Goal: Task Accomplishment & Management: Manage account settings

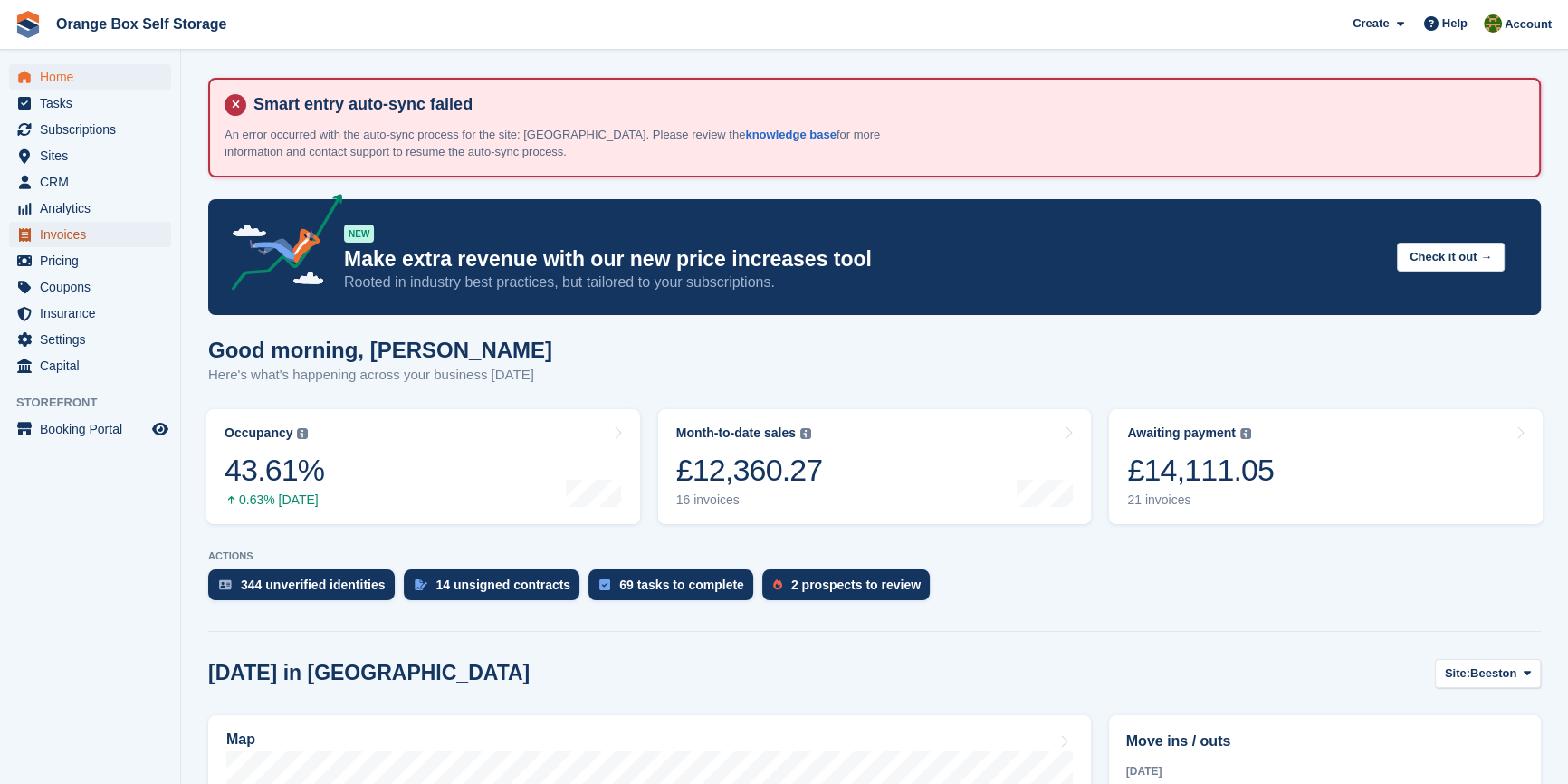
click at [90, 226] on span "Invoices" at bounding box center [94, 235] width 109 height 26
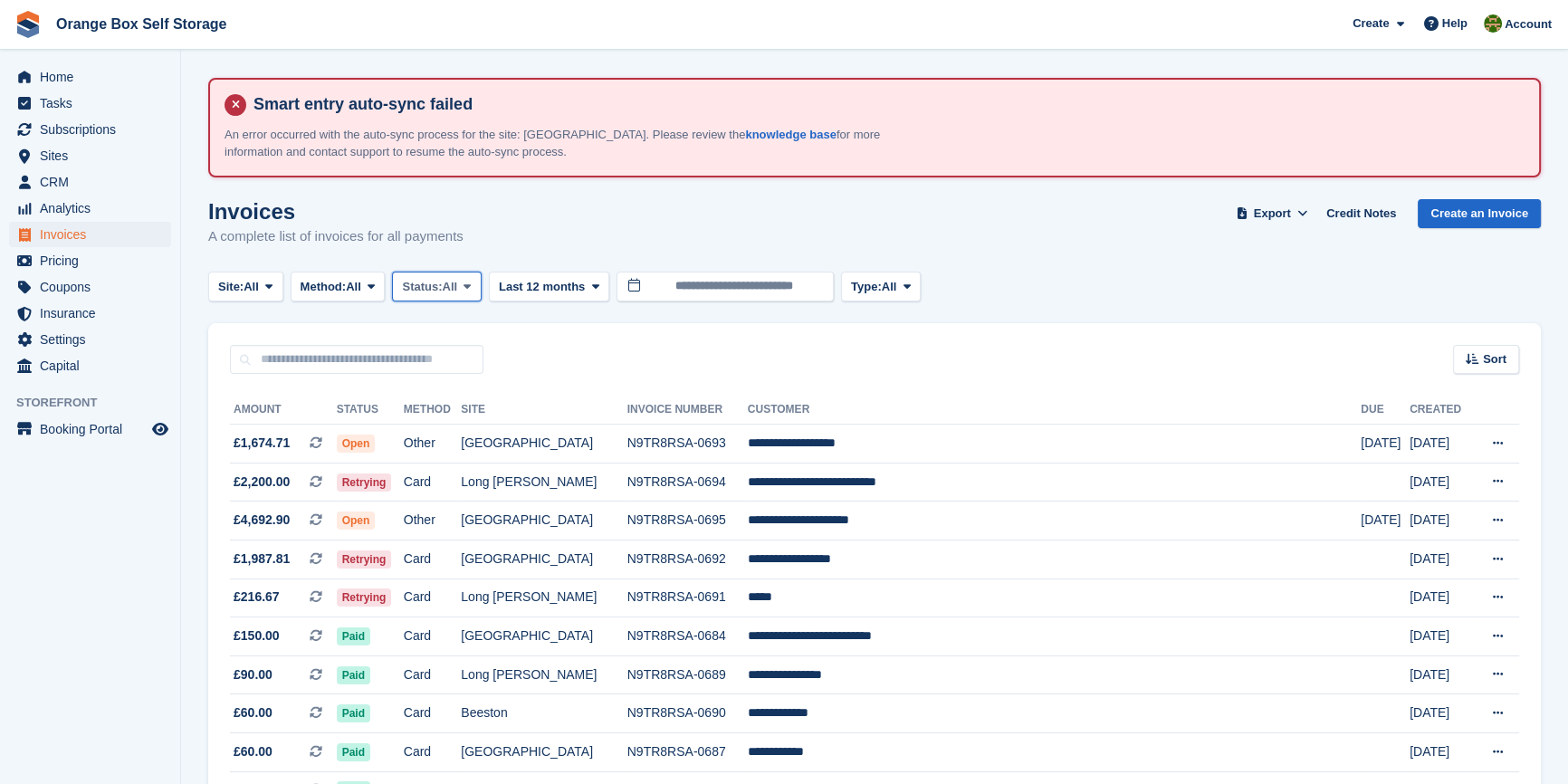
click at [442, 290] on span "Status:" at bounding box center [421, 287] width 40 height 18
click at [460, 427] on link "Open" at bounding box center [478, 427] width 157 height 32
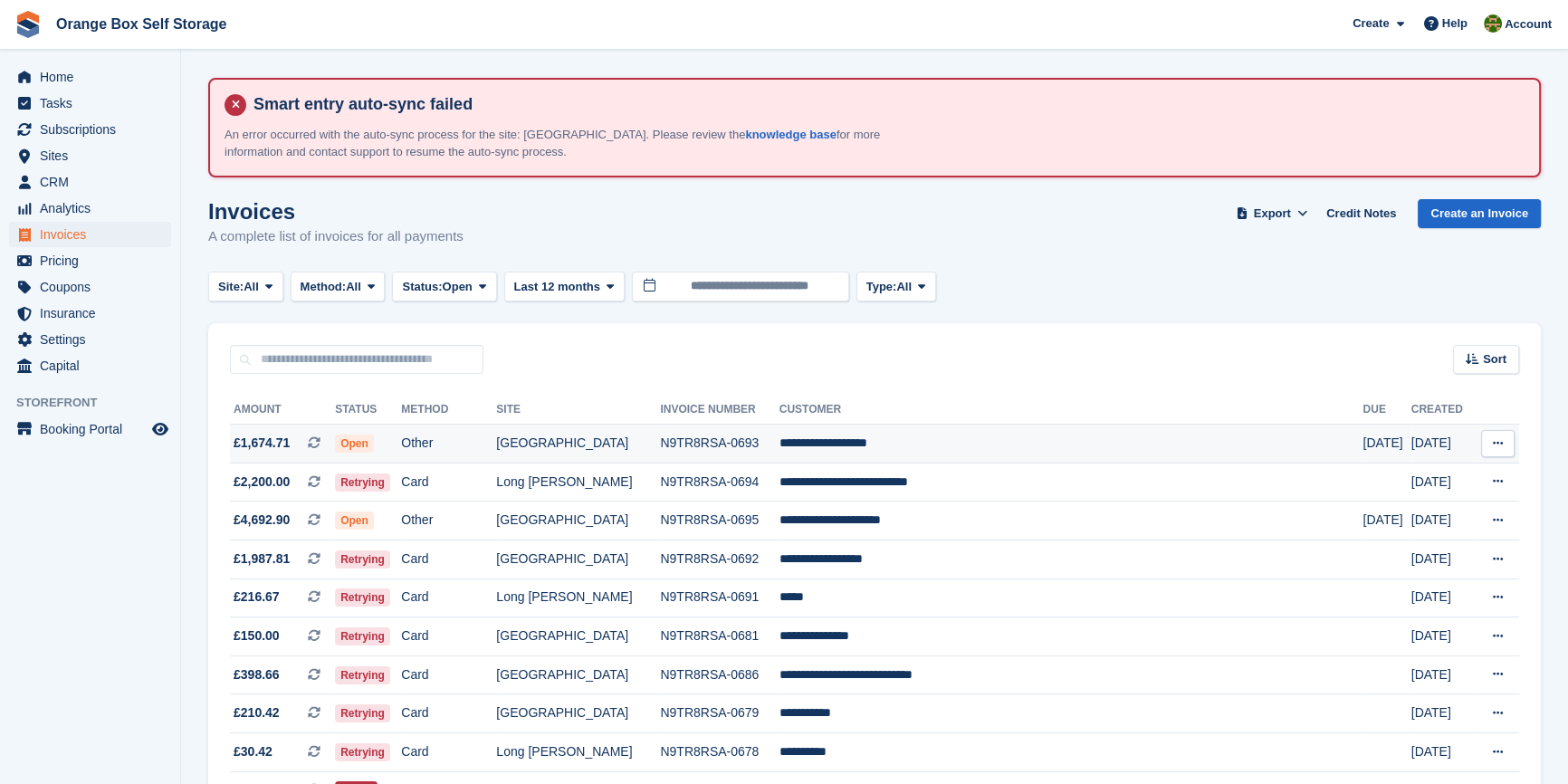
click at [1032, 451] on td "**********" at bounding box center [1071, 444] width 584 height 39
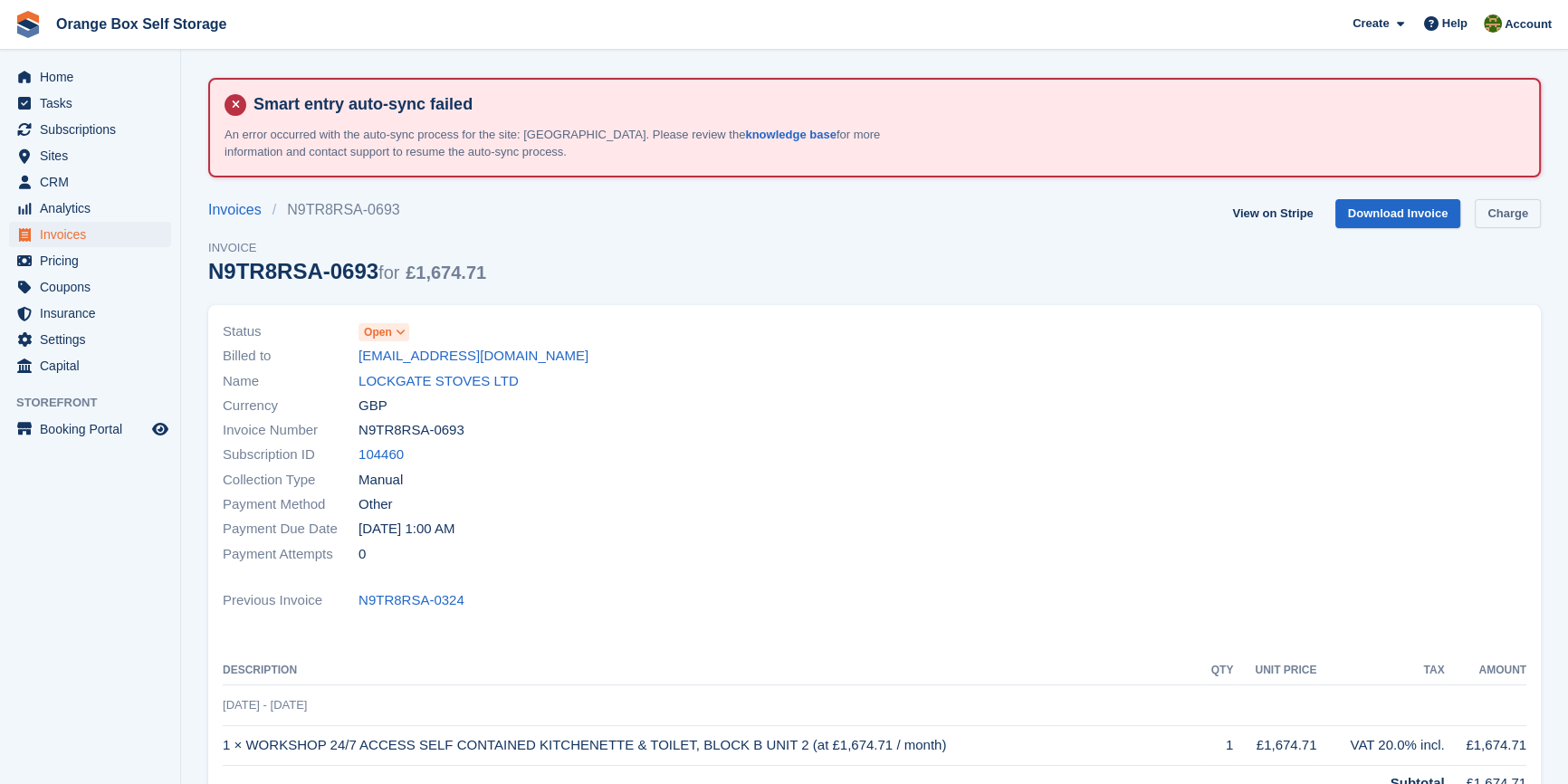
click at [1505, 217] on link "Charge" at bounding box center [1507, 214] width 66 height 29
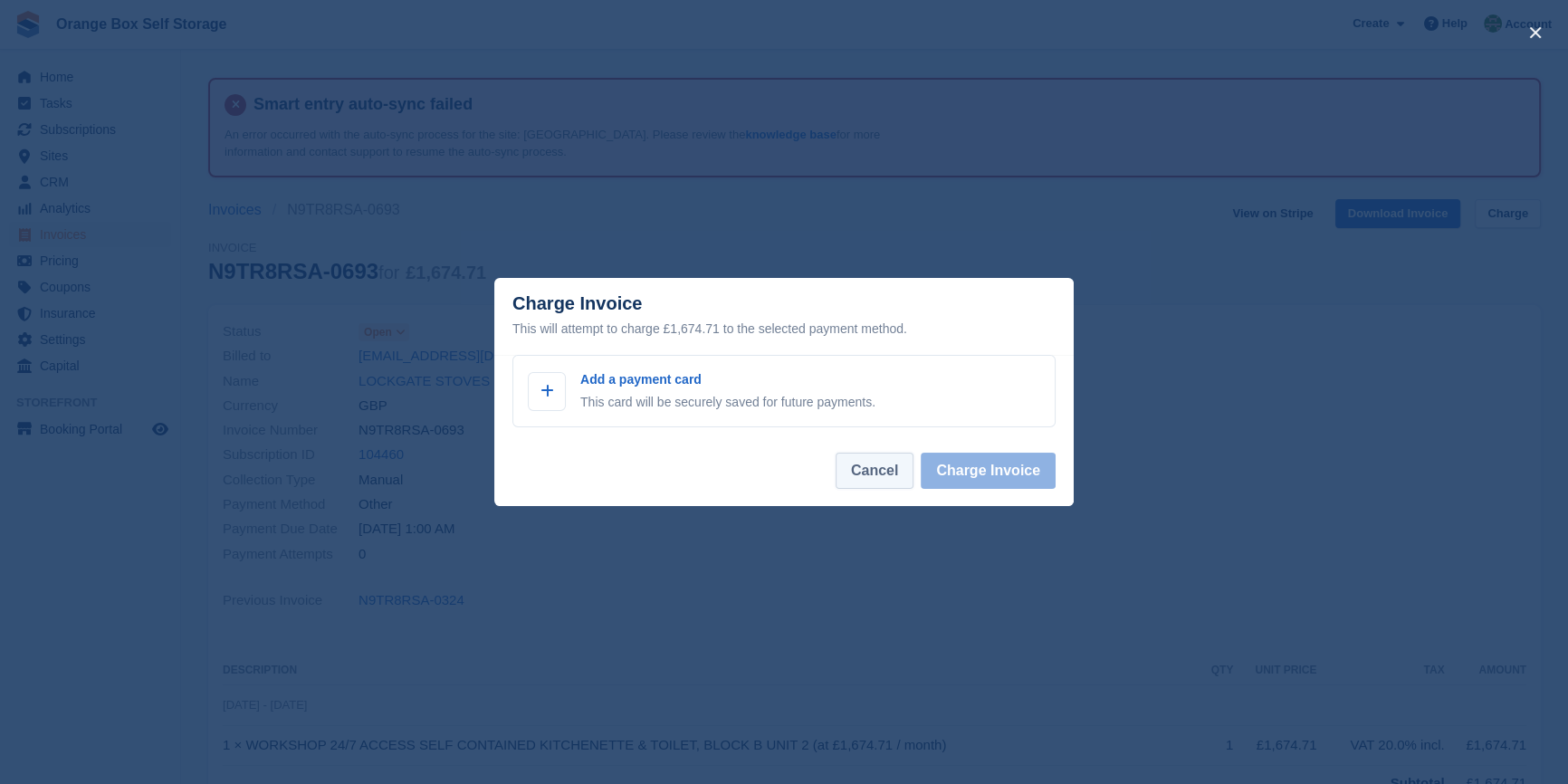
click at [887, 469] on button "Cancel" at bounding box center [874, 470] width 78 height 36
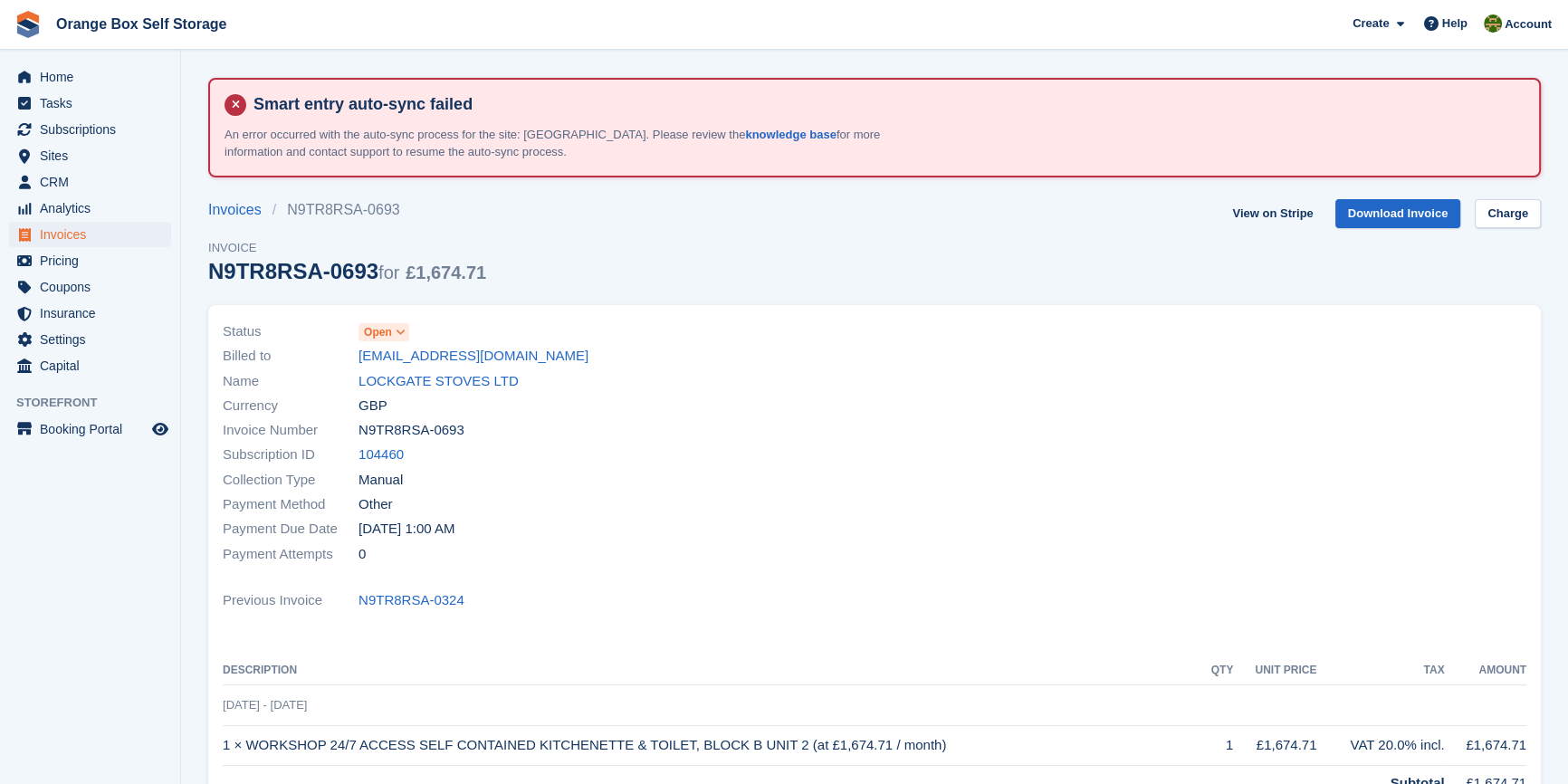
click at [911, 458] on div at bounding box center [1206, 443] width 663 height 269
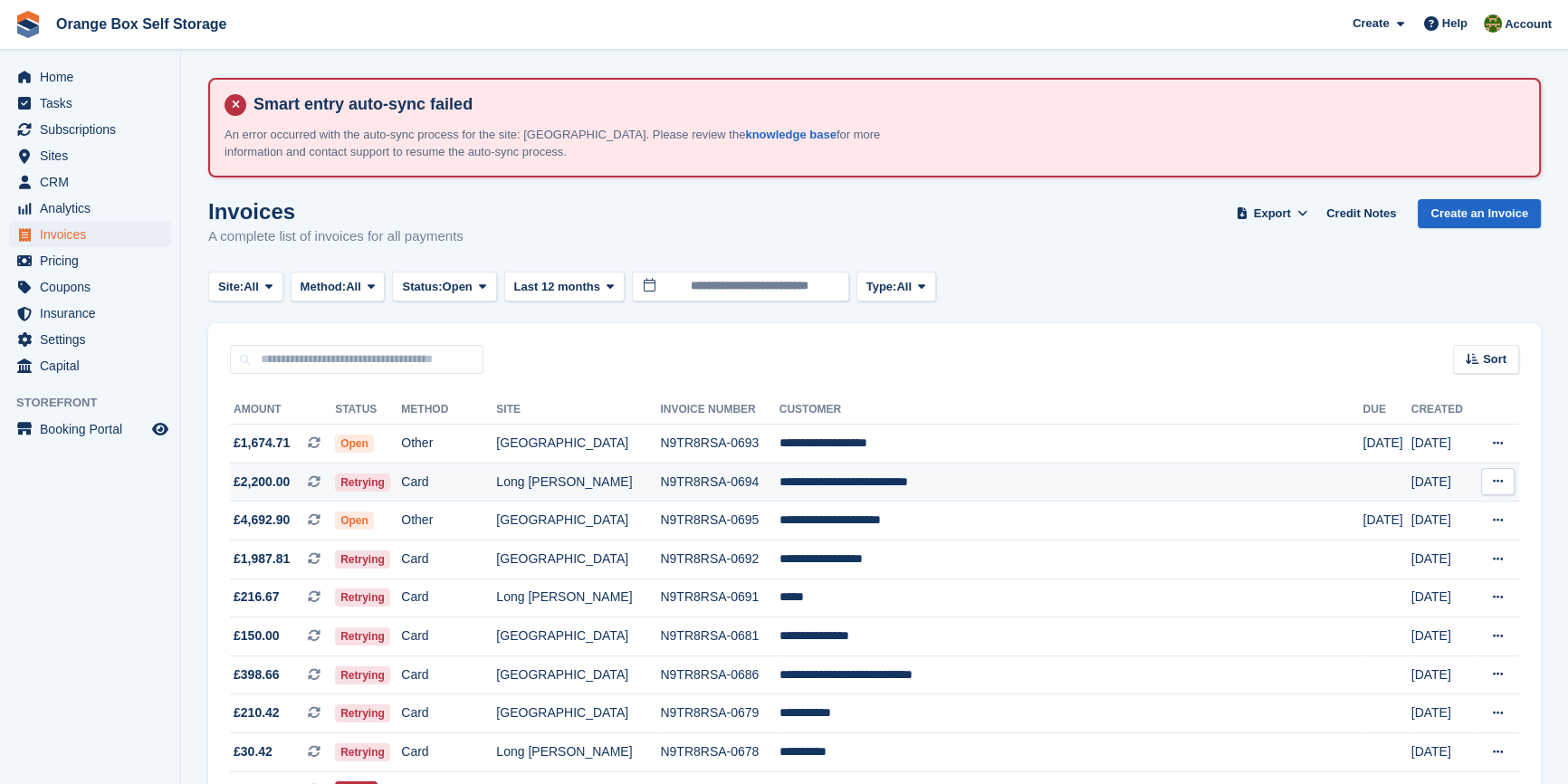
click at [915, 483] on td "**********" at bounding box center [1071, 482] width 584 height 39
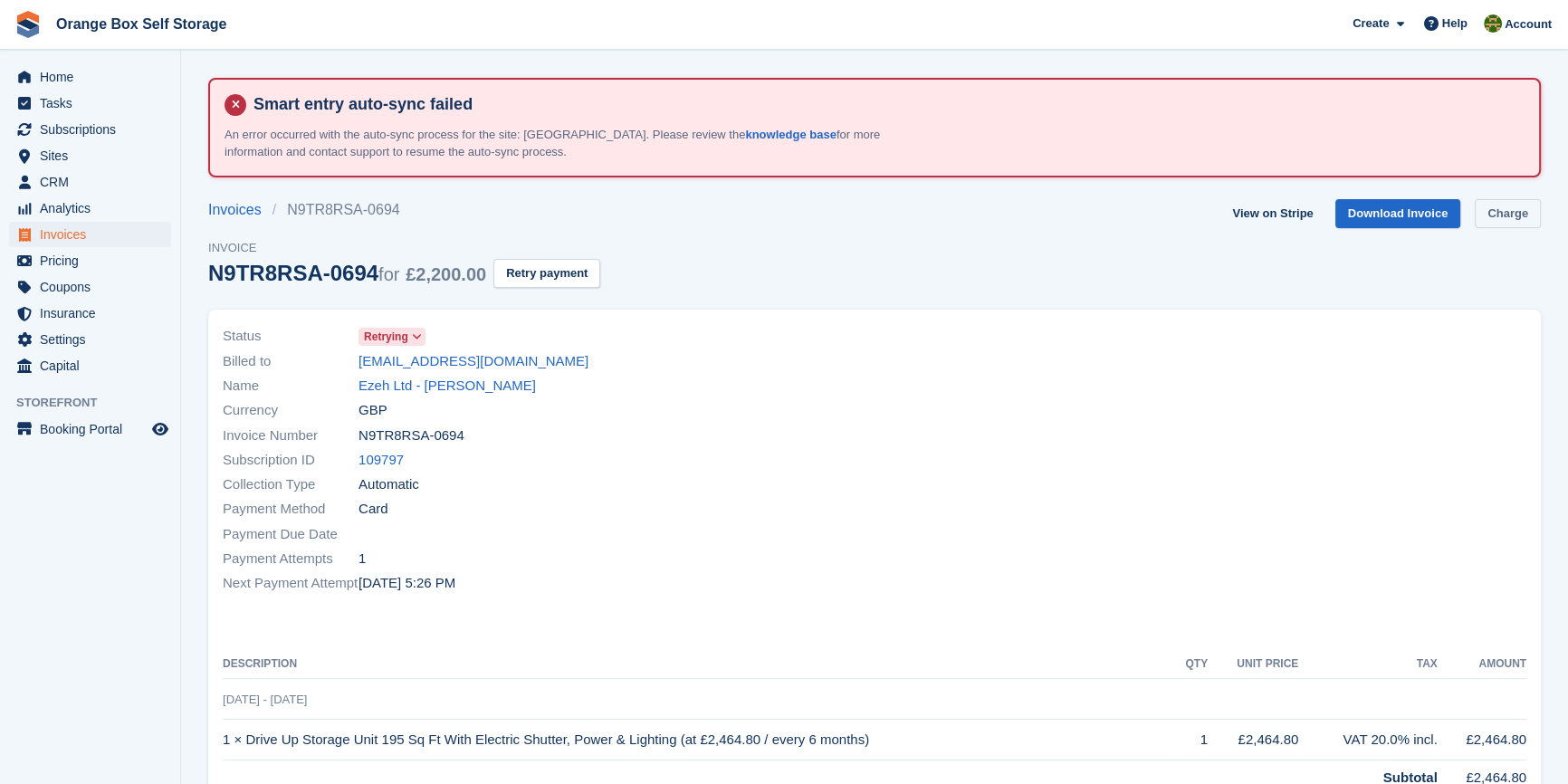
click at [1504, 206] on link "Charge" at bounding box center [1507, 214] width 66 height 29
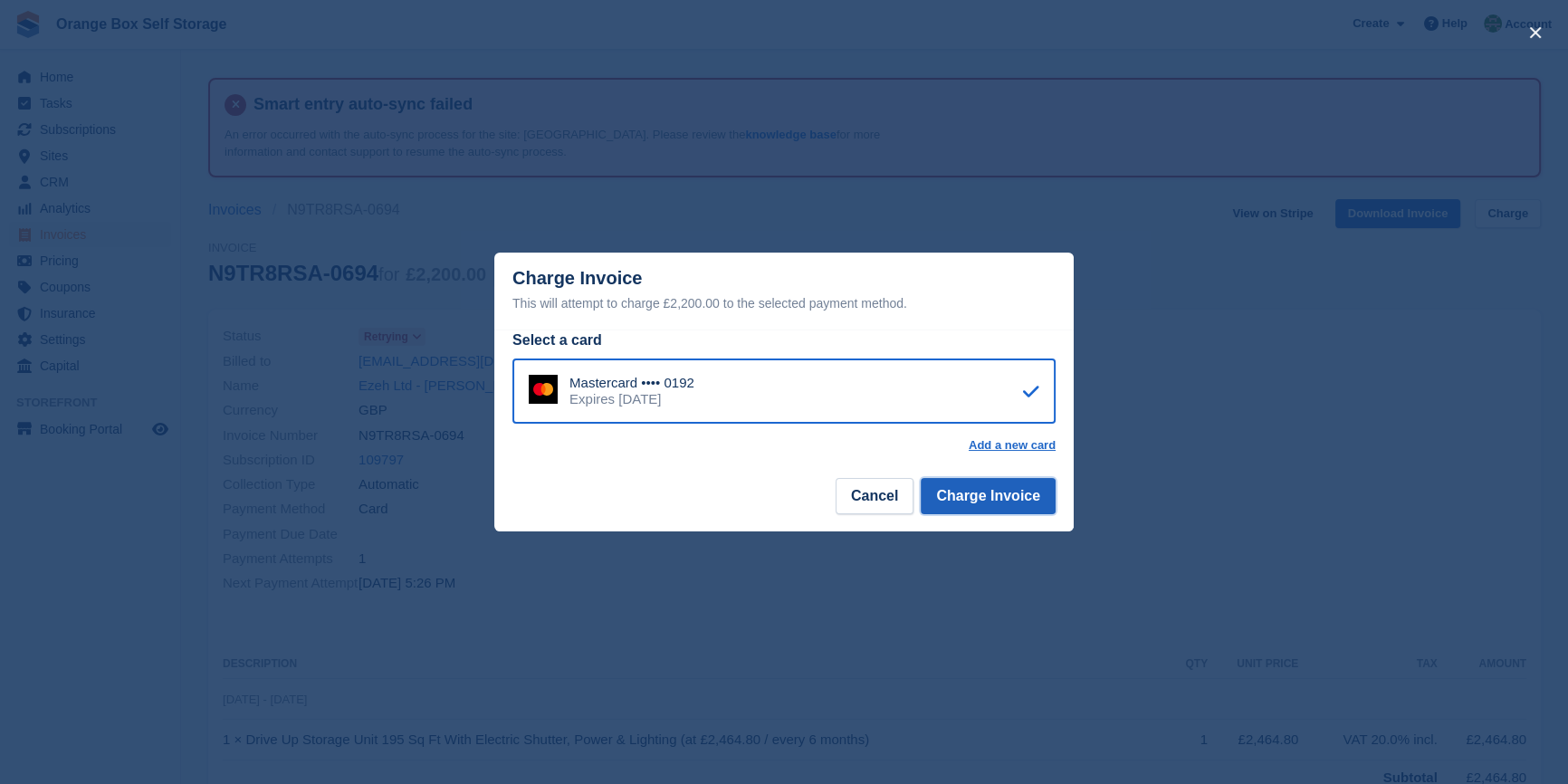
click at [984, 501] on button "Charge Invoice" at bounding box center [988, 496] width 134 height 36
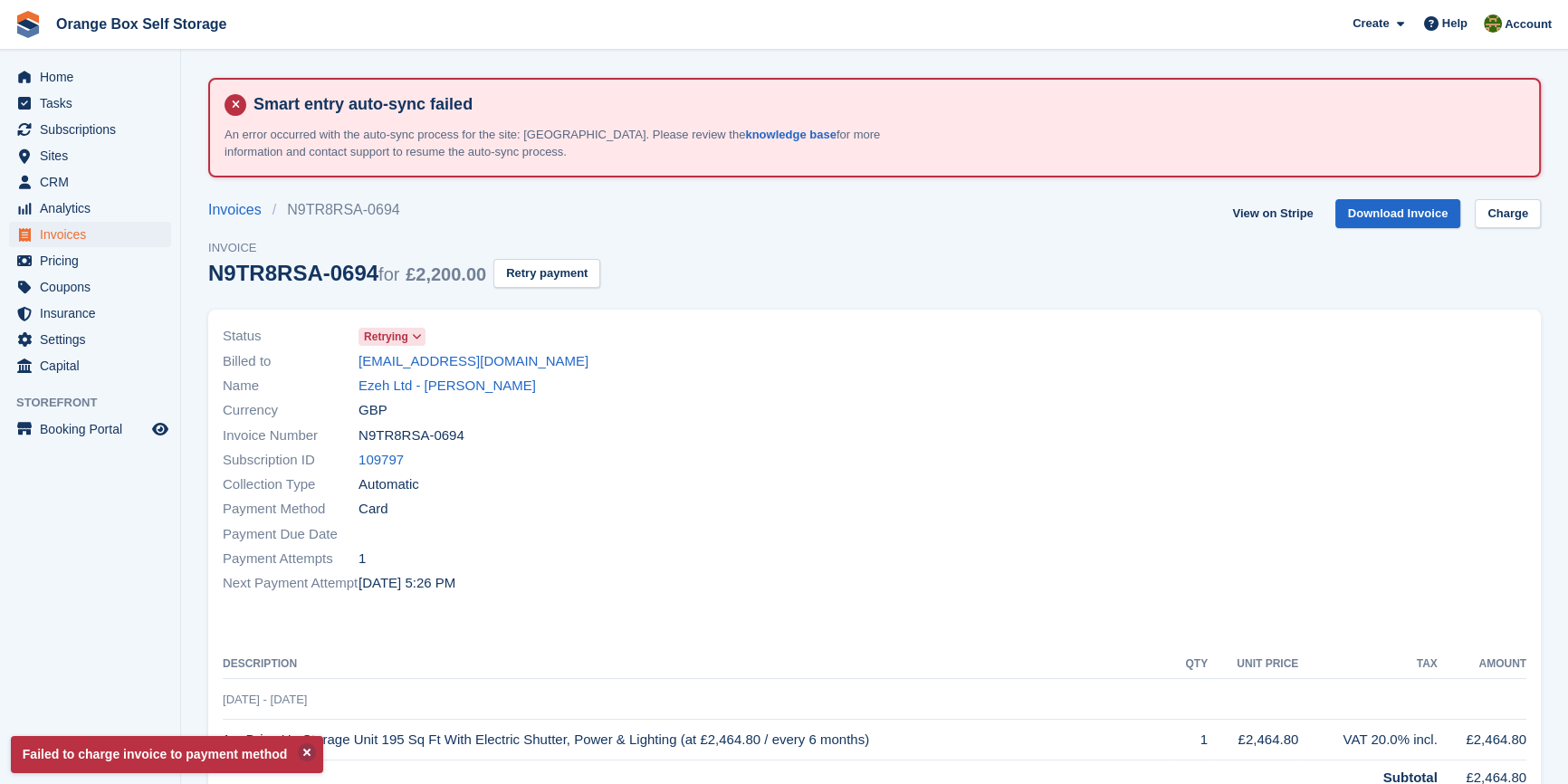
click at [984, 501] on div at bounding box center [1206, 460] width 663 height 293
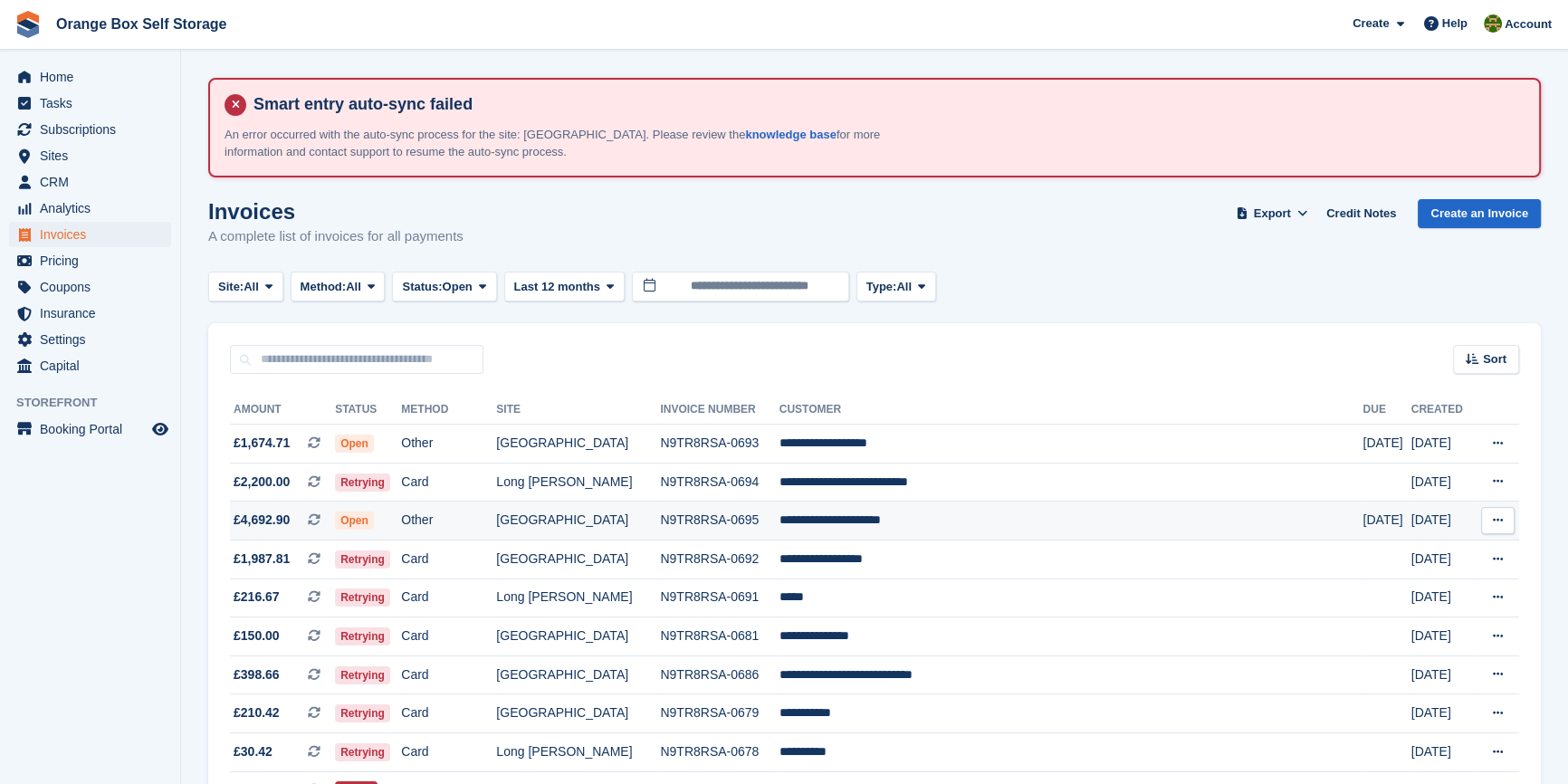
click at [981, 517] on td "**********" at bounding box center [1071, 521] width 584 height 39
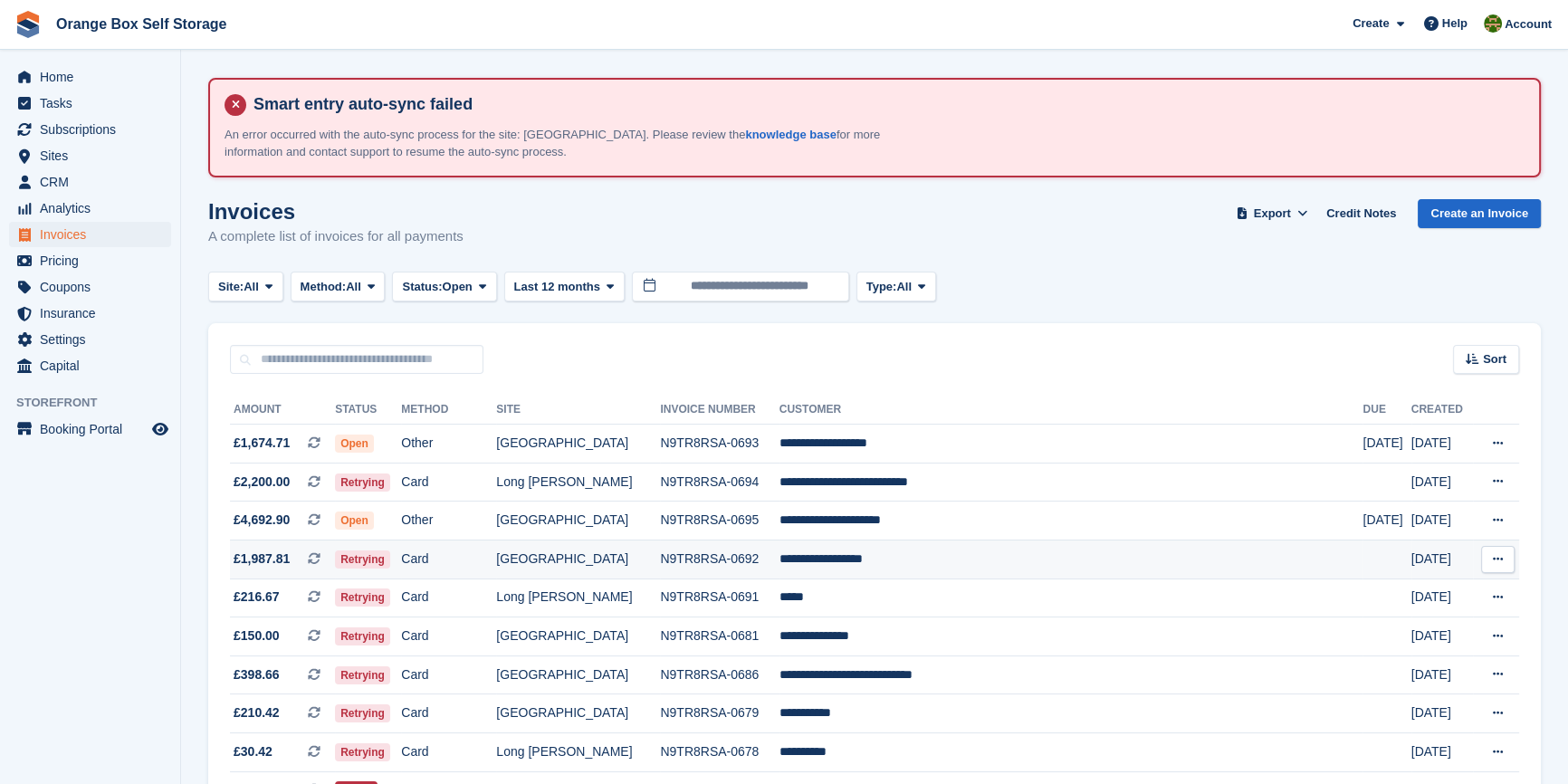
click at [978, 555] on td "**********" at bounding box center [1071, 559] width 584 height 39
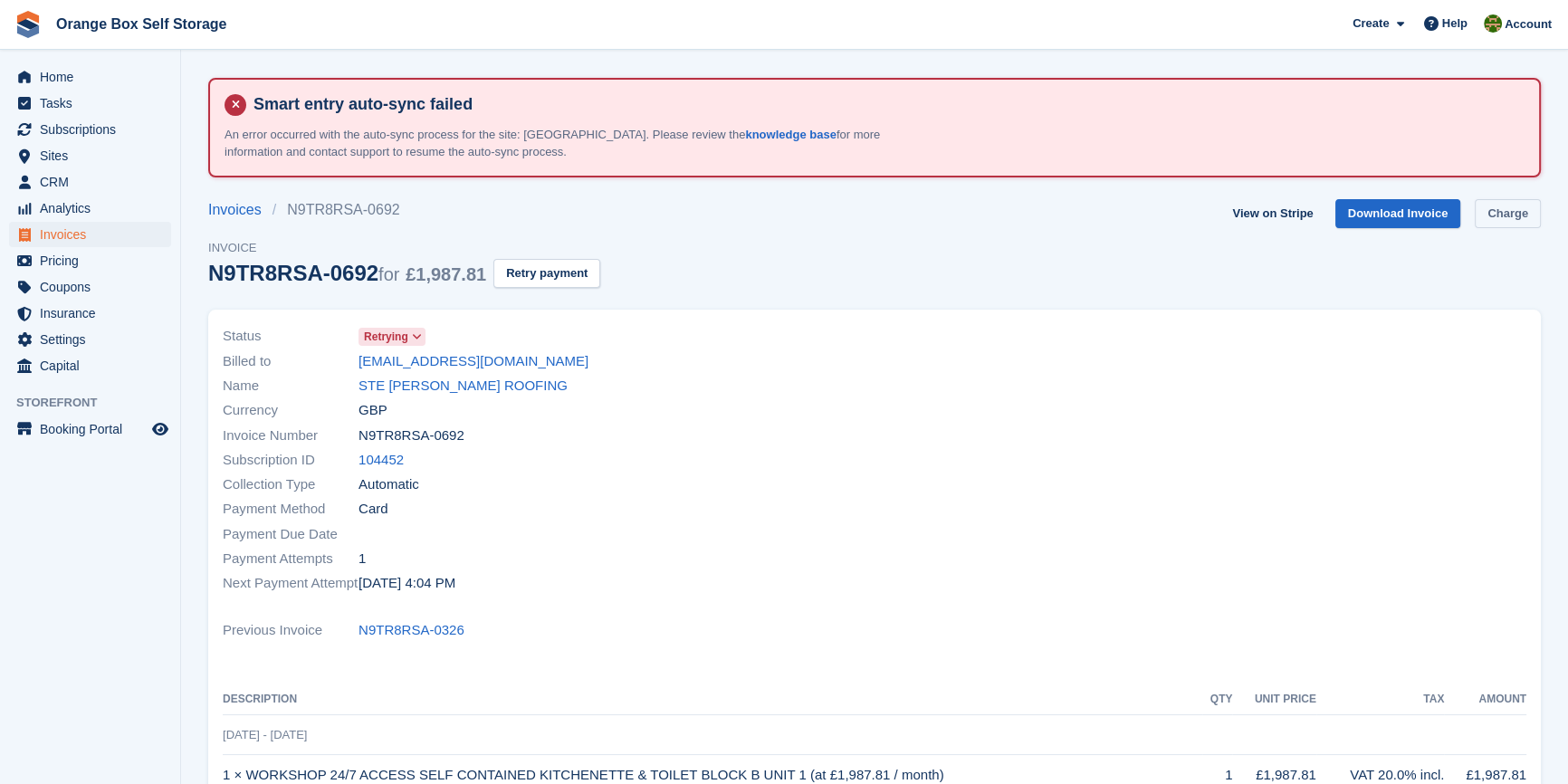
click at [1486, 222] on link "Charge" at bounding box center [1507, 214] width 66 height 29
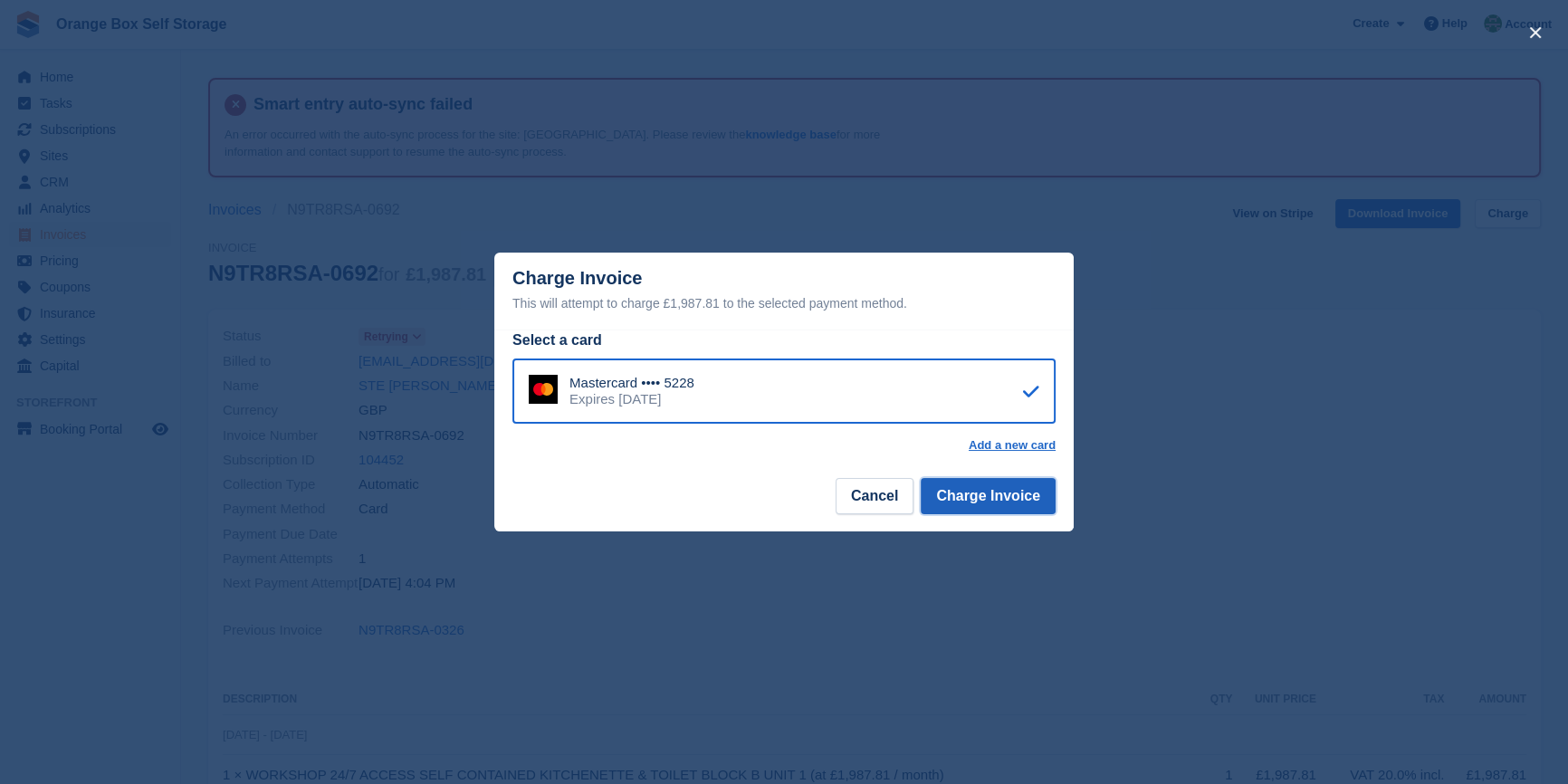
click at [1013, 498] on button "Charge Invoice" at bounding box center [988, 496] width 134 height 36
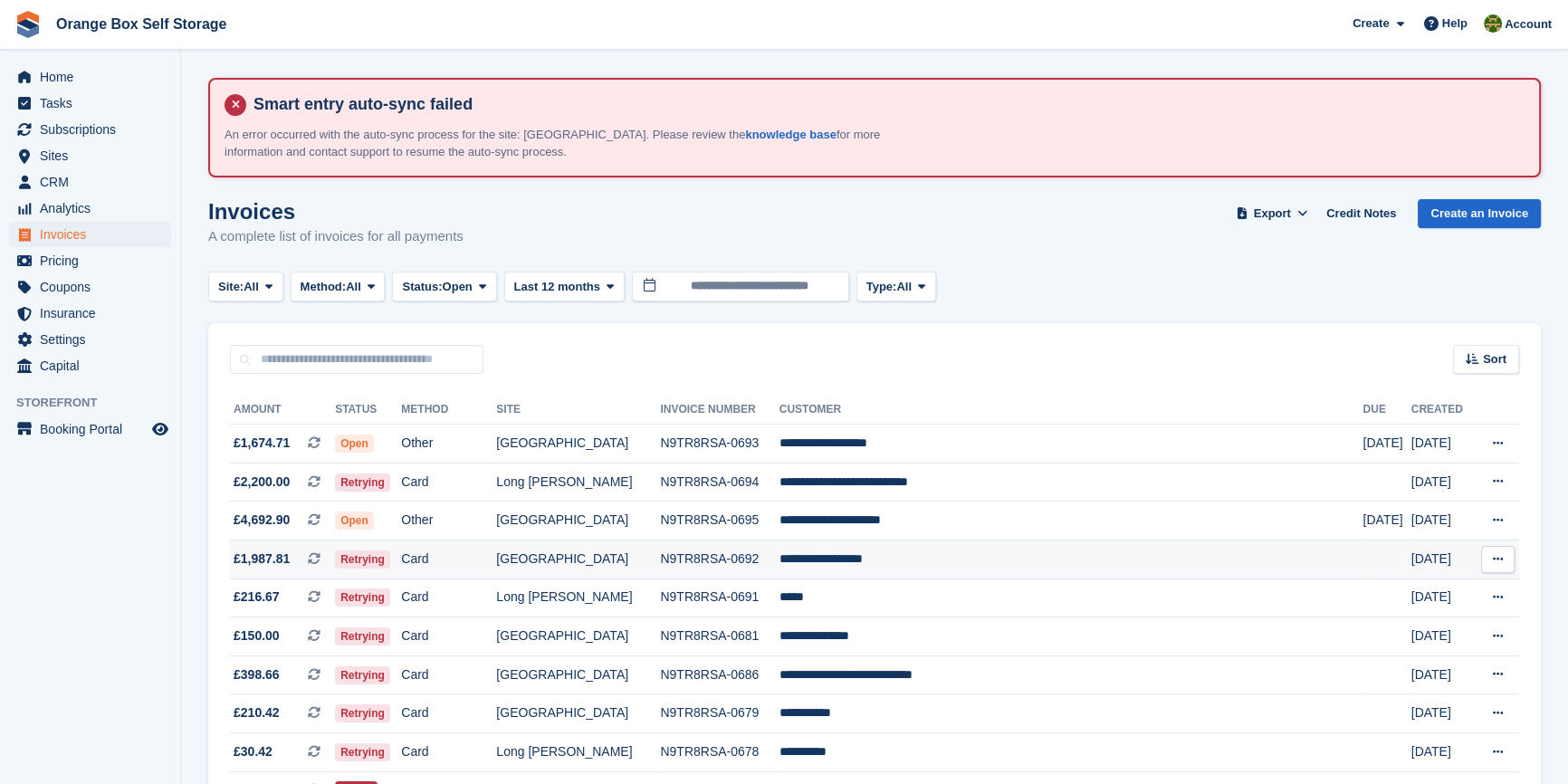
scroll to position [164, 0]
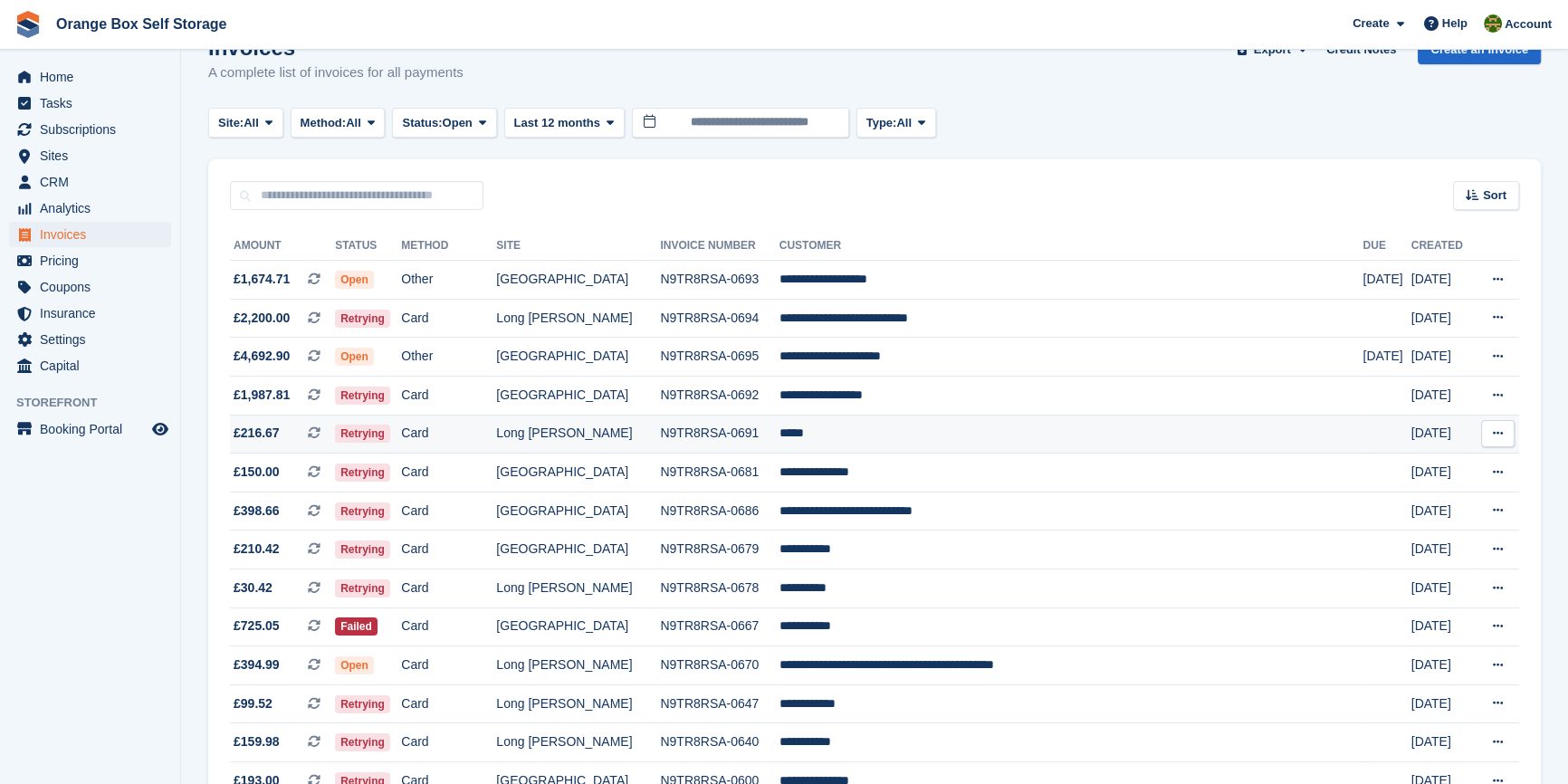
click at [978, 444] on td "*****" at bounding box center [1071, 434] width 584 height 39
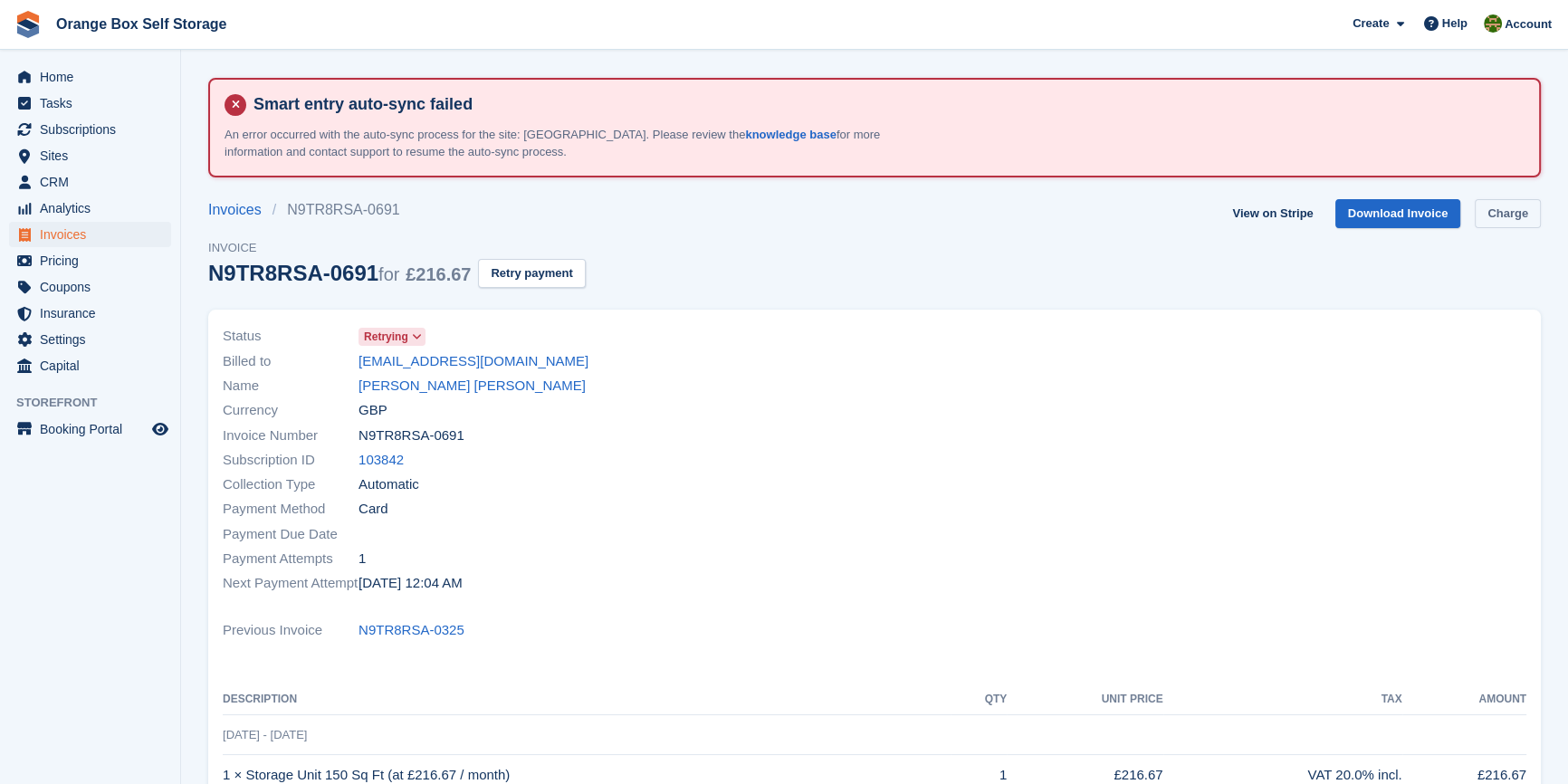
click at [1503, 214] on link "Charge" at bounding box center [1507, 214] width 66 height 29
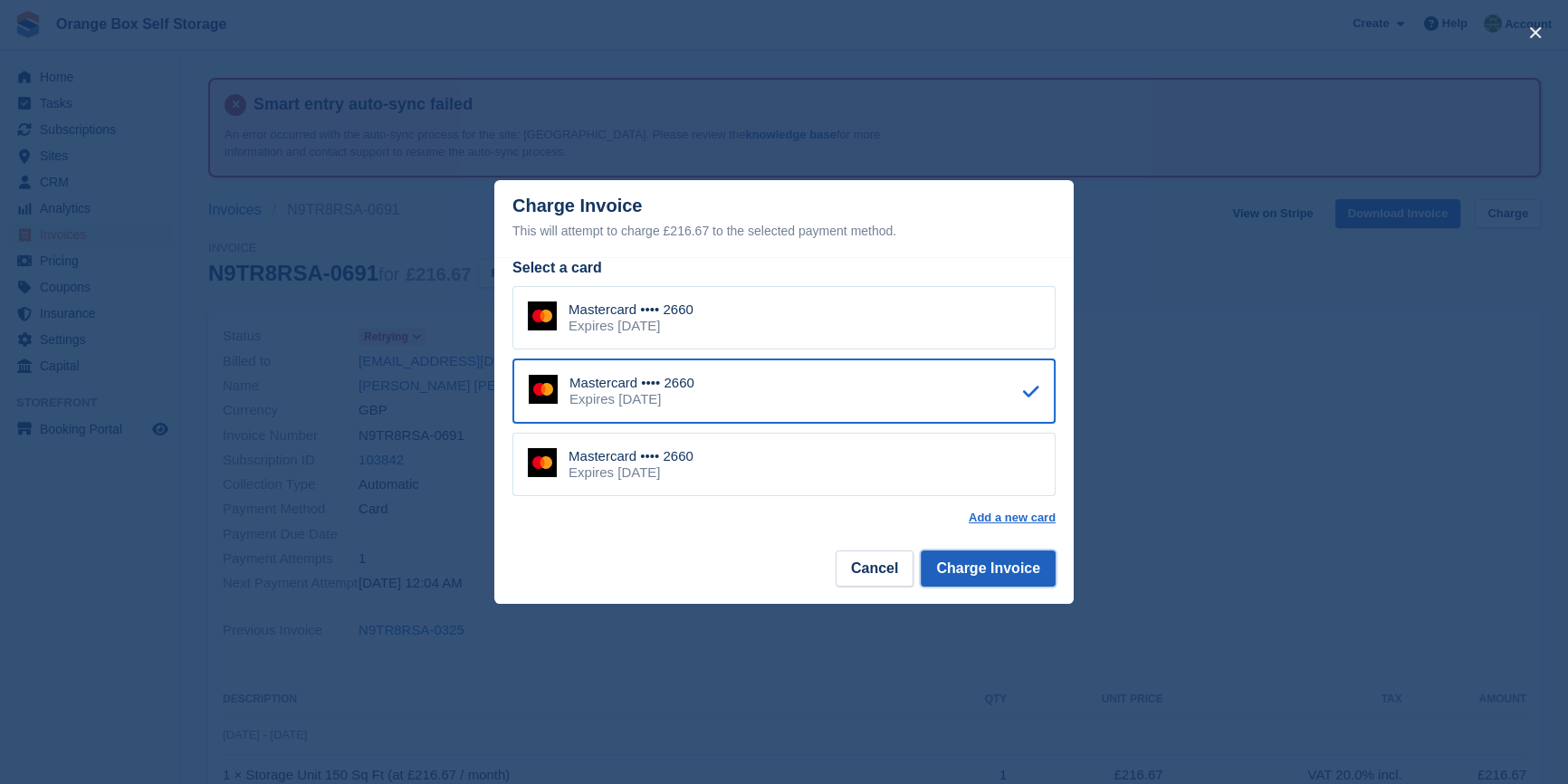
click at [1009, 581] on button "Charge Invoice" at bounding box center [988, 568] width 134 height 36
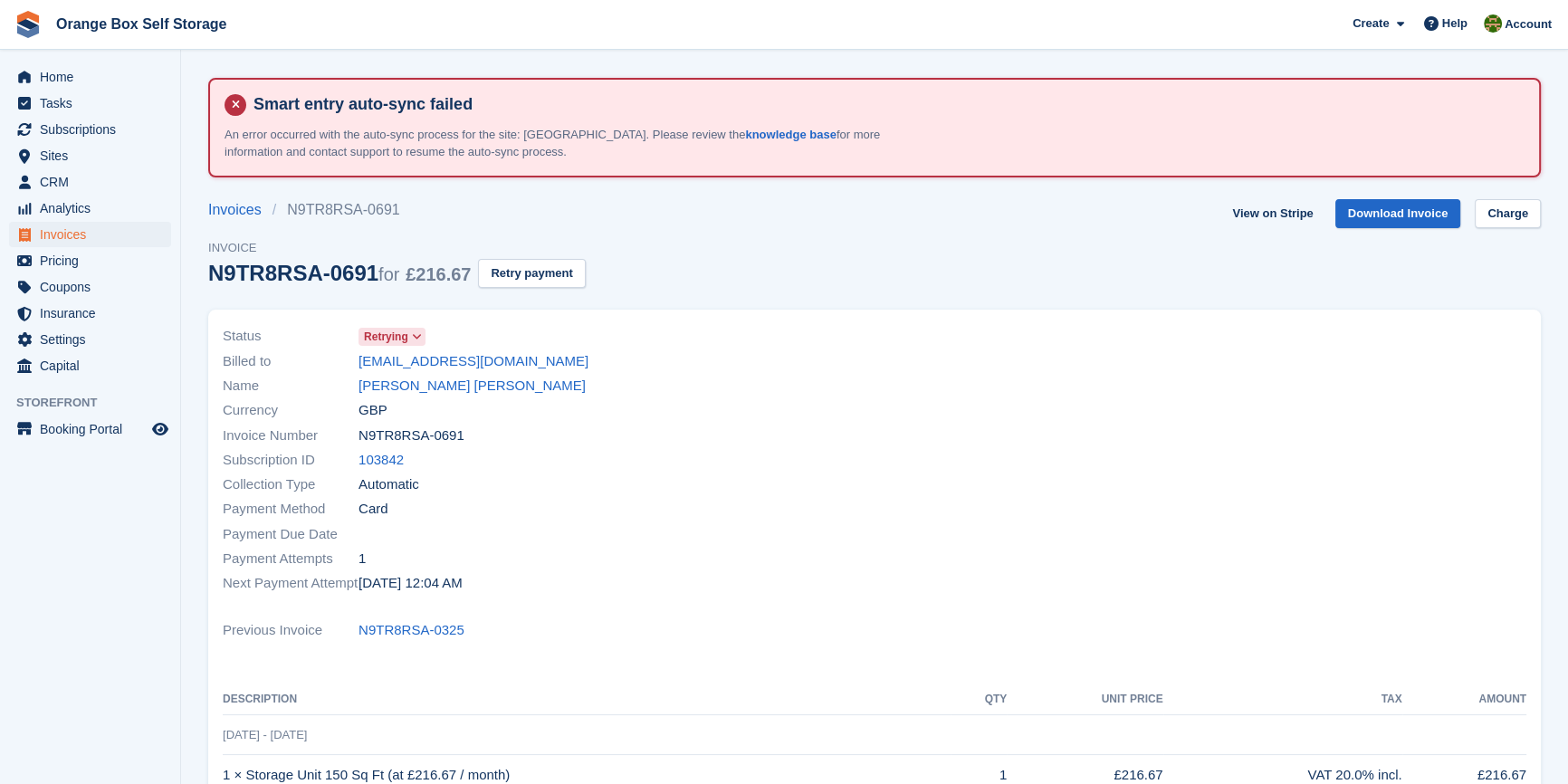
click at [697, 477] on div "Status Retrying Billed to daniellewis0115@gmail.com Name JO JO Currency GBP Inv…" at bounding box center [543, 460] width 663 height 293
click at [805, 481] on div "Collection Type Automatic" at bounding box center [543, 485] width 641 height 25
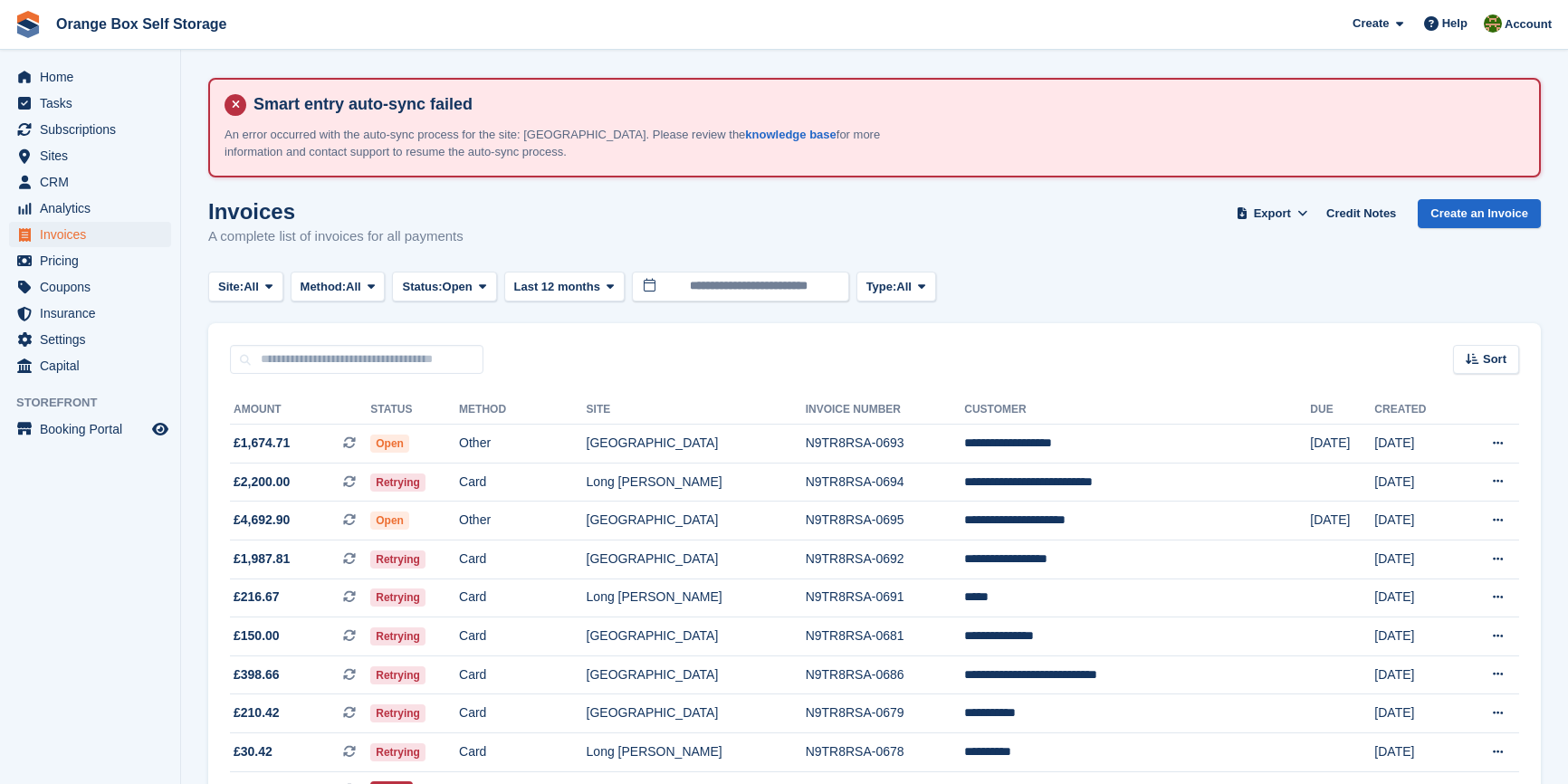
scroll to position [164, 0]
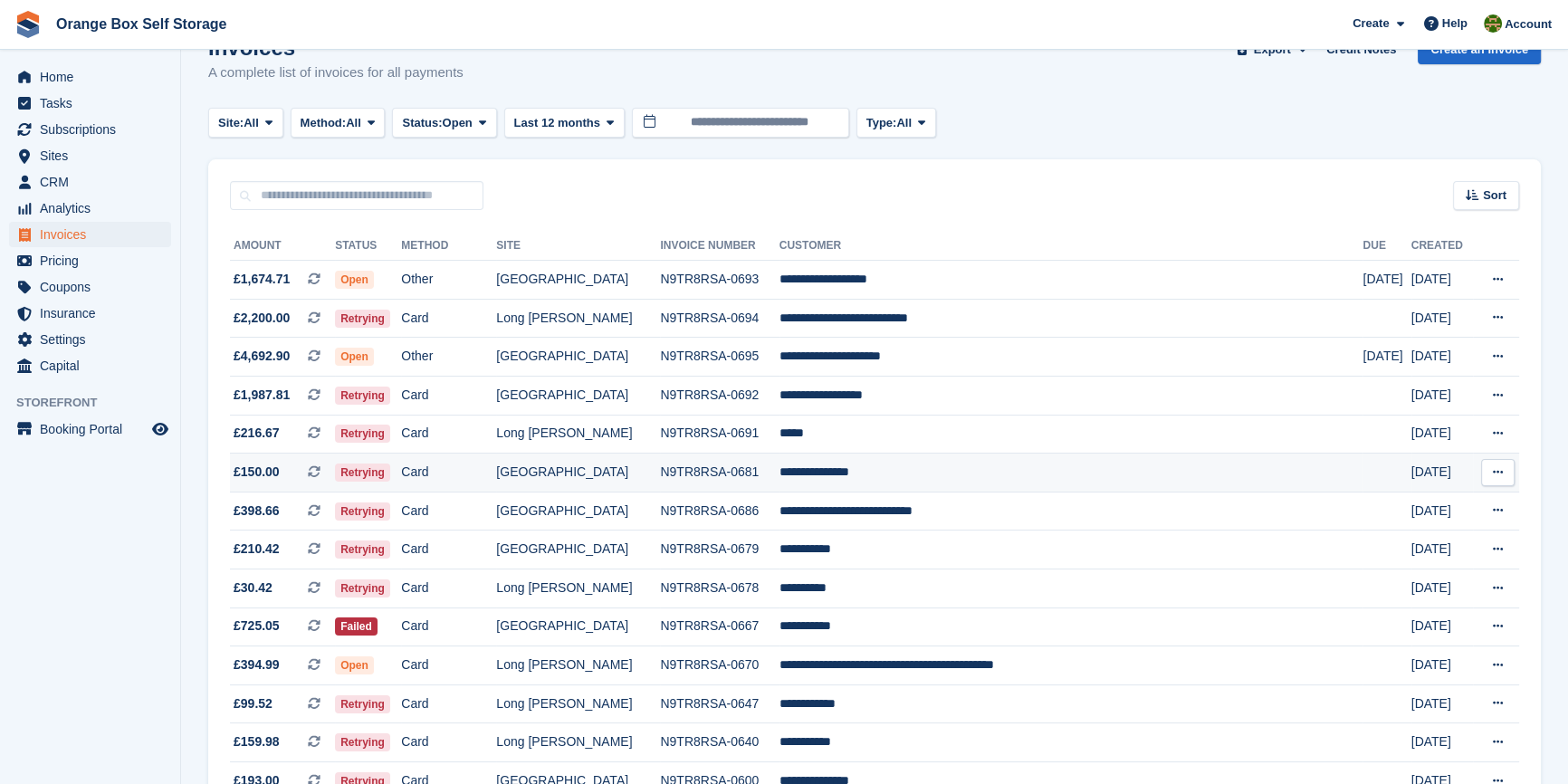
click at [778, 469] on td "N9TR8RSA-0681" at bounding box center [719, 473] width 119 height 39
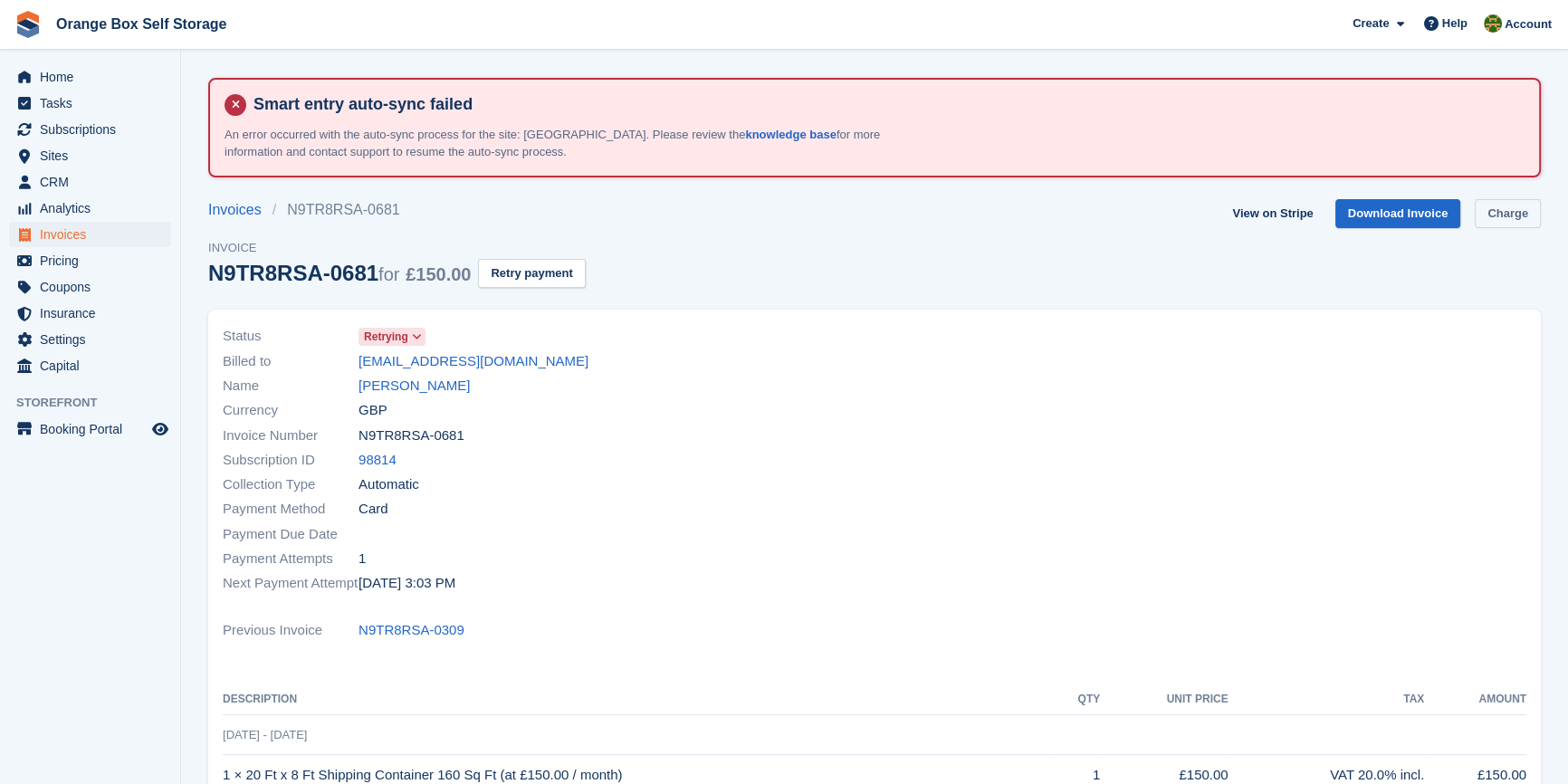
click at [1502, 215] on link "Charge" at bounding box center [1507, 214] width 66 height 29
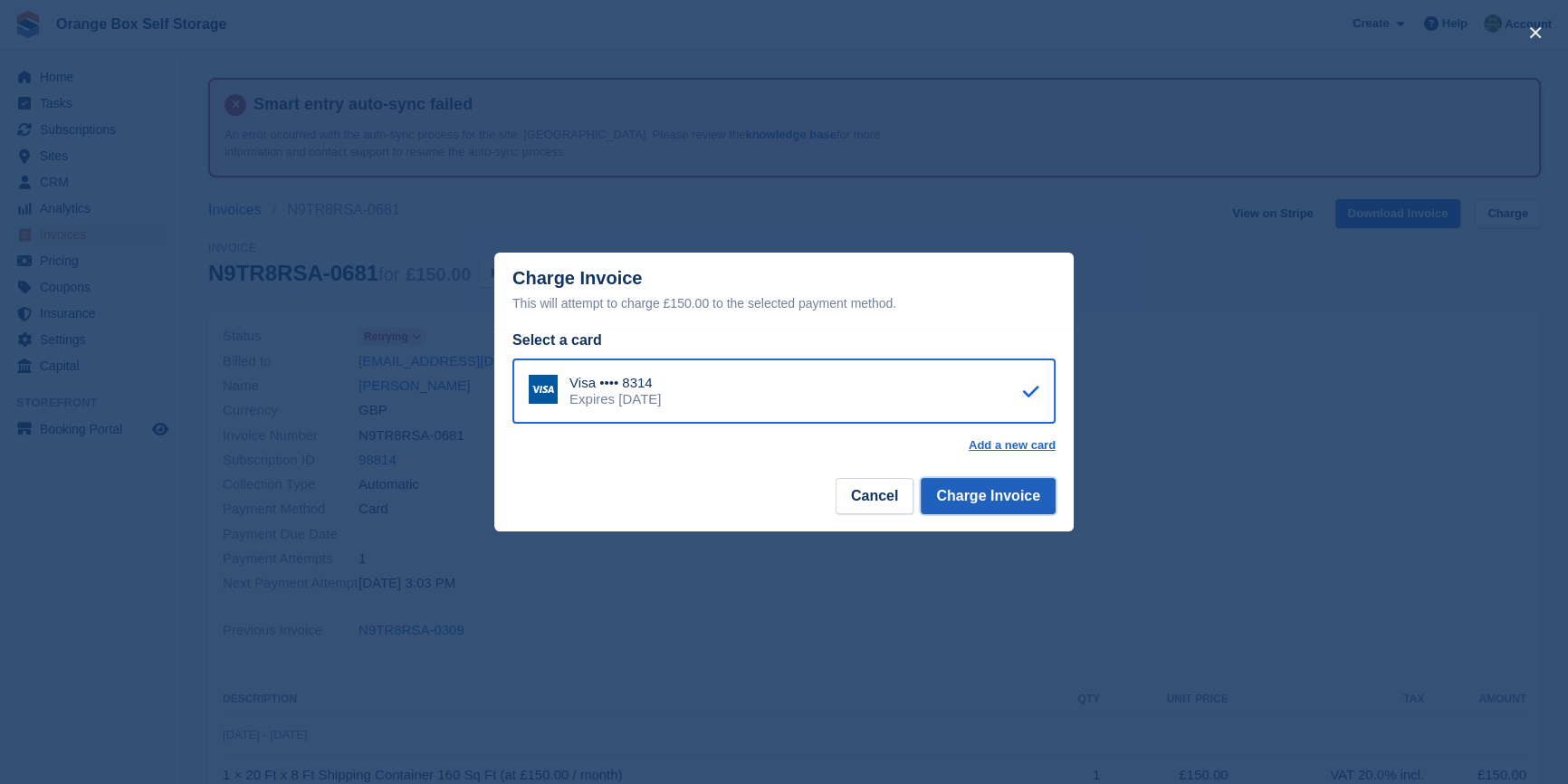
click at [1039, 482] on button "Charge Invoice" at bounding box center [988, 496] width 134 height 36
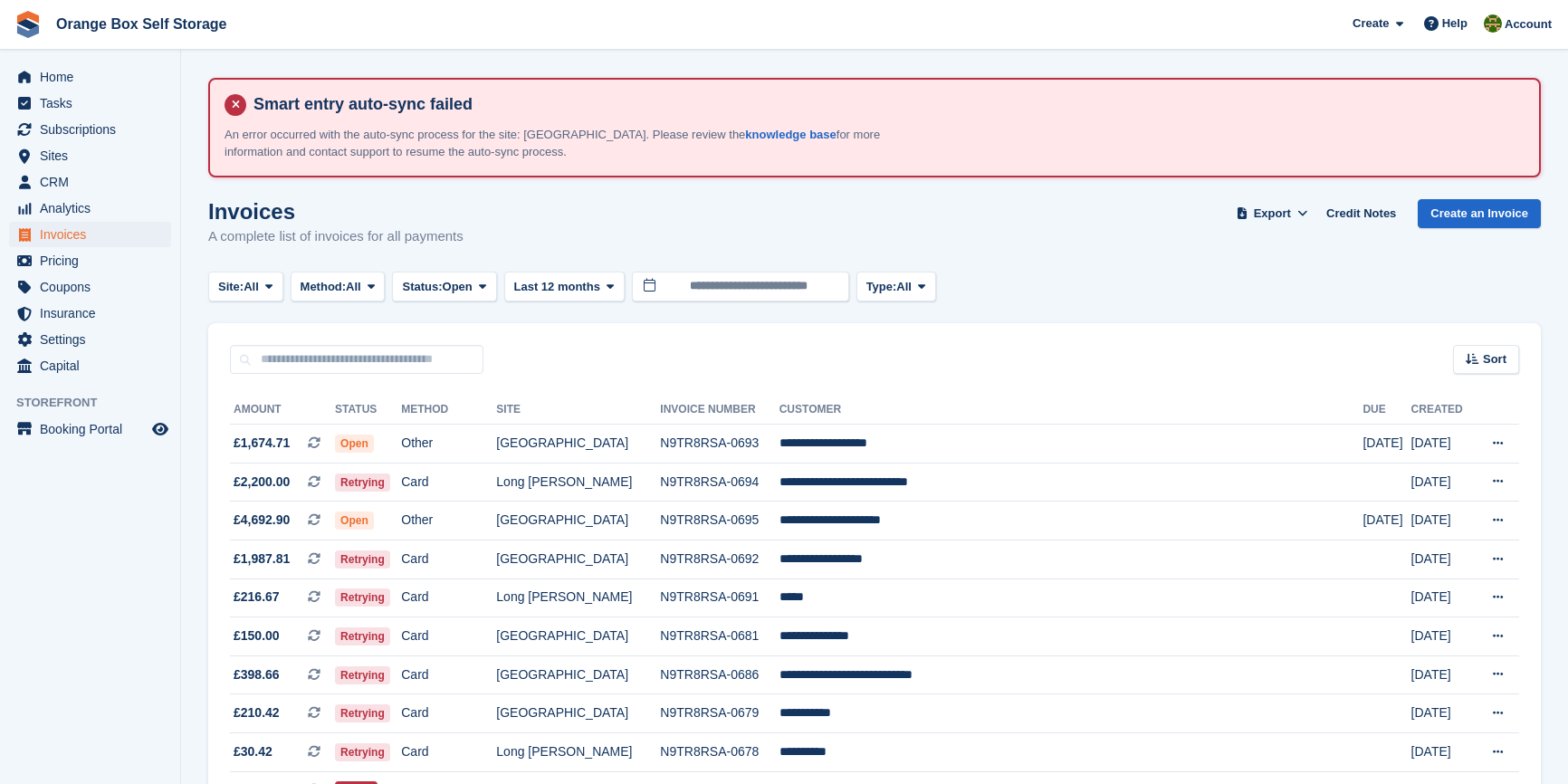
scroll to position [164, 0]
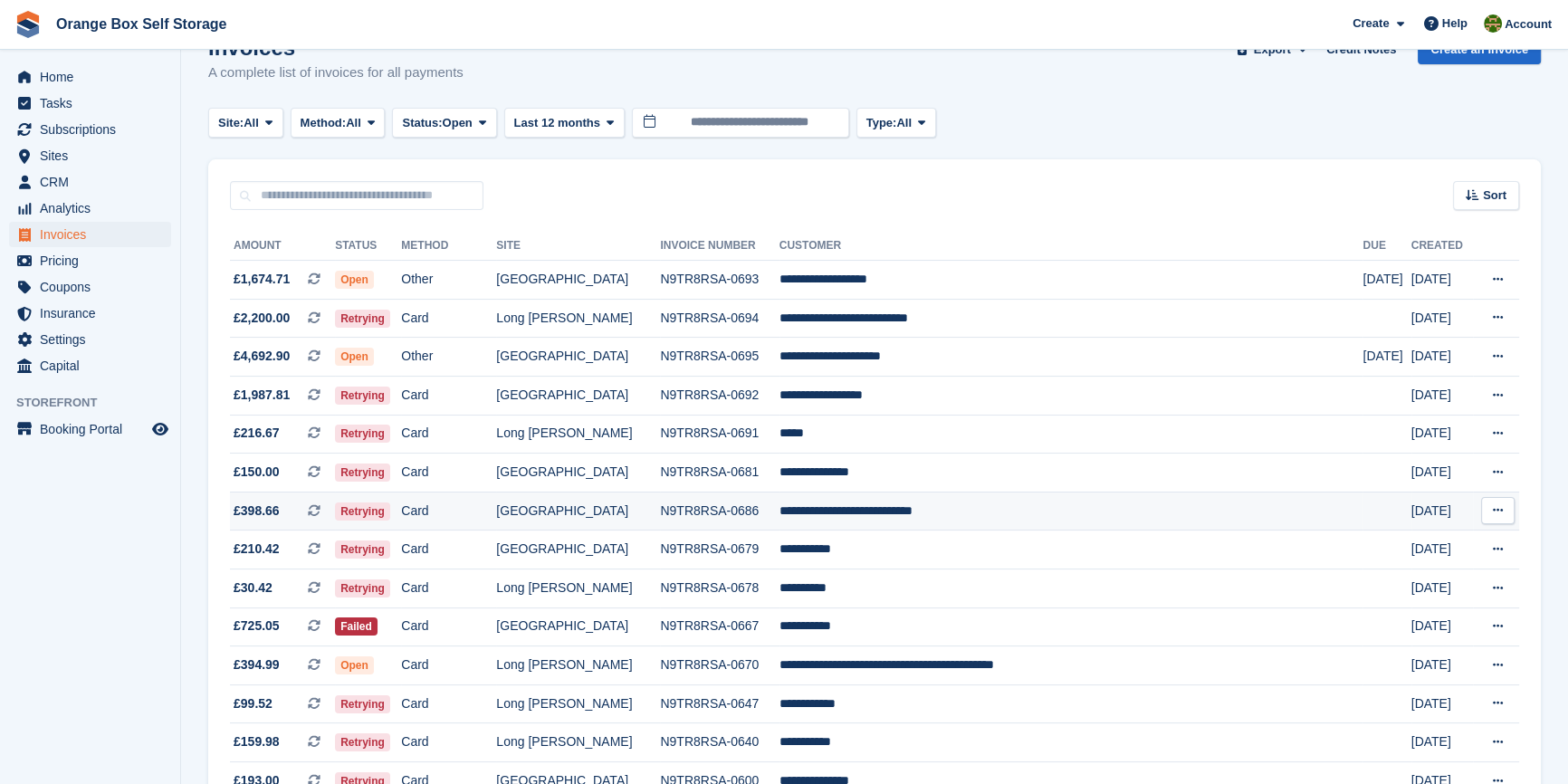
click at [1028, 506] on td "**********" at bounding box center [1071, 511] width 584 height 39
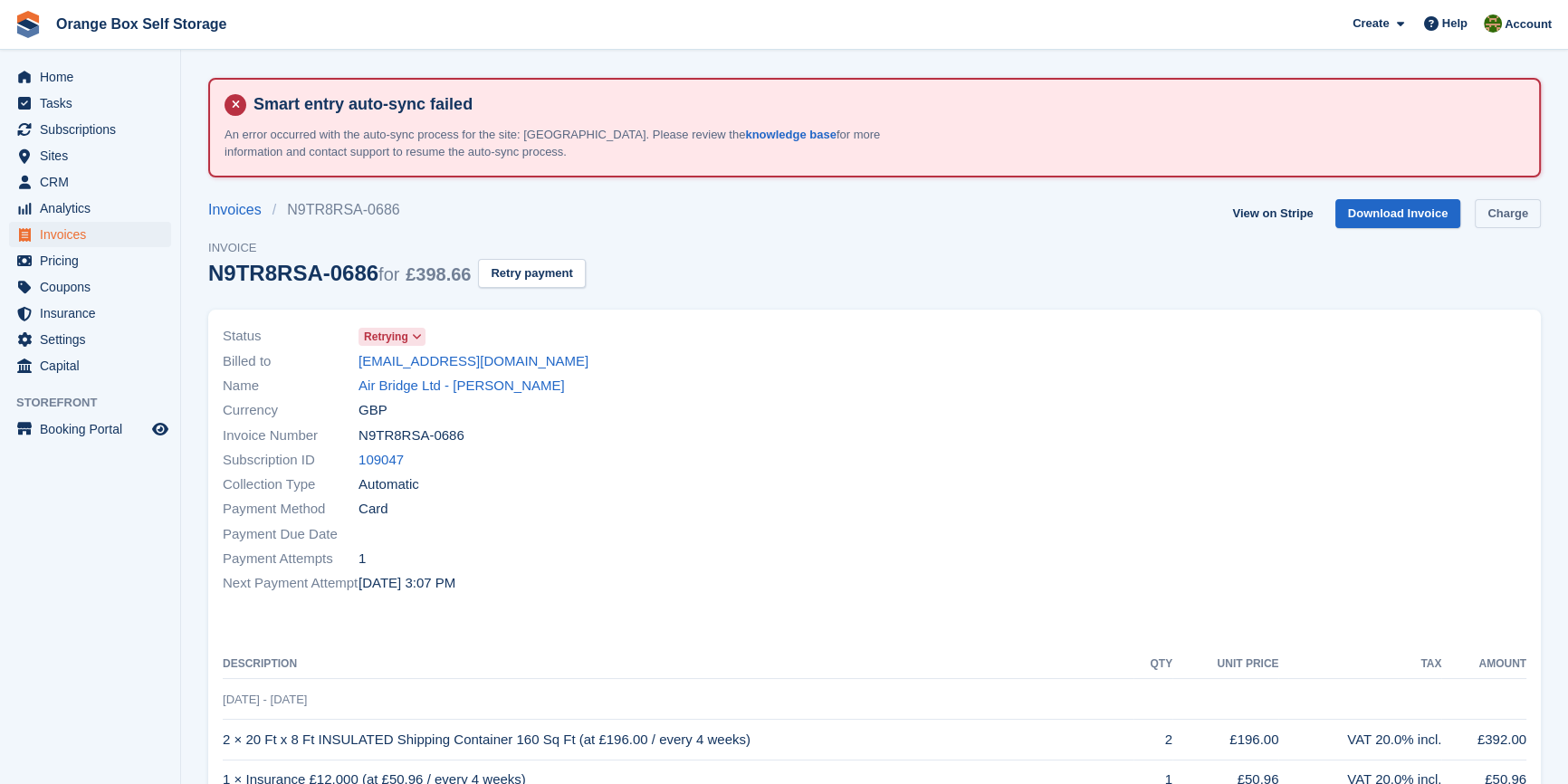
click at [1518, 223] on link "Charge" at bounding box center [1507, 214] width 66 height 29
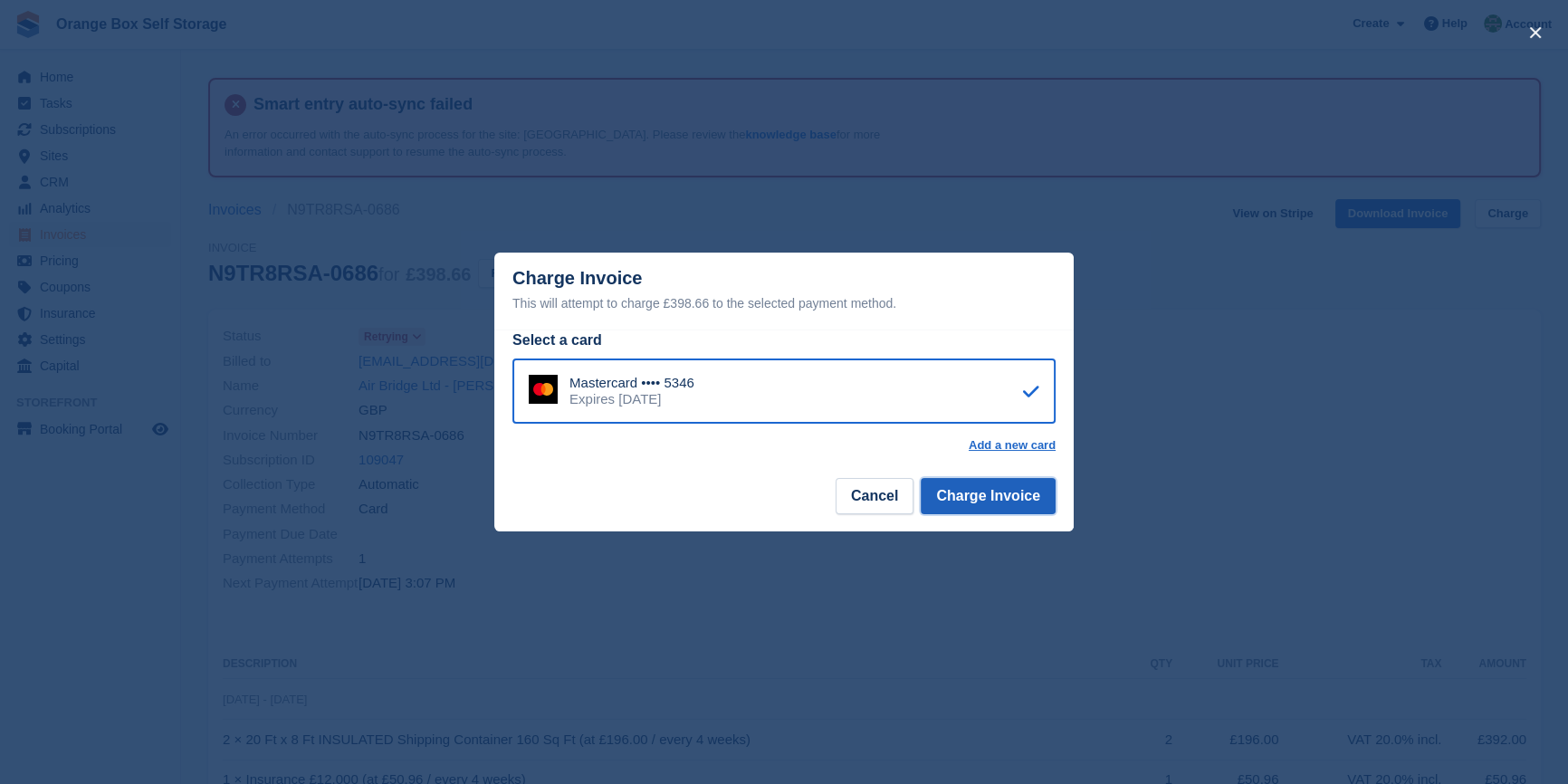
click at [1033, 484] on button "Charge Invoice" at bounding box center [988, 496] width 134 height 36
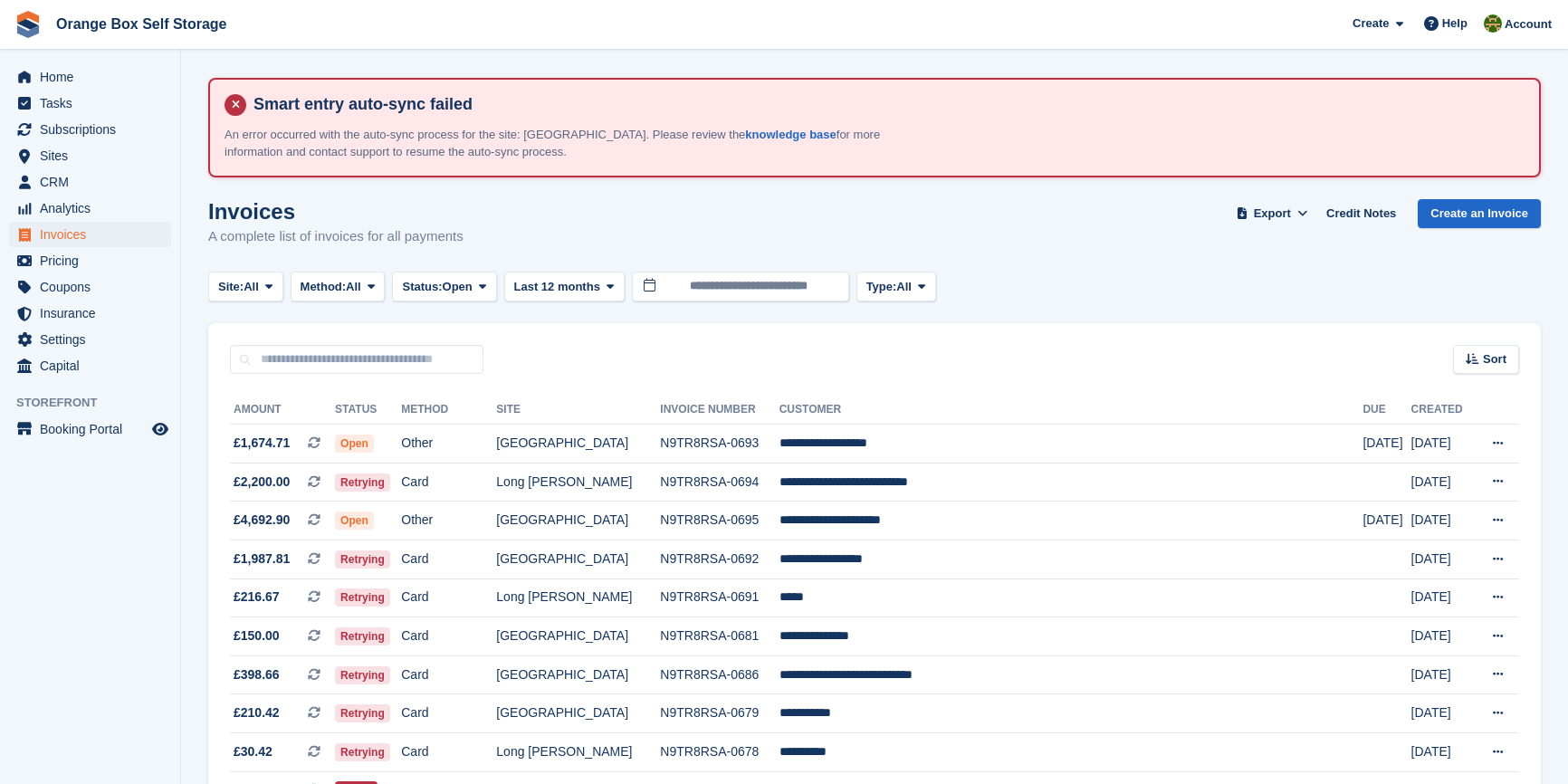
scroll to position [164, 0]
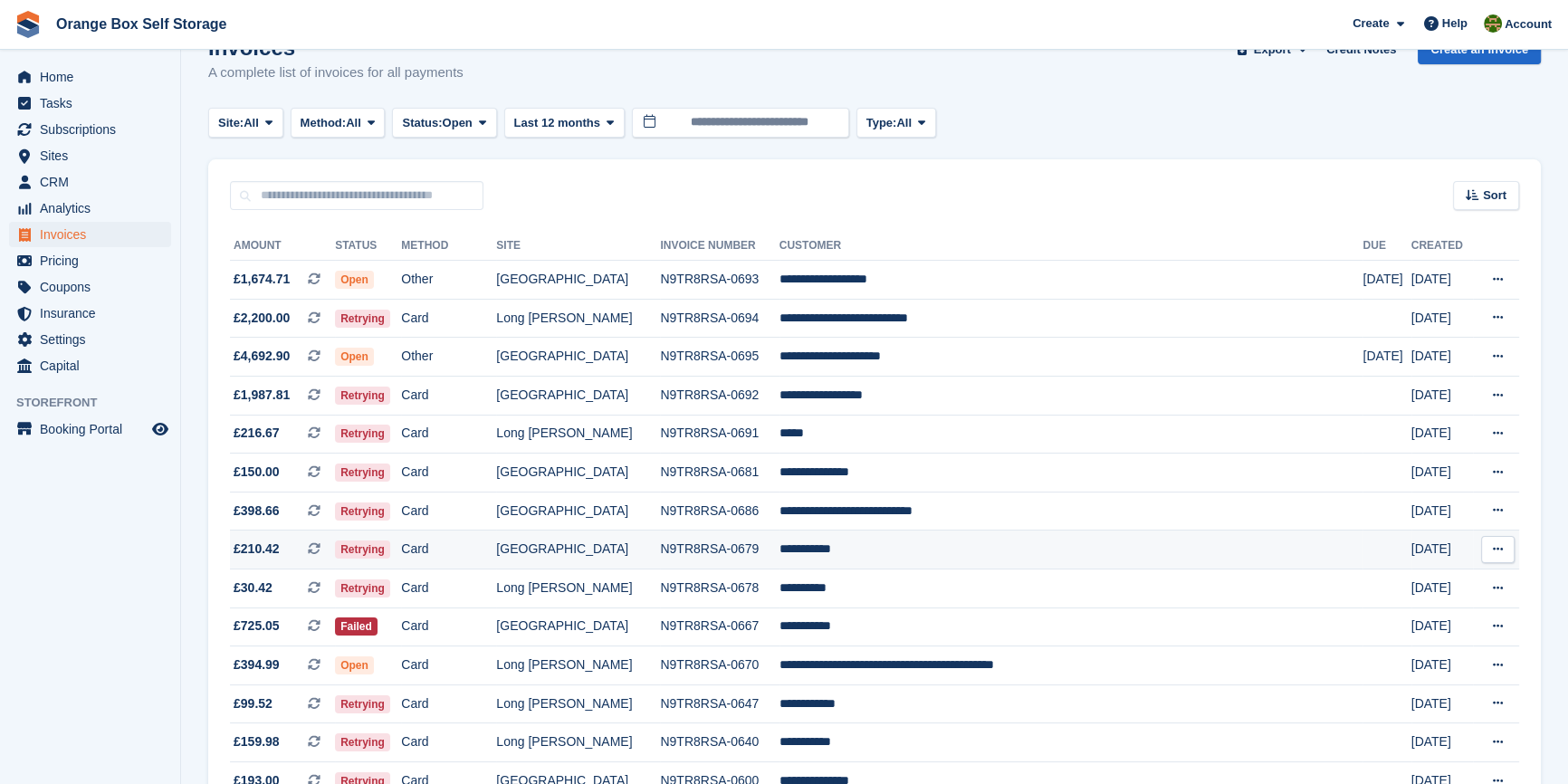
click at [975, 549] on td "**********" at bounding box center [1071, 550] width 584 height 39
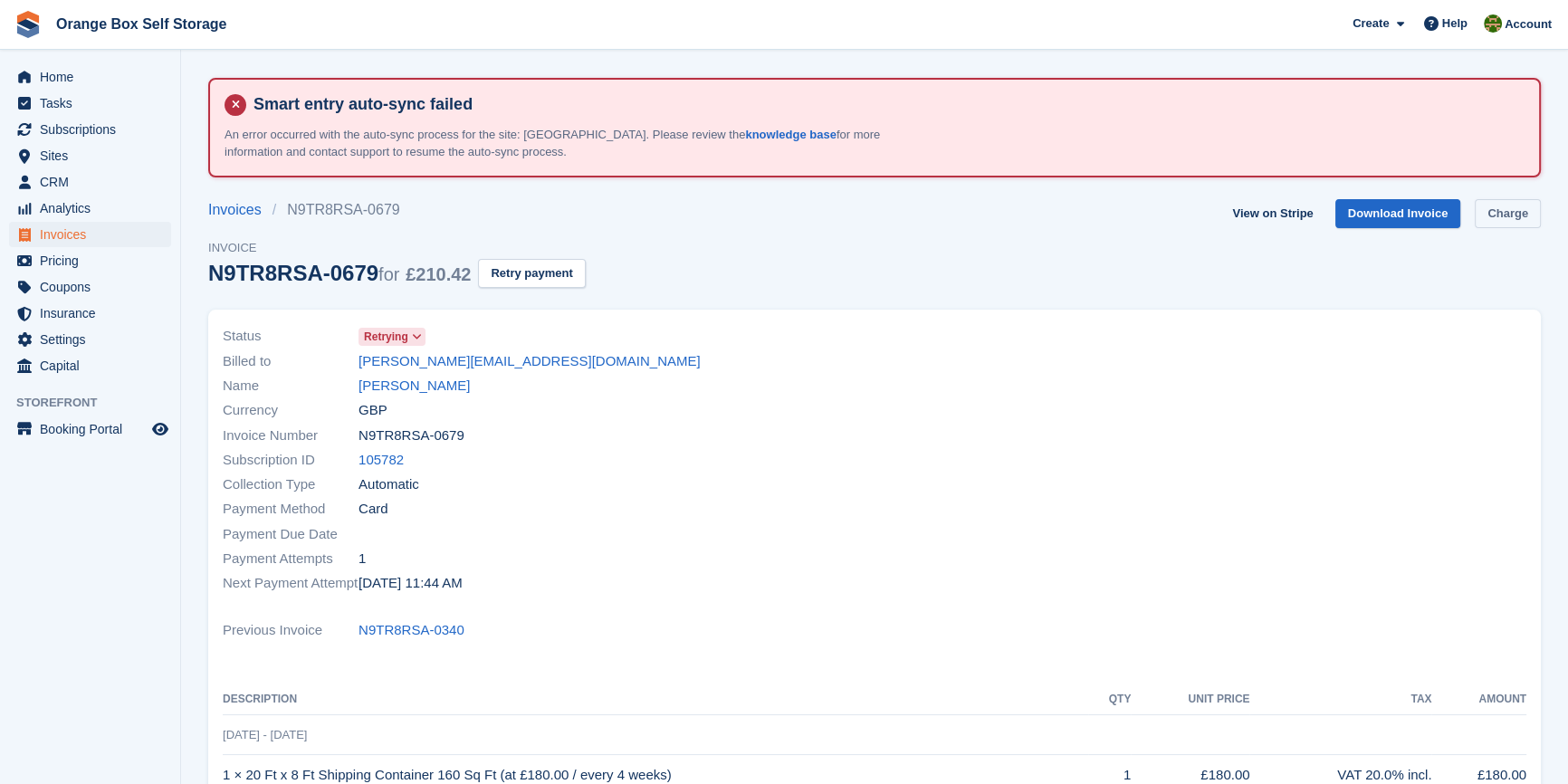
click at [1503, 216] on link "Charge" at bounding box center [1507, 214] width 66 height 29
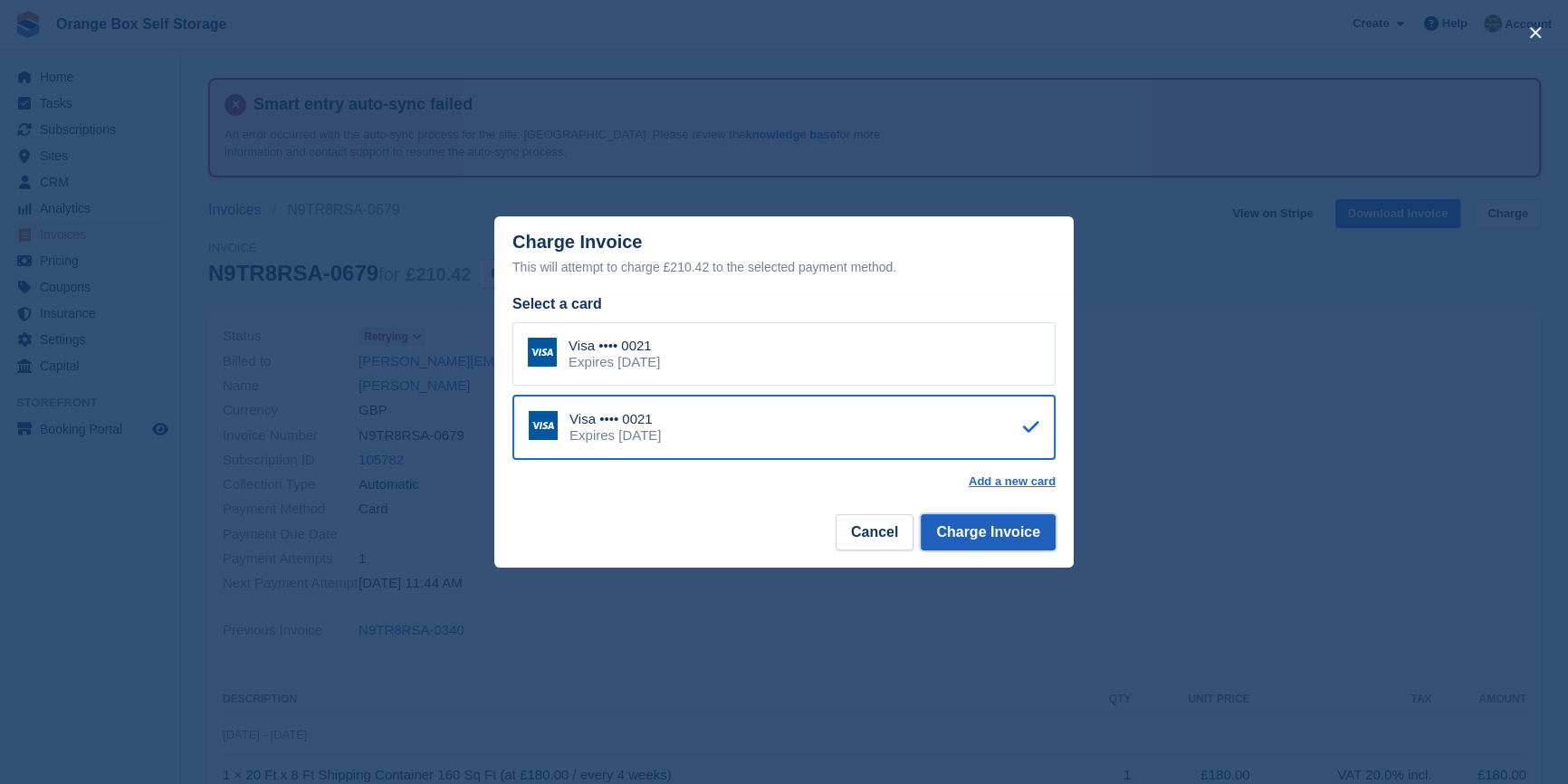
click at [1020, 527] on button "Charge Invoice" at bounding box center [988, 532] width 134 height 36
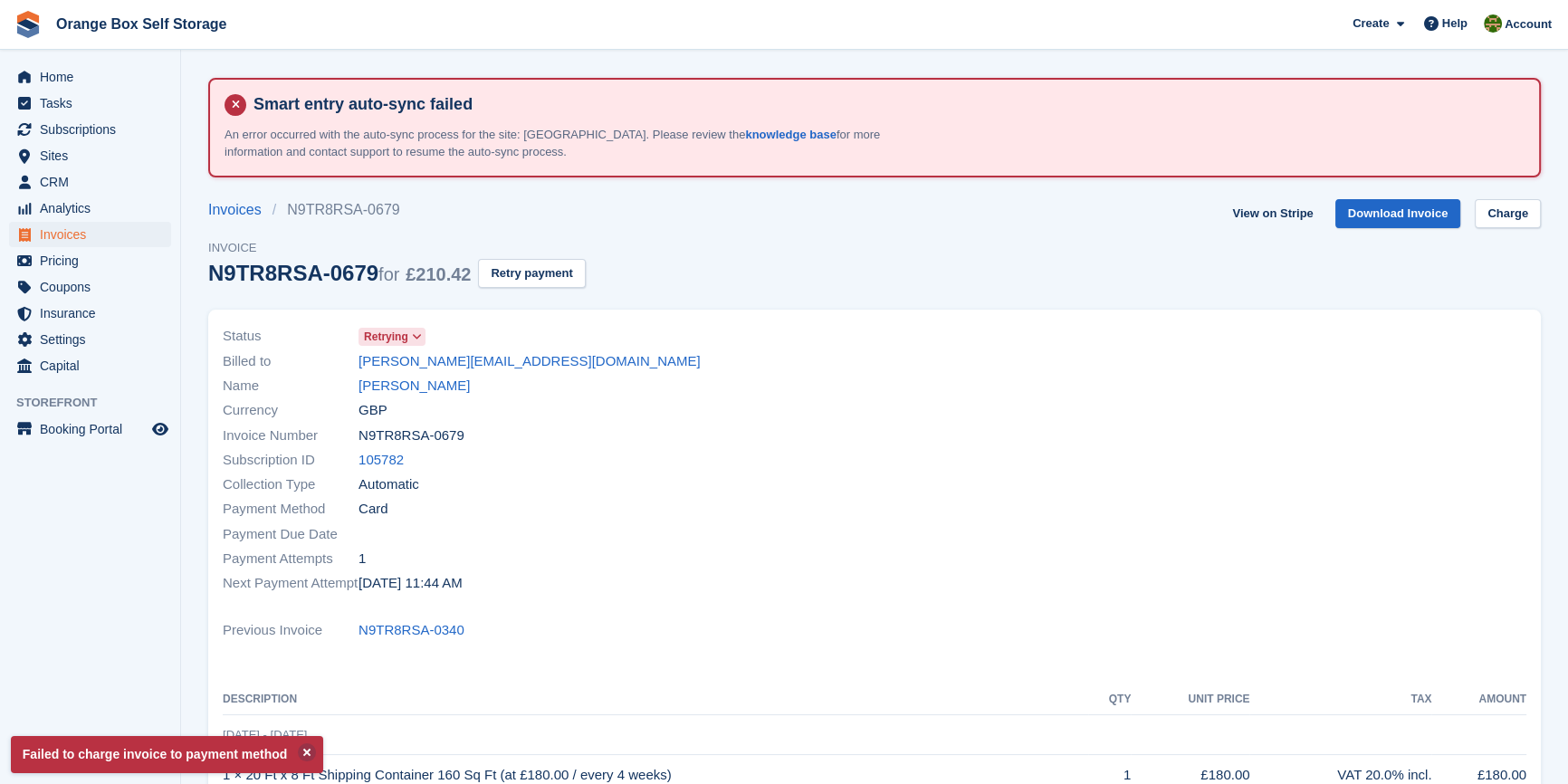
click at [1020, 514] on div at bounding box center [1206, 460] width 663 height 293
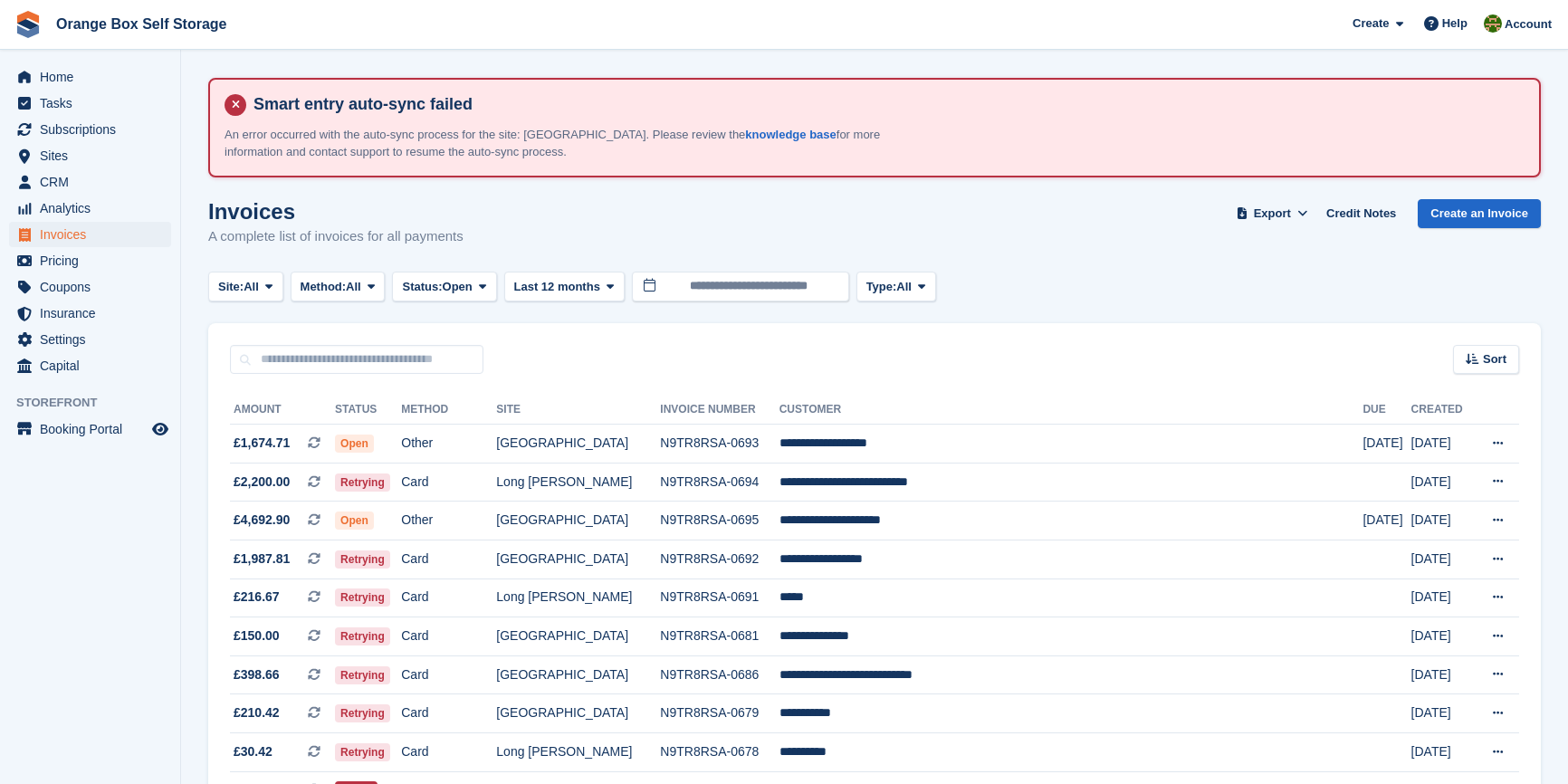
scroll to position [164, 0]
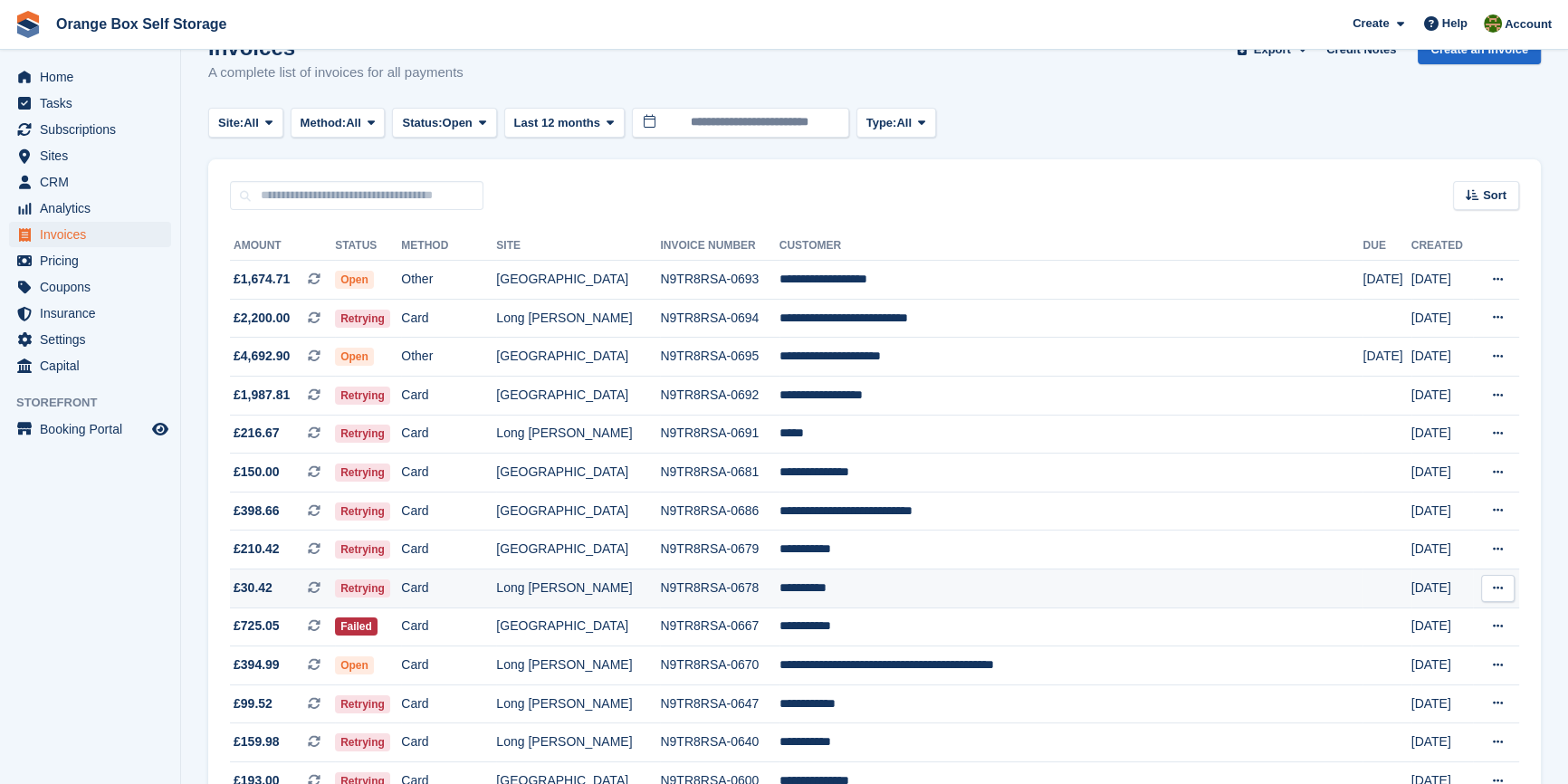
click at [965, 578] on td "**********" at bounding box center [1071, 588] width 584 height 39
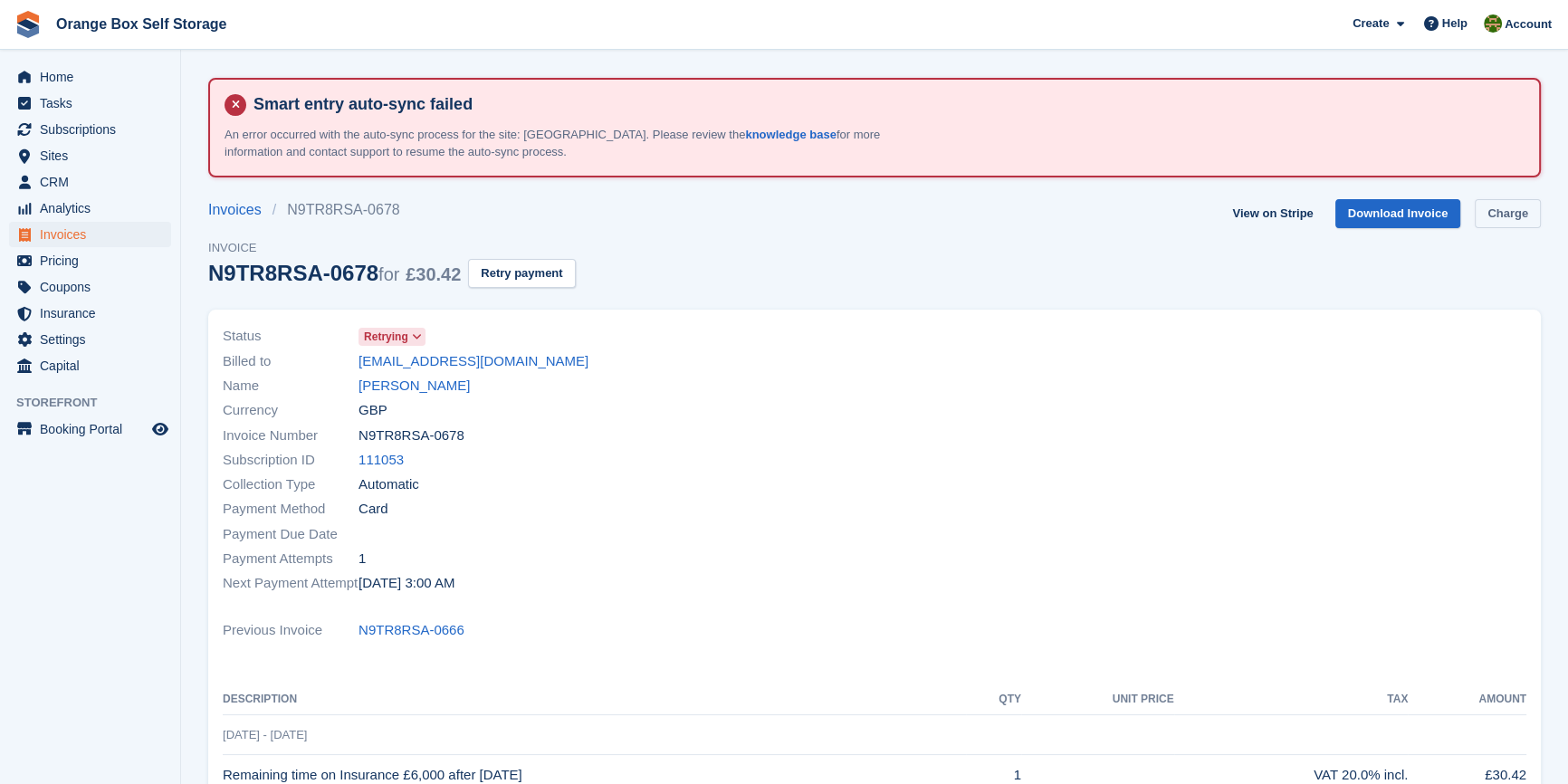
click at [1494, 208] on link "Charge" at bounding box center [1507, 214] width 66 height 29
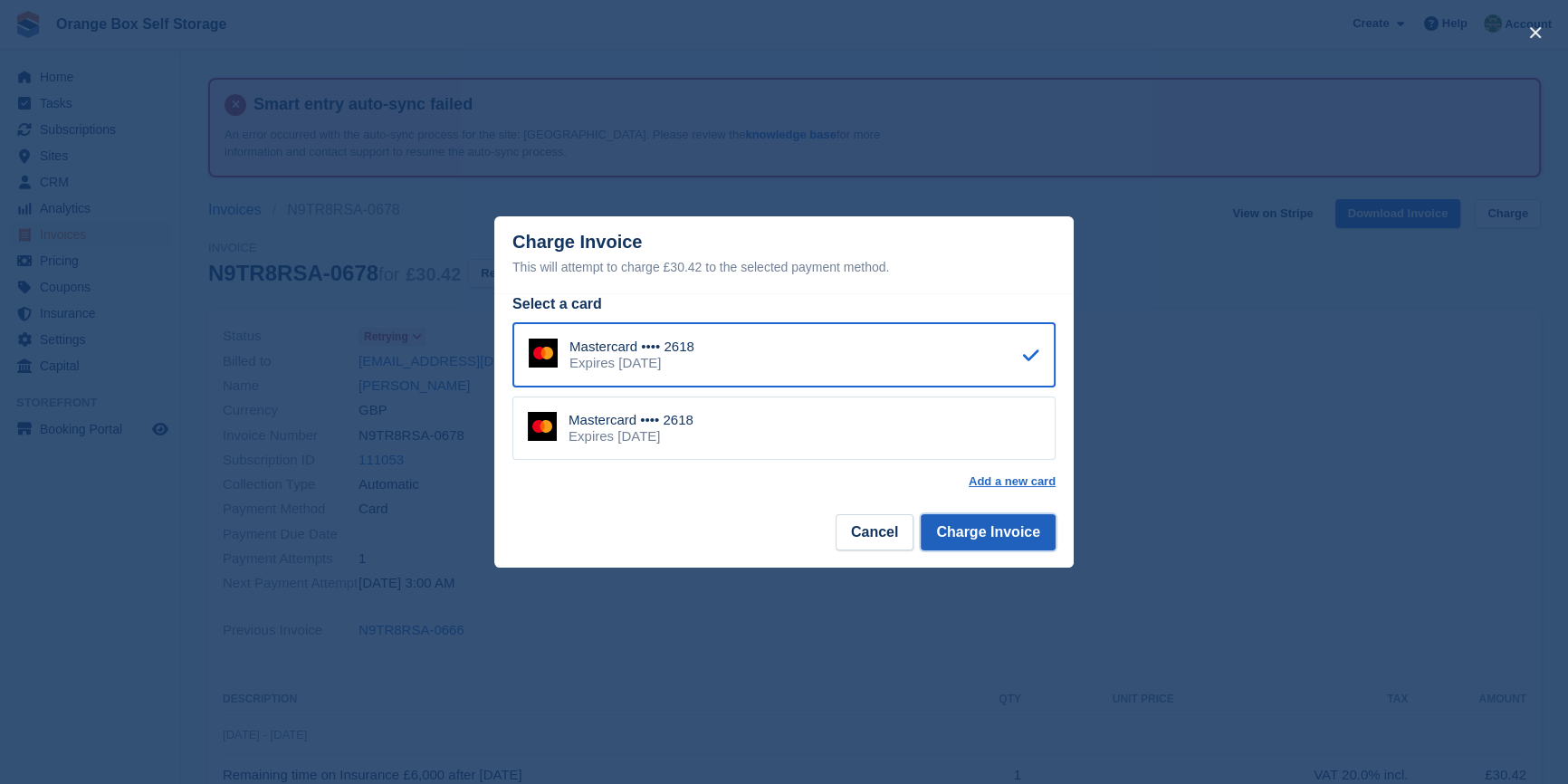
click at [986, 525] on button "Charge Invoice" at bounding box center [988, 532] width 134 height 36
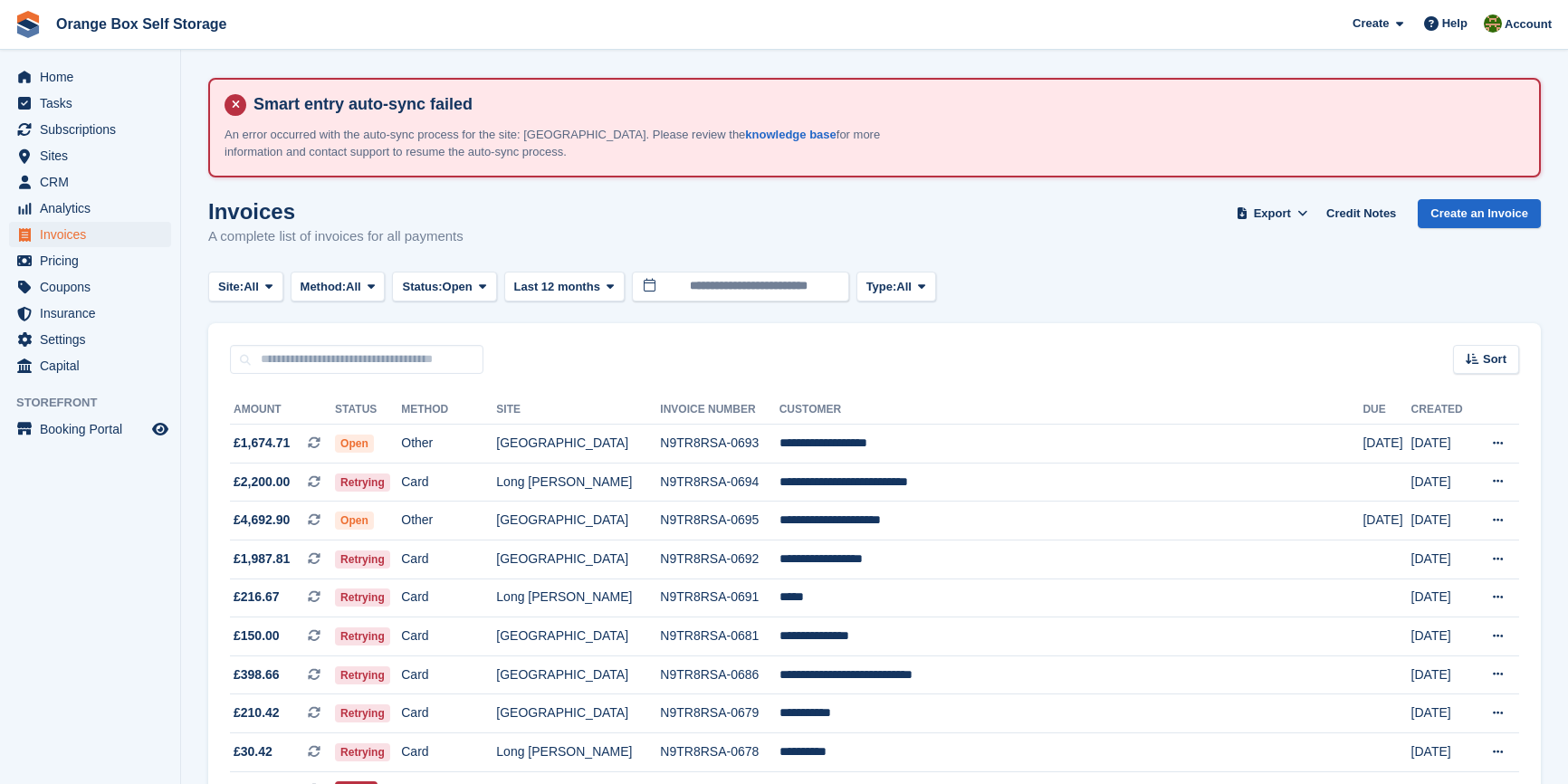
scroll to position [164, 0]
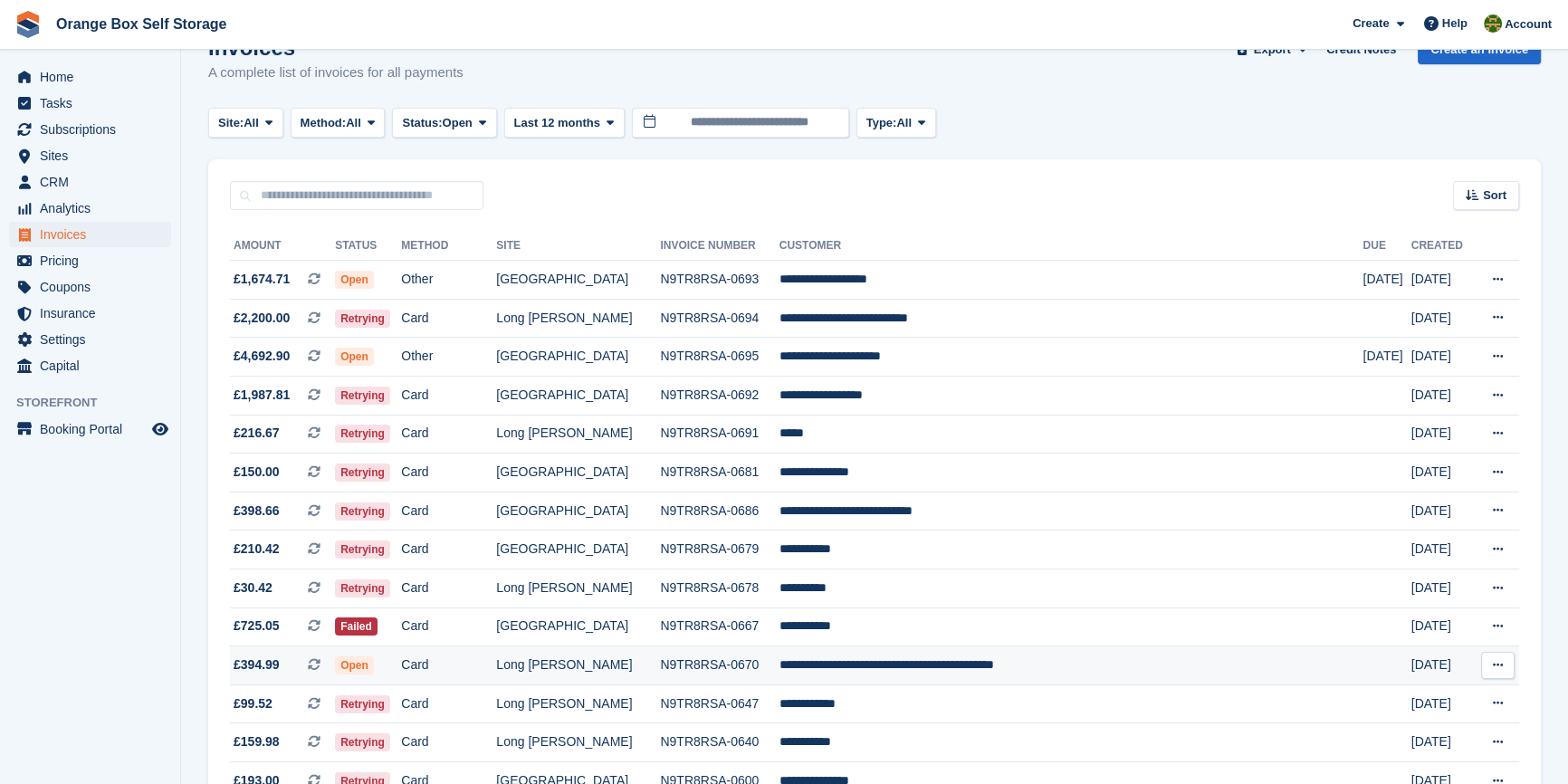
click at [977, 666] on td "**********" at bounding box center [1071, 666] width 584 height 39
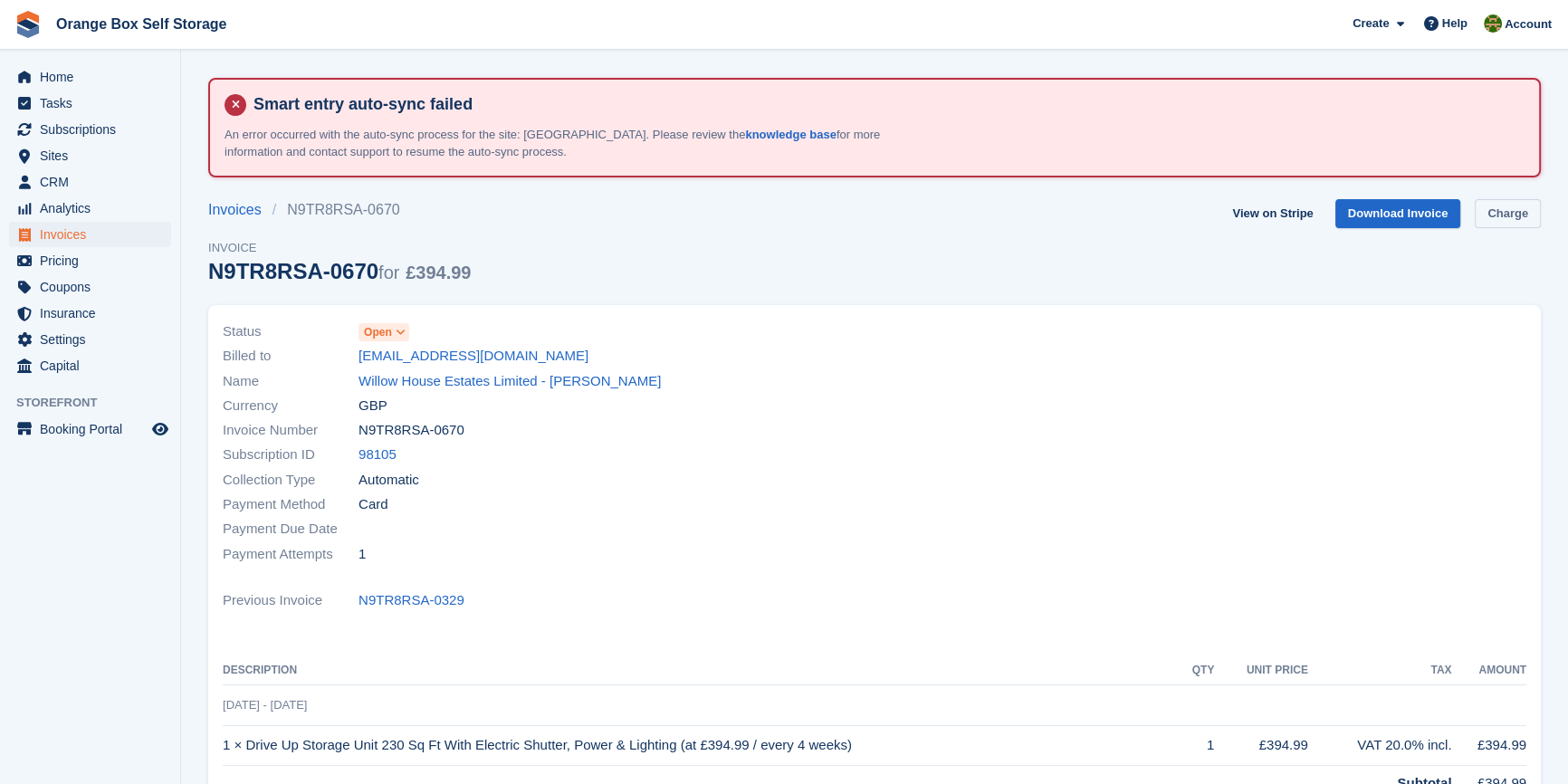
click at [1493, 218] on link "Charge" at bounding box center [1507, 214] width 66 height 29
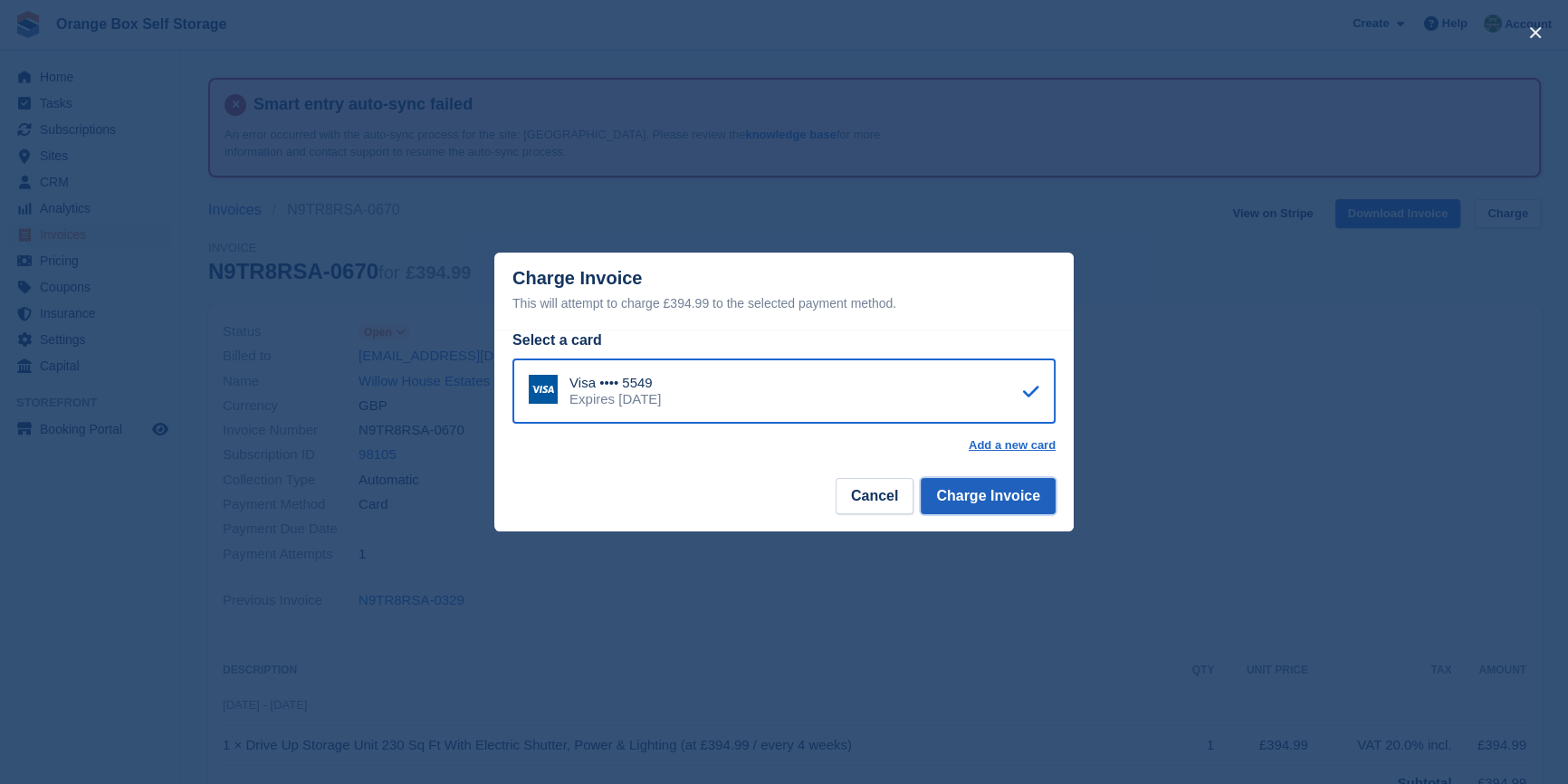
click at [1027, 490] on button "Charge Invoice" at bounding box center [988, 496] width 134 height 36
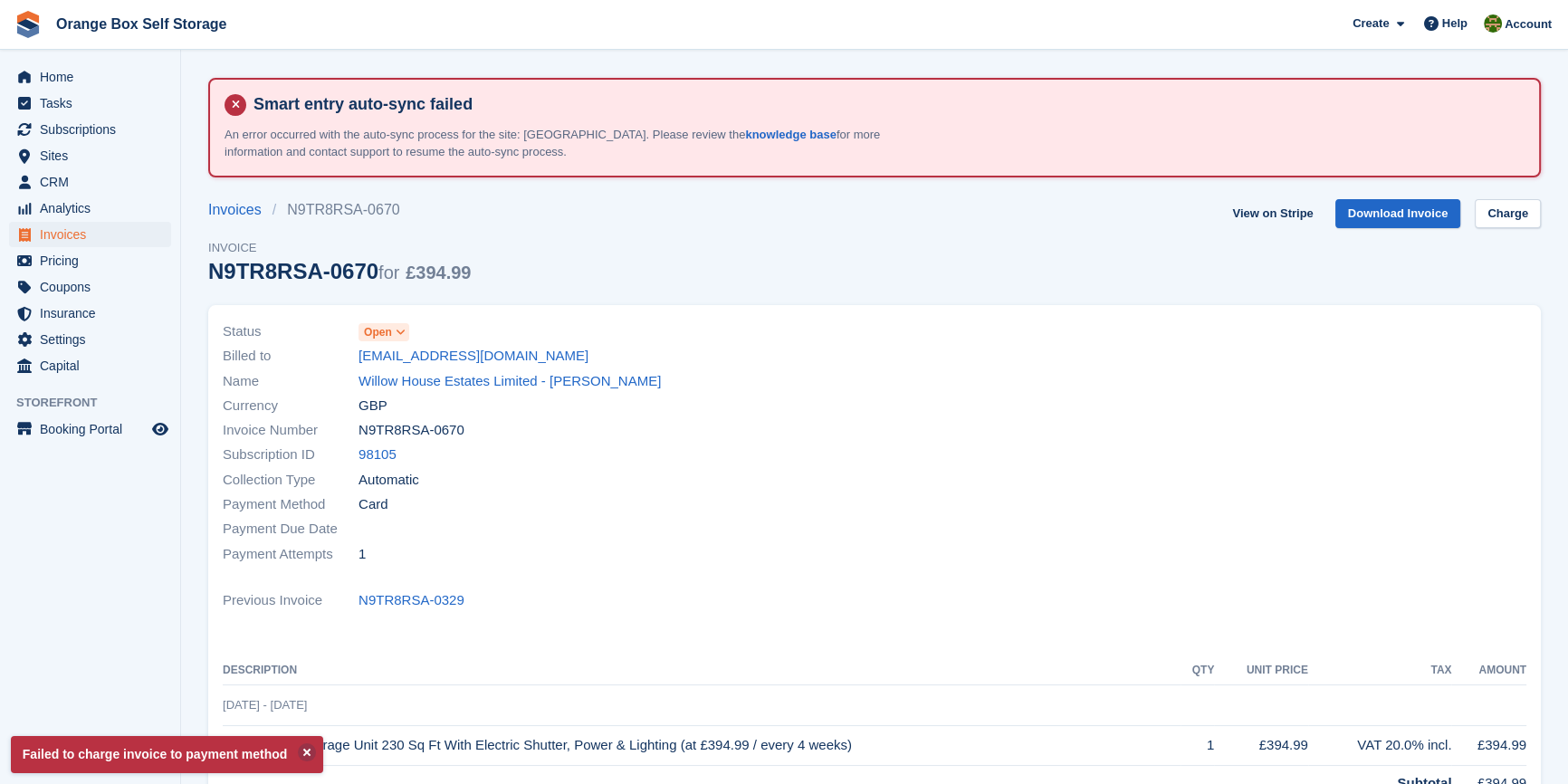
click at [900, 406] on div at bounding box center [1206, 443] width 663 height 269
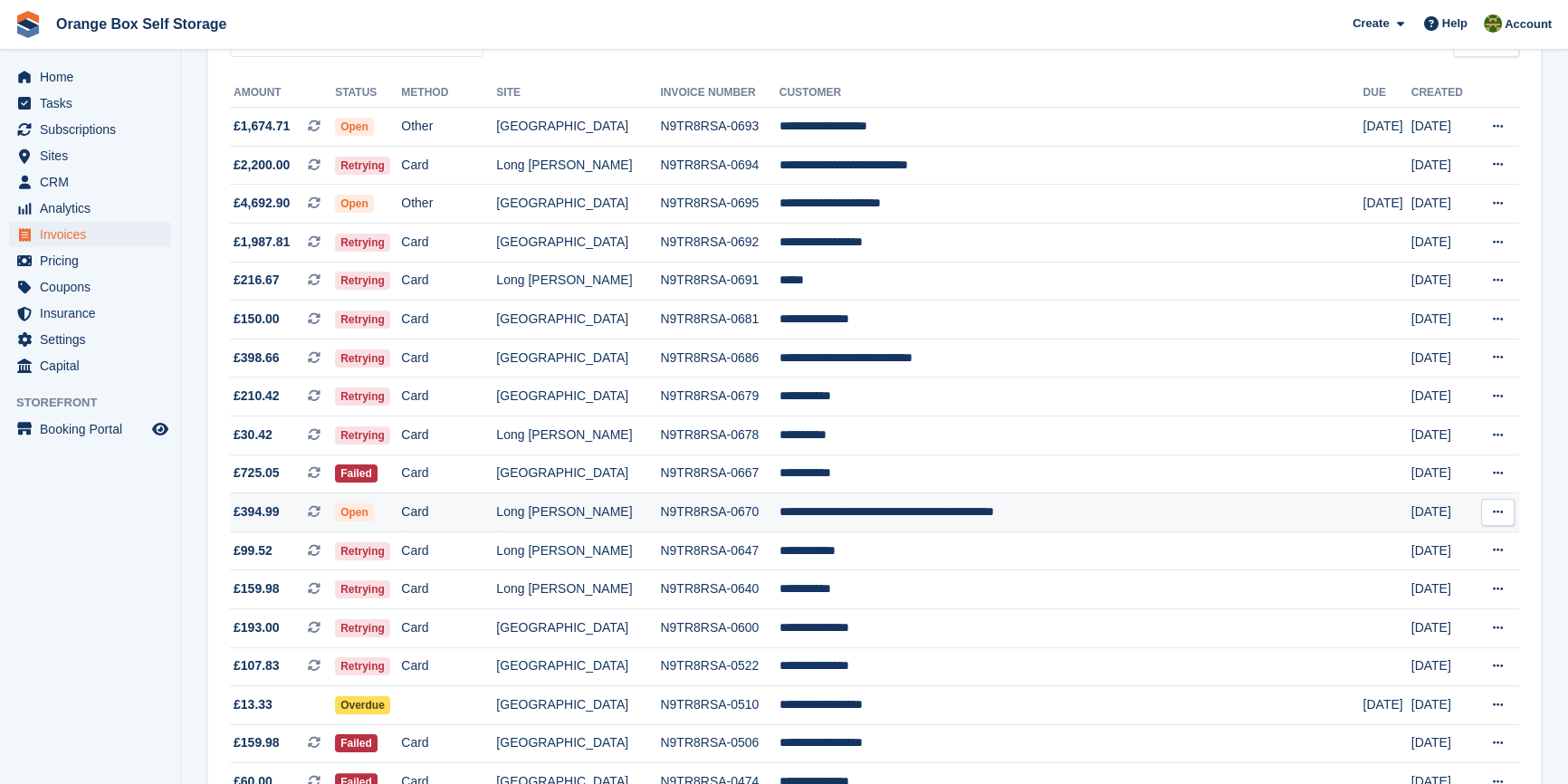
scroll to position [329, 0]
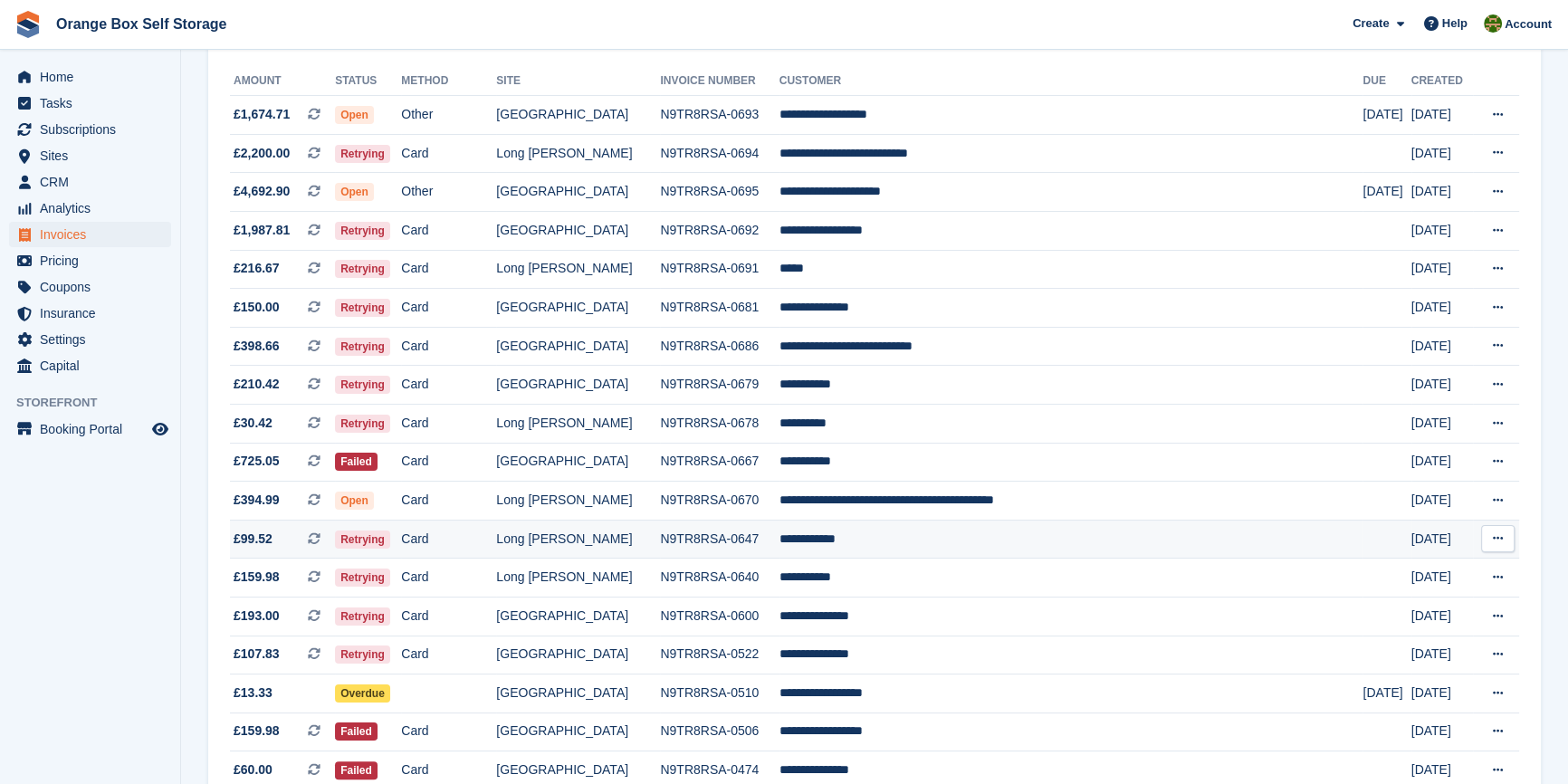
click at [977, 526] on td "**********" at bounding box center [1071, 539] width 584 height 39
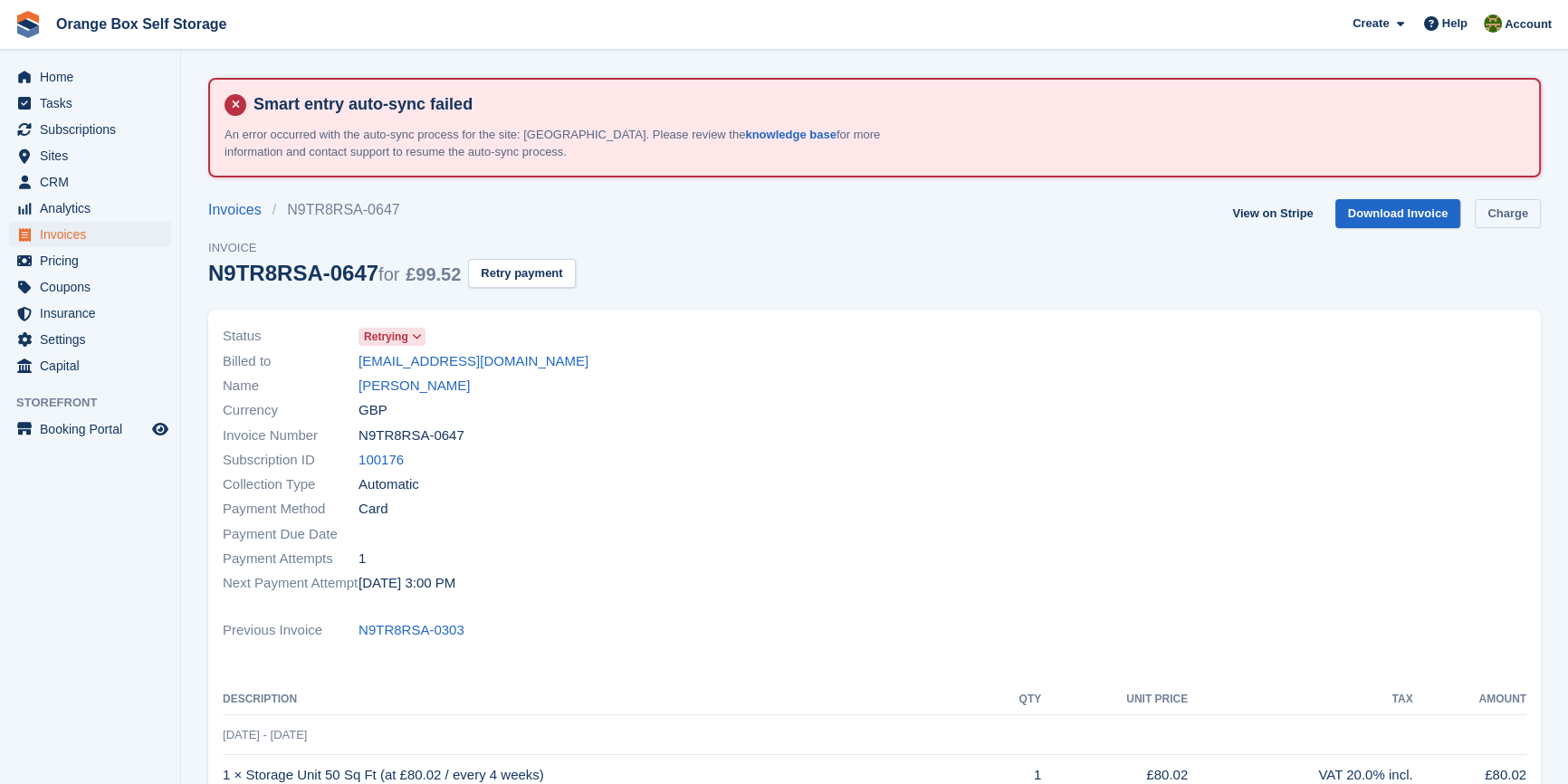
click at [1504, 220] on link "Charge" at bounding box center [1507, 214] width 66 height 29
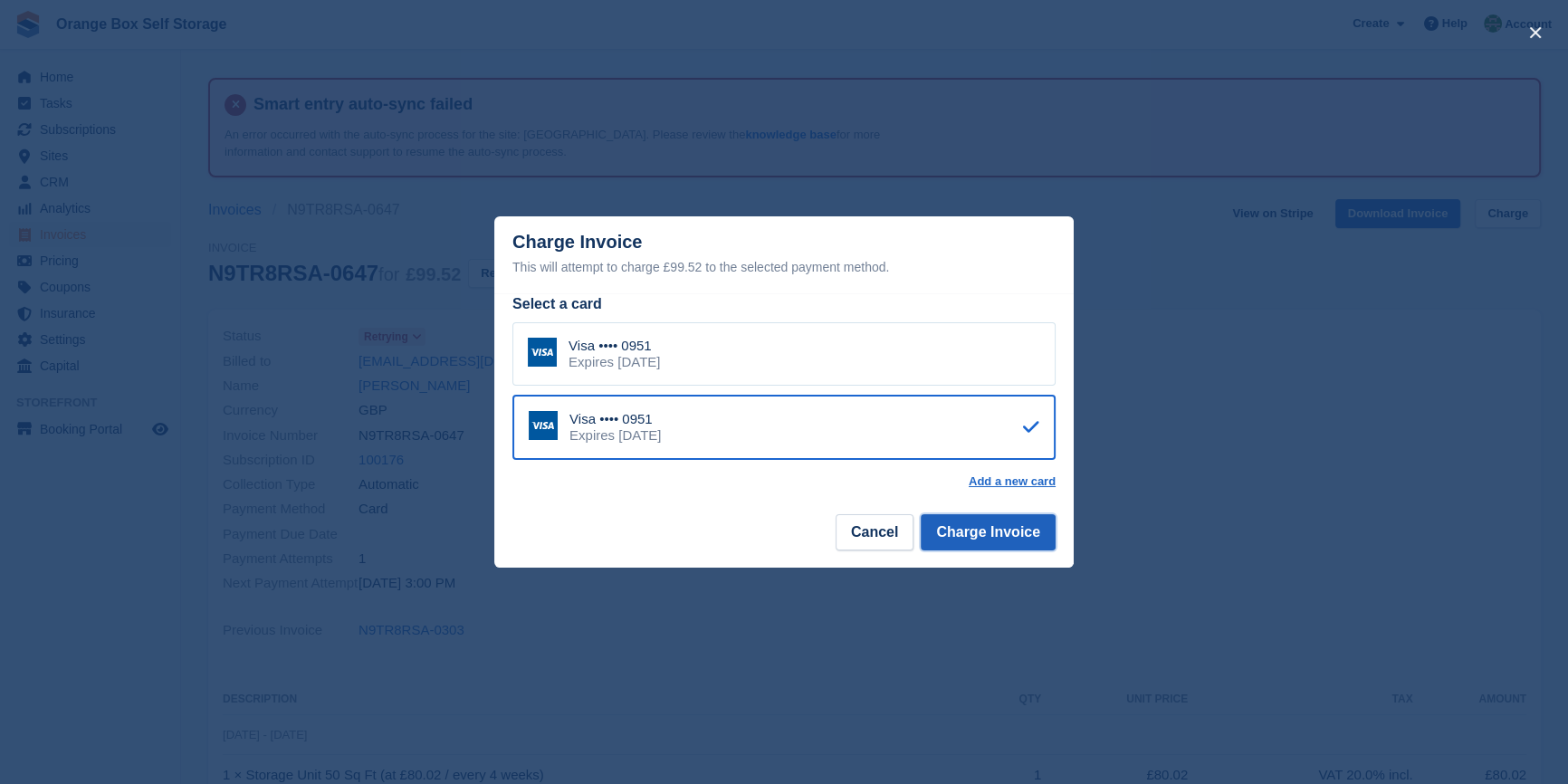
click at [1011, 525] on button "Charge Invoice" at bounding box center [988, 532] width 134 height 36
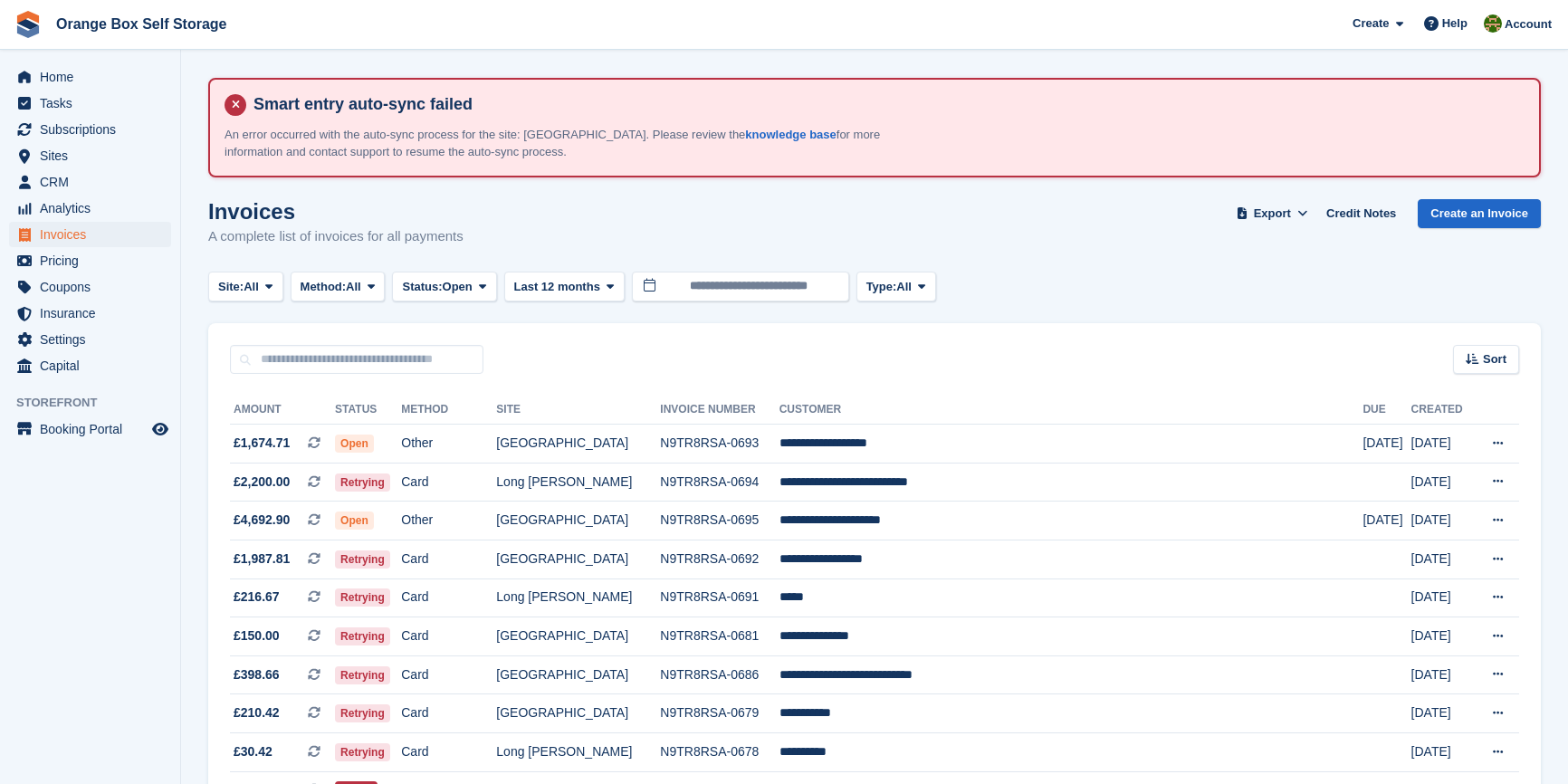
scroll to position [329, 0]
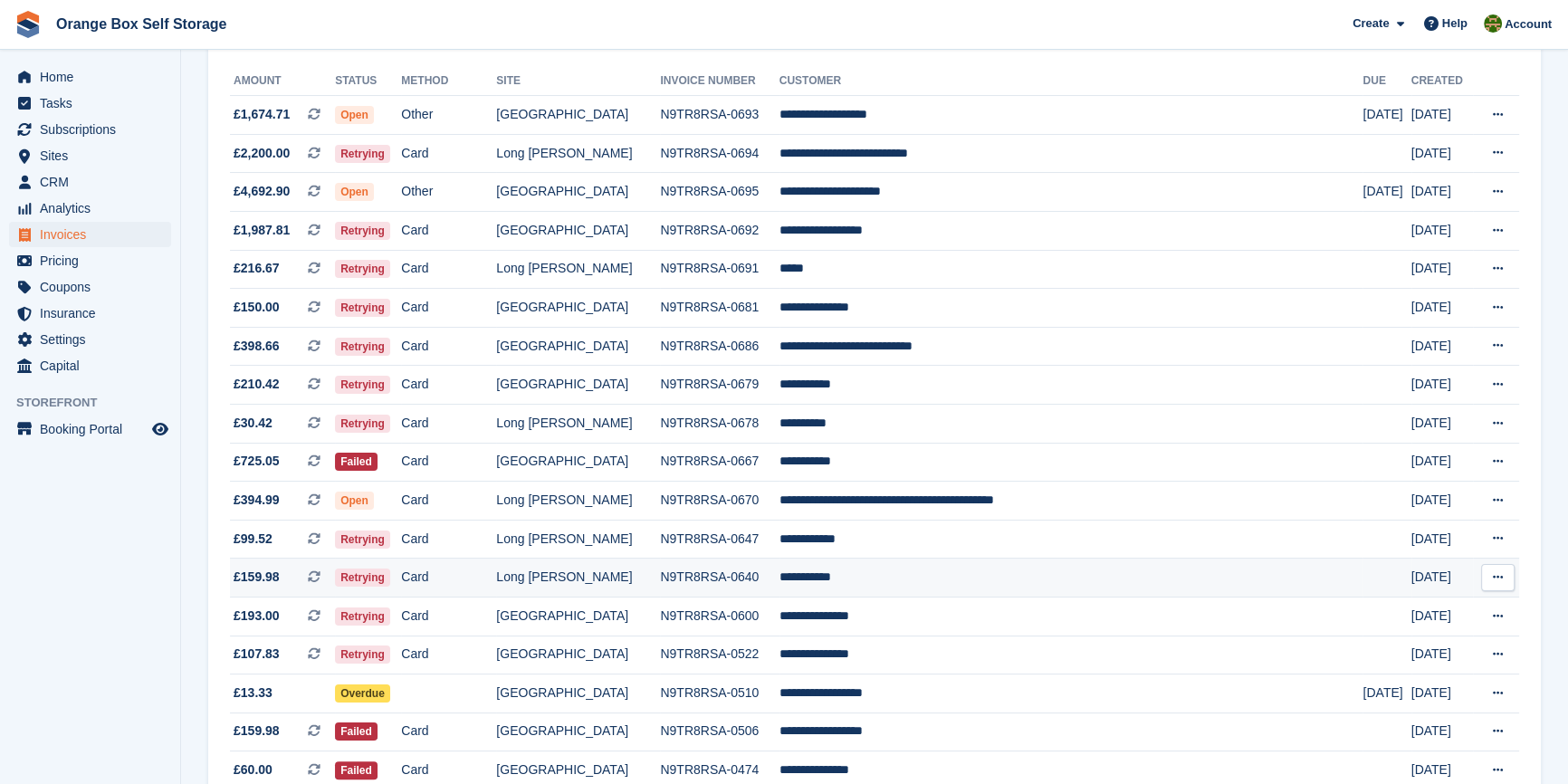
click at [986, 572] on td "**********" at bounding box center [1071, 579] width 584 height 39
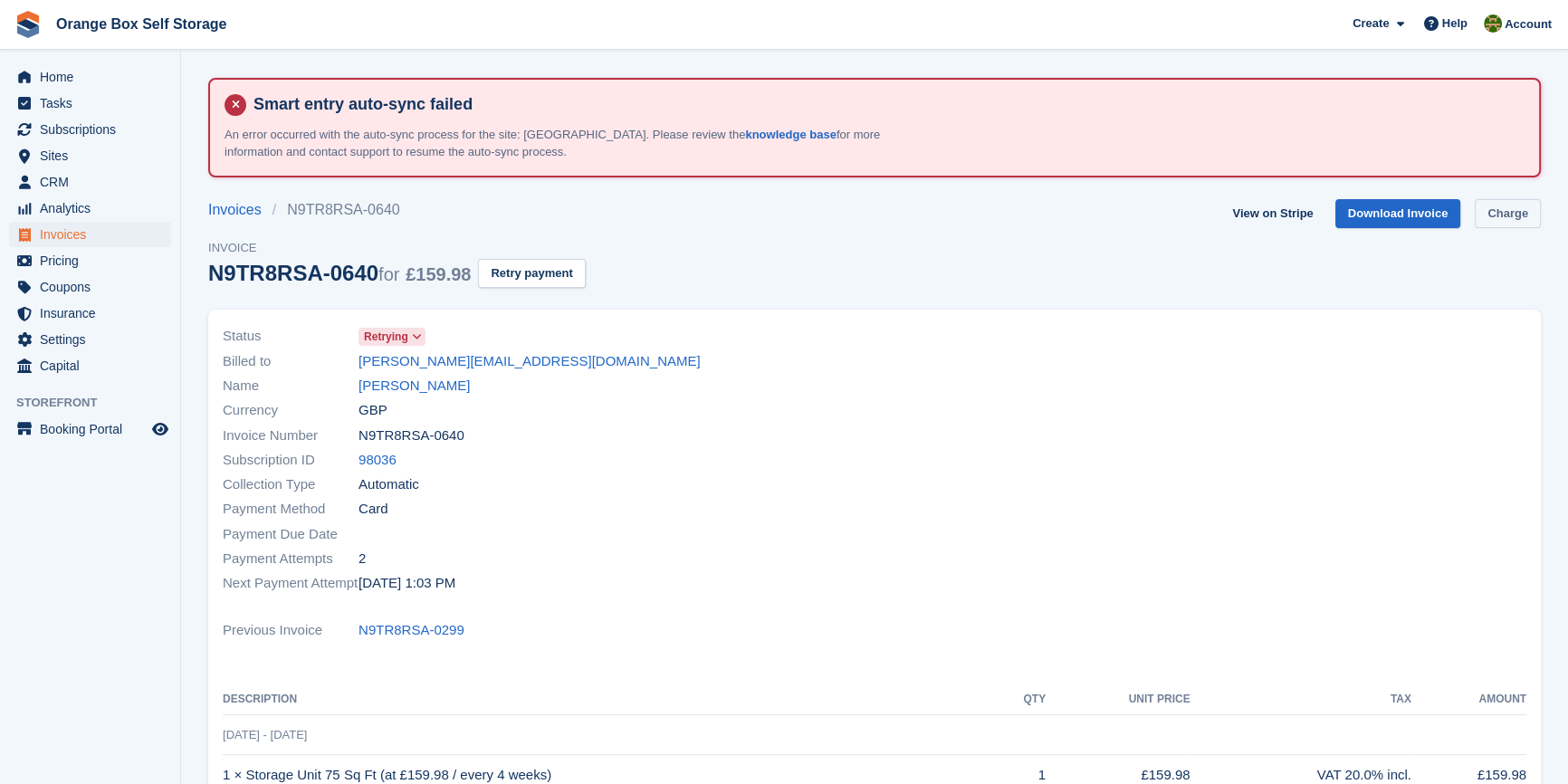
click at [1518, 209] on link "Charge" at bounding box center [1507, 214] width 66 height 29
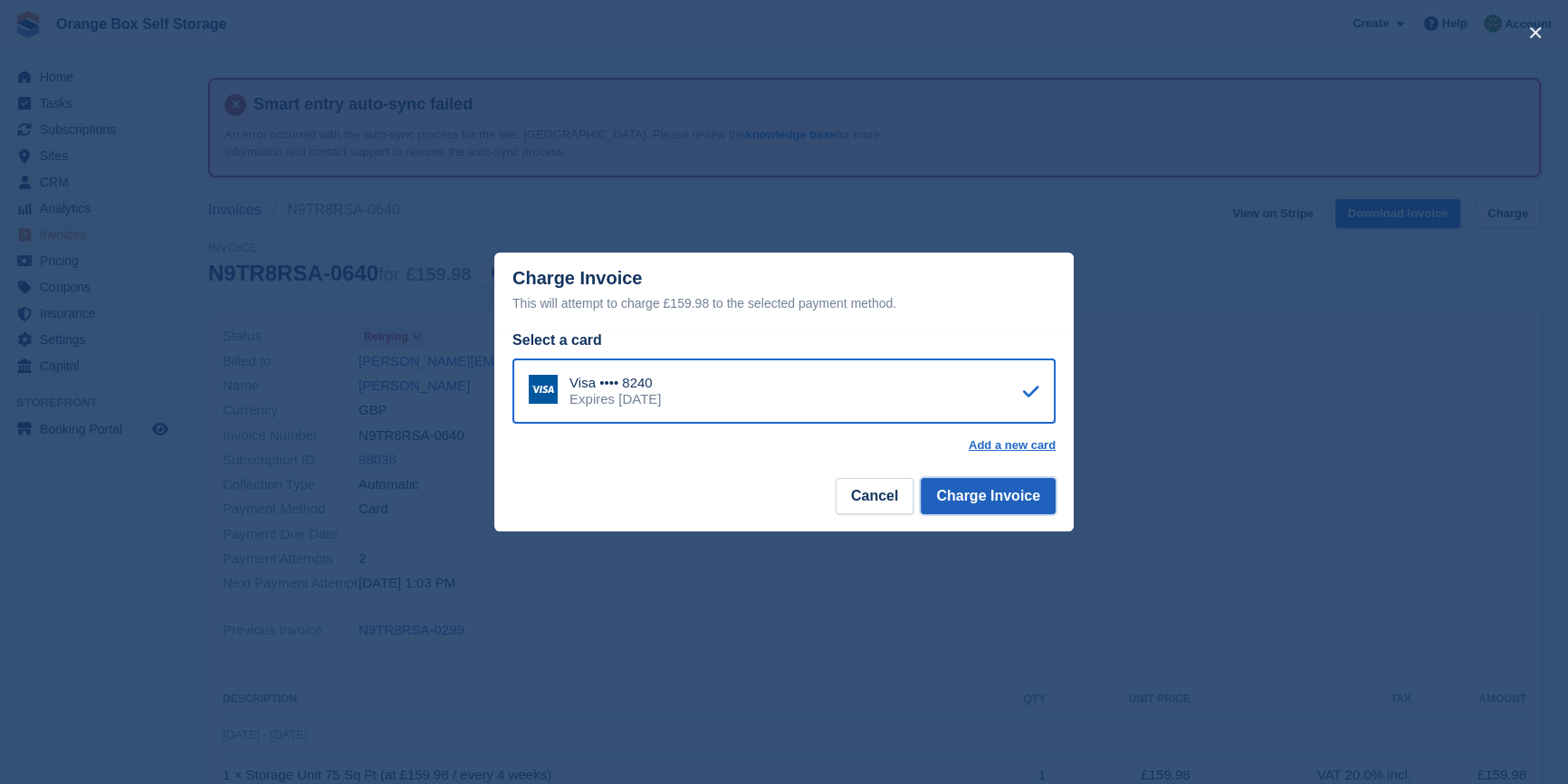
click at [1026, 499] on button "Charge Invoice" at bounding box center [988, 496] width 134 height 36
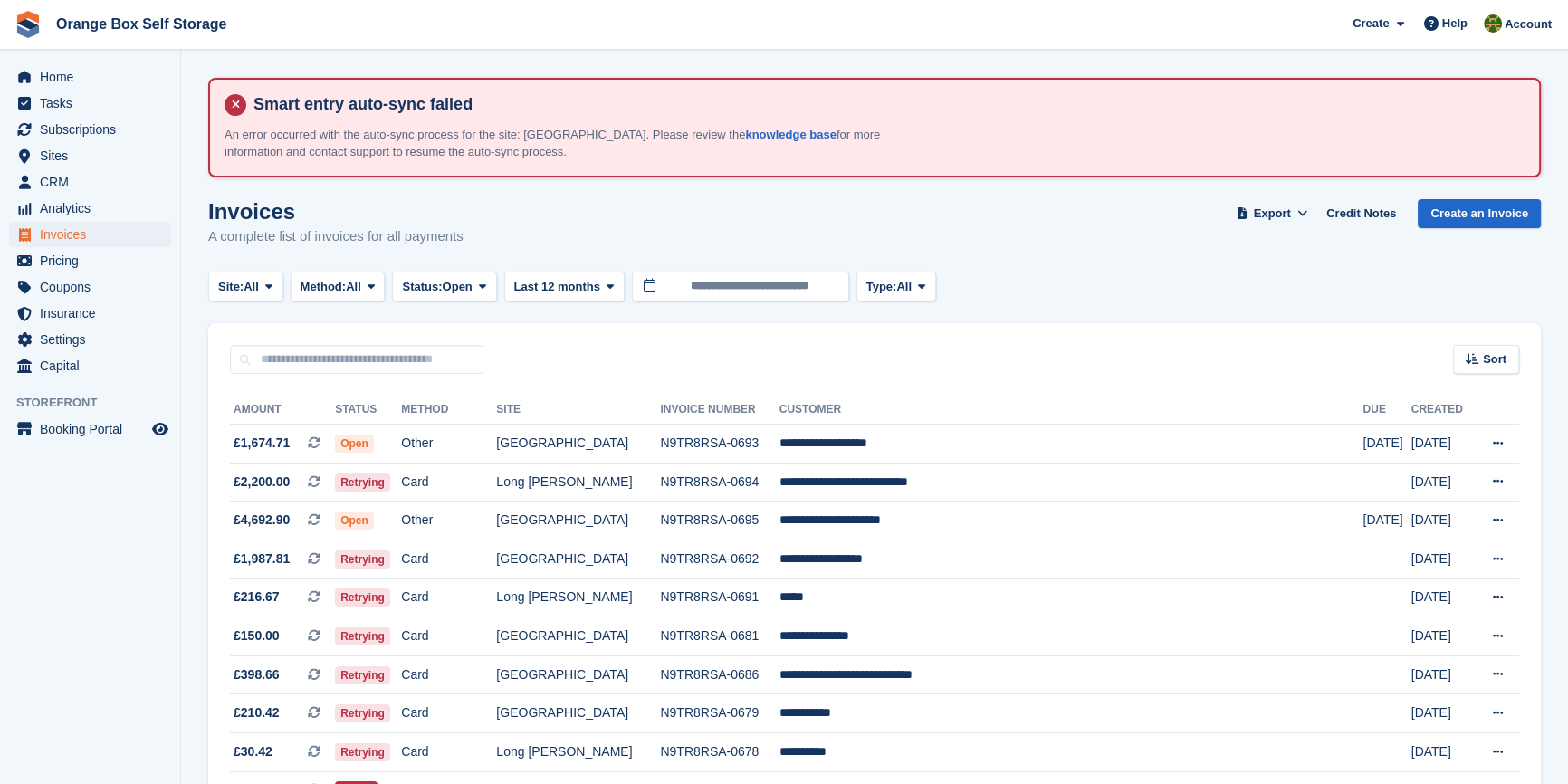
click at [53, 666] on aside "Home Tasks Subscriptions Subscriptions Subscriptions Contracts Price increases …" at bounding box center [90, 396] width 180 height 694
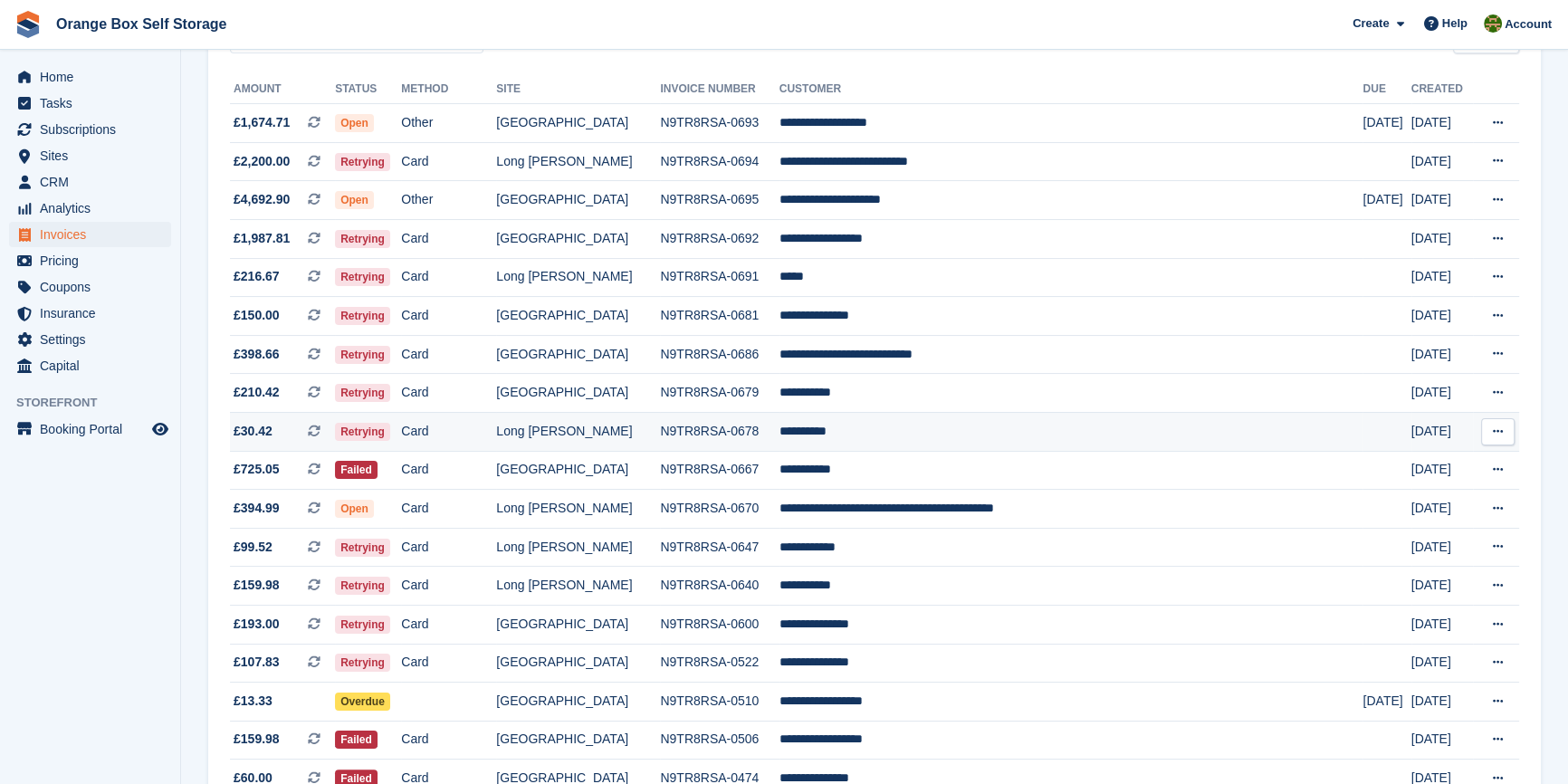
scroll to position [411, 0]
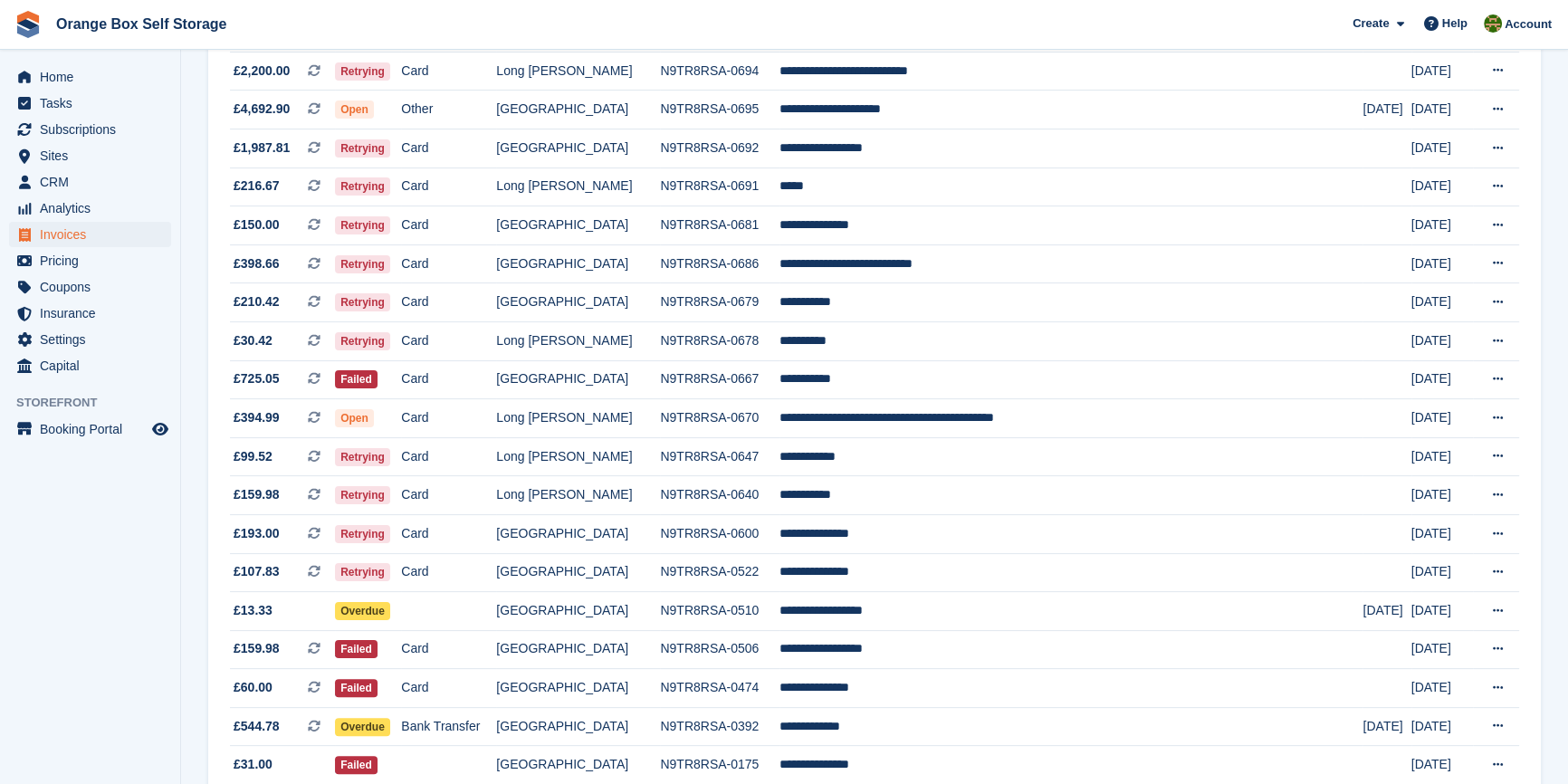
click at [97, 658] on aside "Home Tasks Subscriptions Subscriptions Subscriptions Contracts Price increases …" at bounding box center [90, 396] width 180 height 694
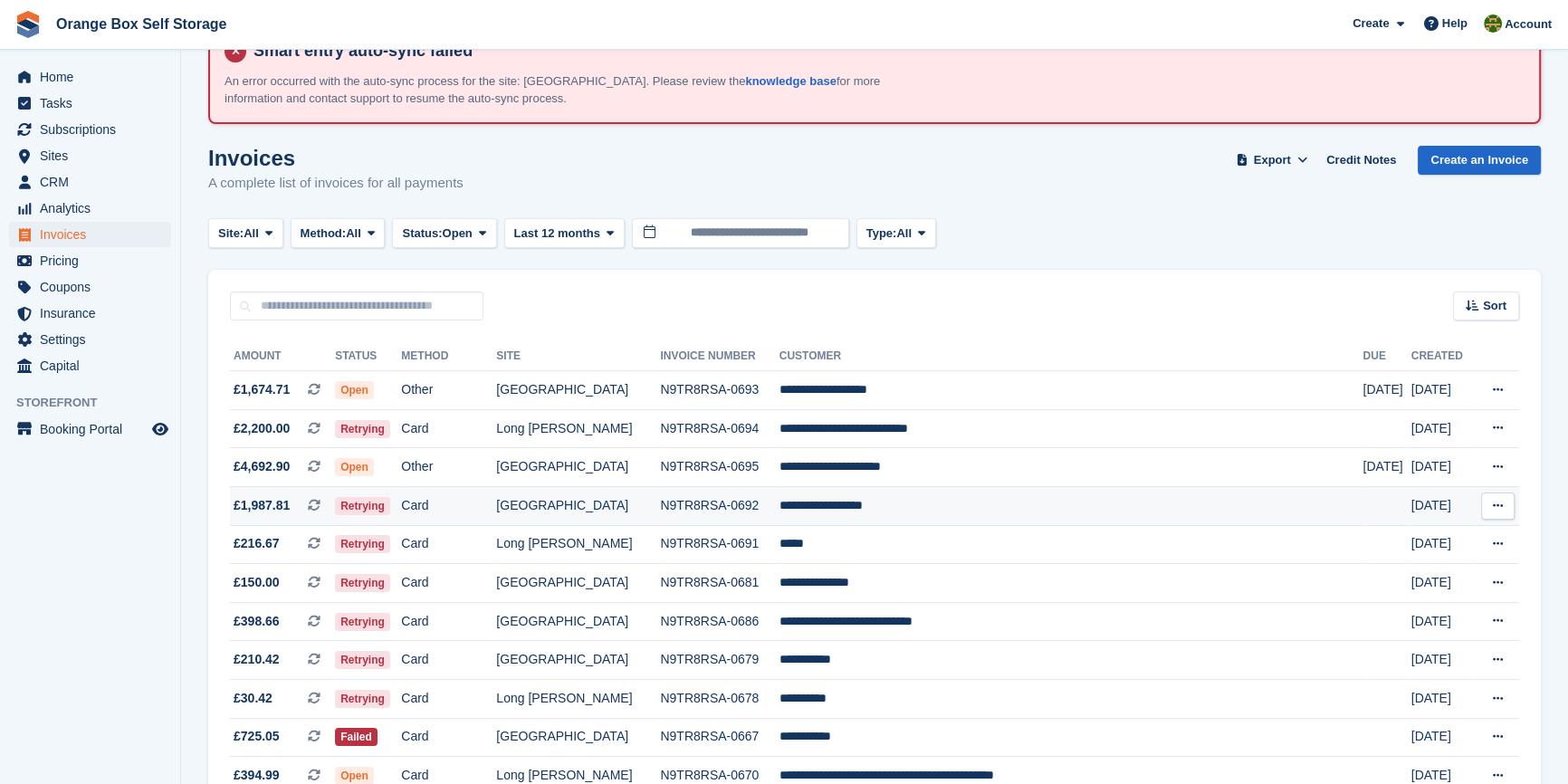
scroll to position [81, 0]
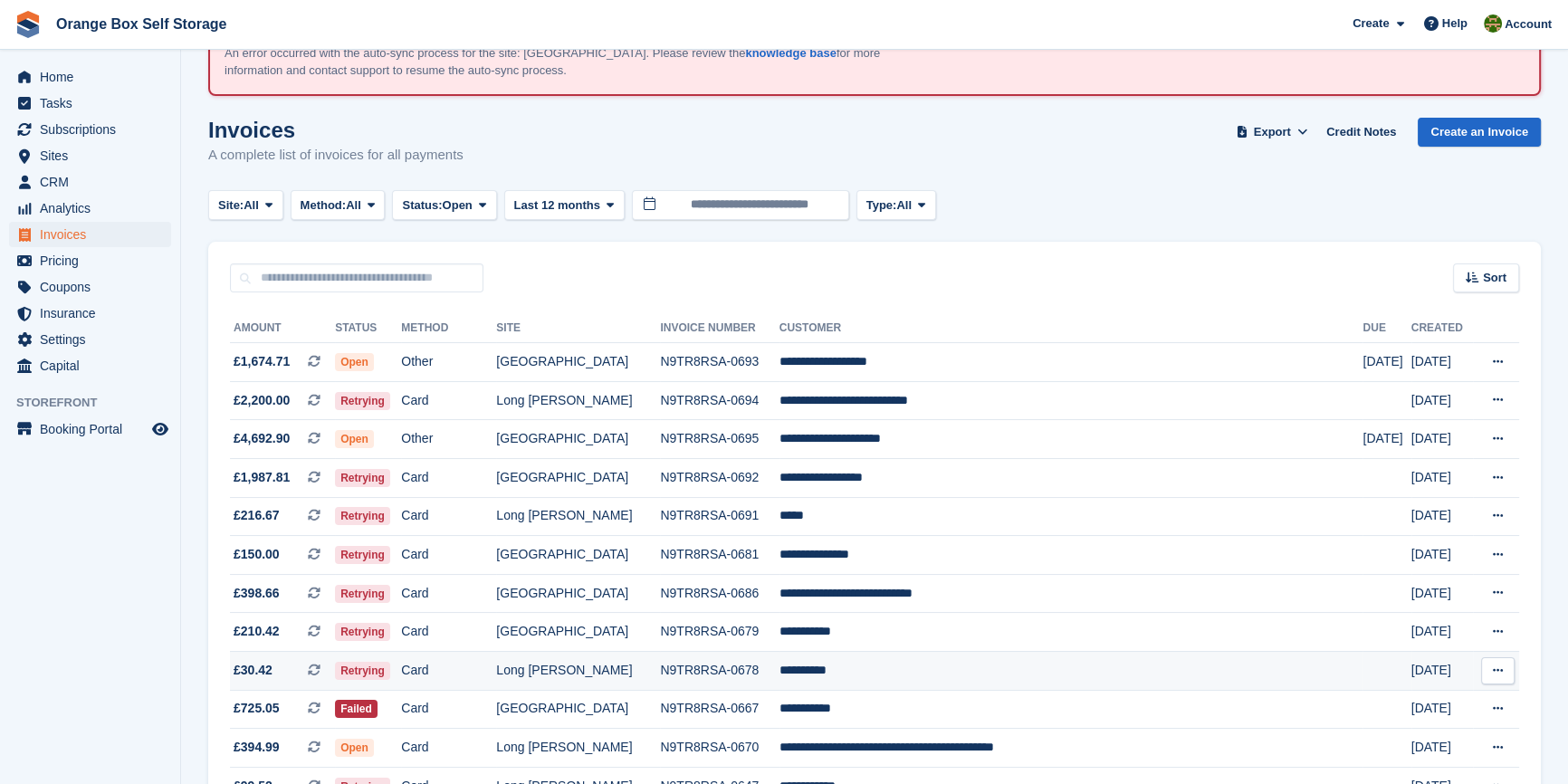
click at [842, 672] on td "**********" at bounding box center [1071, 671] width 584 height 39
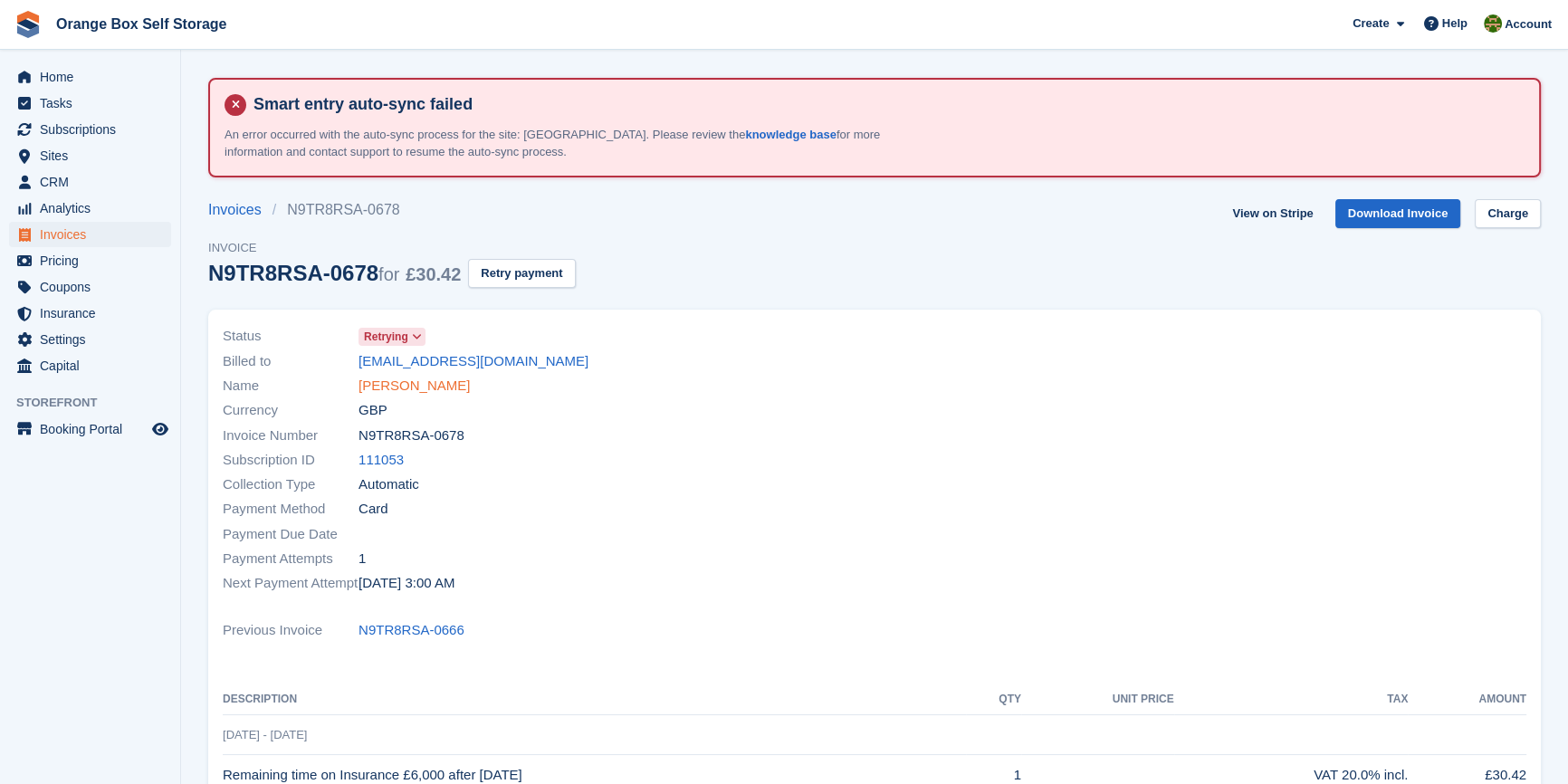
click at [407, 385] on link "[PERSON_NAME]" at bounding box center [413, 386] width 111 height 21
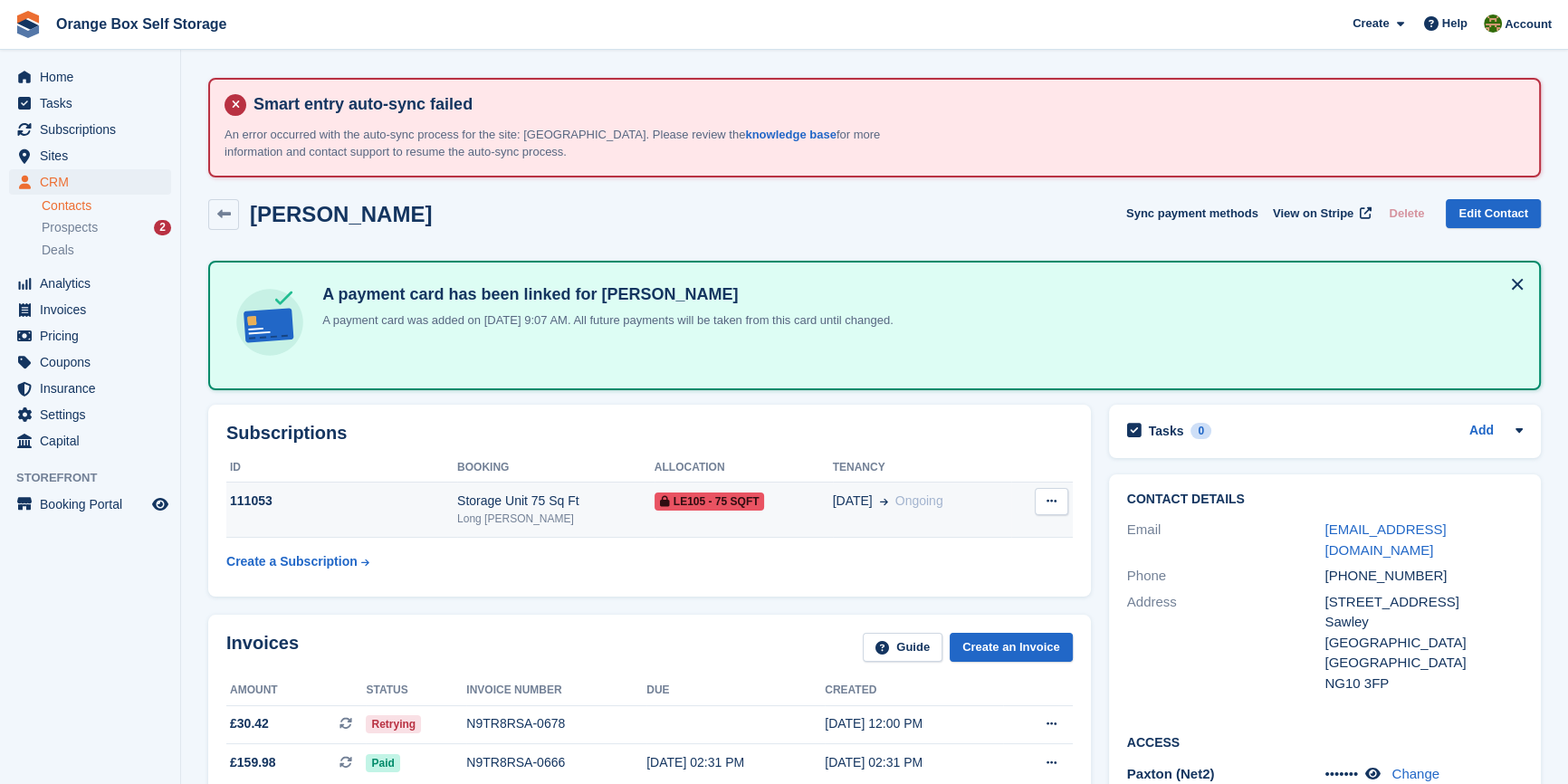
click at [1044, 507] on button at bounding box center [1051, 501] width 33 height 27
click at [556, 486] on td "Storage Unit 75 Sq Ft Long Eaton" at bounding box center [555, 510] width 197 height 55
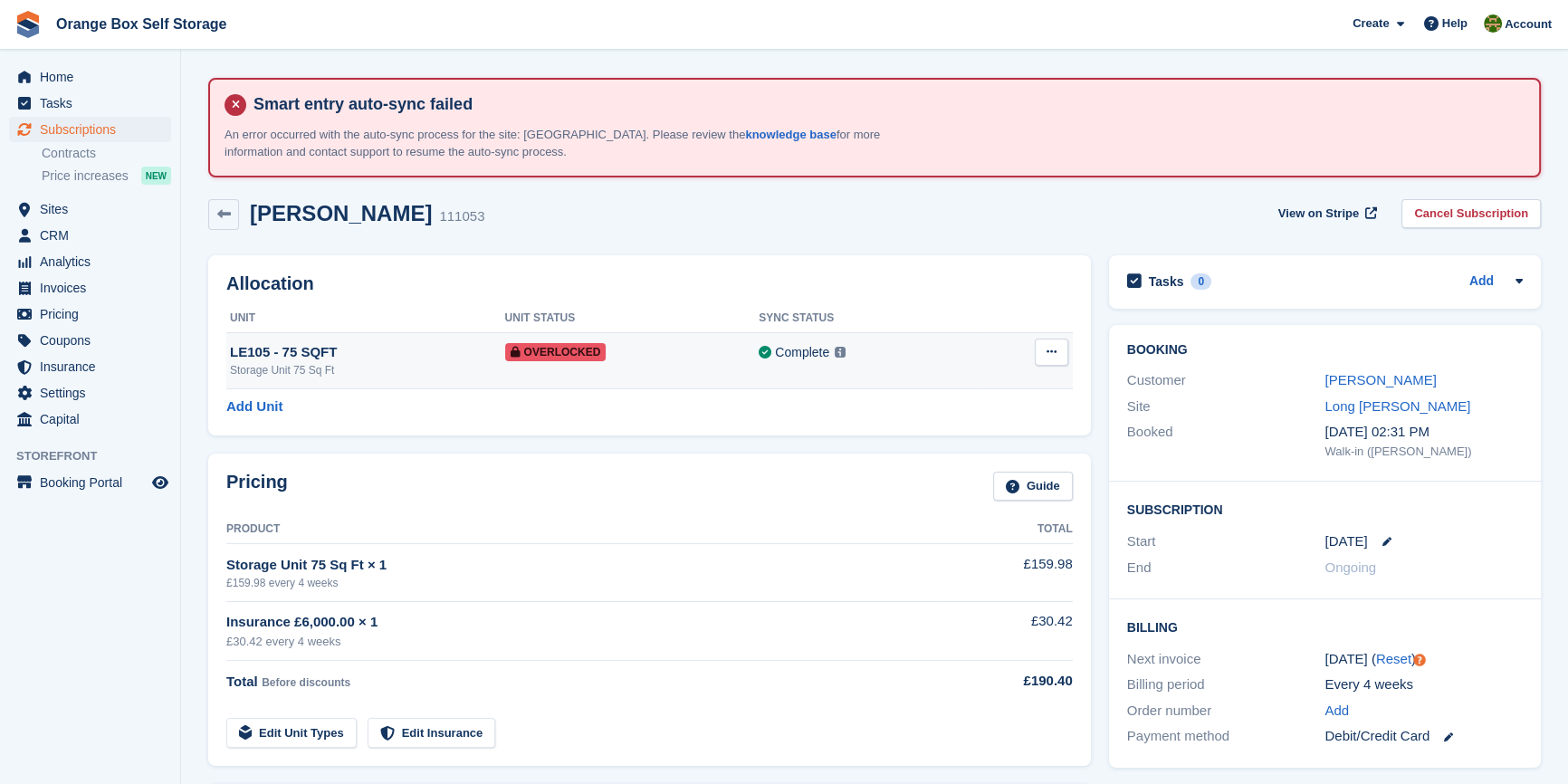
click at [1042, 353] on button at bounding box center [1051, 352] width 33 height 27
click at [986, 378] on p "Remove Overlock" at bounding box center [981, 388] width 157 height 24
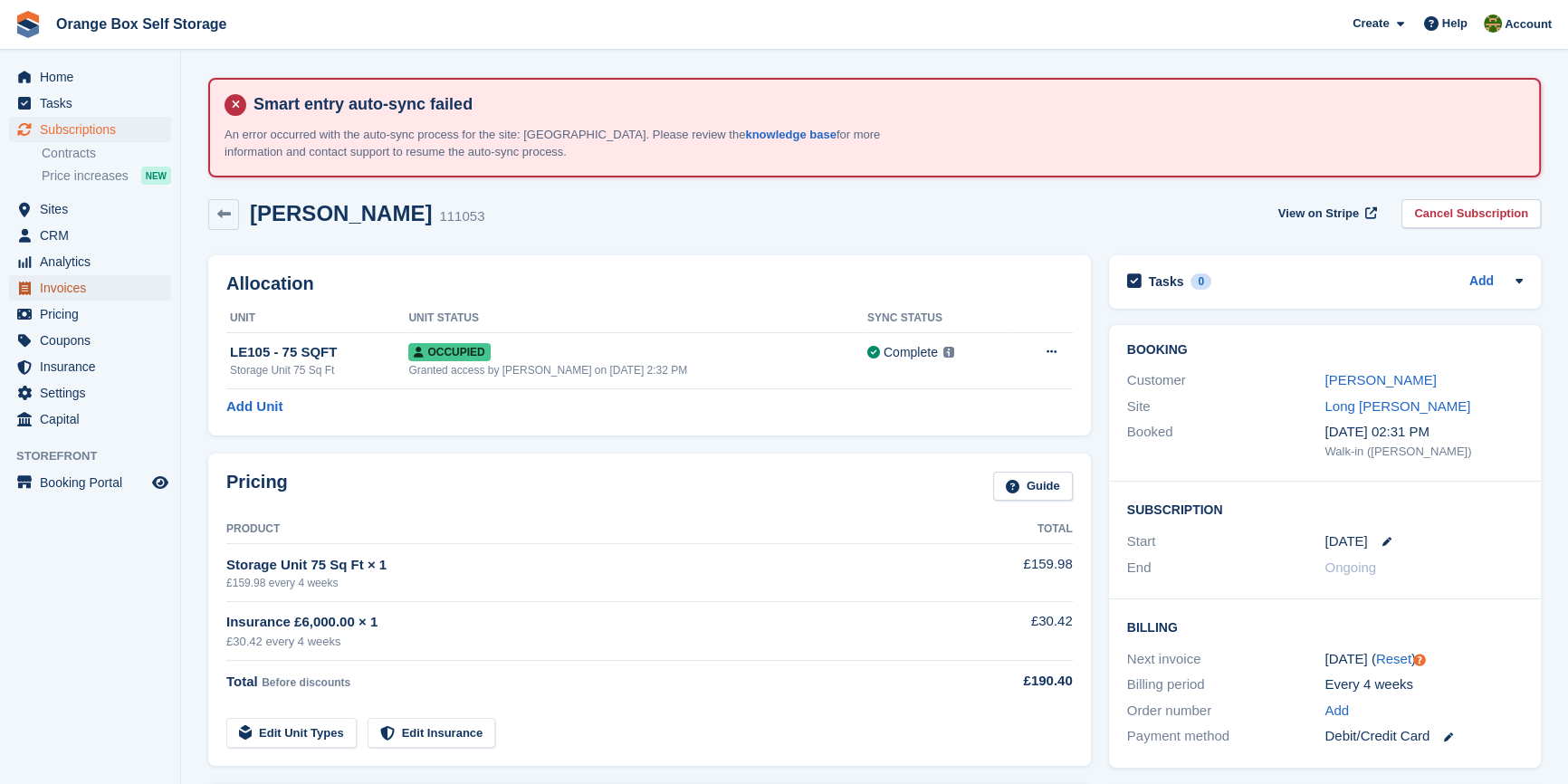
click at [121, 285] on span "Invoices" at bounding box center [94, 288] width 109 height 26
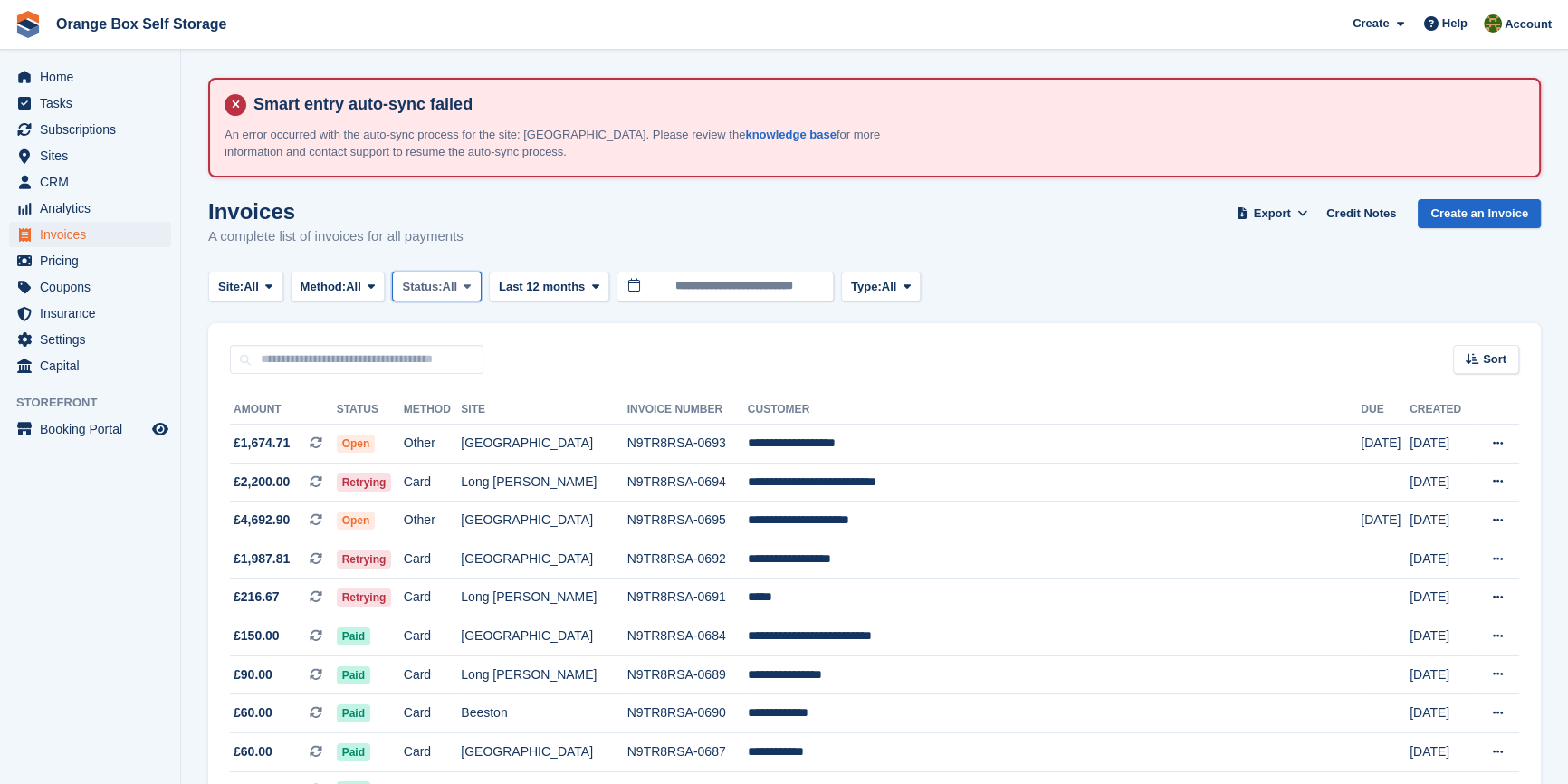
click at [434, 278] on span "Status:" at bounding box center [421, 287] width 40 height 18
click at [460, 417] on link "Open" at bounding box center [478, 427] width 157 height 32
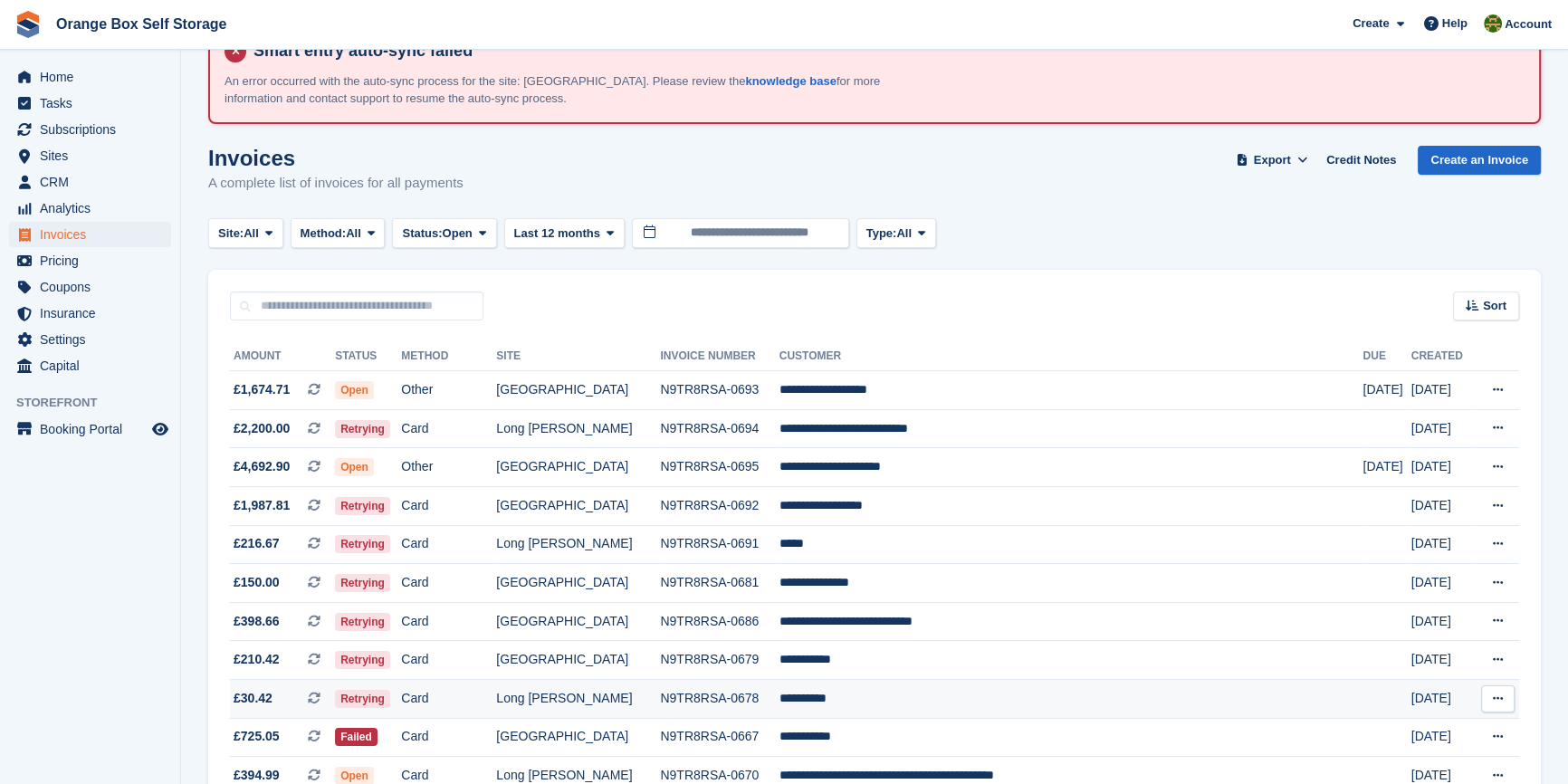
scroll to position [81, 0]
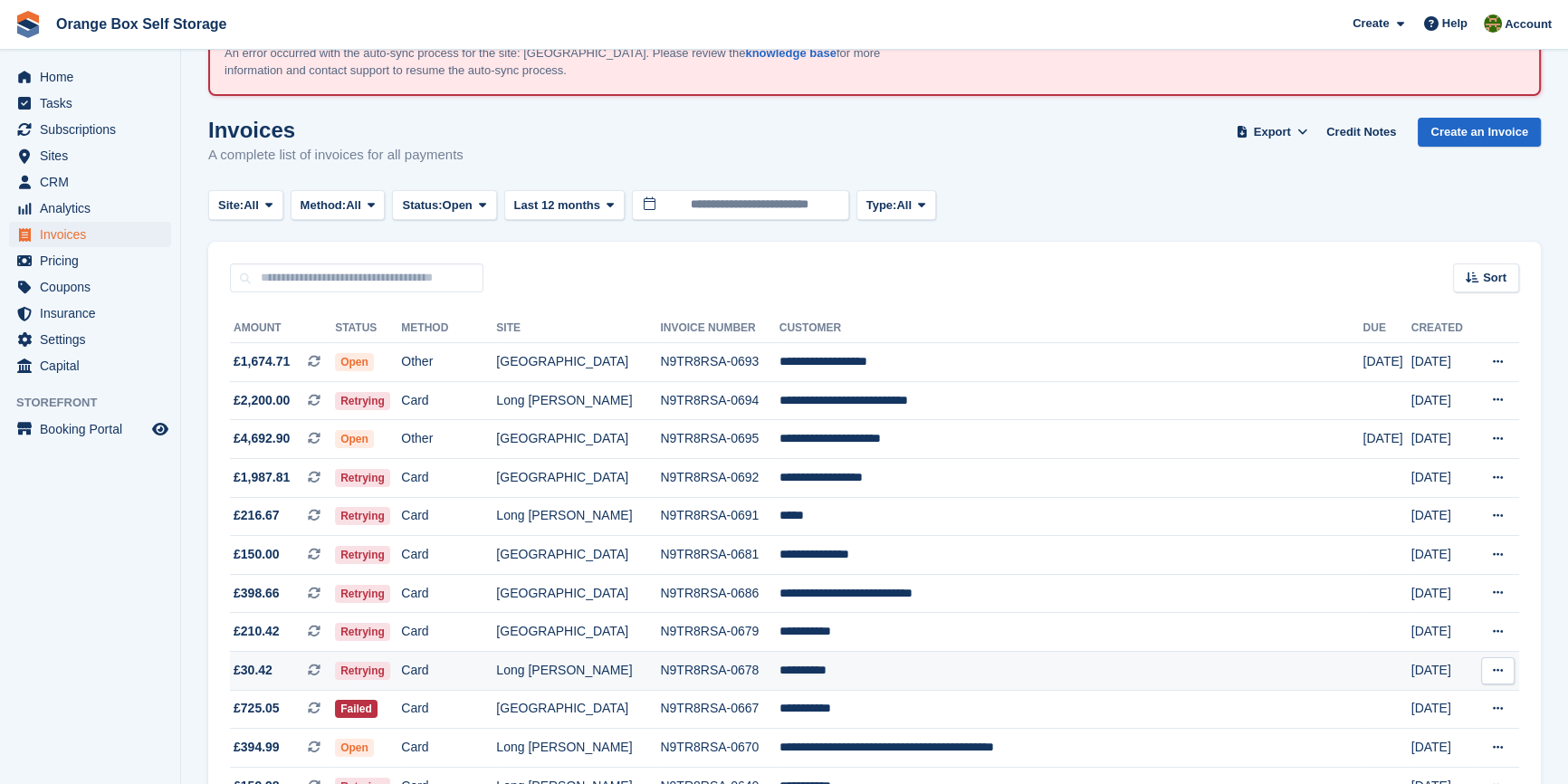
click at [870, 670] on td "**********" at bounding box center [1071, 671] width 584 height 39
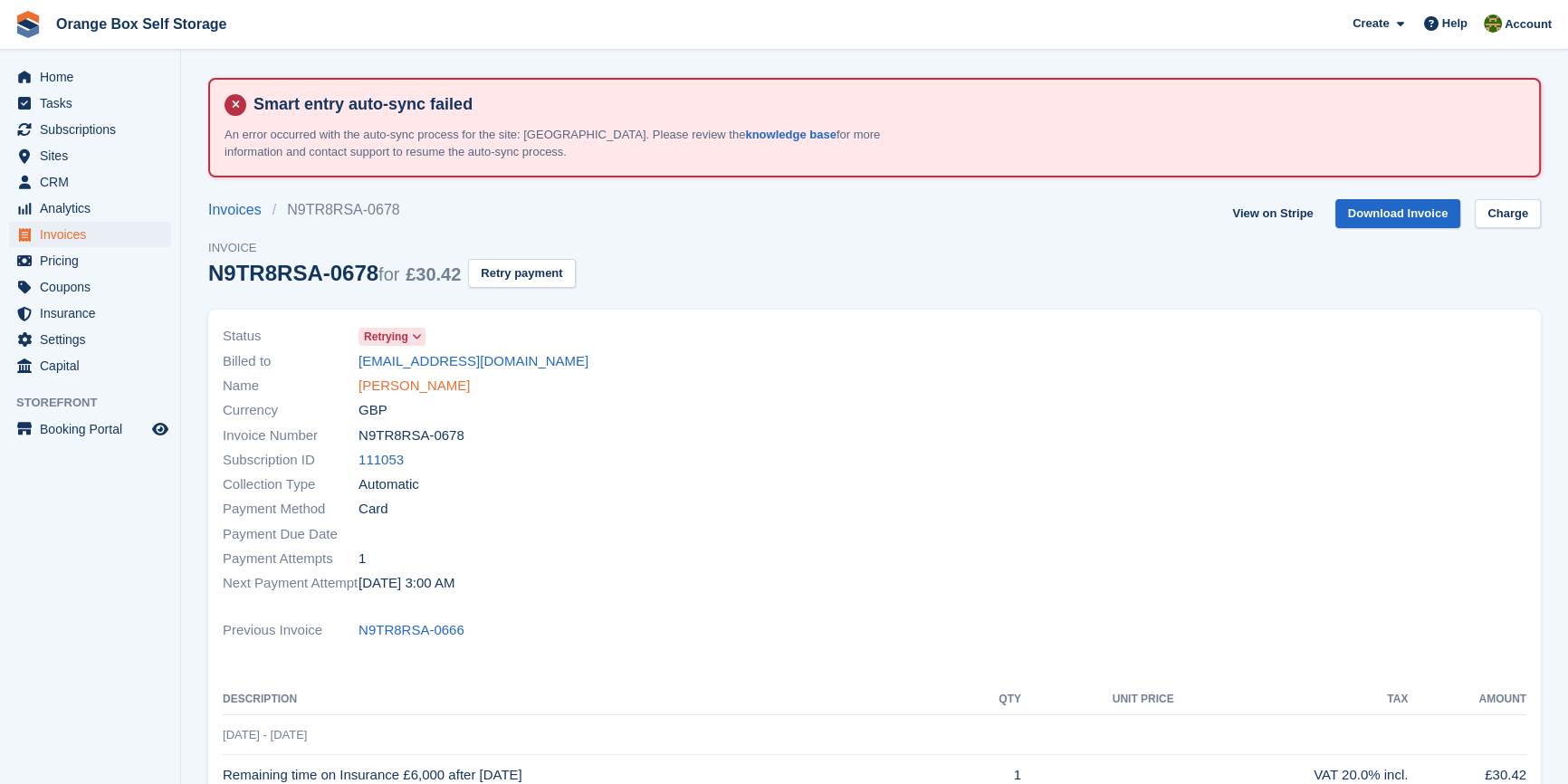
click at [406, 378] on link "[PERSON_NAME]" at bounding box center [413, 386] width 111 height 21
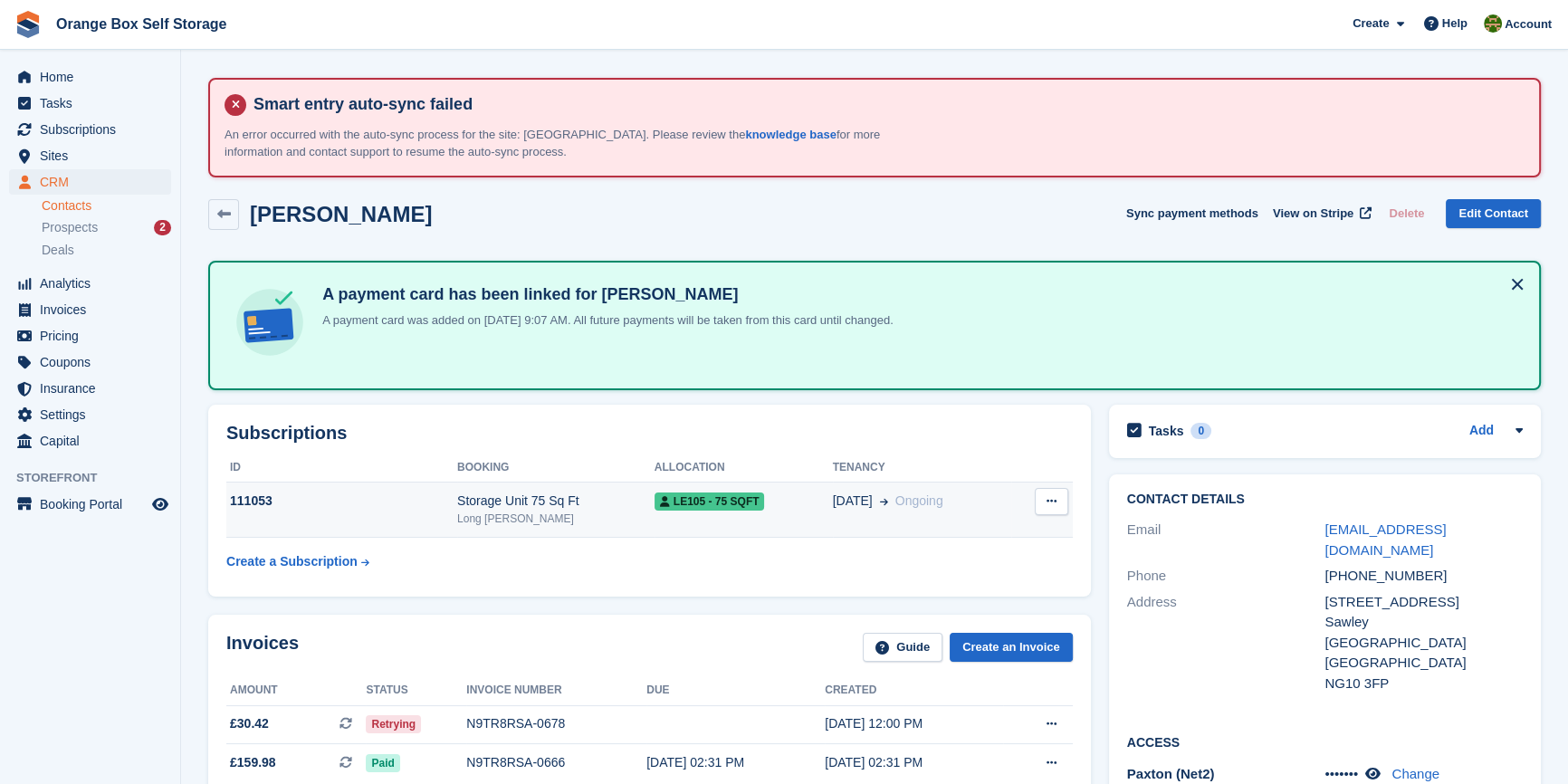
click at [497, 497] on div "Storage Unit 75 Sq Ft" at bounding box center [555, 501] width 197 height 19
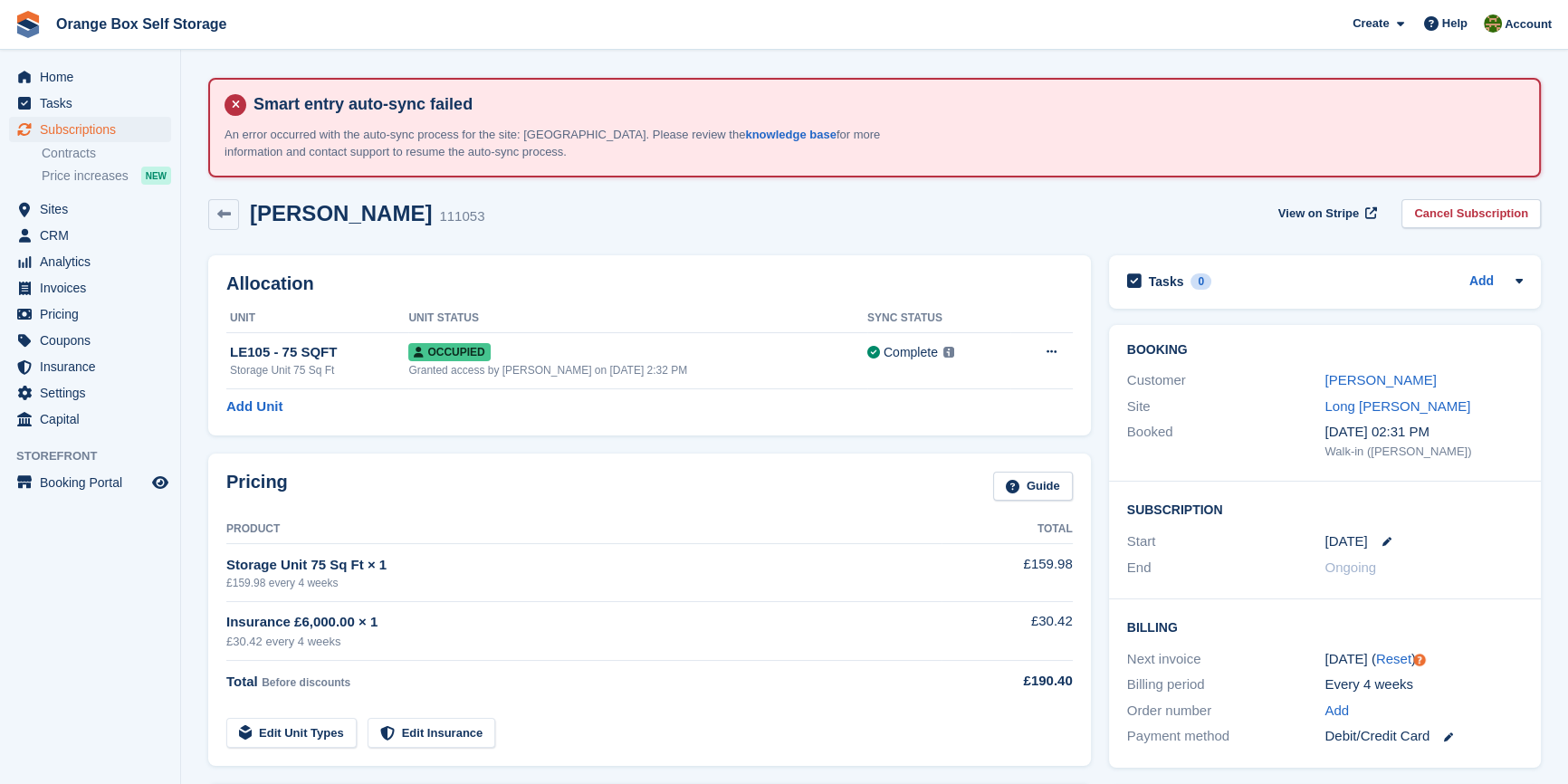
click at [550, 436] on div "Allocation Unit Unit Status Sync Status LE105 - 75 SQFT Storage Unit 75 Sq Ft O…" at bounding box center [649, 345] width 900 height 198
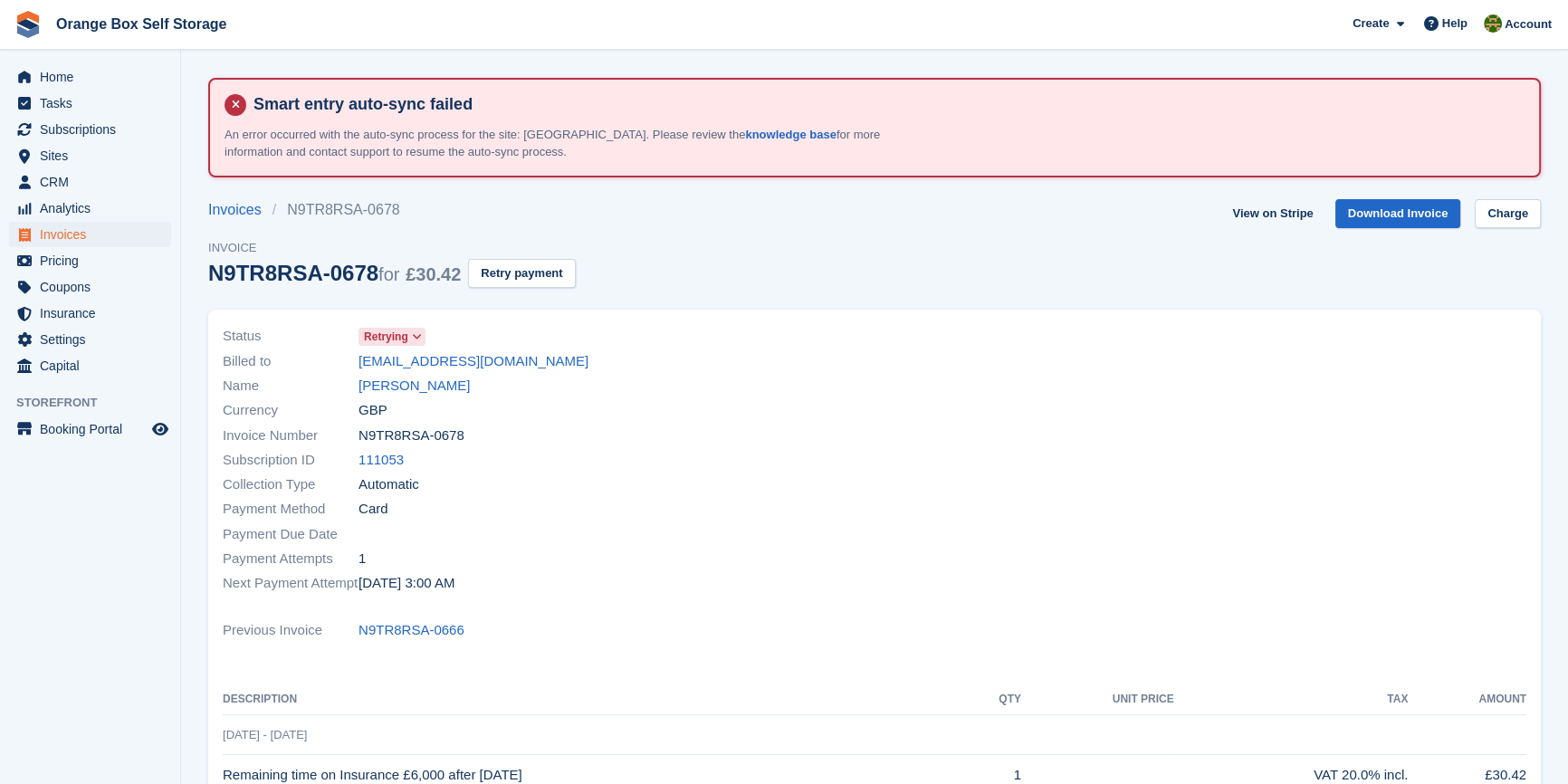
drag, startPoint x: 0, startPoint y: 0, endPoint x: 551, endPoint y: 429, distance: 698.3
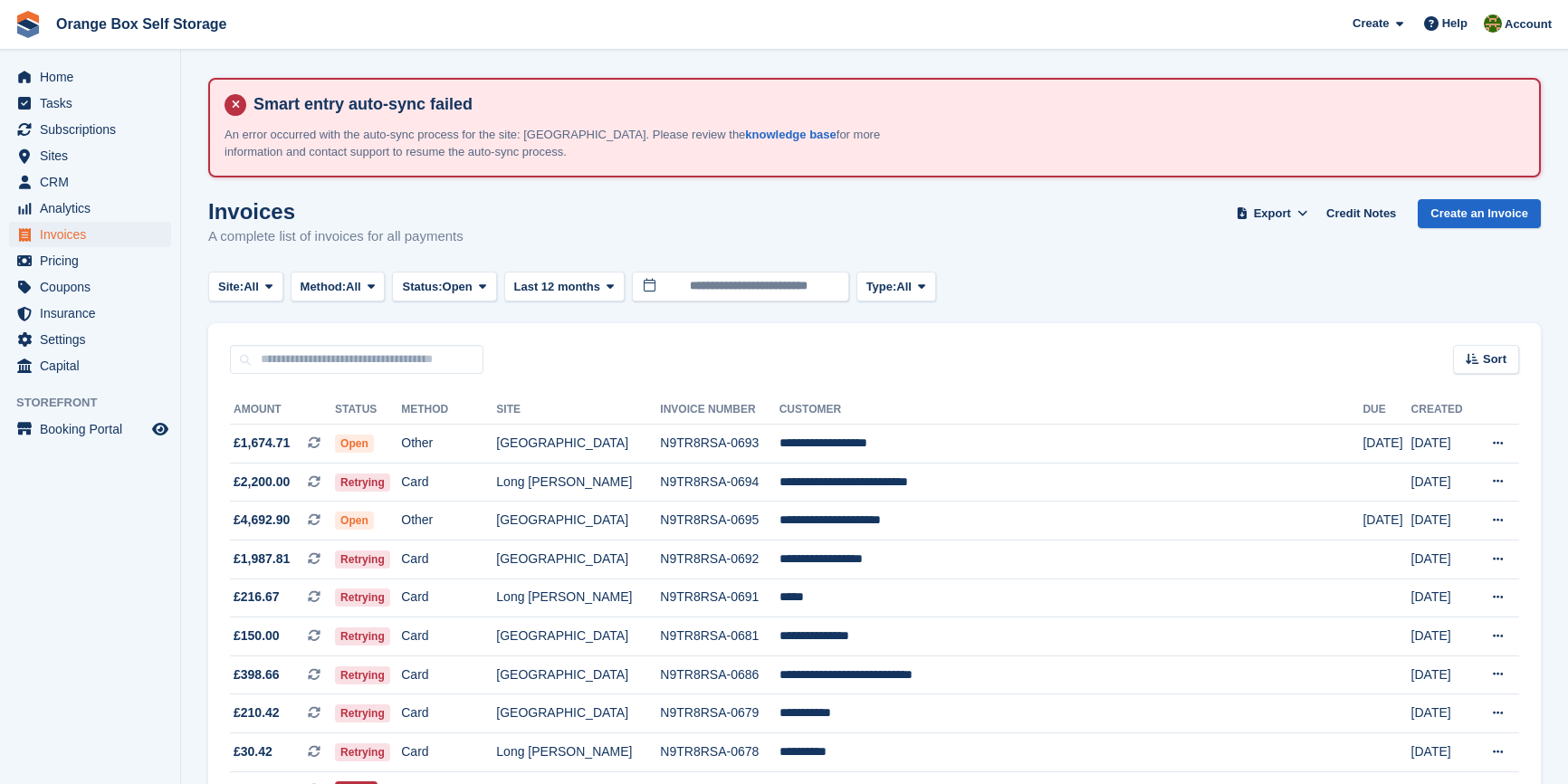
scroll to position [81, 0]
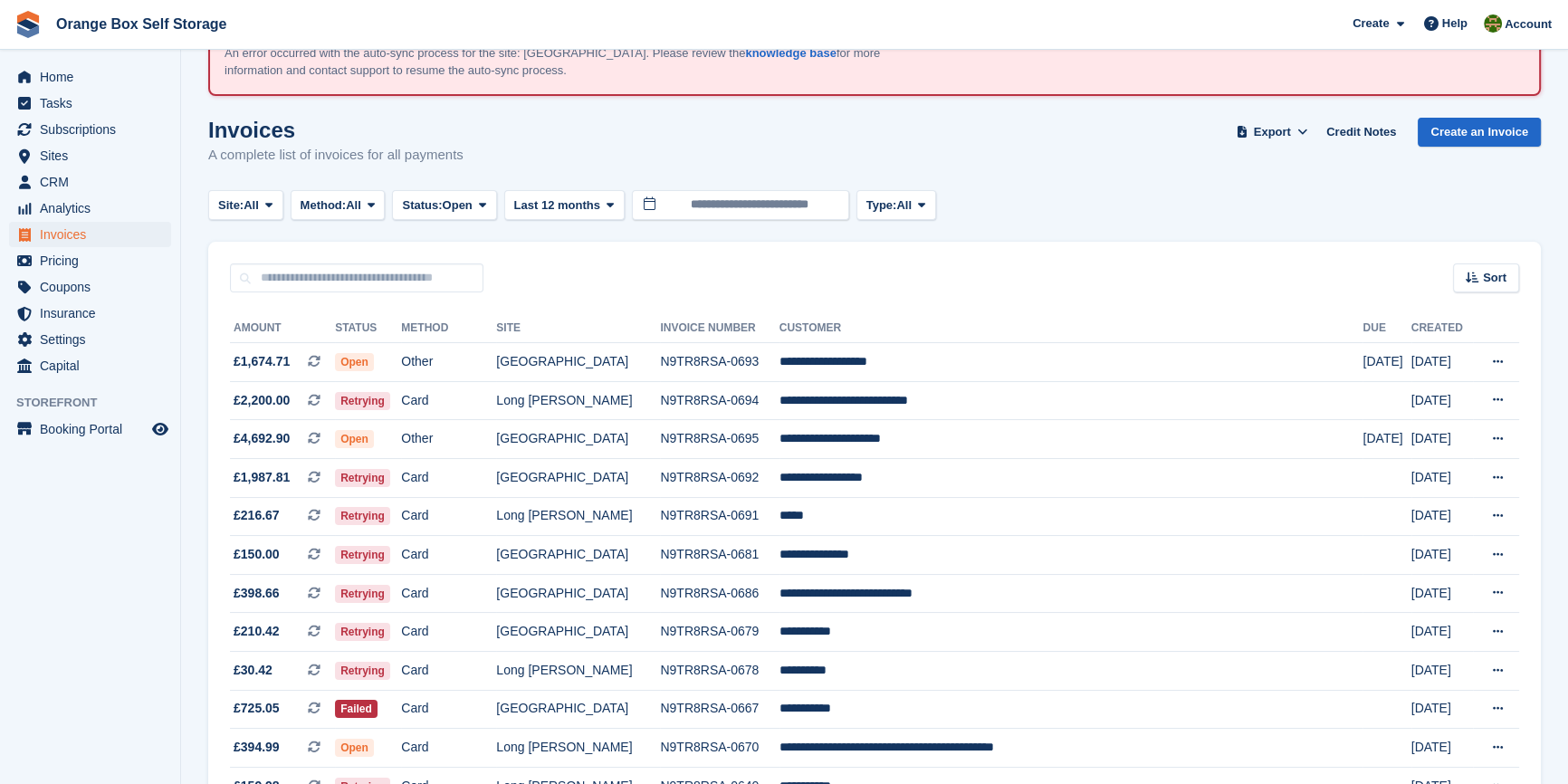
click at [122, 526] on aside "Home Tasks Subscriptions Subscriptions Subscriptions Contracts Price increases …" at bounding box center [90, 396] width 180 height 694
click at [66, 705] on aside "Home Tasks Subscriptions Subscriptions Subscriptions Contracts Price increases …" at bounding box center [90, 396] width 180 height 694
click at [71, 628] on aside "Home Tasks Subscriptions Subscriptions Subscriptions Contracts Price increases …" at bounding box center [90, 396] width 180 height 694
click at [1005, 600] on td "**********" at bounding box center [1071, 593] width 584 height 39
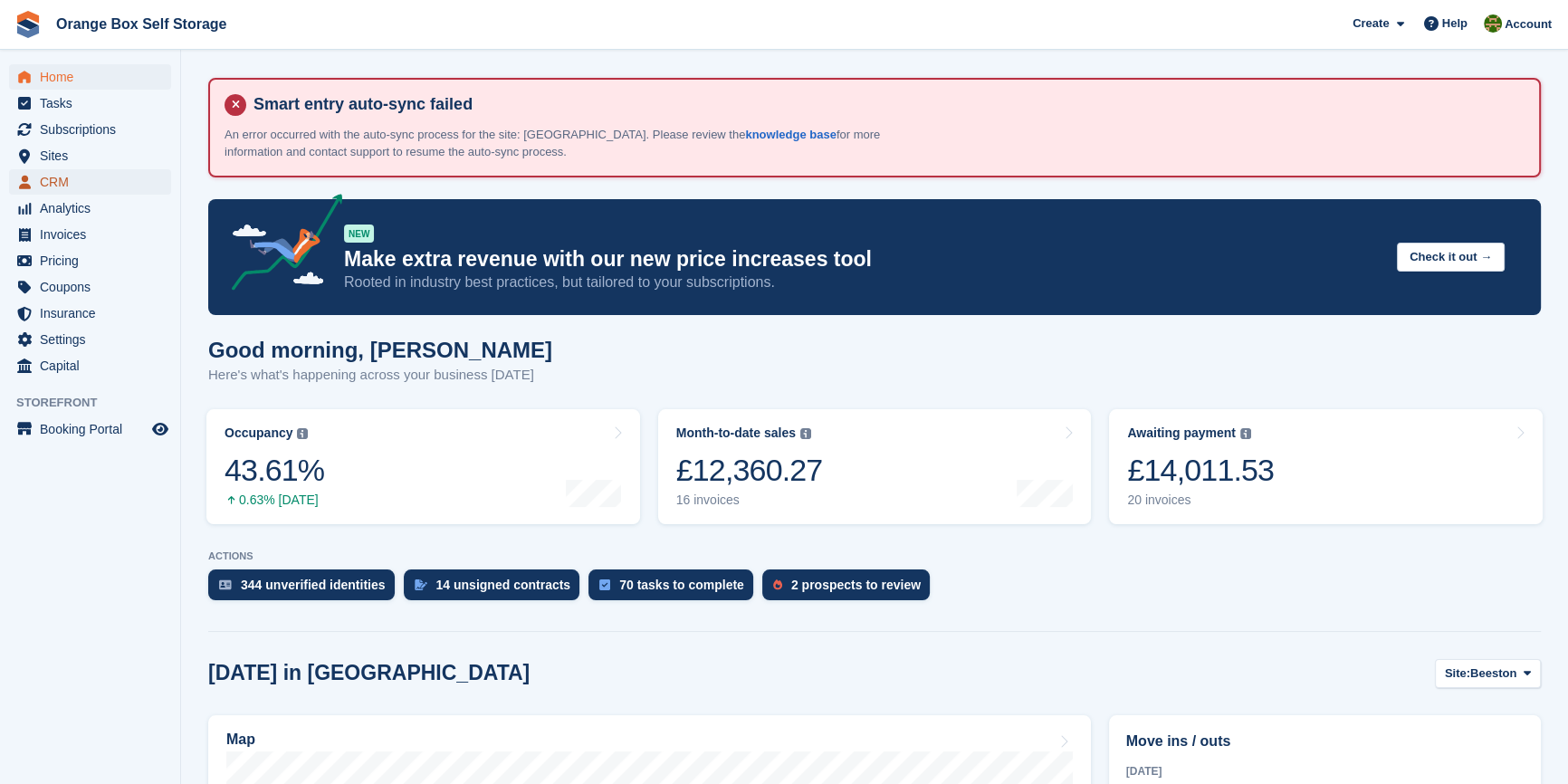
click at [53, 177] on span "CRM" at bounding box center [94, 182] width 109 height 26
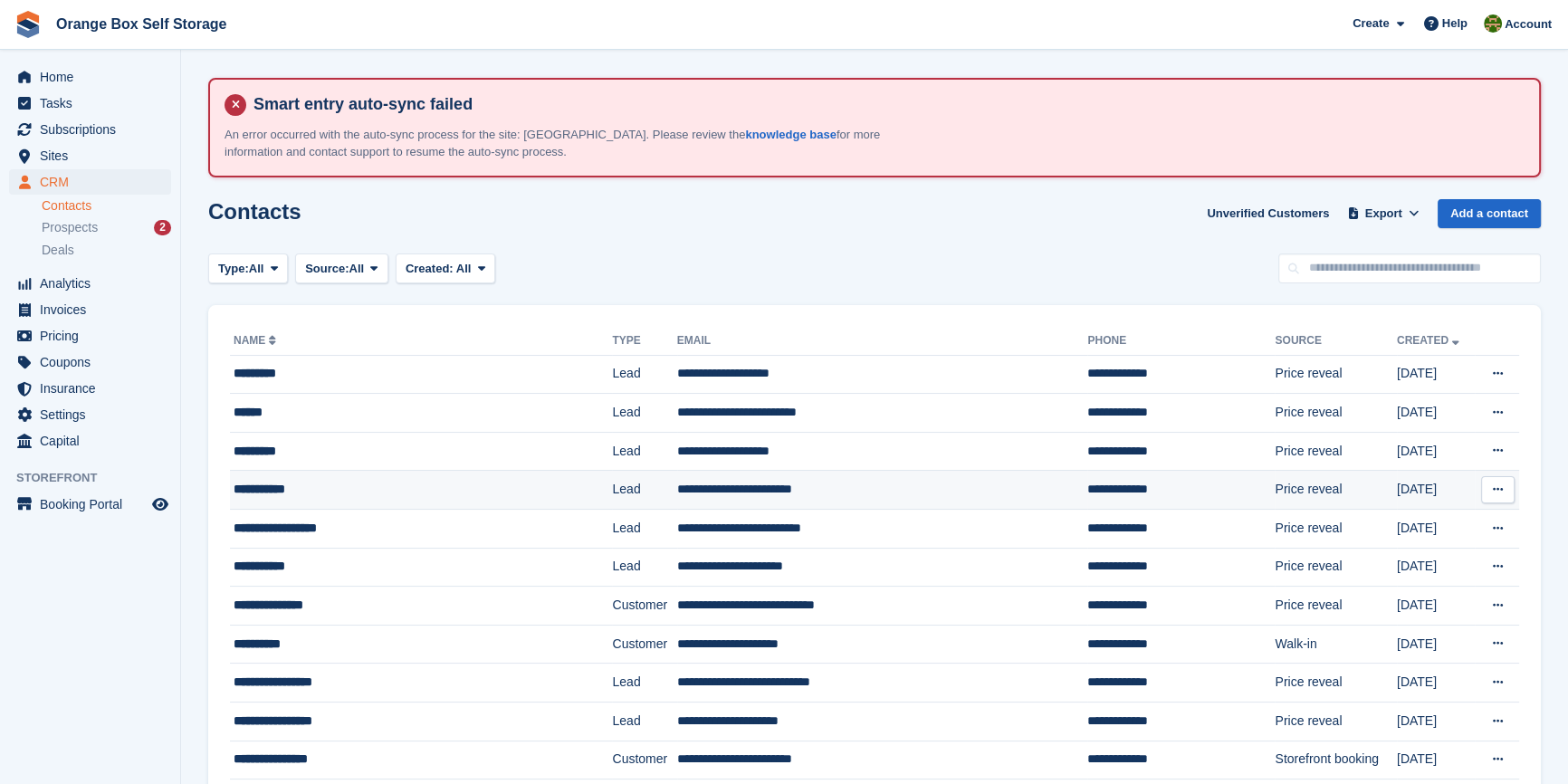
click at [308, 497] on div "**********" at bounding box center [395, 489] width 322 height 19
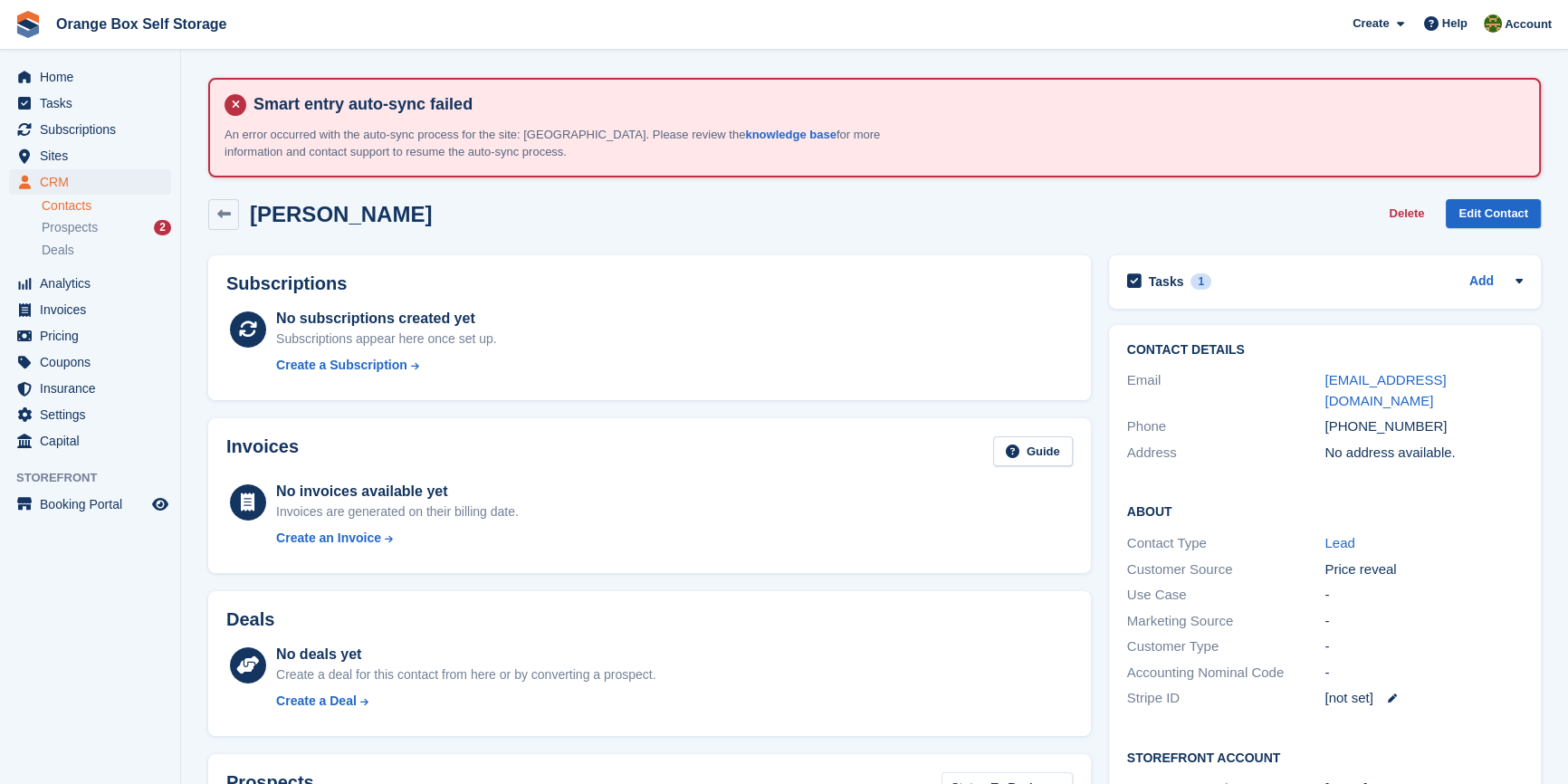
click at [293, 211] on h2 "Ricci Chera" at bounding box center [341, 214] width 182 height 25
click at [73, 232] on span "Prospects" at bounding box center [69, 228] width 56 height 18
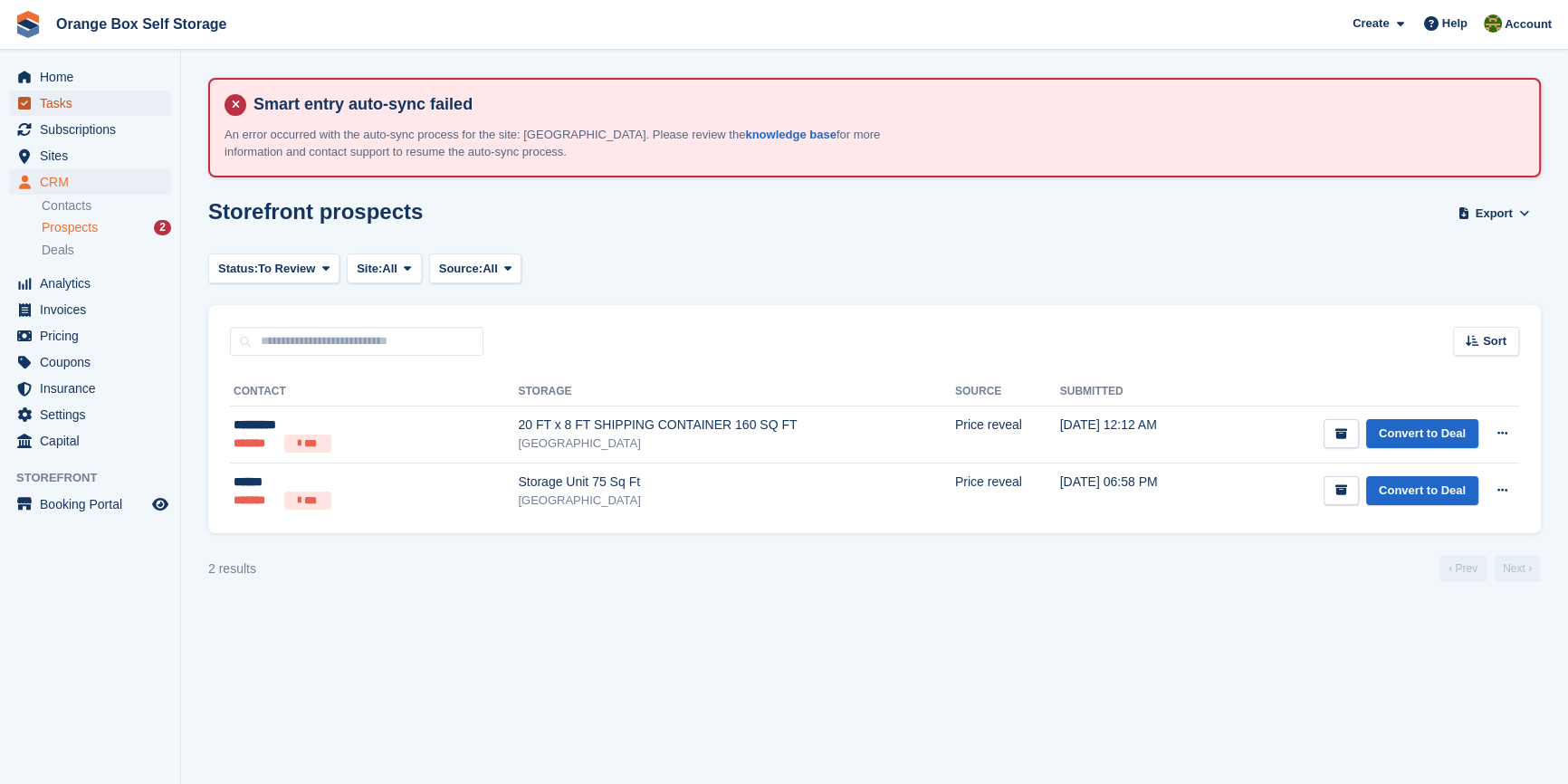
click at [48, 103] on span "Tasks" at bounding box center [94, 103] width 109 height 26
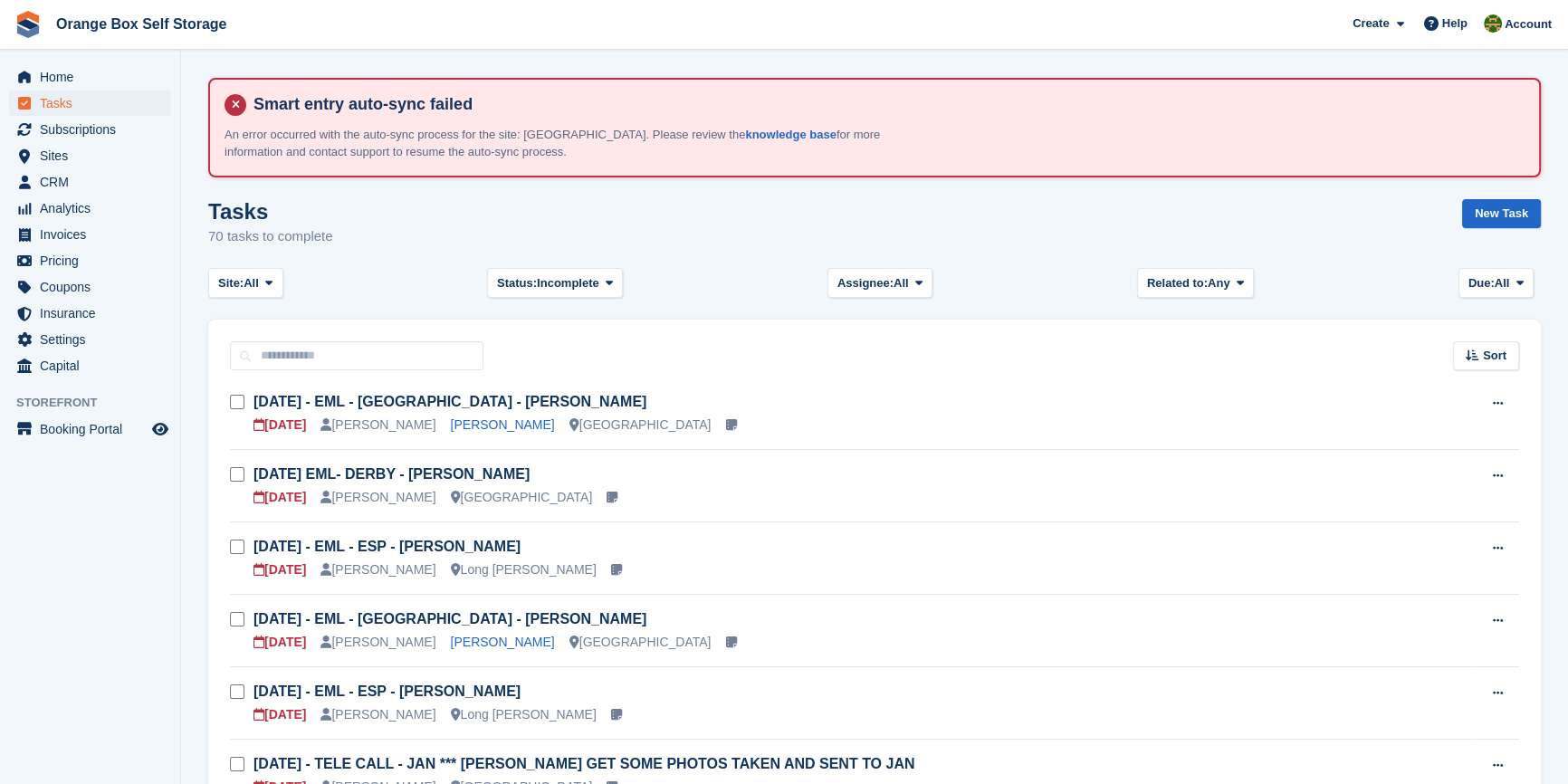
click at [288, 330] on div "Sort Sort by Due on Created on Sooner Later" at bounding box center [874, 345] width 1332 height 52
click at [286, 336] on div "Sort Sort by Due on Created on Sooner Later" at bounding box center [874, 345] width 1332 height 52
click at [290, 345] on input "text" at bounding box center [356, 357] width 253 height 29
type input "*****"
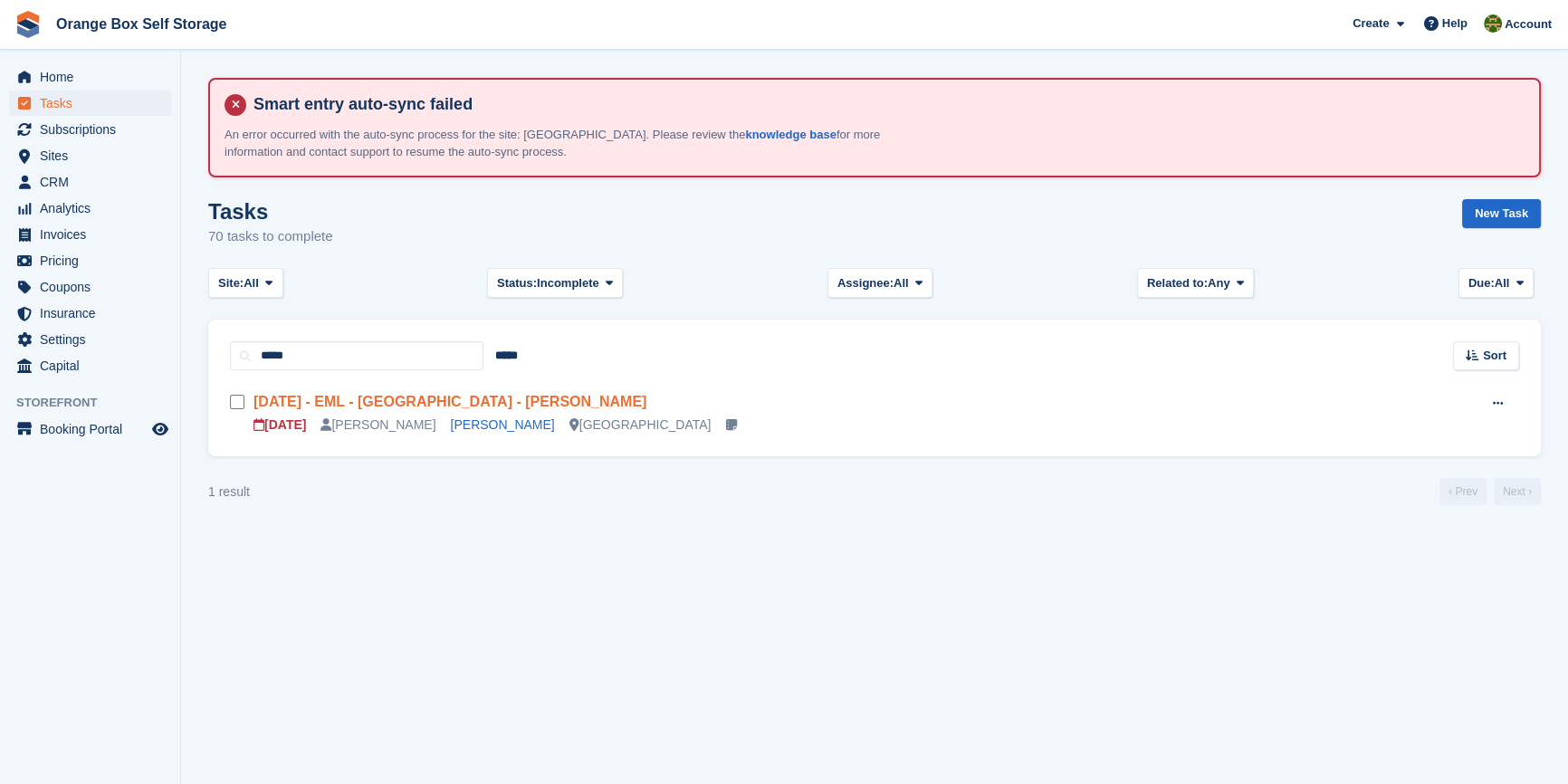
click at [382, 401] on link "Tue 30/09 - EML - Derby - Ricci Chera" at bounding box center [449, 402] width 393 height 16
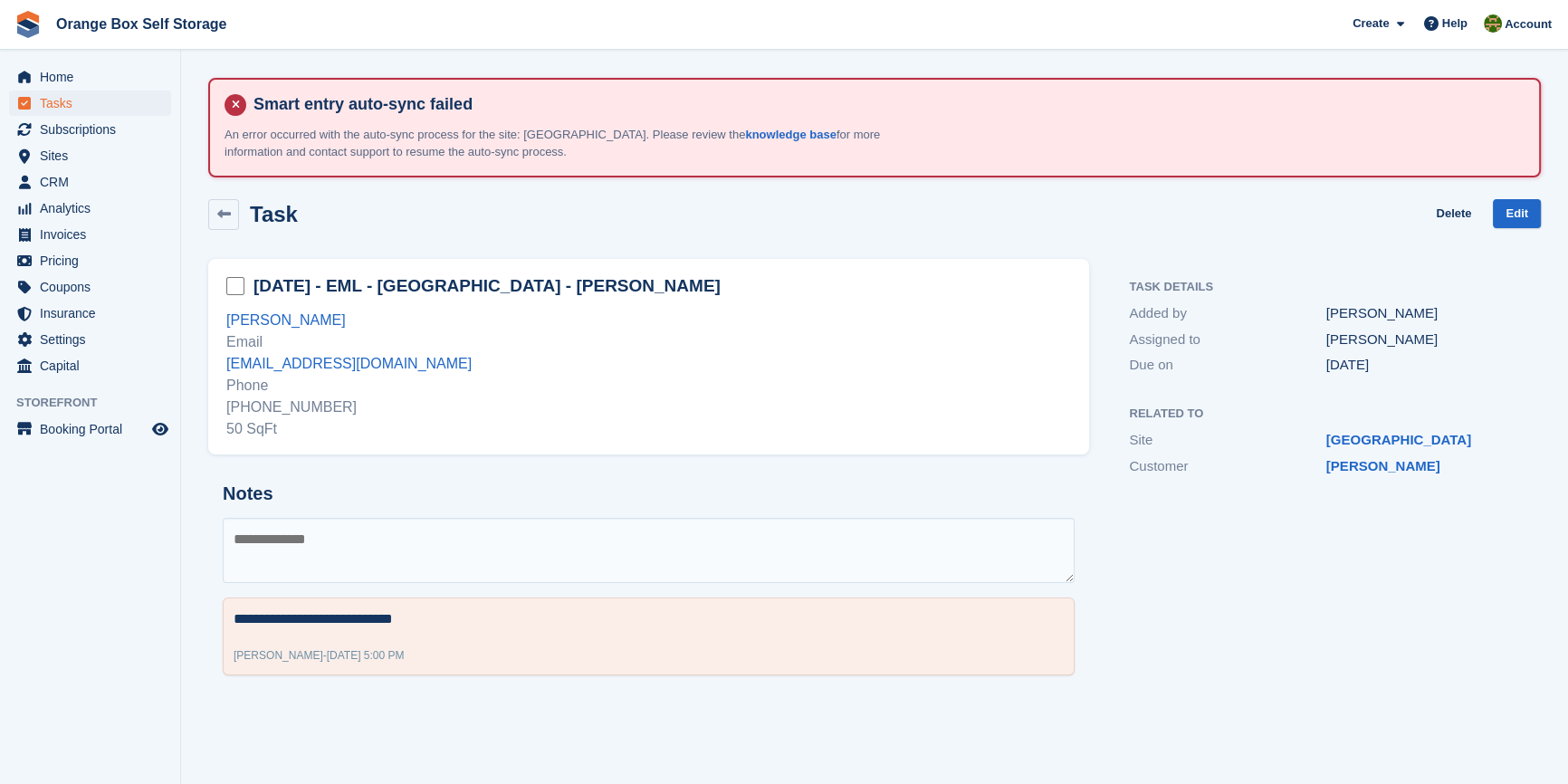
click at [580, 452] on div "Tue 30/09 - EML - Derby - Ricci Chera Ricci Chera Email ricci_chera@hotmail.co.…" at bounding box center [648, 357] width 880 height 195
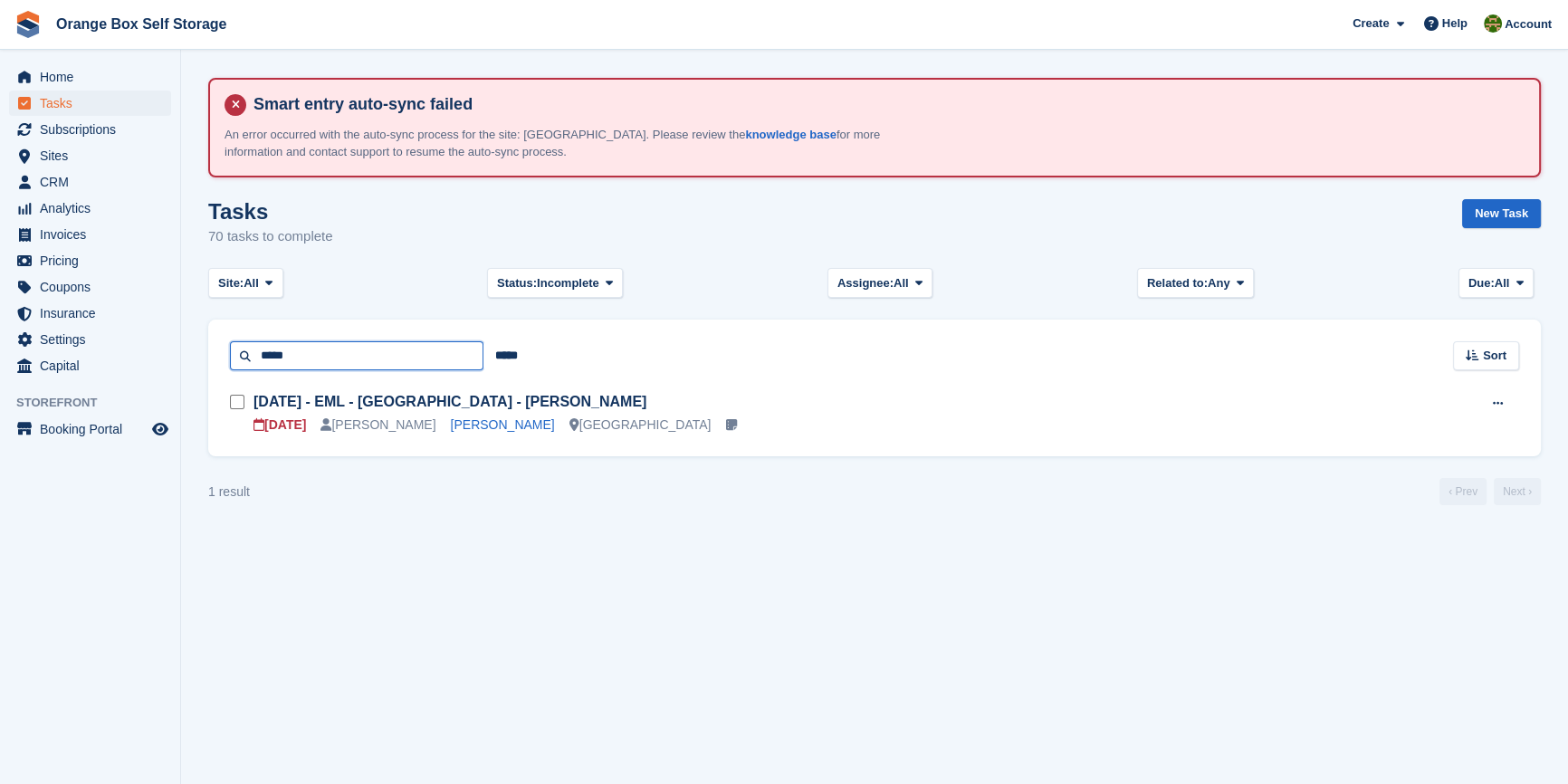
click at [312, 353] on input "*****" at bounding box center [356, 357] width 253 height 29
click at [311, 353] on input "*****" at bounding box center [356, 357] width 253 height 29
type input "****"
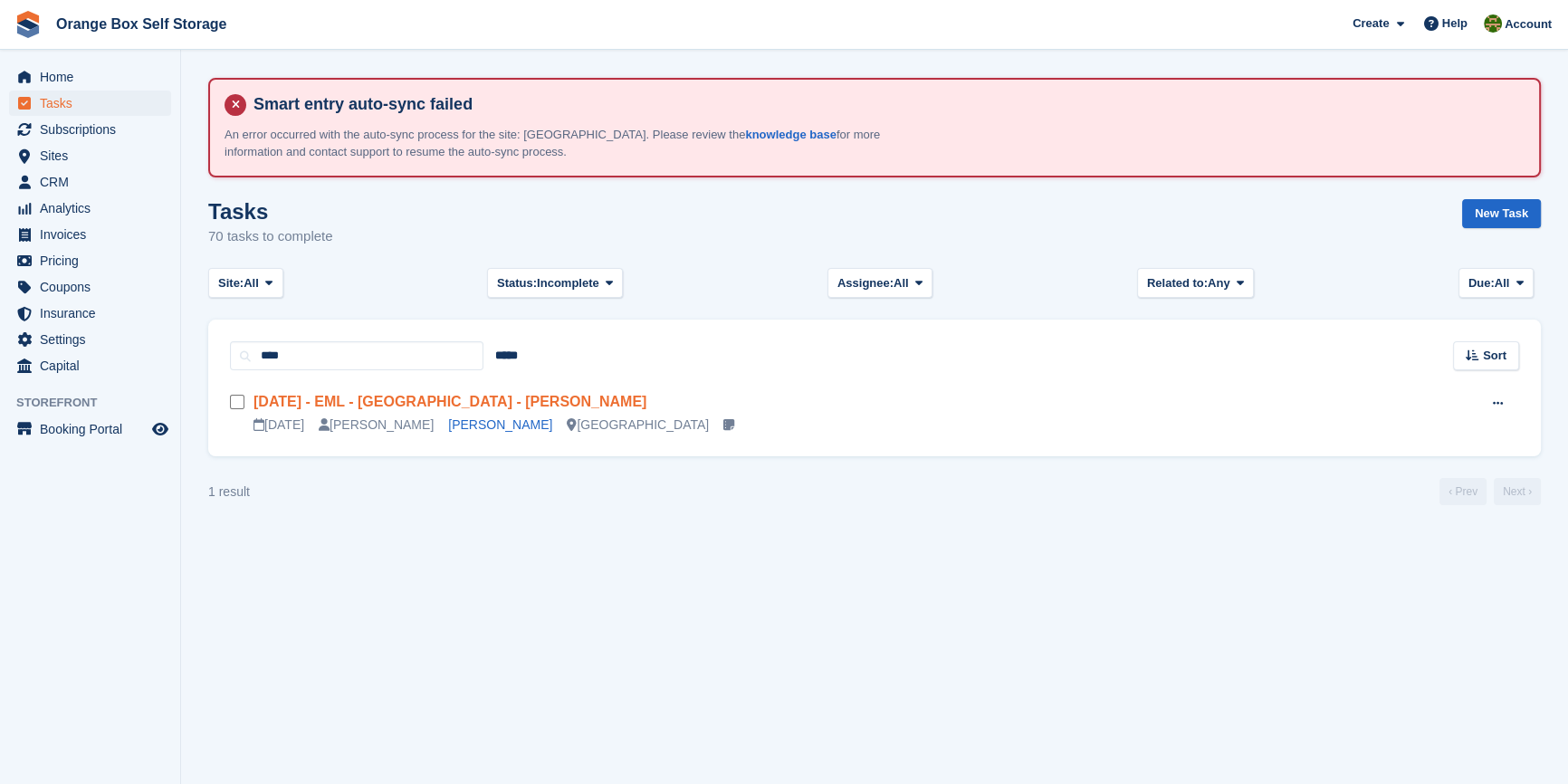
click at [359, 394] on link "Tue 30/09 - EML - Derby - John Iles" at bounding box center [449, 402] width 393 height 16
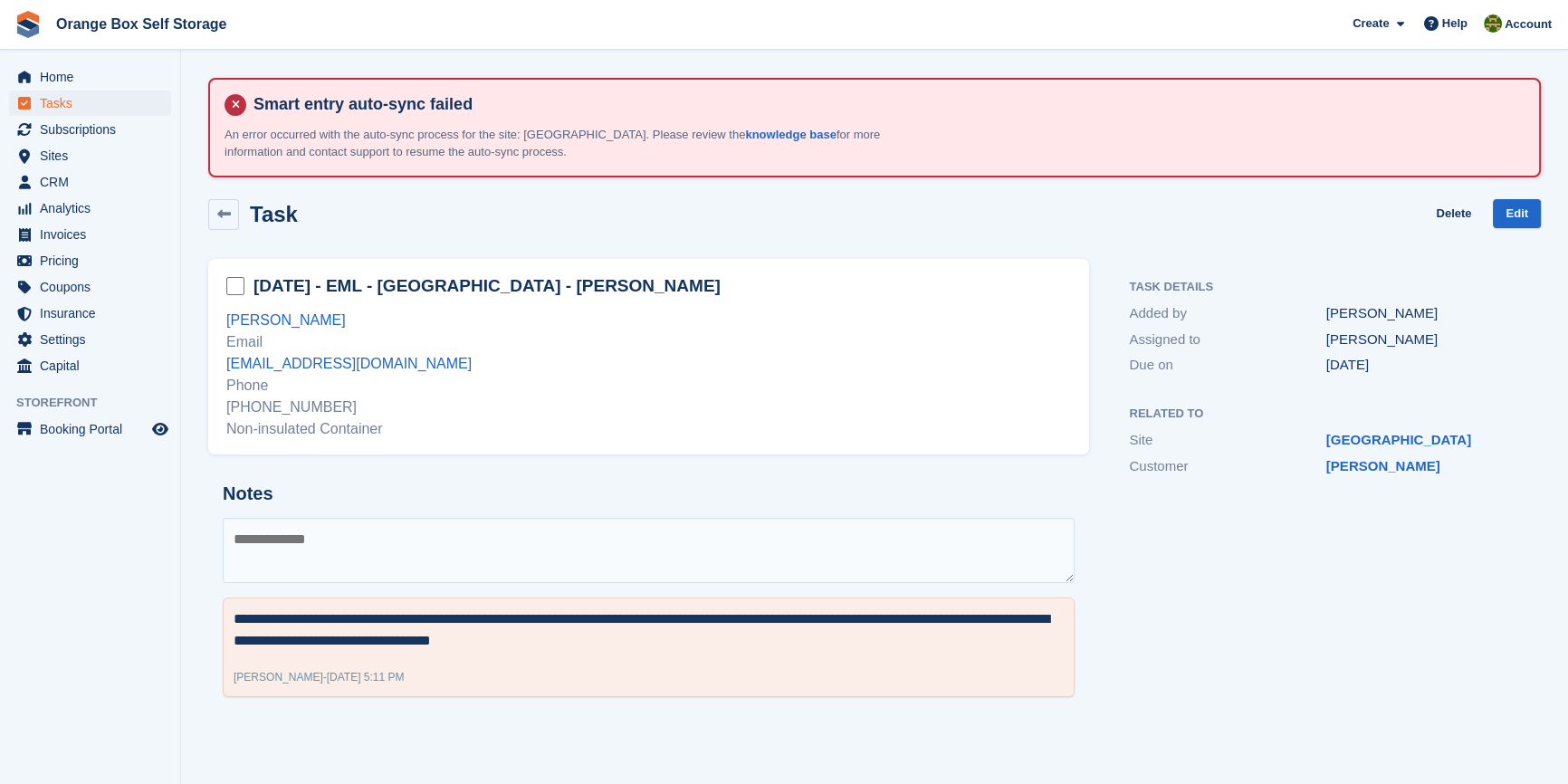
click at [512, 434] on div "+447544274100 Non-insulated Container" at bounding box center [648, 418] width 844 height 43
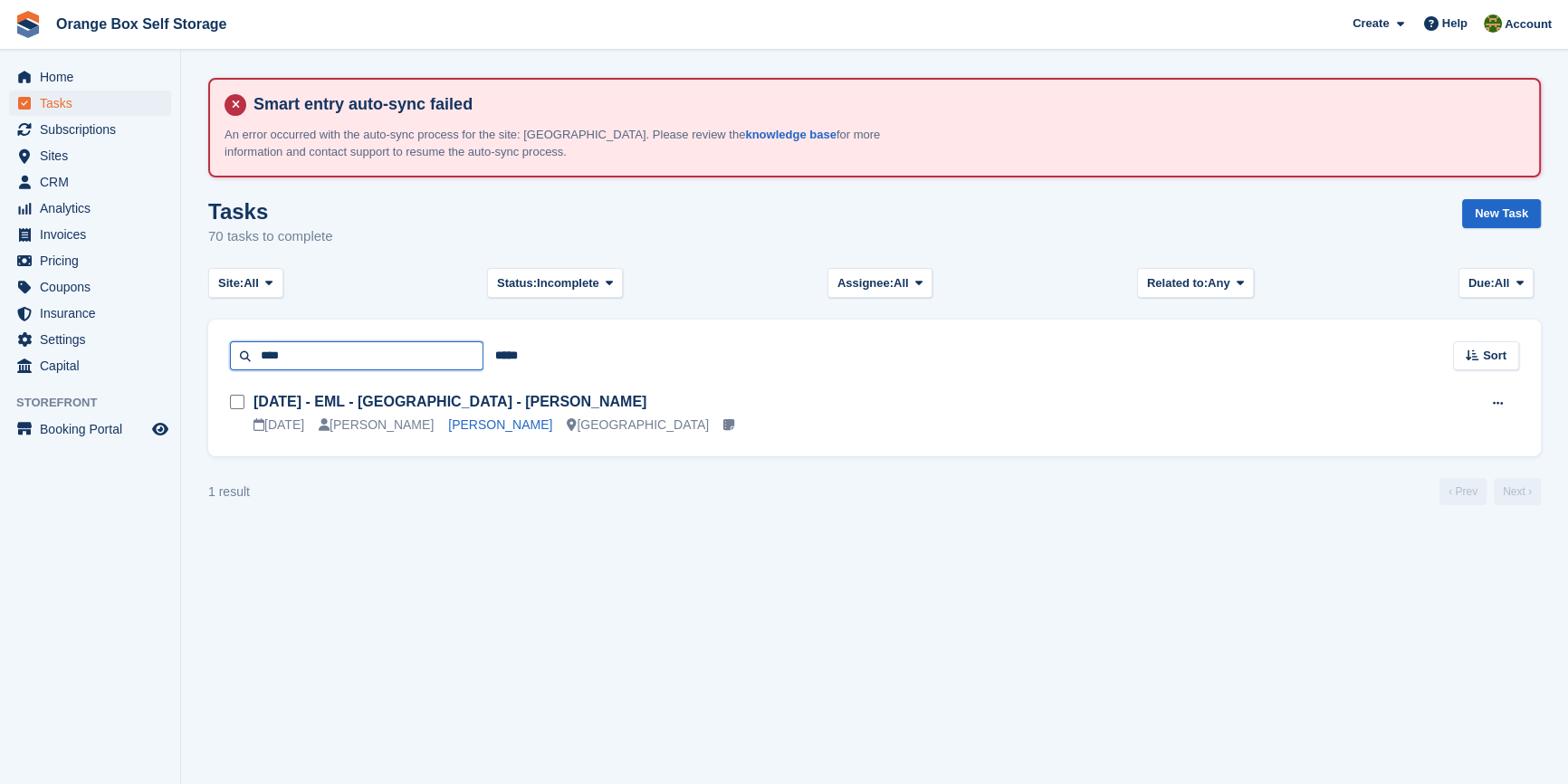
click at [339, 362] on input "****" at bounding box center [356, 357] width 253 height 29
type input "******"
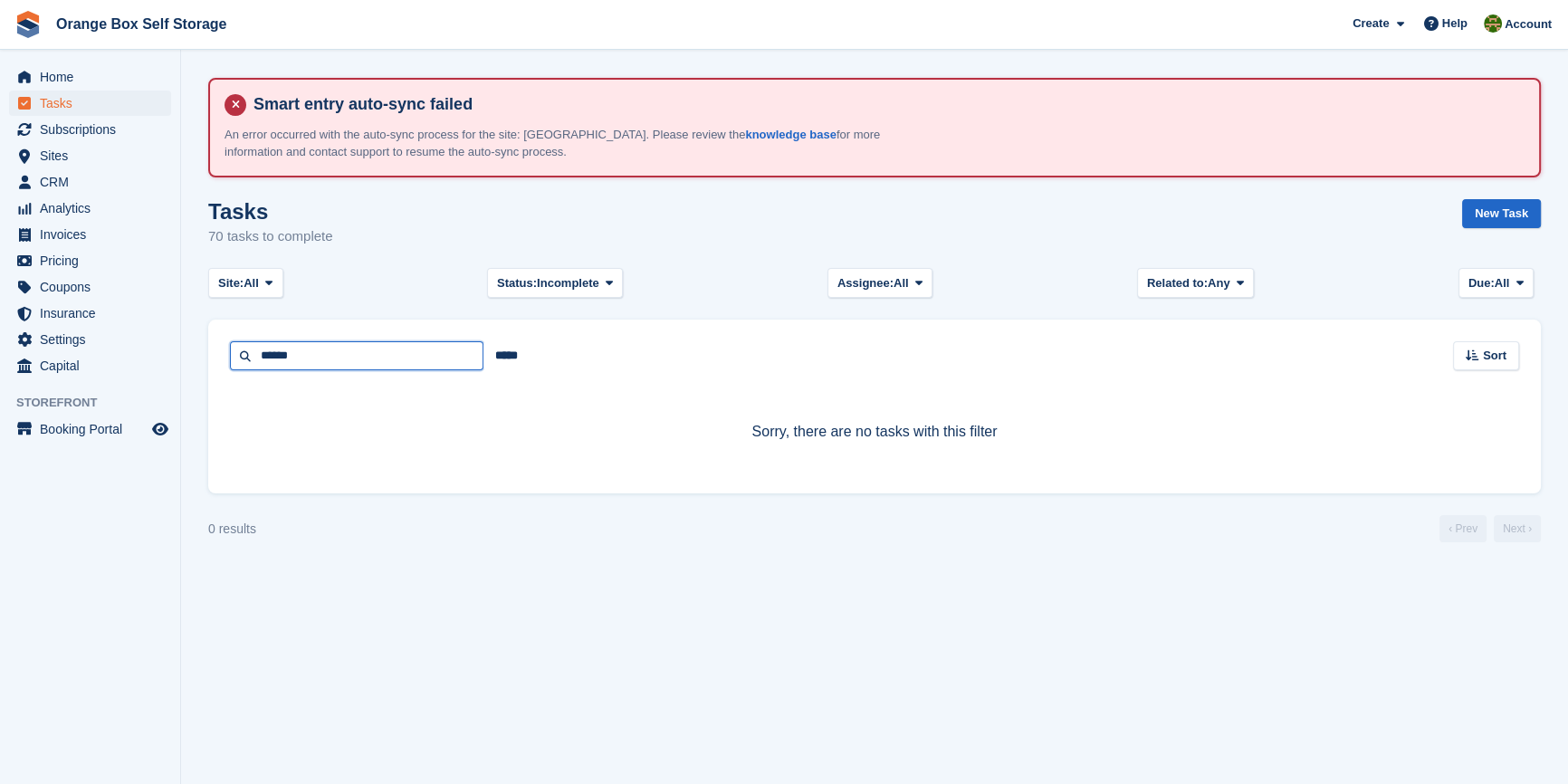
click at [339, 361] on input "******" at bounding box center [356, 357] width 253 height 29
type input "***"
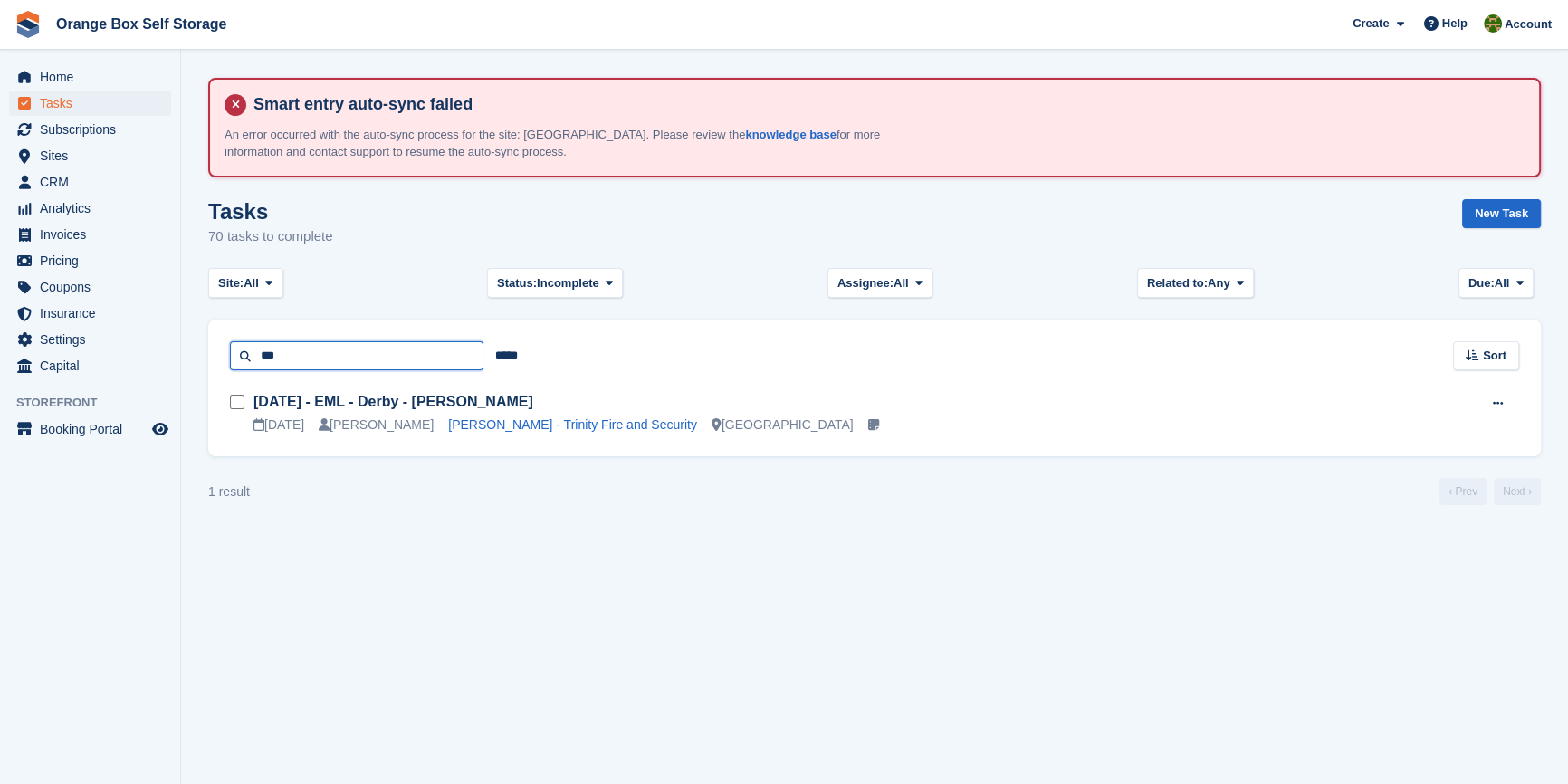
click at [333, 357] on input "***" at bounding box center [356, 357] width 253 height 29
click at [434, 554] on section "Smart entry auto-sync failed An error occurred with the auto-sync process for t…" at bounding box center [875, 392] width 1387 height 784
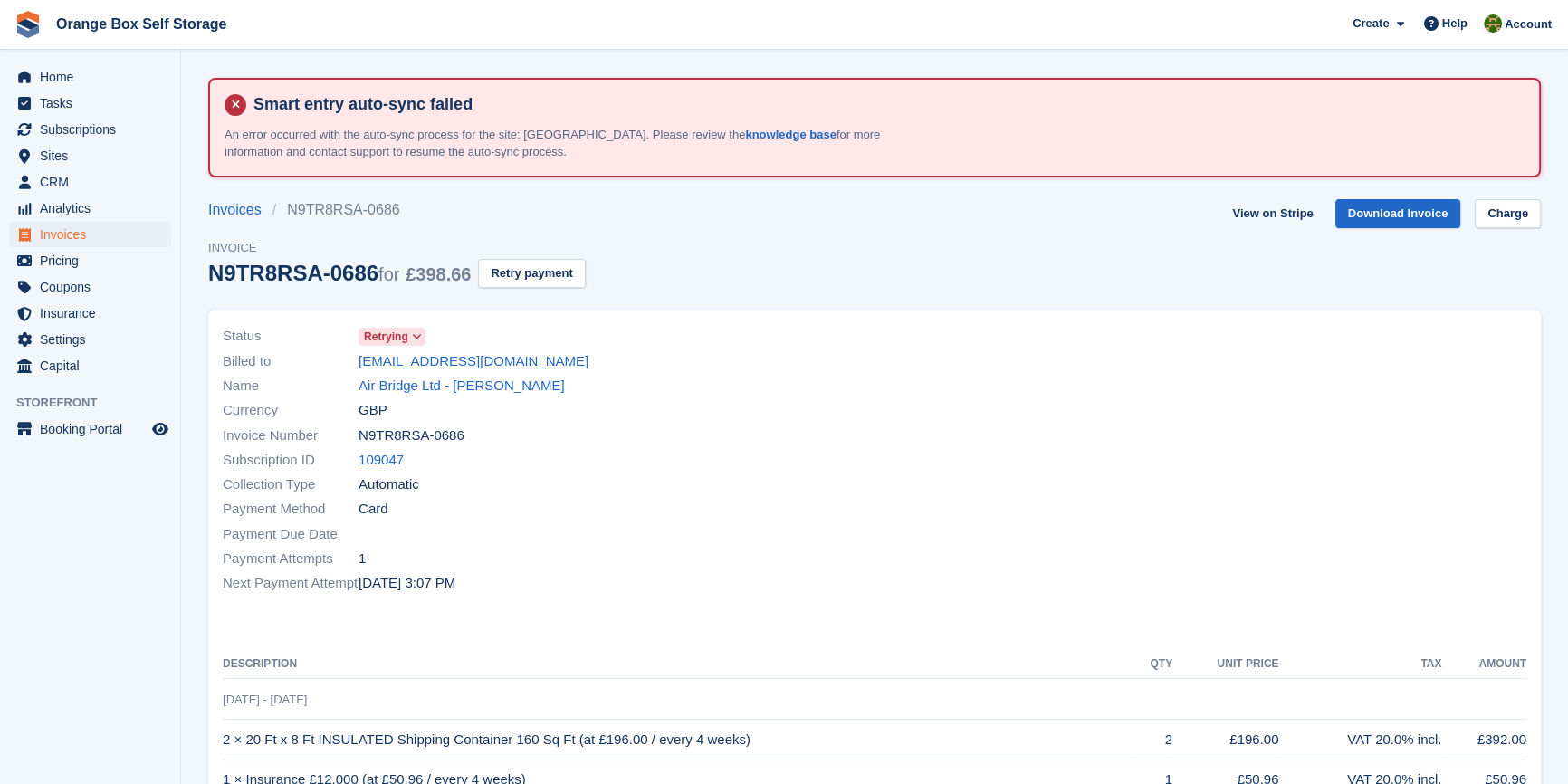
click at [859, 544] on div "Payment Due Date" at bounding box center [543, 533] width 641 height 25
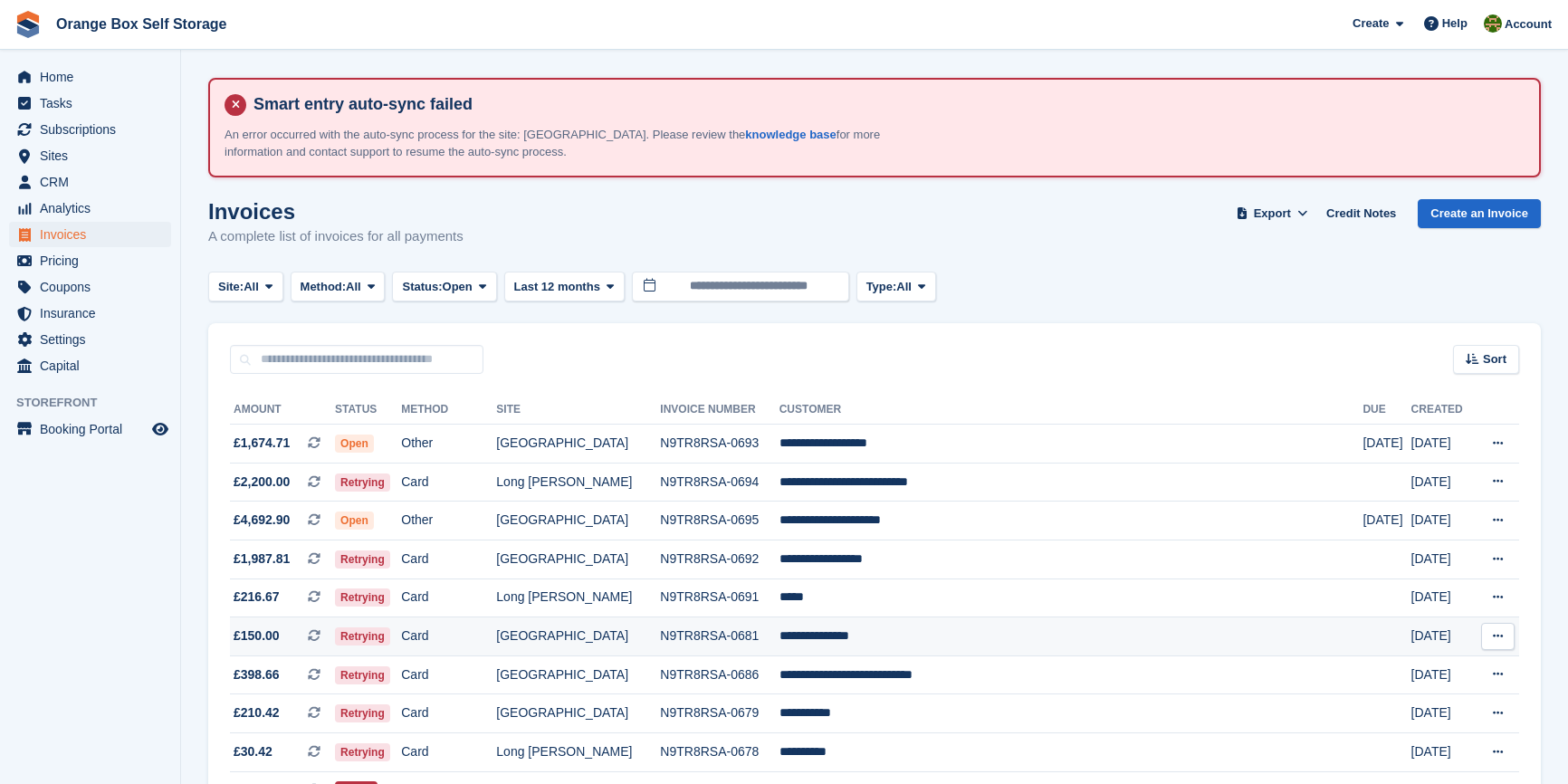
scroll to position [81, 0]
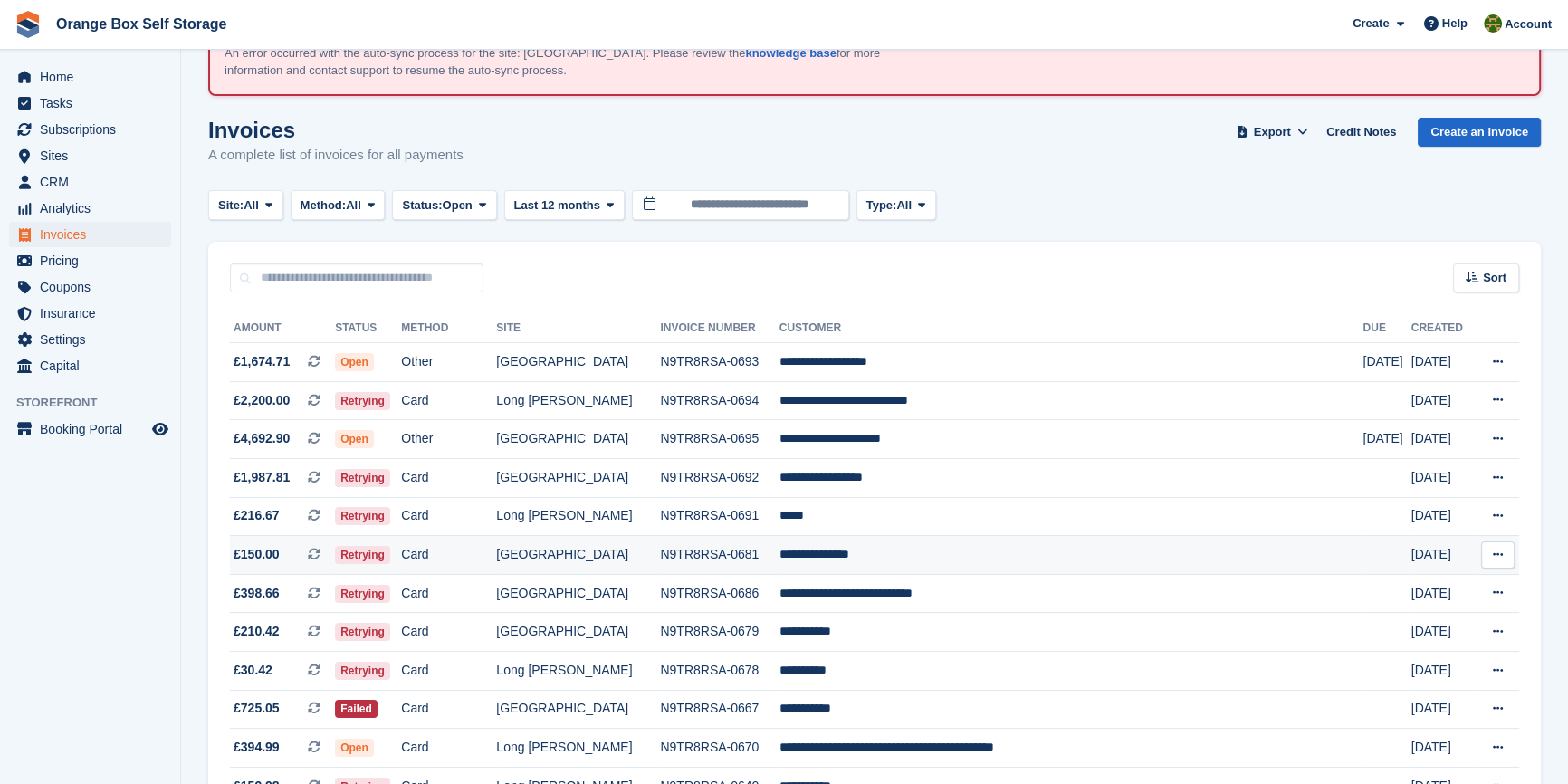
click at [954, 568] on td "**********" at bounding box center [1071, 556] width 584 height 39
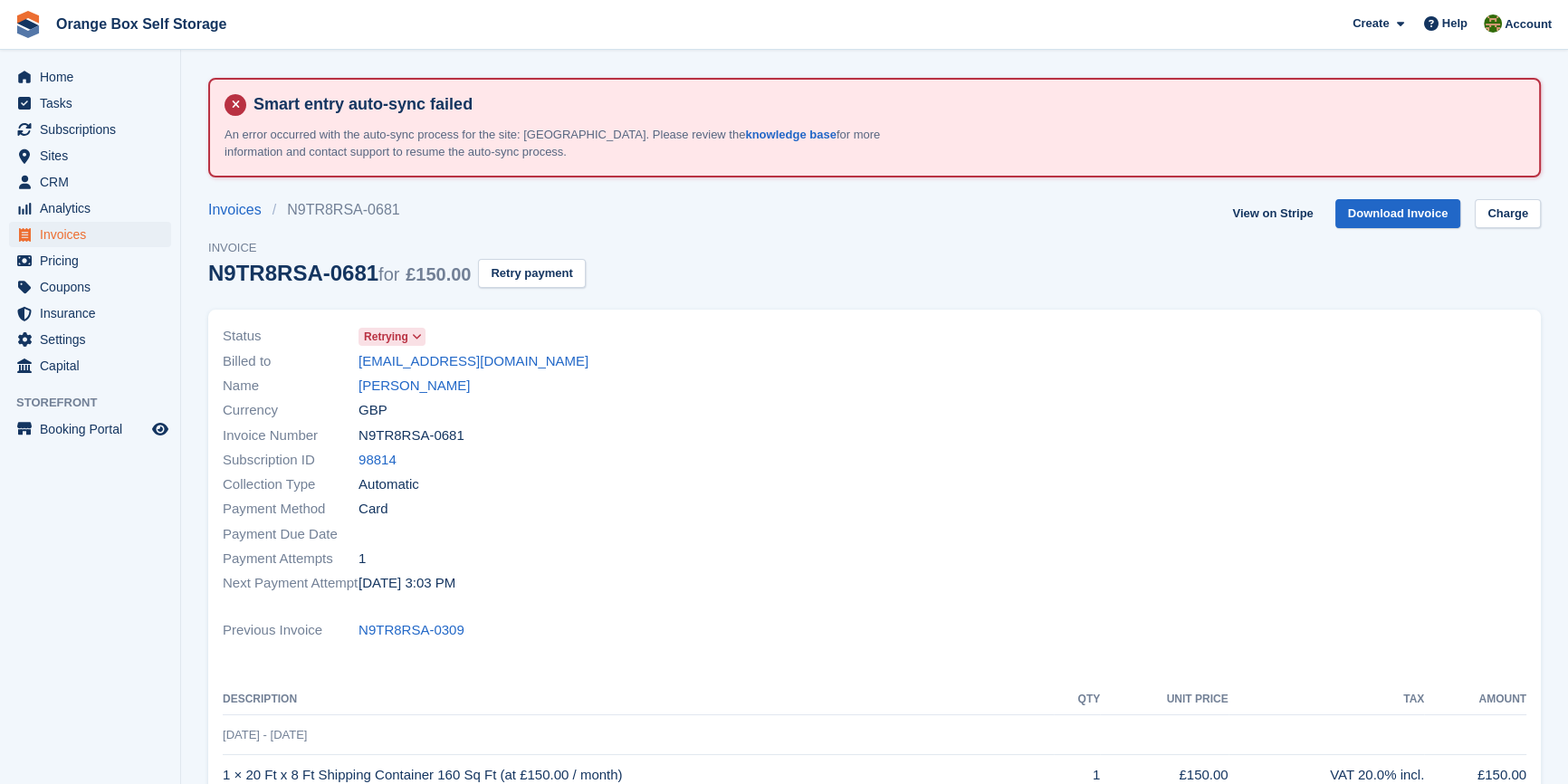
click at [705, 579] on div "Next Payment Attempt [DATE] 3:03 PM" at bounding box center [543, 583] width 641 height 25
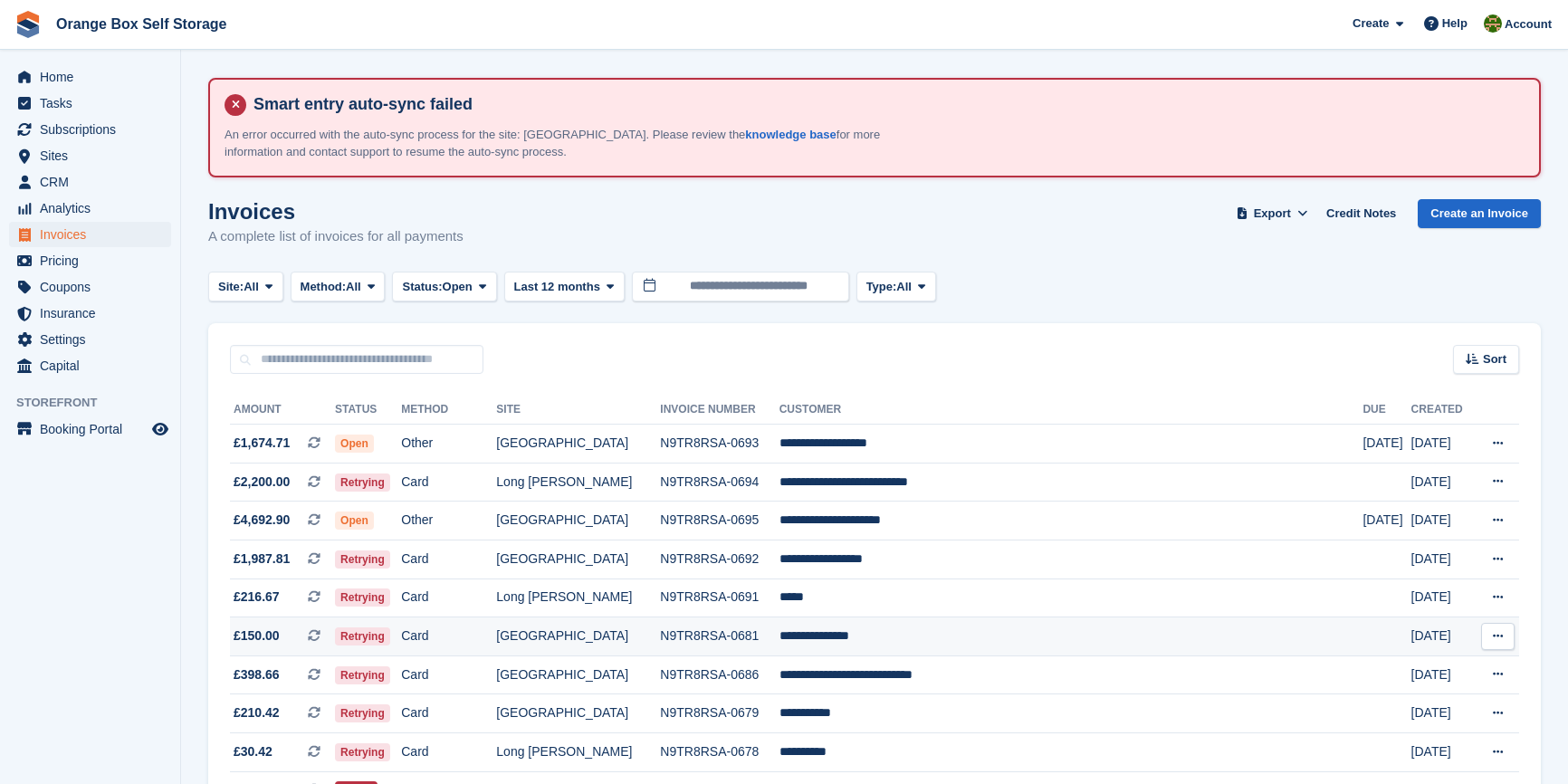
scroll to position [81, 0]
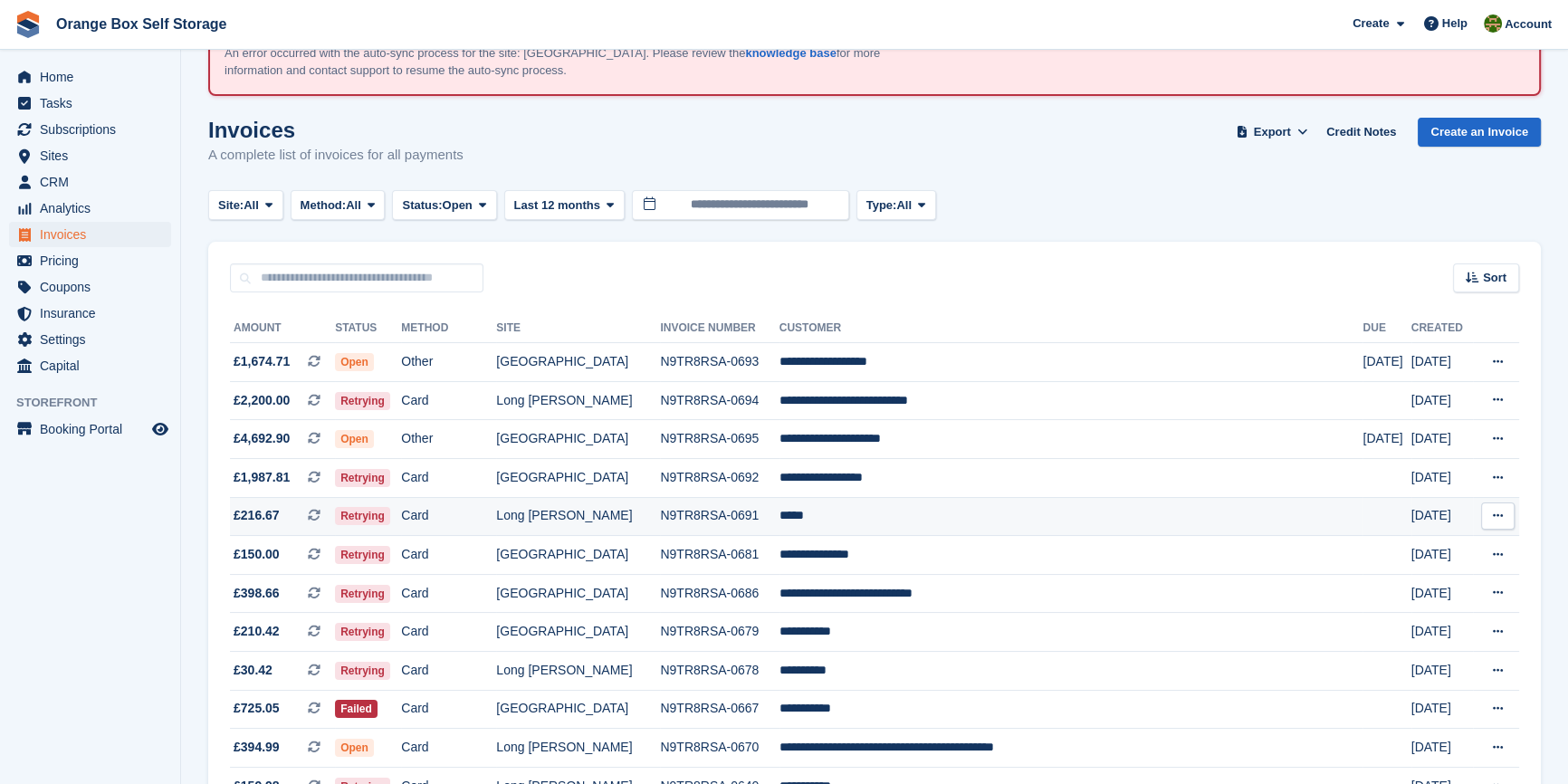
click at [713, 523] on td "N9TR8RSA-0691" at bounding box center [719, 517] width 119 height 39
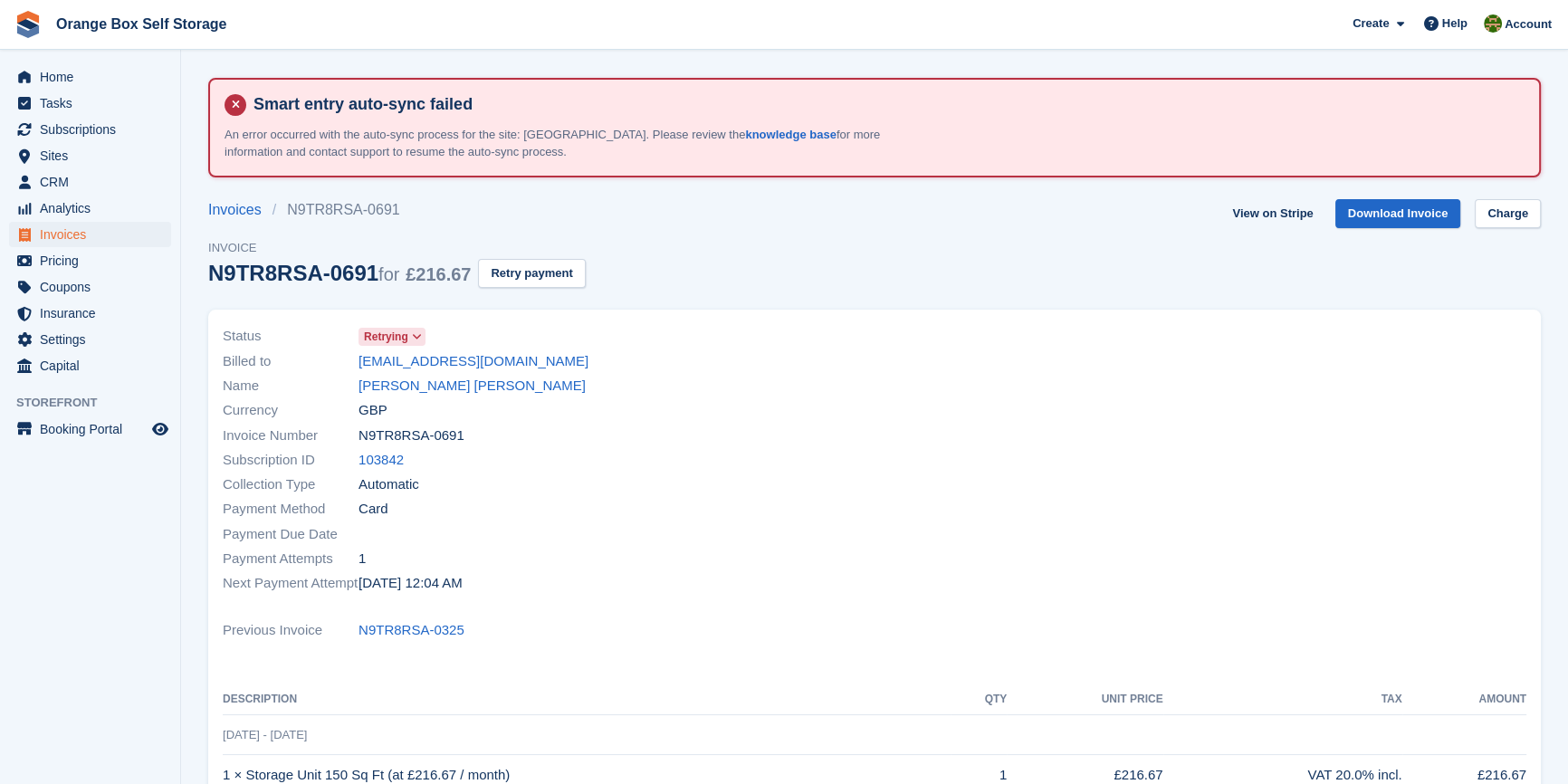
click at [607, 549] on div "Payment Attempts 1" at bounding box center [543, 559] width 641 height 25
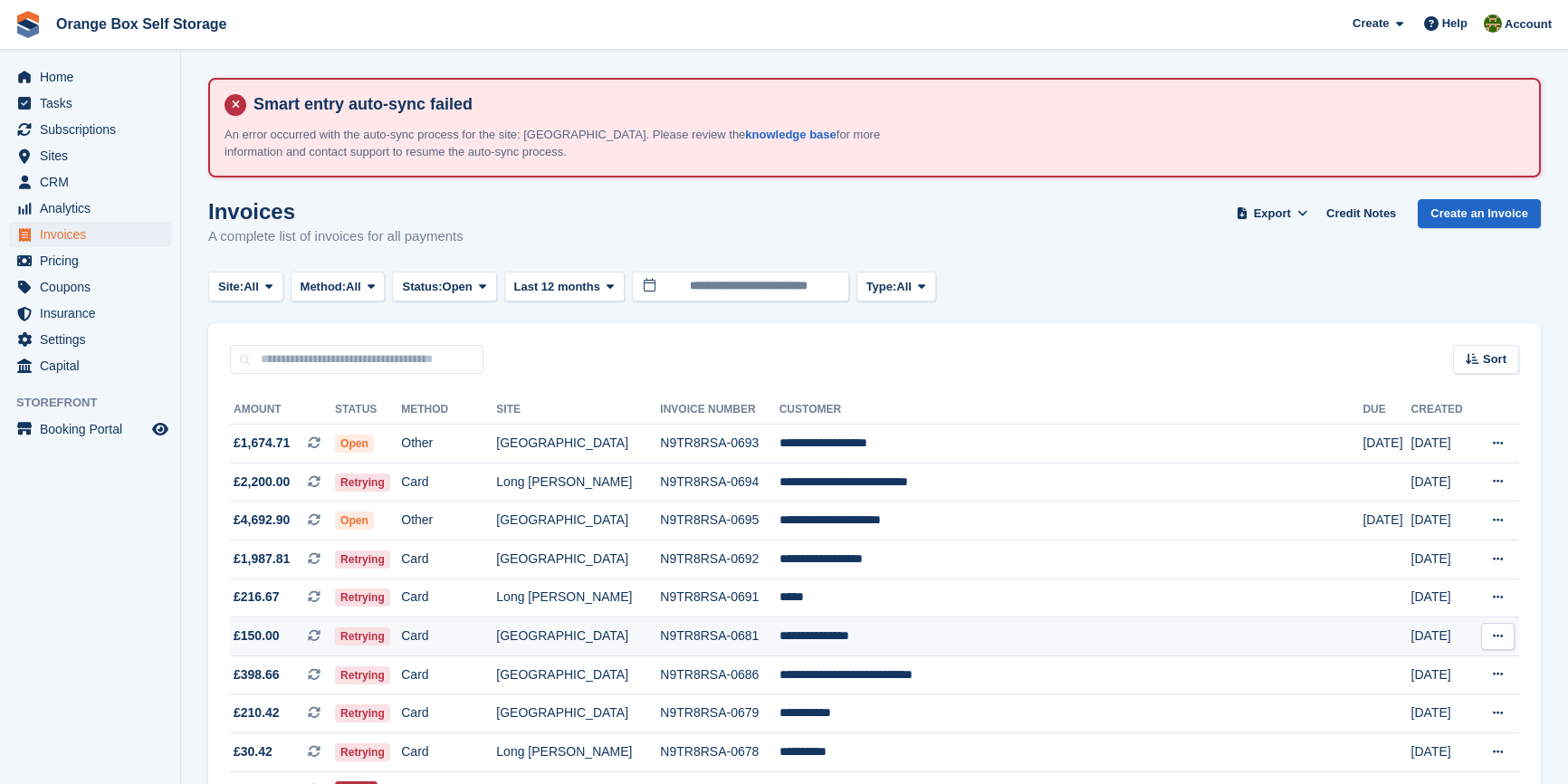
scroll to position [81, 0]
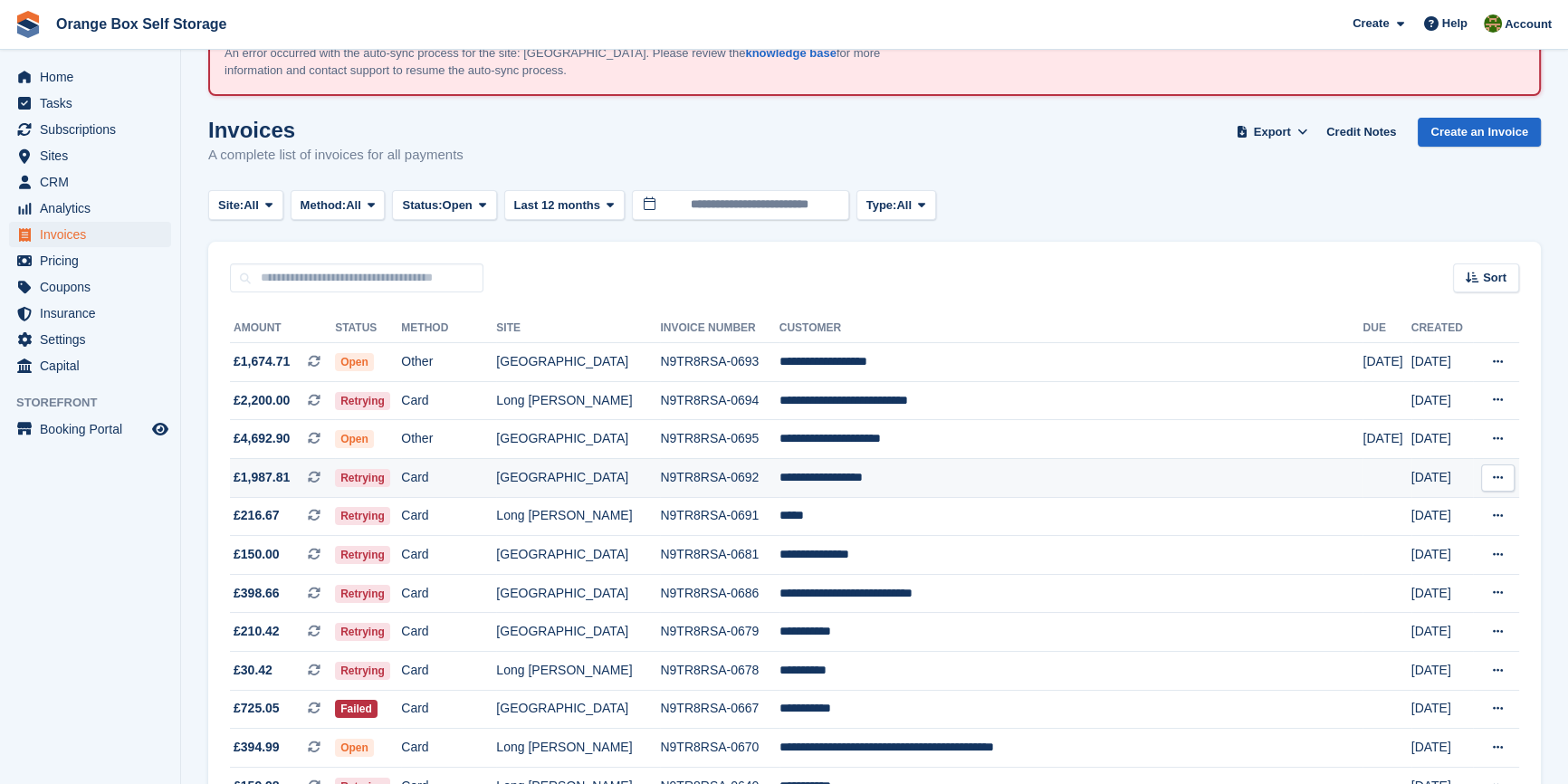
click at [607, 487] on td "[GEOGRAPHIC_DATA]" at bounding box center [578, 477] width 164 height 39
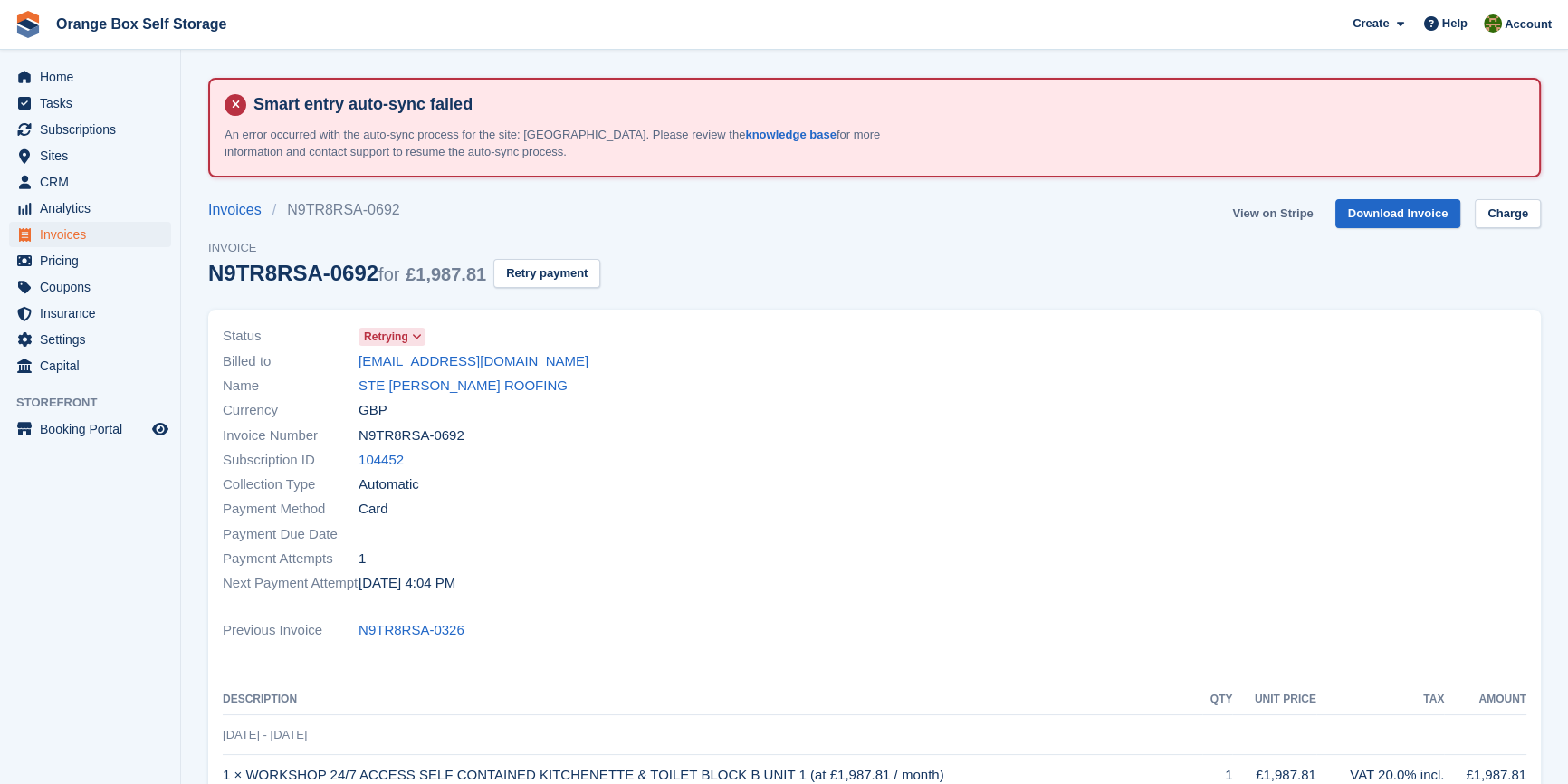
click at [1273, 220] on link "View on Stripe" at bounding box center [1272, 214] width 95 height 29
click at [908, 360] on div at bounding box center [1206, 460] width 663 height 293
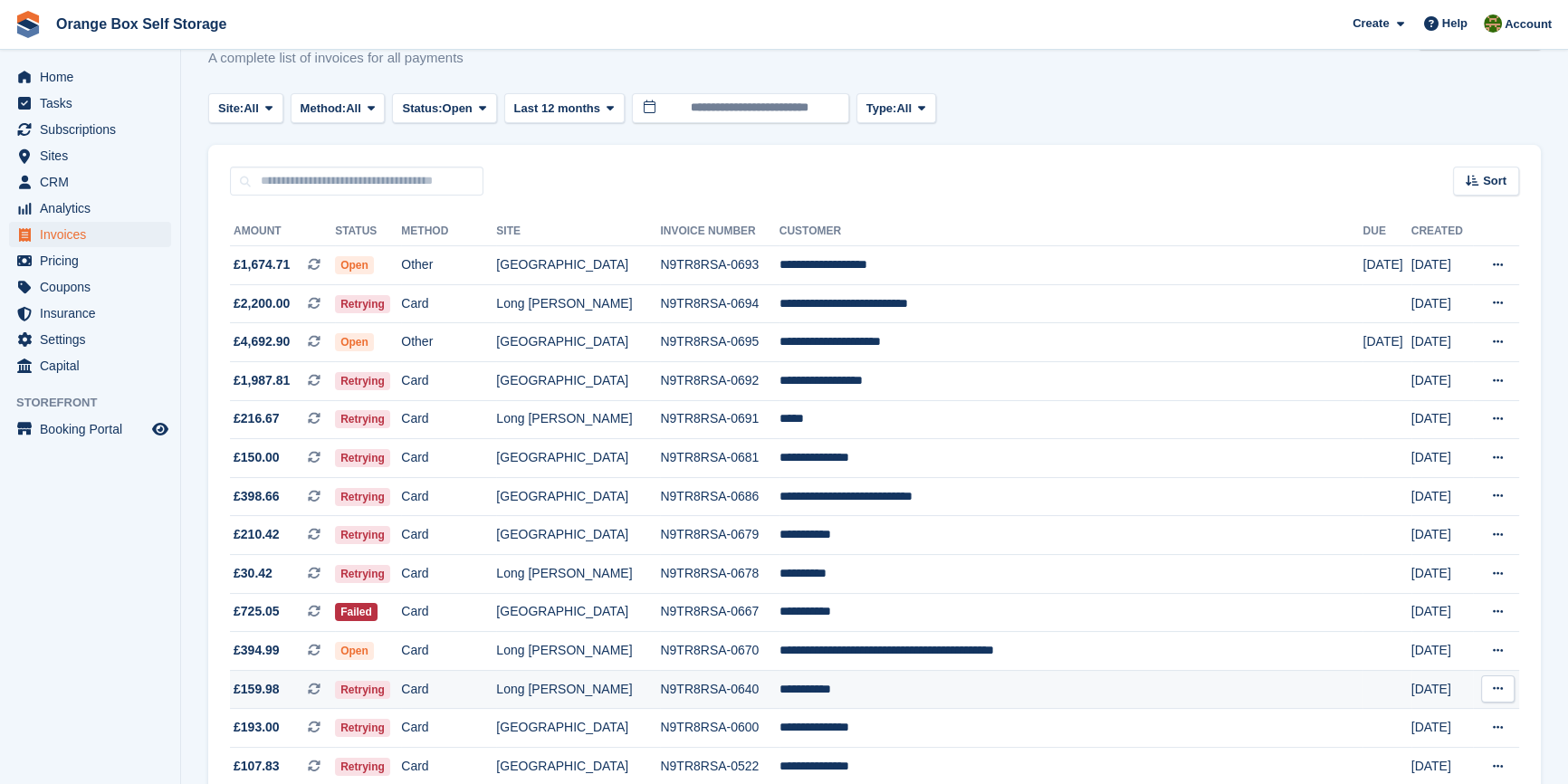
scroll to position [511, 0]
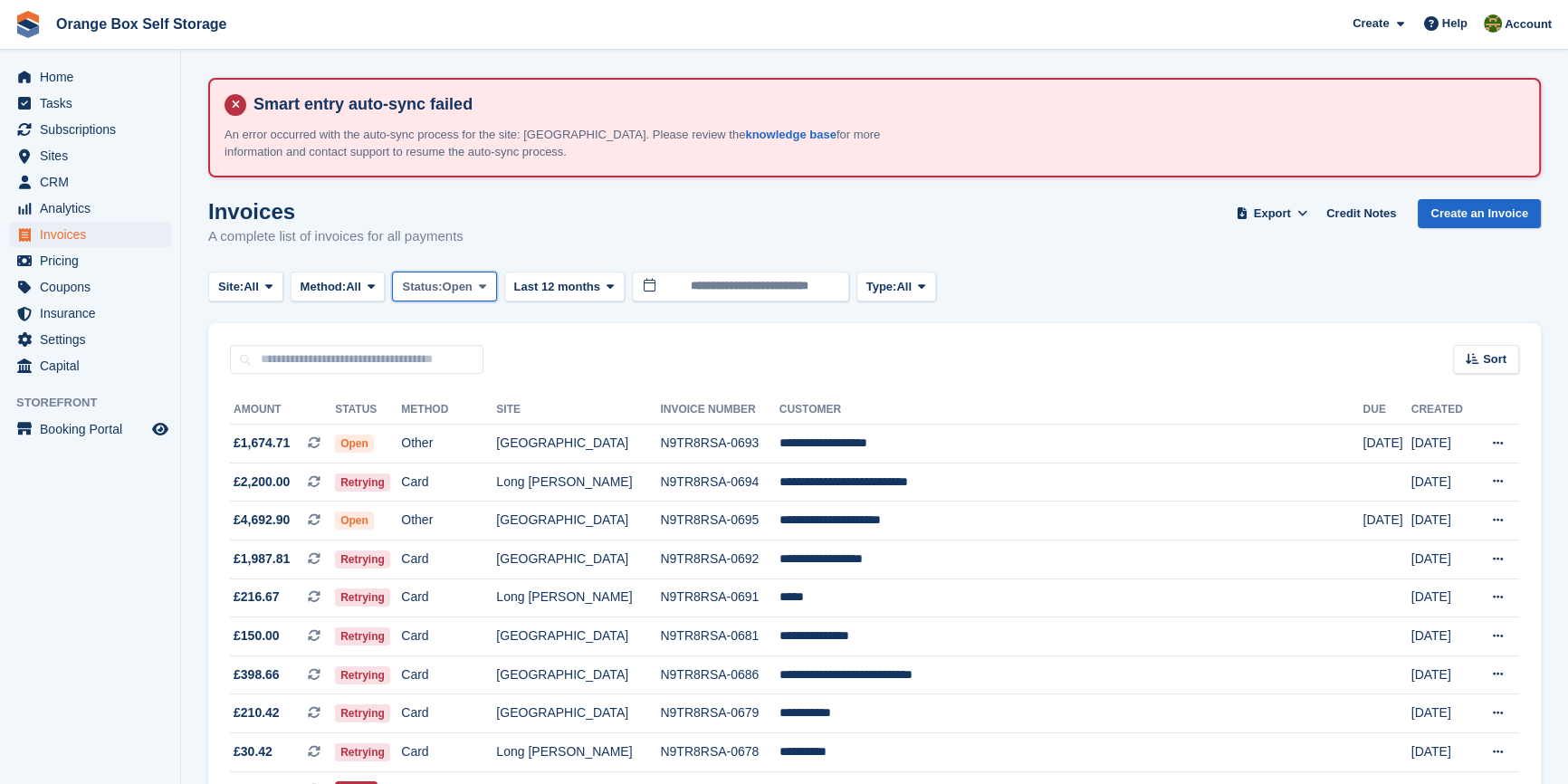
click at [442, 281] on span "Status:" at bounding box center [421, 287] width 40 height 18
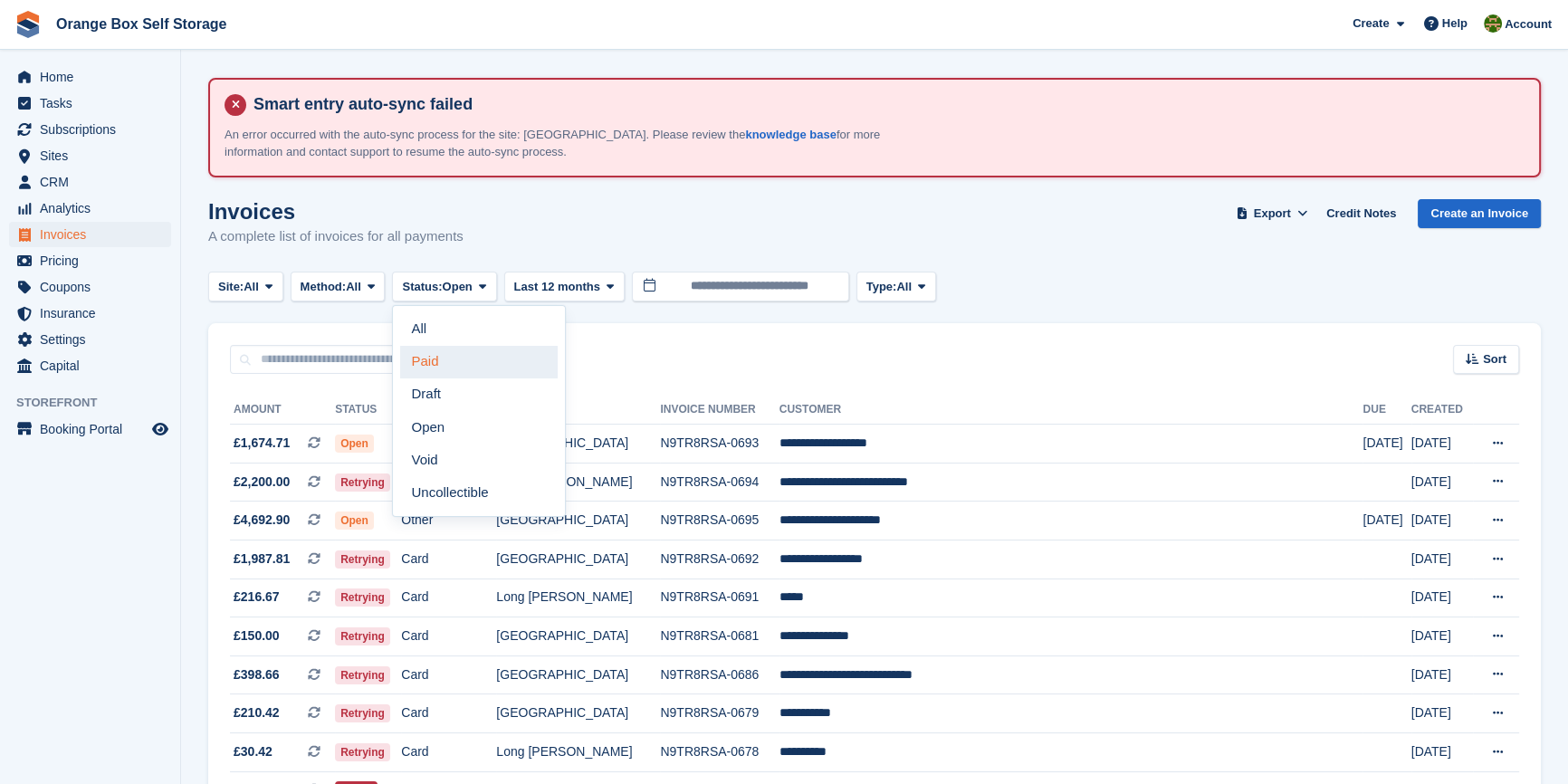
click at [460, 362] on link "Paid" at bounding box center [478, 362] width 157 height 32
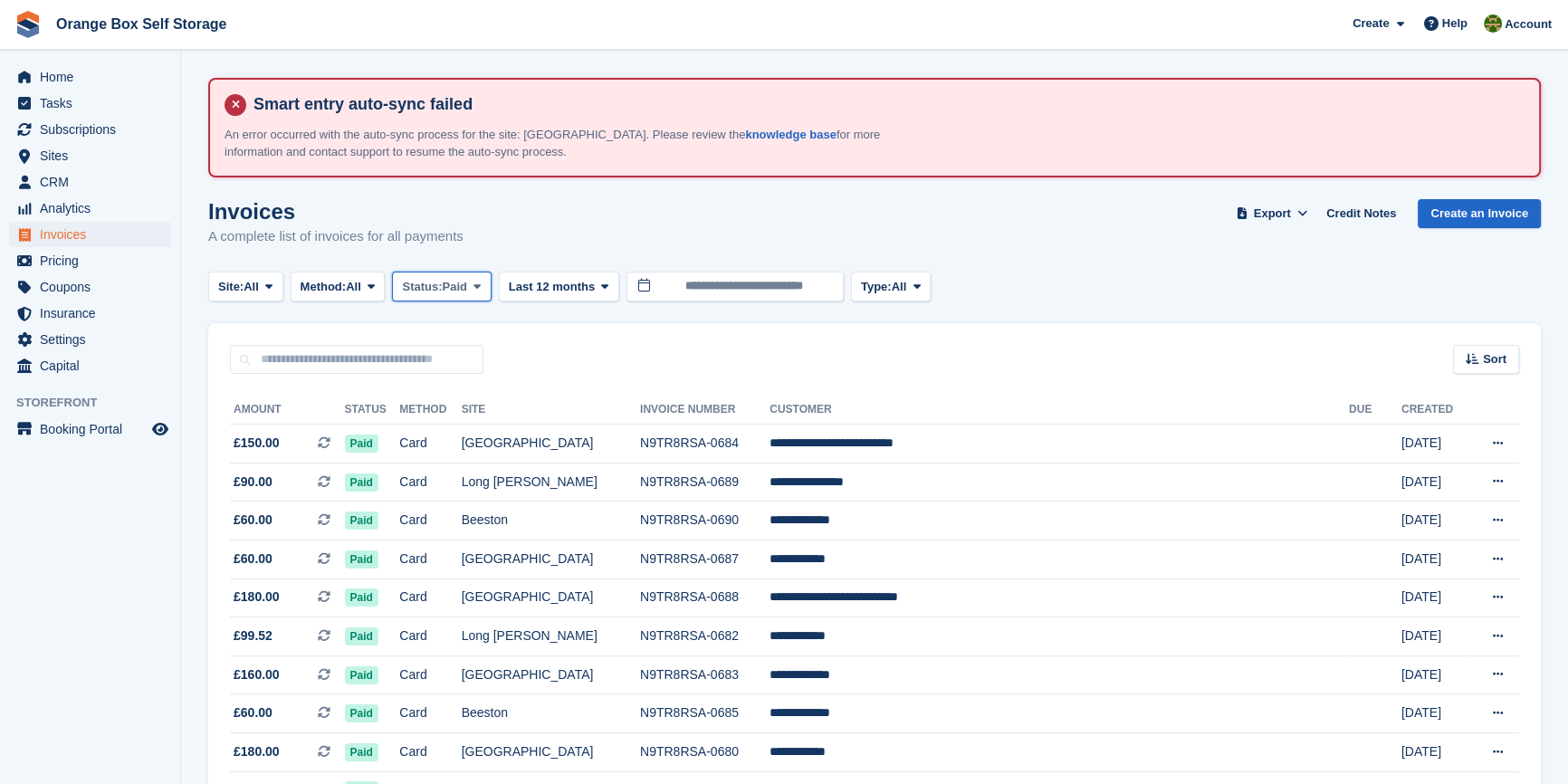
click at [437, 291] on span "Status:" at bounding box center [421, 287] width 40 height 18
click at [459, 421] on link "Open" at bounding box center [478, 427] width 157 height 32
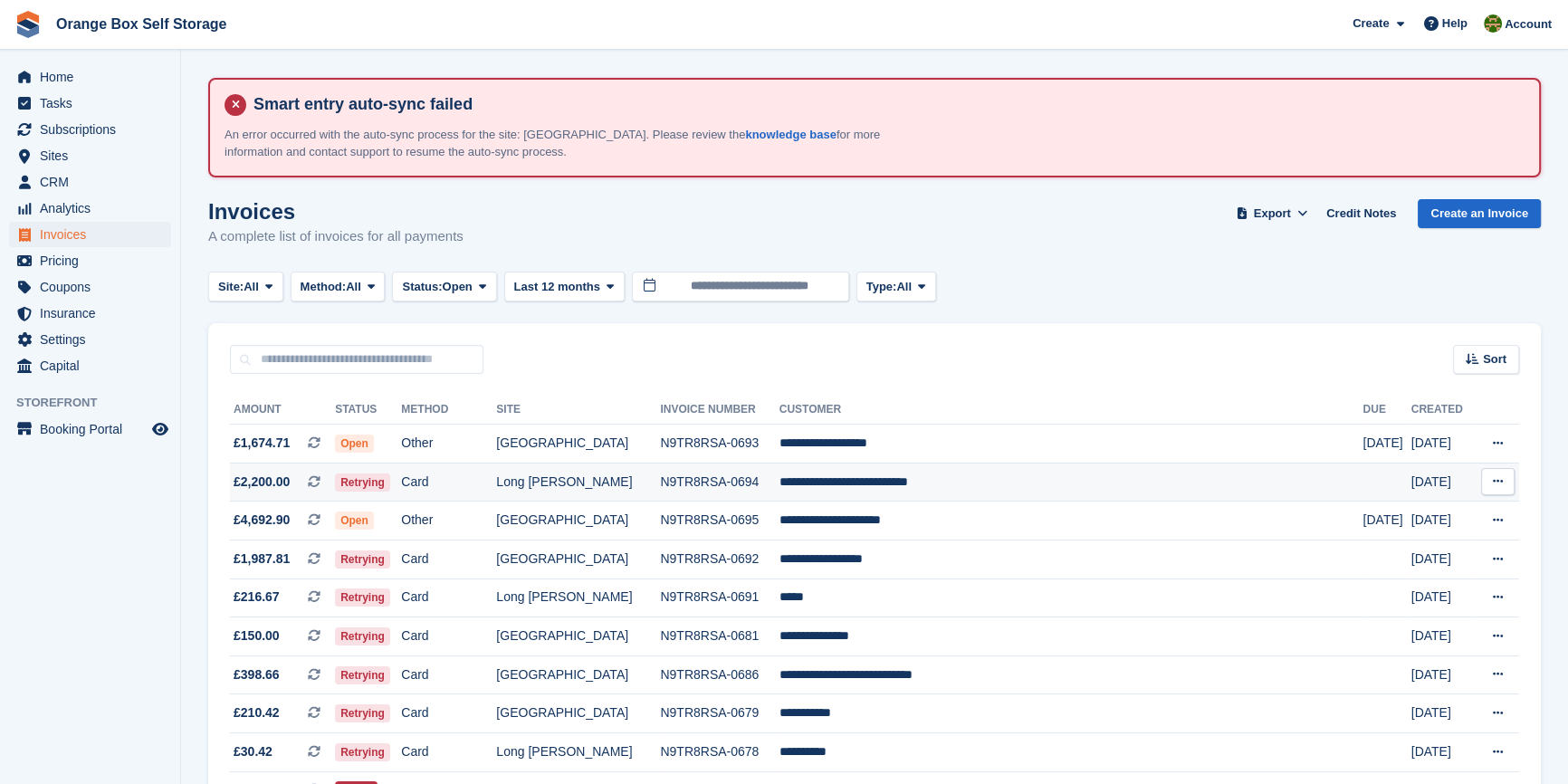
click at [496, 489] on td "Card" at bounding box center [447, 482] width 95 height 39
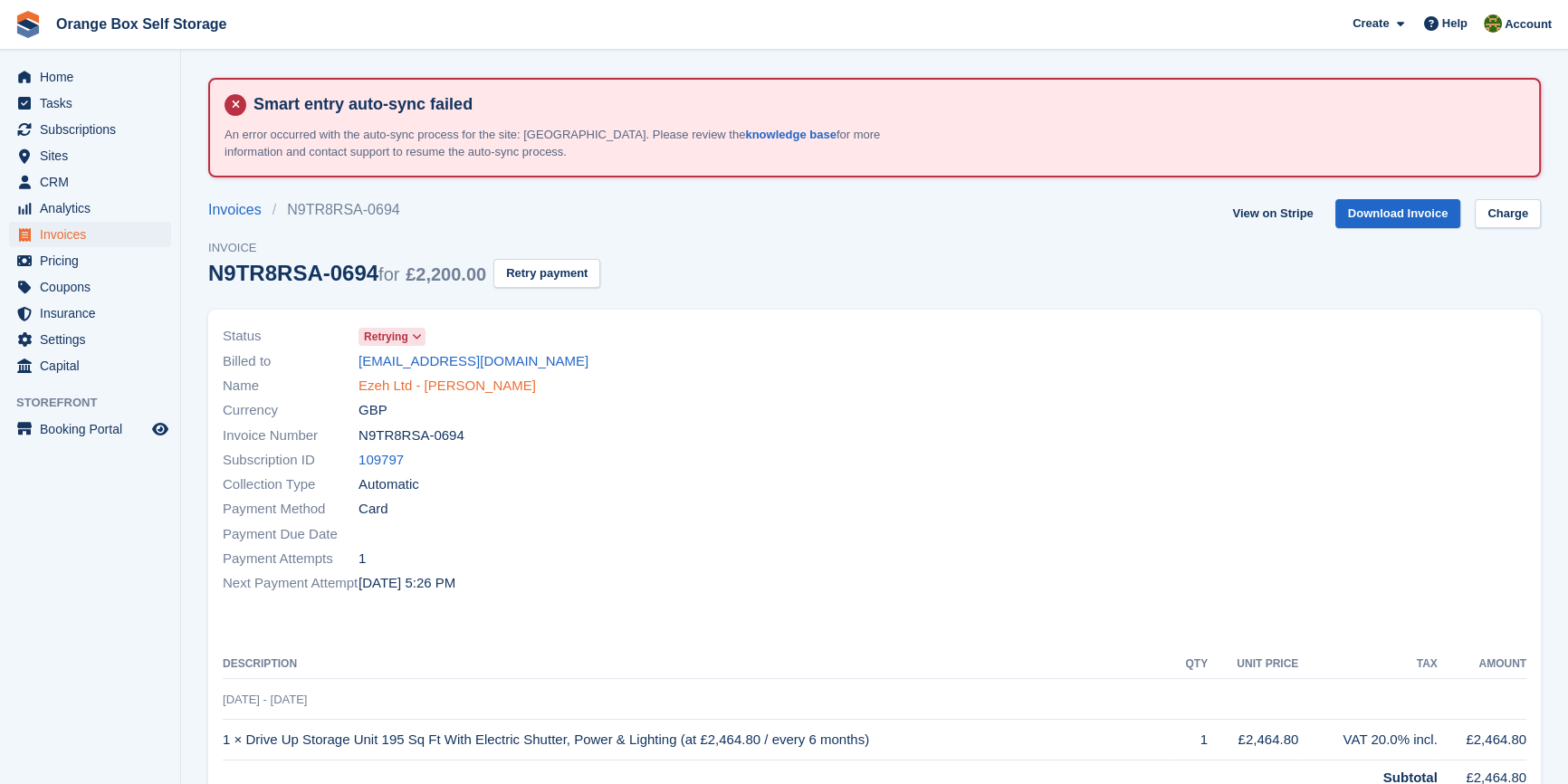
click at [459, 385] on link "Ezeh Ltd - [PERSON_NAME]" at bounding box center [447, 386] width 178 height 21
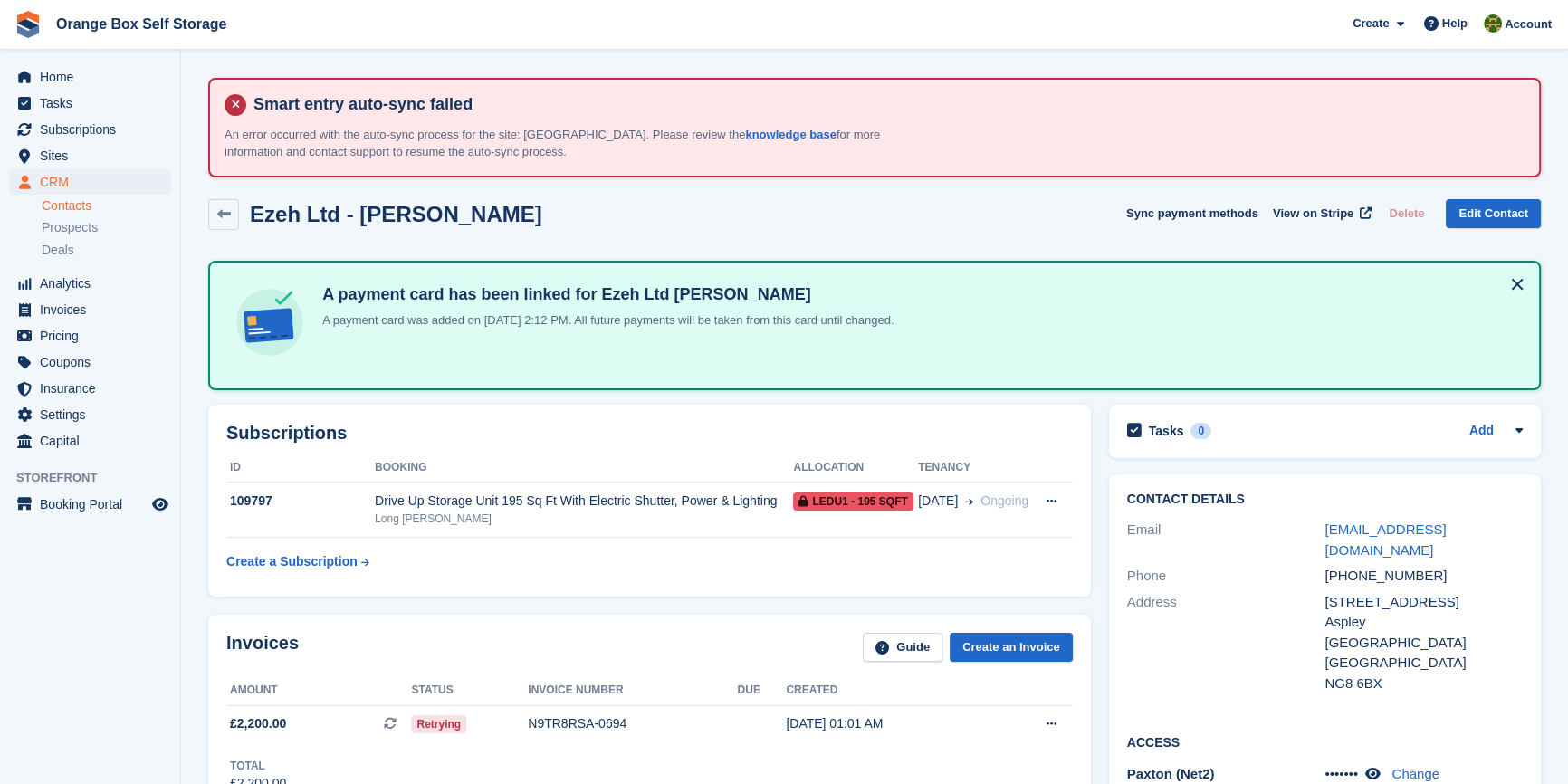
click at [531, 479] on th "Booking" at bounding box center [584, 467] width 418 height 29
click at [523, 489] on td "Drive Up Storage Unit 195 Sq Ft With Electric Shutter, Power & Lighting Long [P…" at bounding box center [584, 510] width 418 height 55
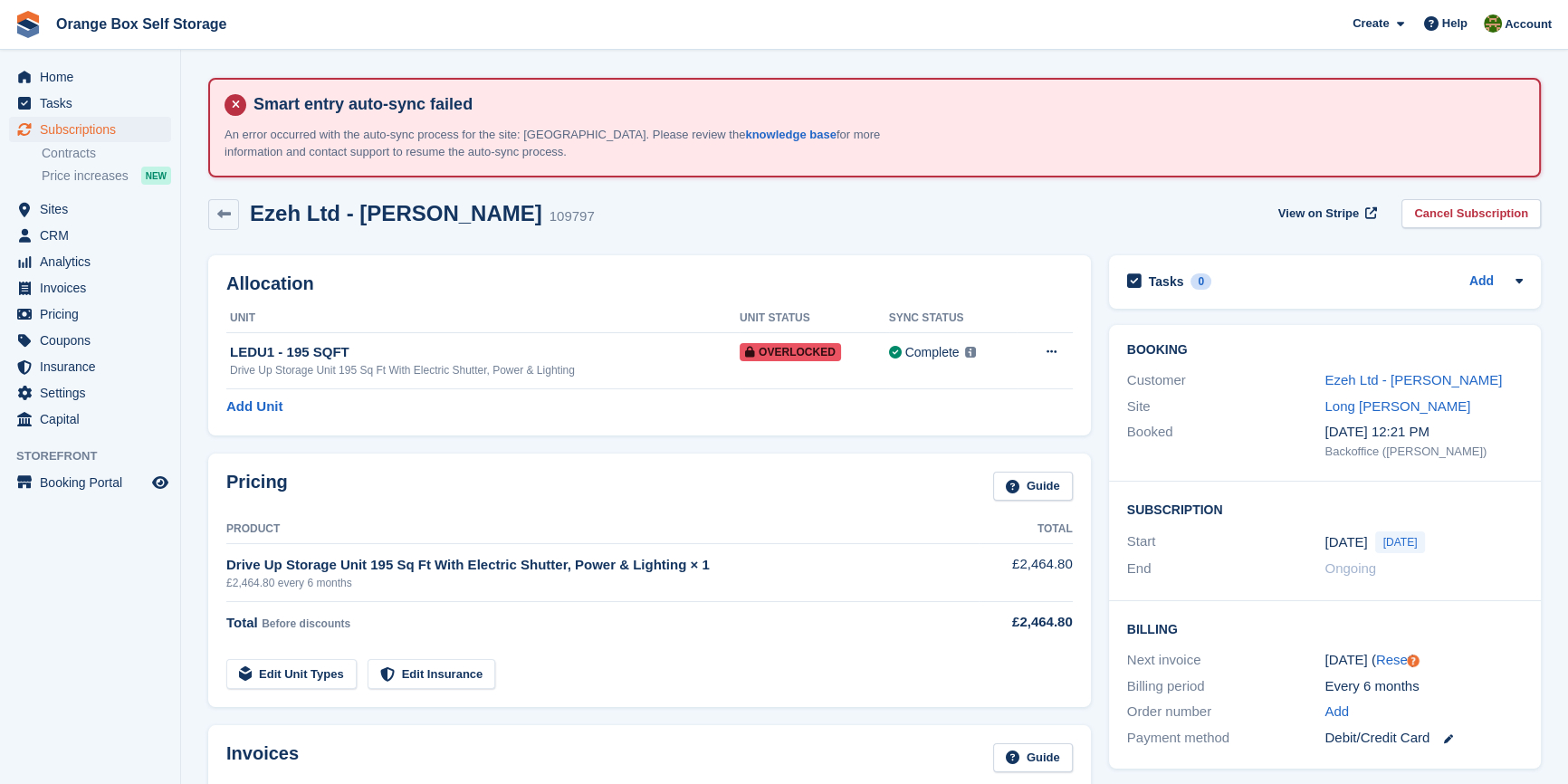
click at [570, 439] on div "Allocation Unit Unit Status Sync Status LEDU1 - 195 SQFT Drive Up Storage Unit …" at bounding box center [649, 345] width 900 height 198
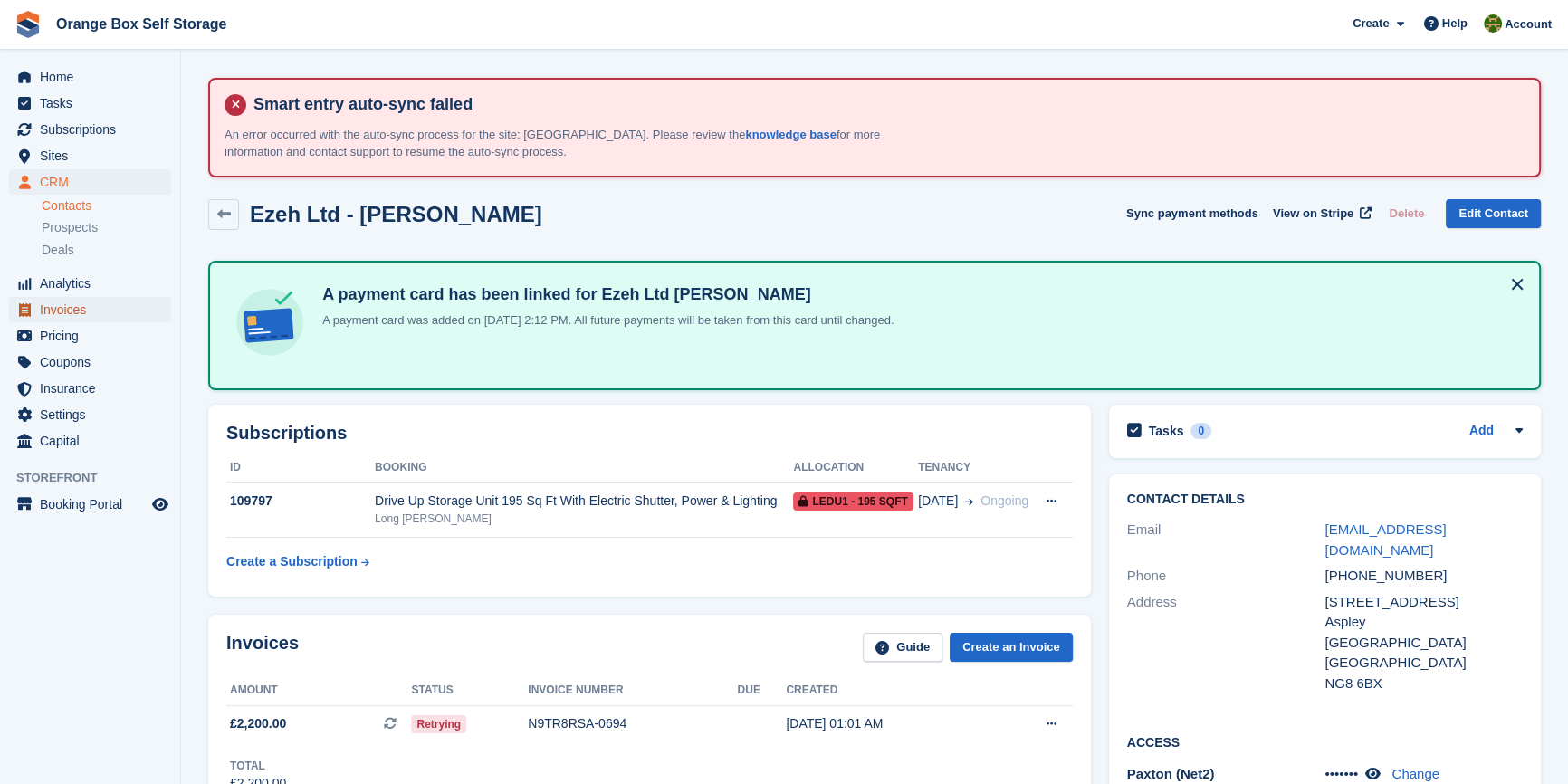
click at [80, 313] on span "Invoices" at bounding box center [94, 310] width 109 height 26
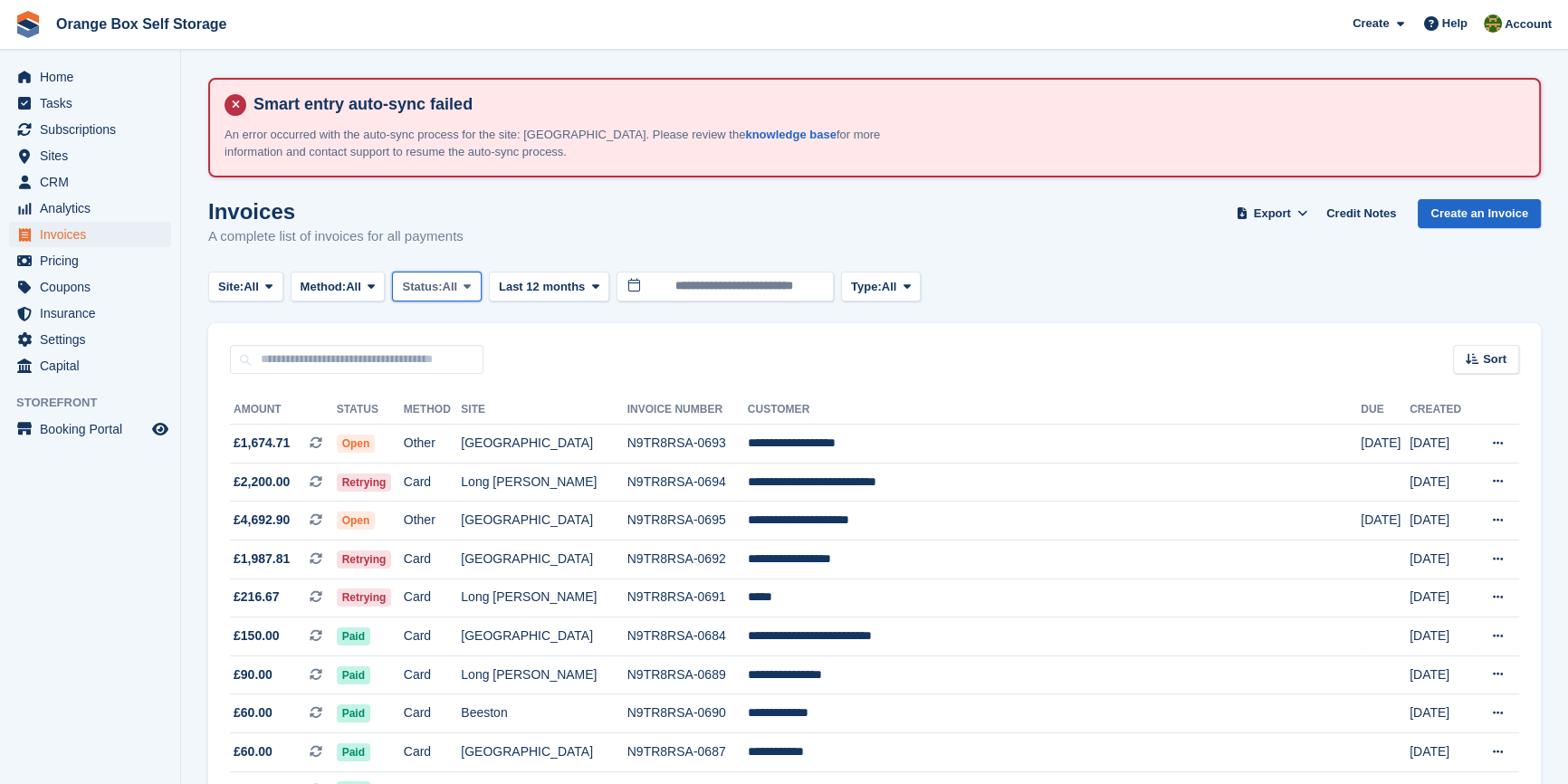
click at [438, 288] on span "Status:" at bounding box center [421, 287] width 40 height 18
click at [444, 425] on link "Open" at bounding box center [478, 427] width 157 height 32
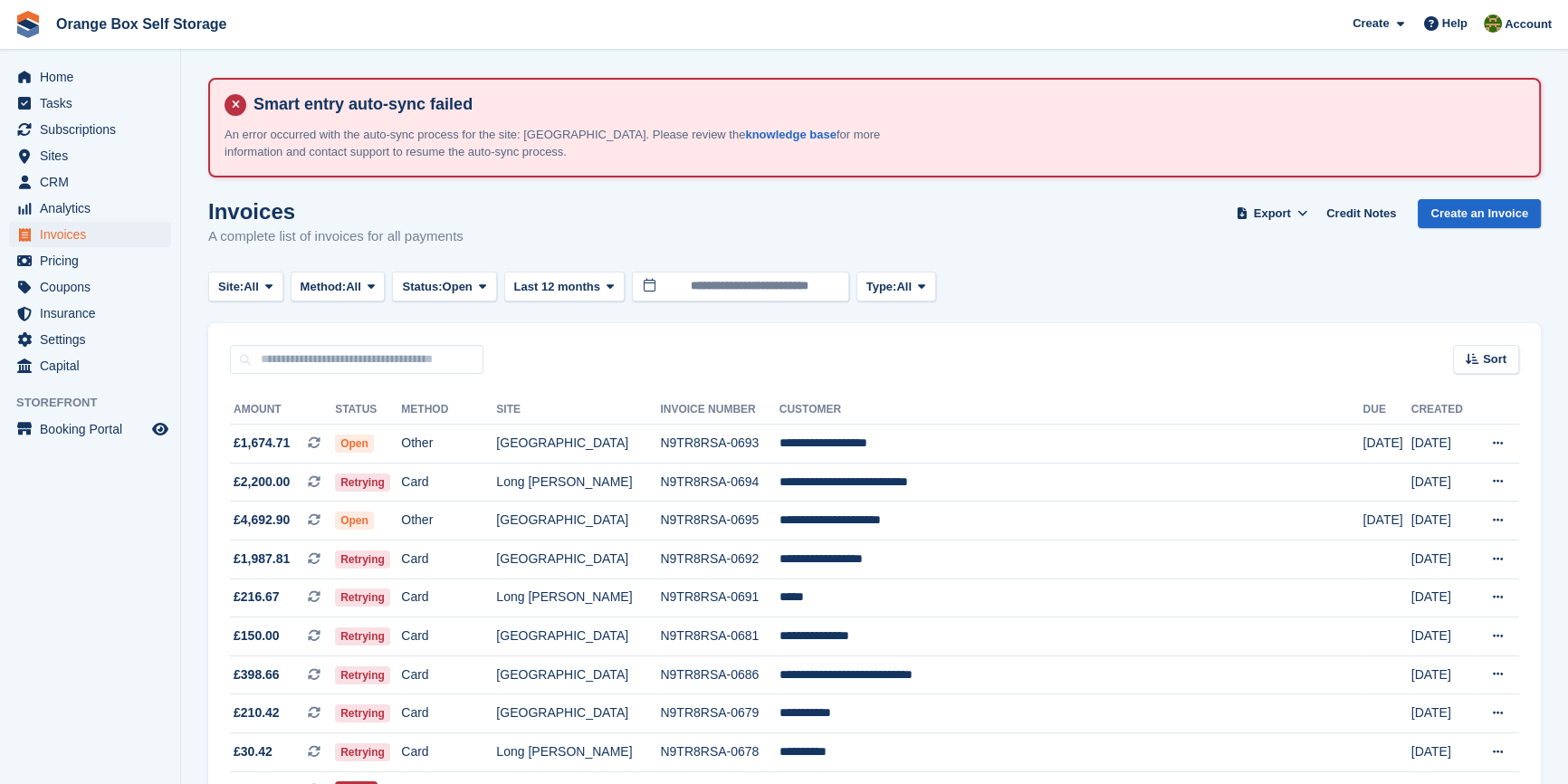
click at [59, 605] on aside "Home Tasks Subscriptions Subscriptions Subscriptions Contracts Price increases …" at bounding box center [90, 396] width 180 height 694
click at [199, 619] on section "Smart entry auto-sync failed An error occurred with the auto-sync process for t…" at bounding box center [875, 643] width 1387 height 1286
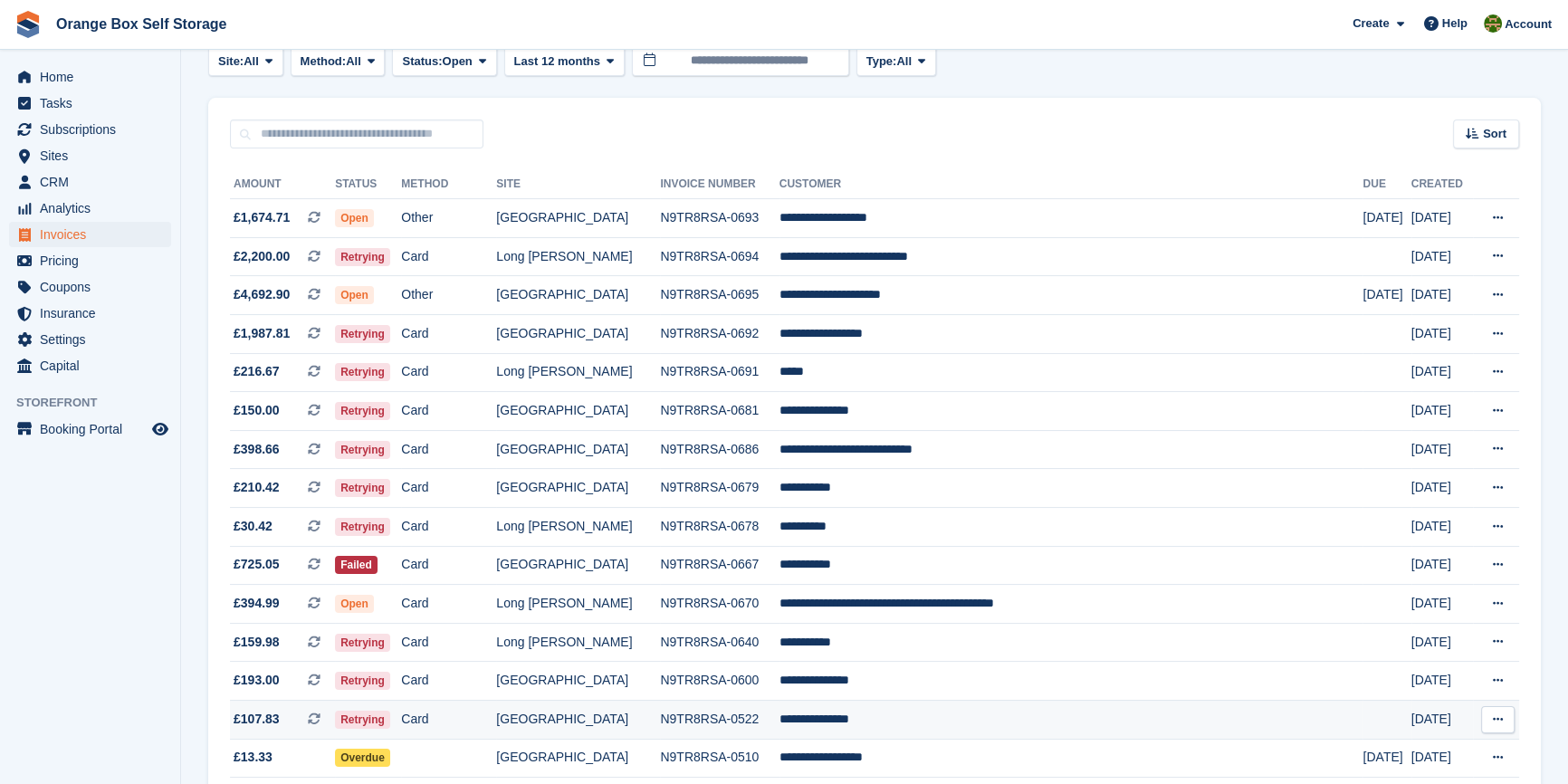
scroll to position [99, 0]
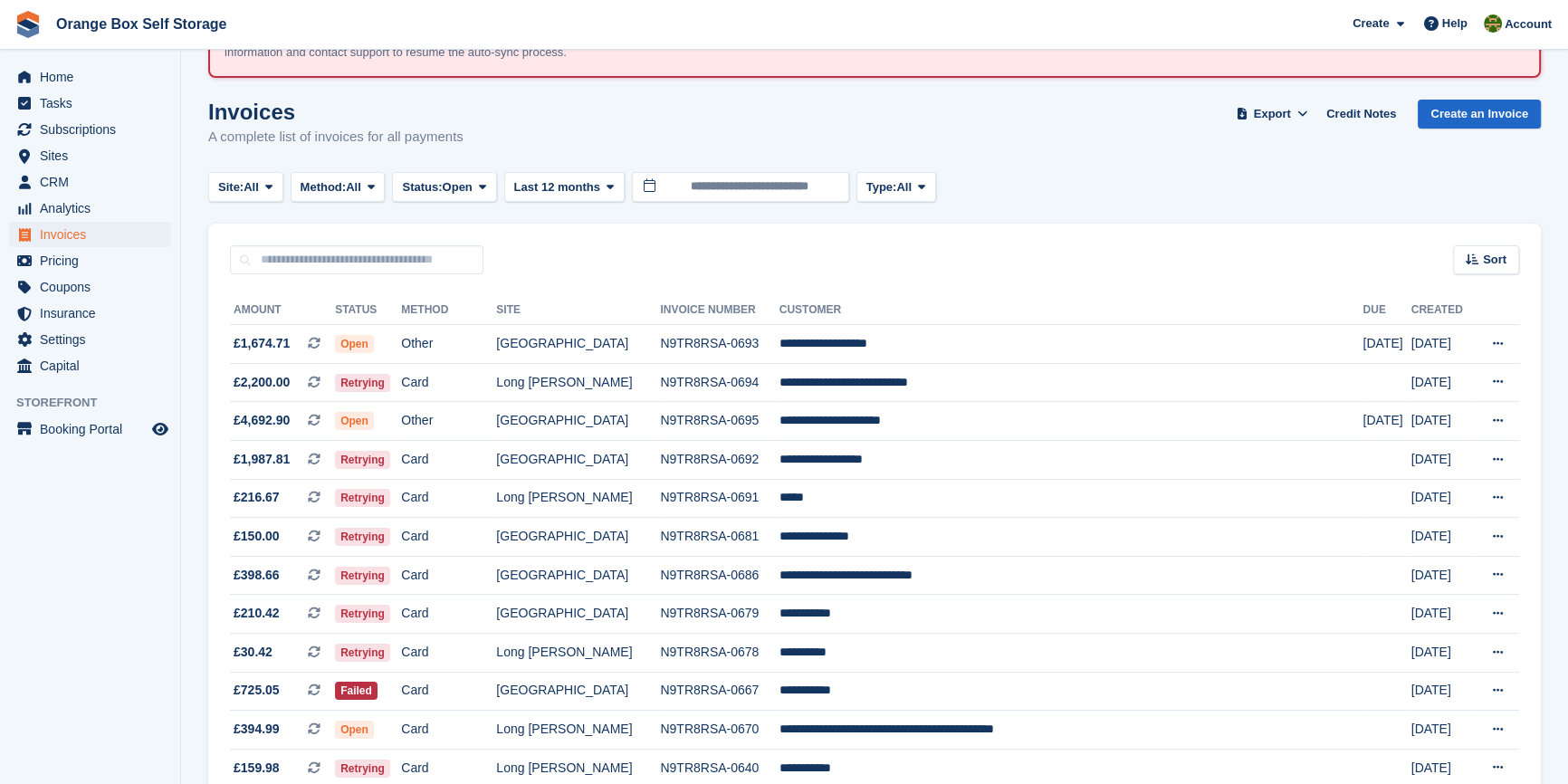
click at [114, 621] on aside "Home Tasks Subscriptions Subscriptions Subscriptions Contracts Price increases …" at bounding box center [90, 396] width 180 height 694
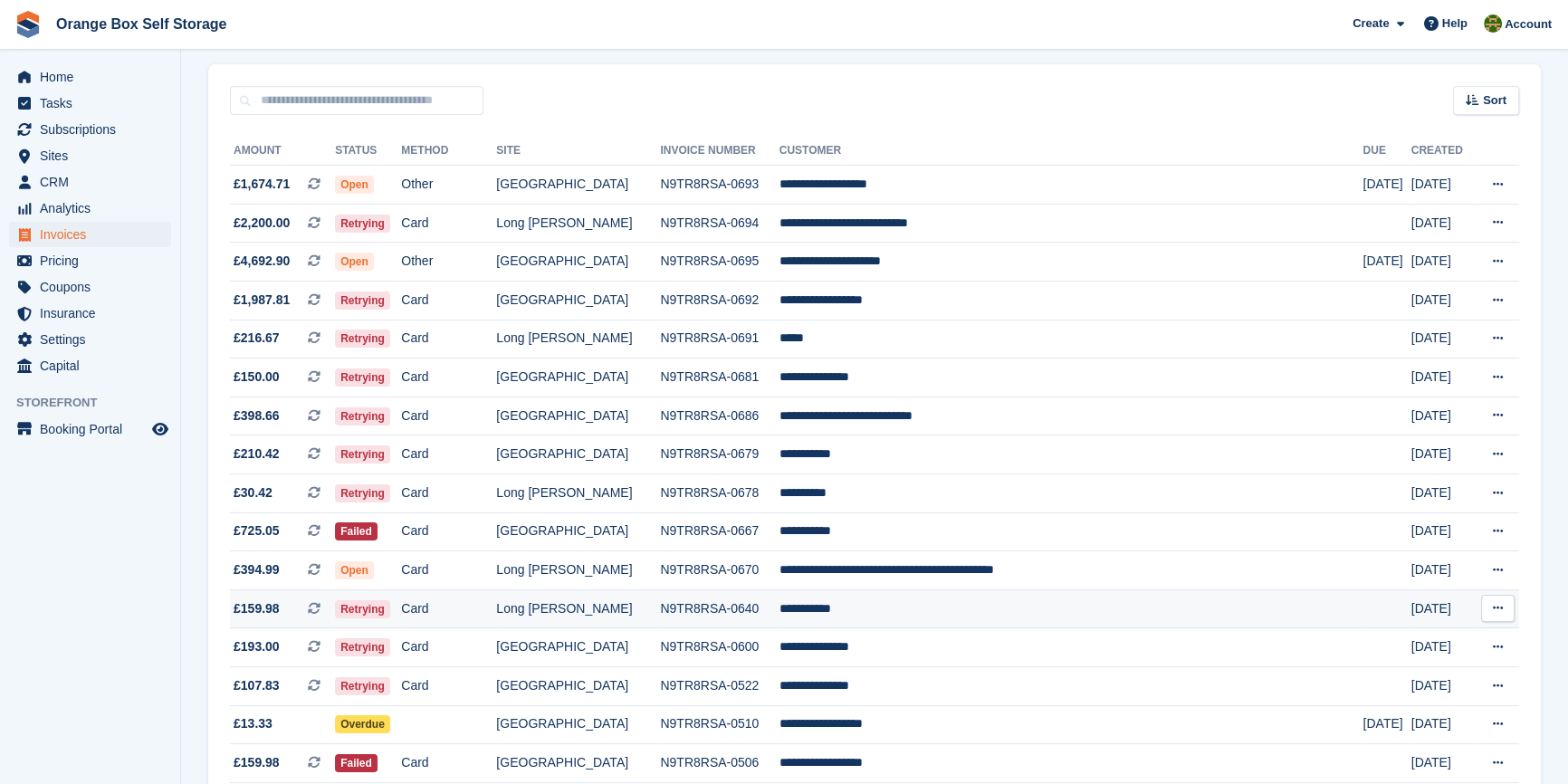
scroll to position [264, 0]
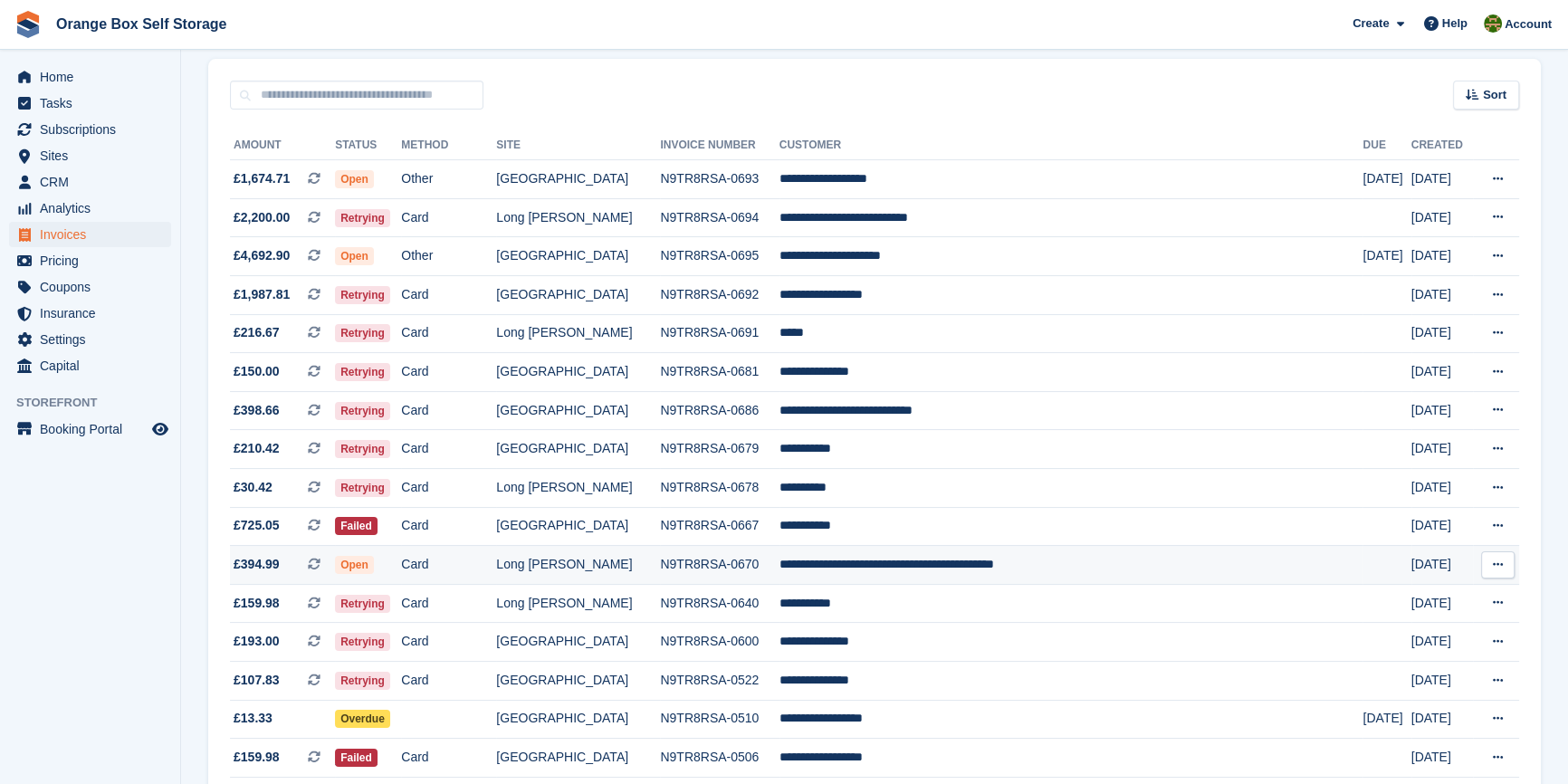
click at [995, 577] on td "**********" at bounding box center [1071, 566] width 584 height 39
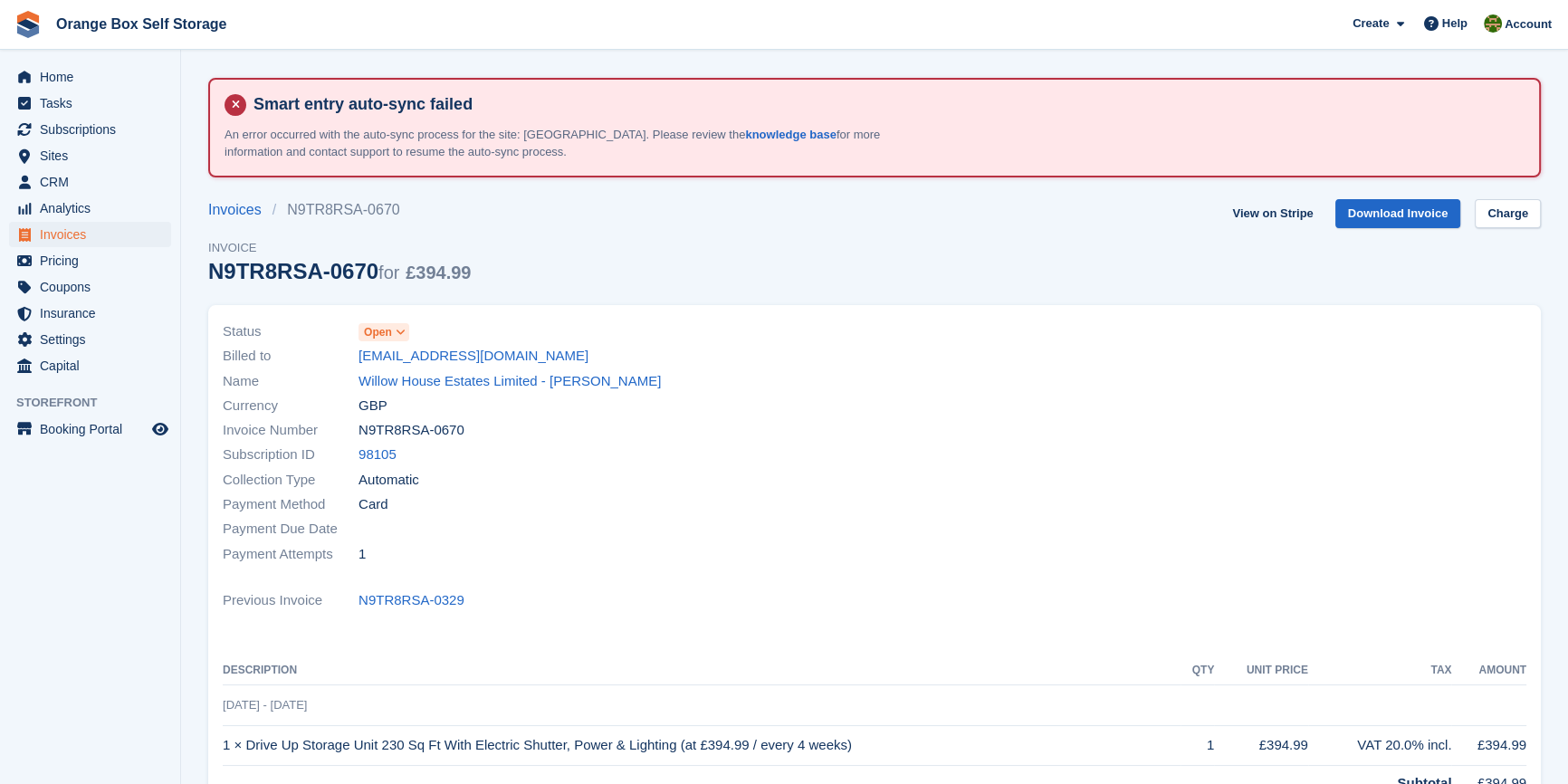
click at [389, 329] on span "Open" at bounding box center [377, 333] width 28 height 17
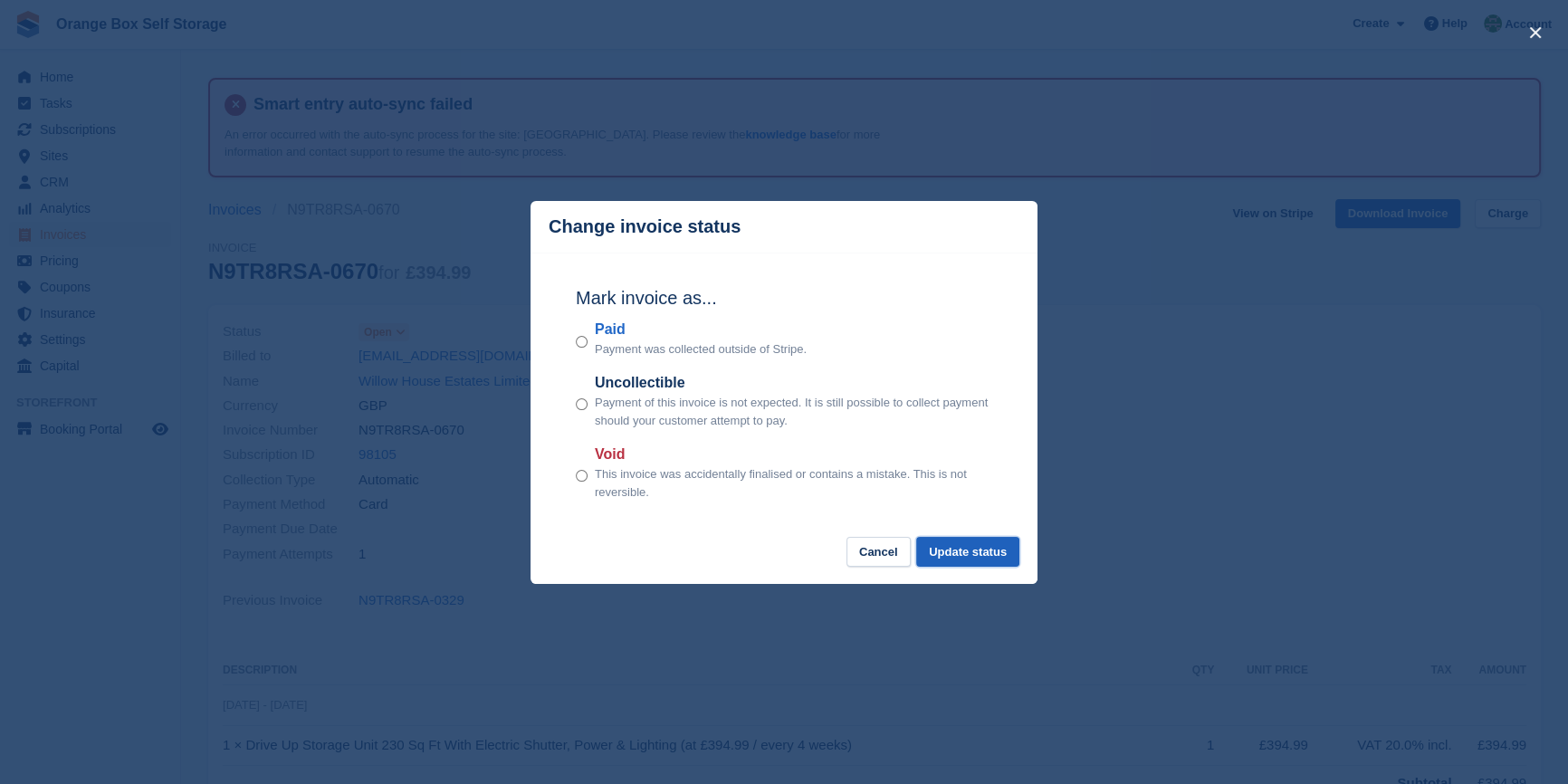
click at [973, 551] on button "Update status" at bounding box center [968, 552] width 103 height 29
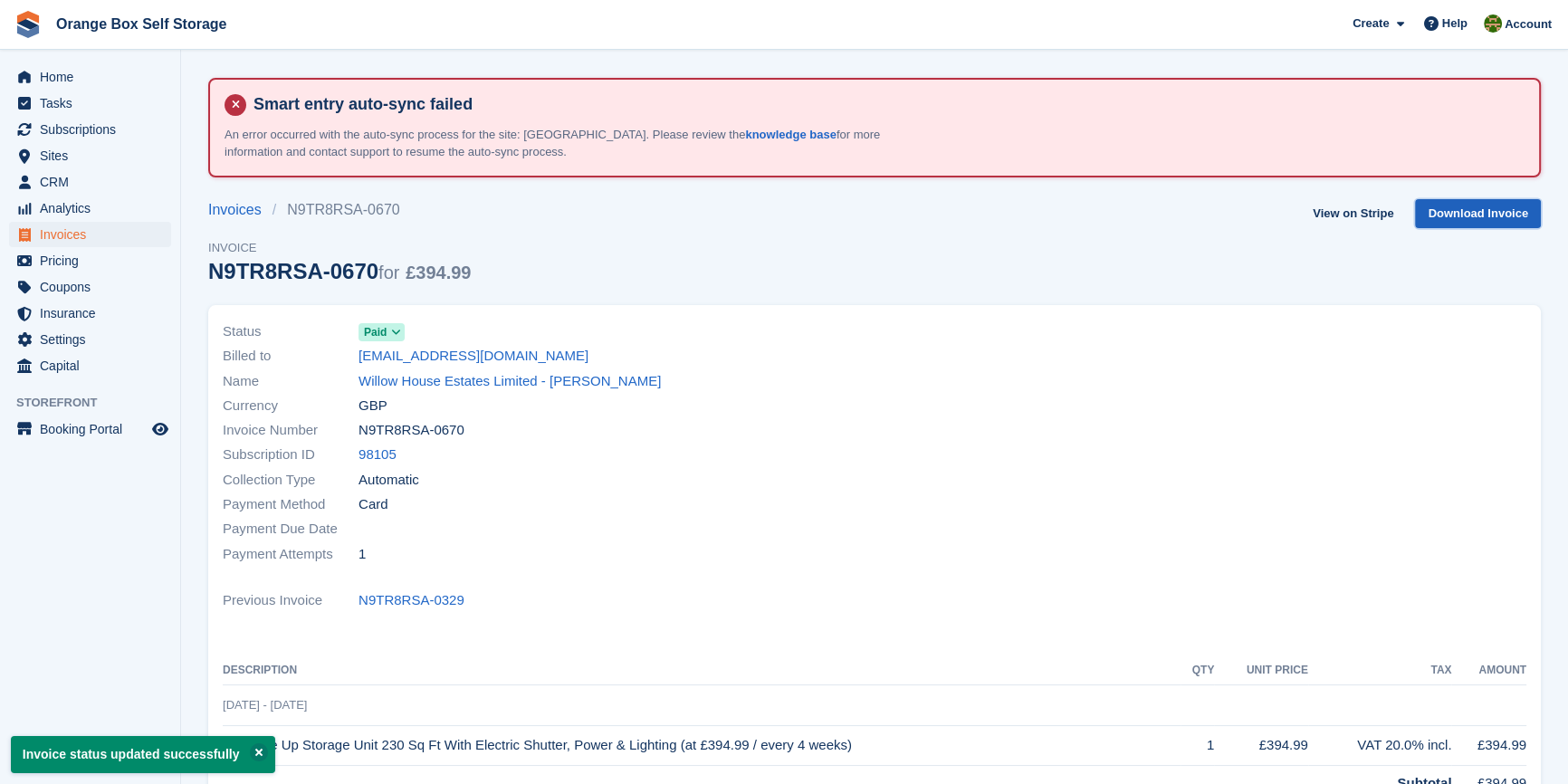
click at [1475, 225] on link "Download Invoice" at bounding box center [1477, 214] width 126 height 29
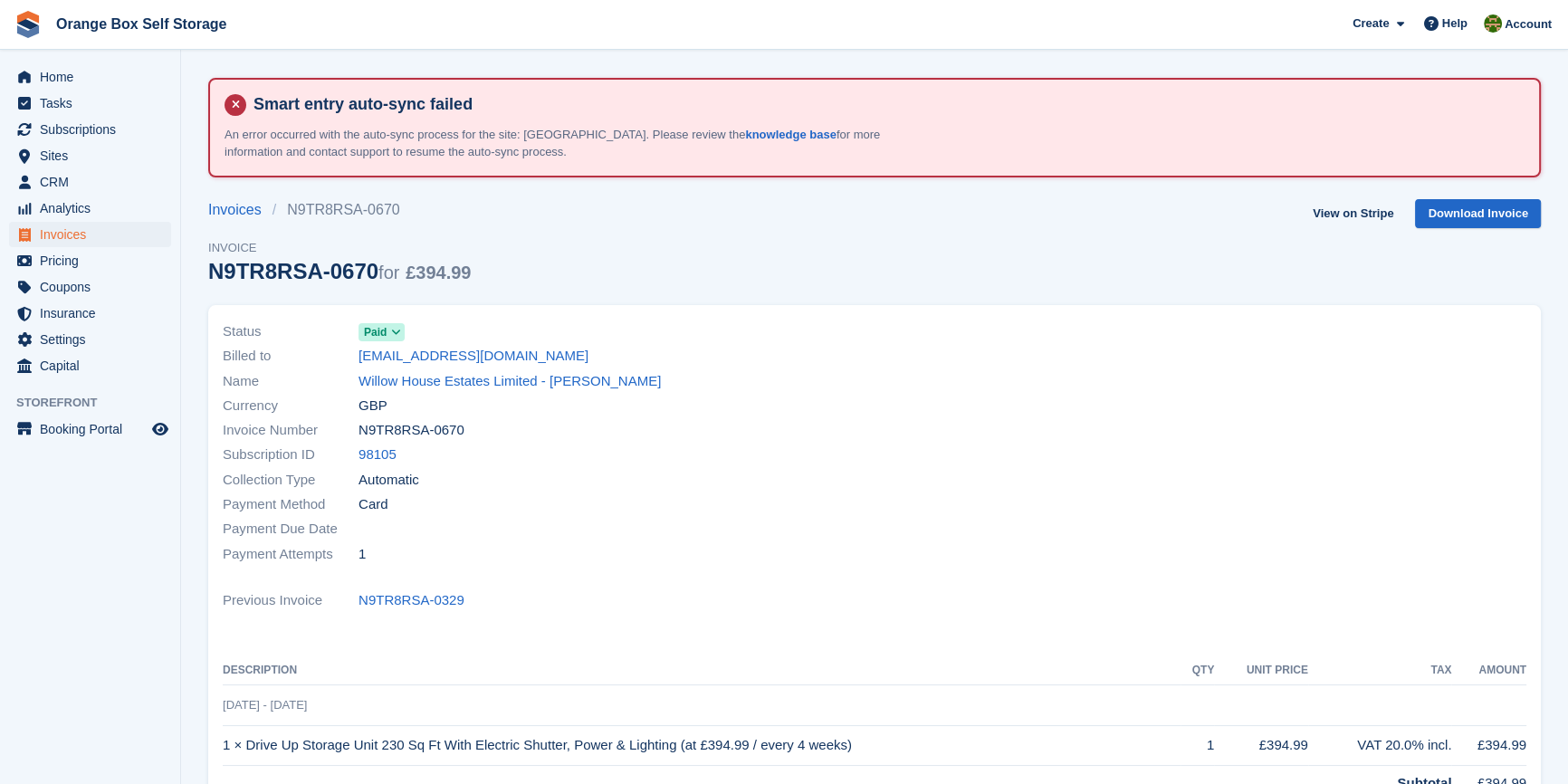
click at [749, 575] on div "Status Paid Billed to [EMAIL_ADDRESS][DOMAIN_NAME] Name Willow House Estates Li…" at bounding box center [543, 443] width 663 height 269
click at [742, 573] on div "Status Paid Billed to [EMAIL_ADDRESS][DOMAIN_NAME] Name Willow House Estates Li…" at bounding box center [543, 443] width 663 height 269
click at [732, 345] on div "Billed to [EMAIL_ADDRESS][DOMAIN_NAME]" at bounding box center [543, 357] width 641 height 25
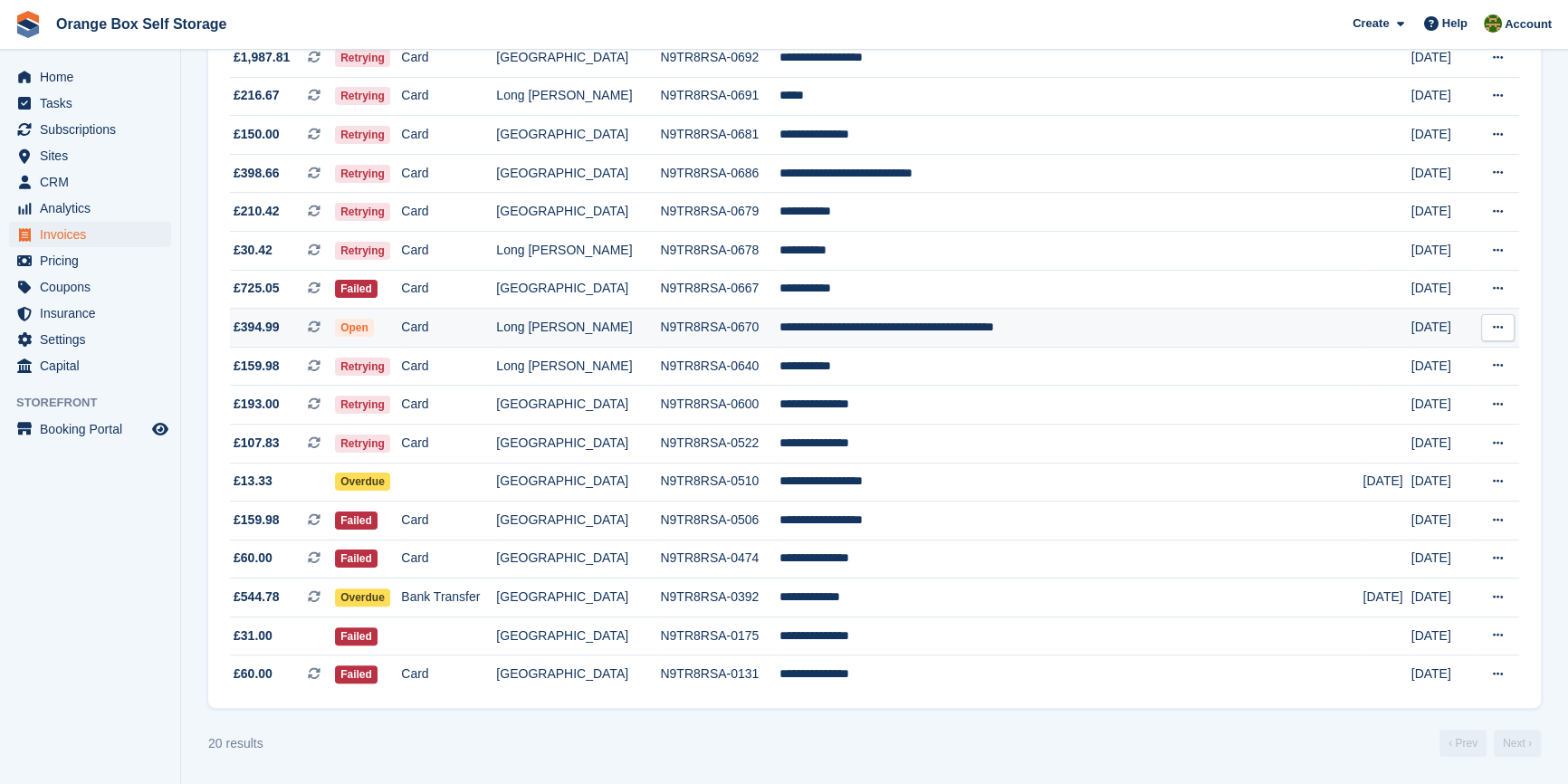
scroll to position [511, 0]
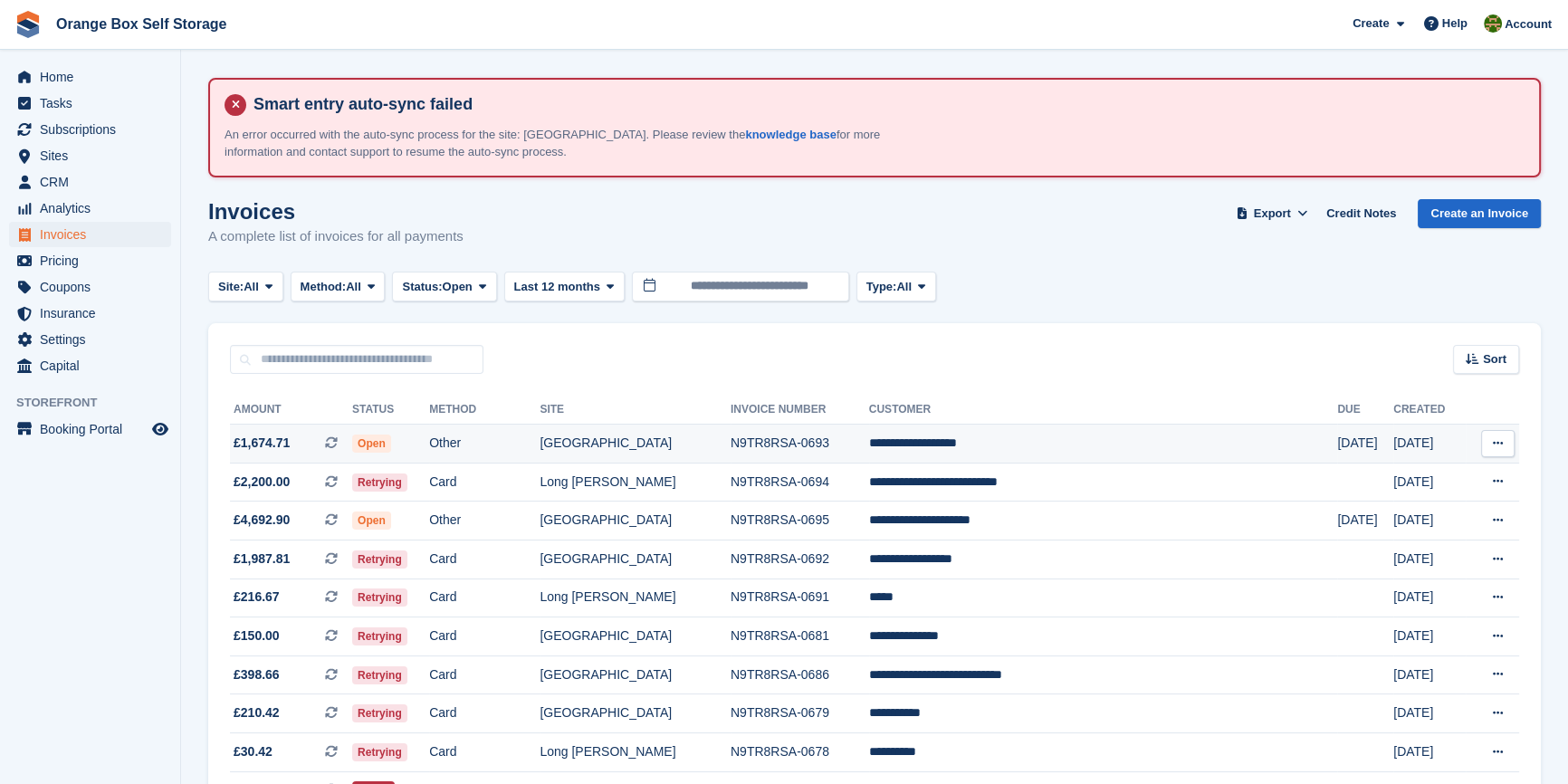
click at [719, 454] on td "[GEOGRAPHIC_DATA]" at bounding box center [634, 444] width 191 height 39
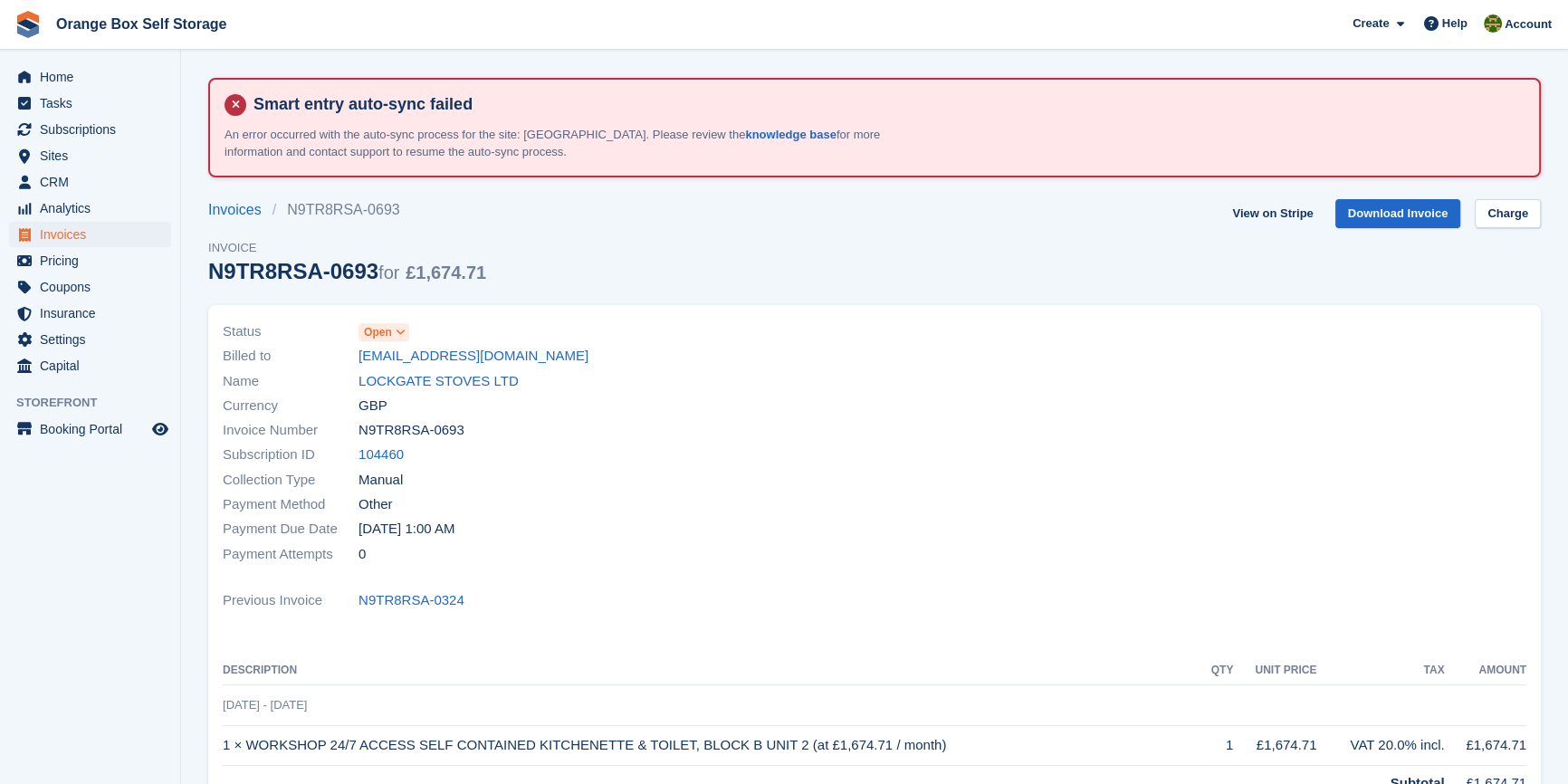
click at [376, 327] on span "Open" at bounding box center [377, 333] width 28 height 17
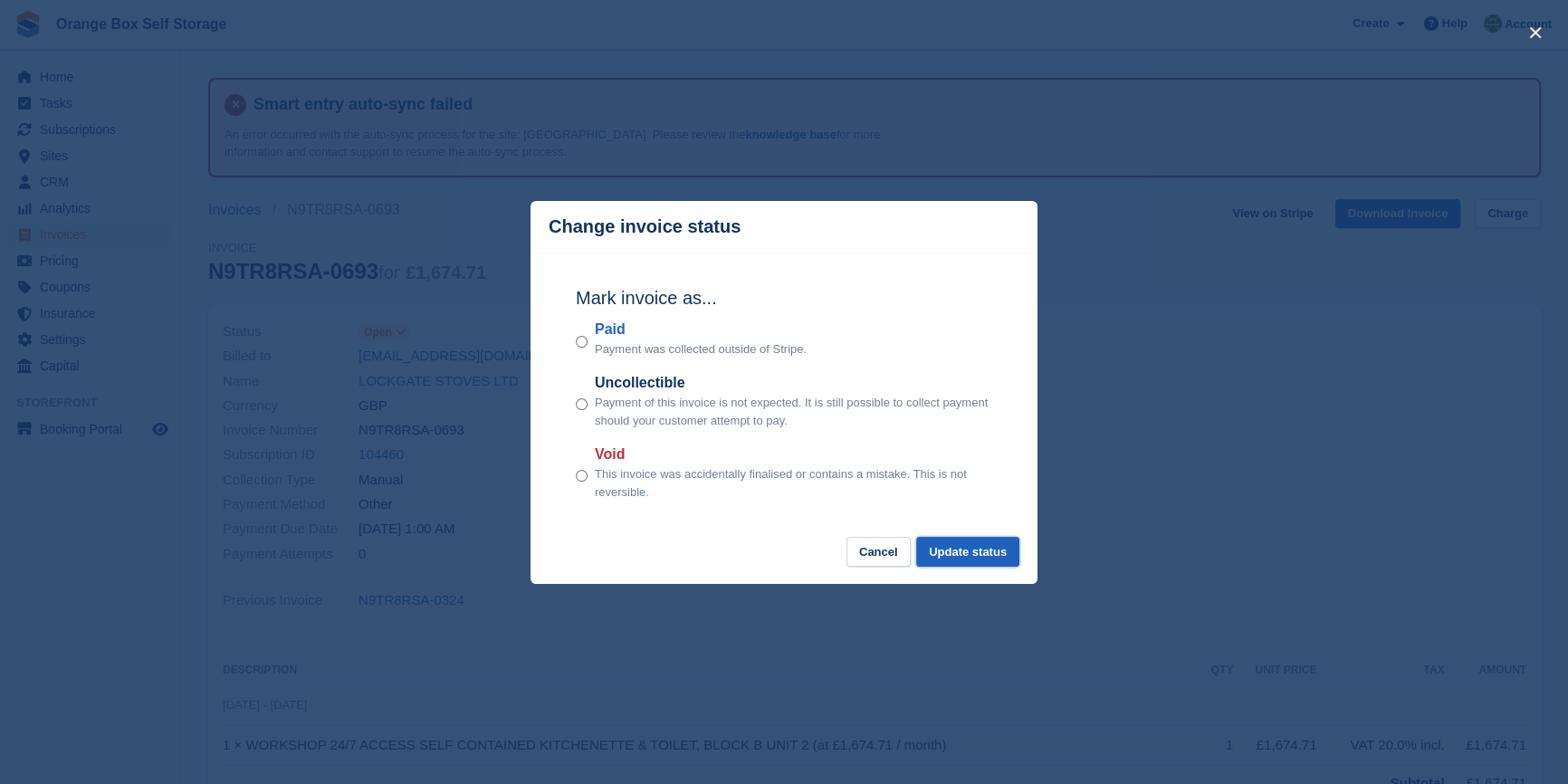
click at [978, 549] on button "Update status" at bounding box center [968, 552] width 103 height 29
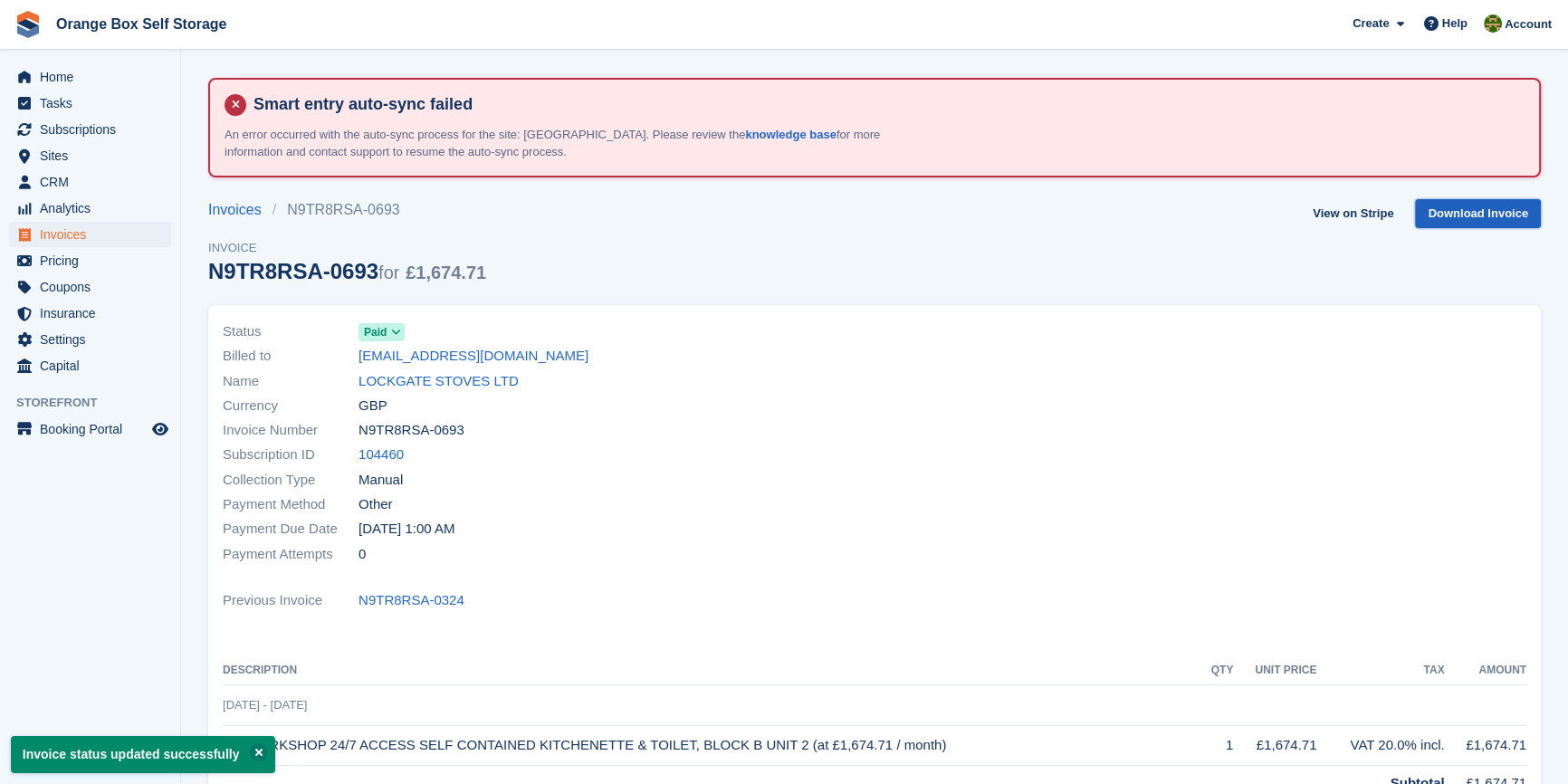
click at [1503, 208] on link "Download Invoice" at bounding box center [1477, 214] width 126 height 29
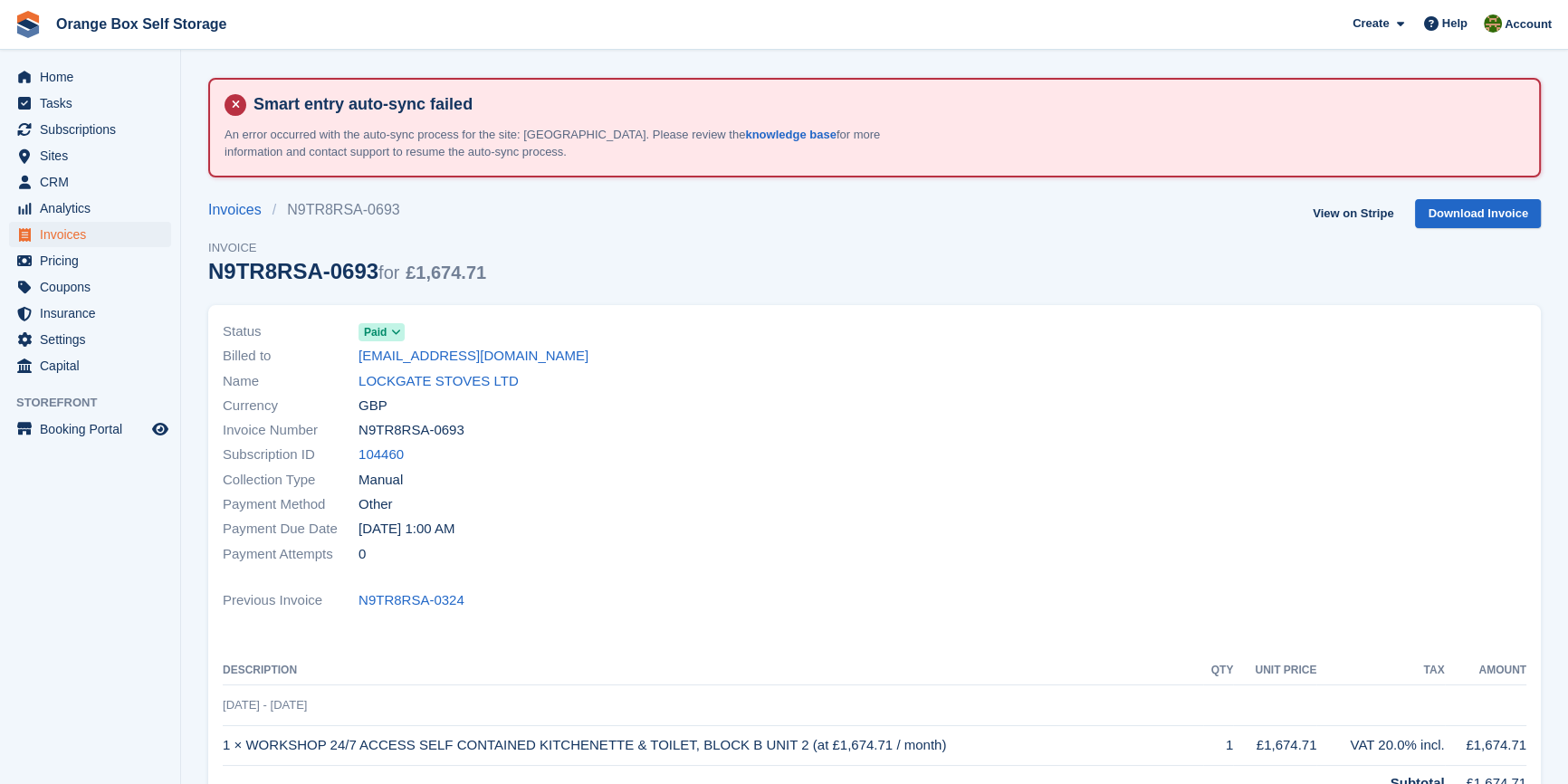
click at [792, 374] on div "Name LOCKGATE STOVES LTD" at bounding box center [543, 380] width 641 height 25
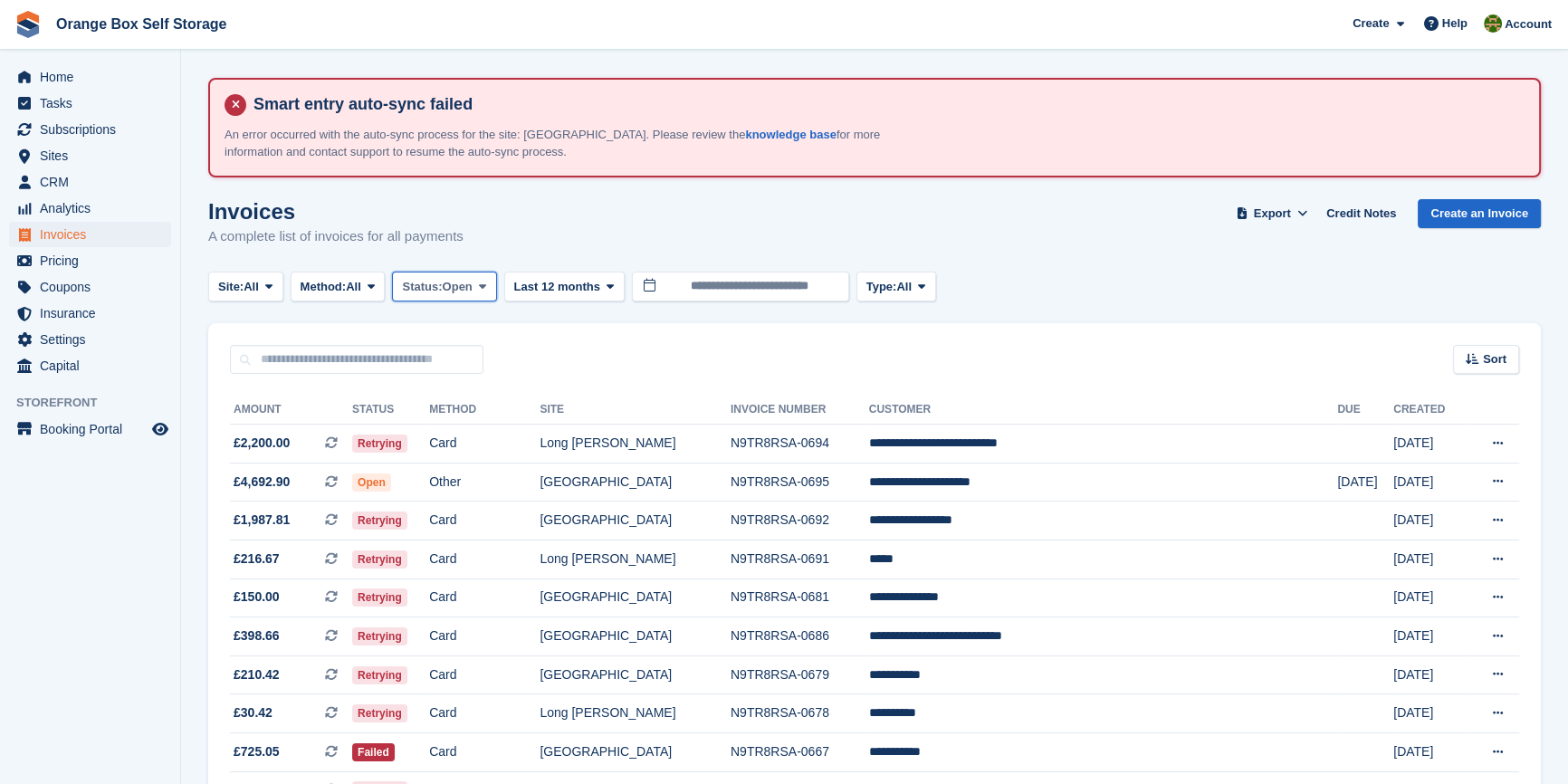
click at [441, 285] on span "Status:" at bounding box center [421, 287] width 40 height 18
click at [476, 433] on link "Open" at bounding box center [478, 427] width 157 height 32
click at [111, 604] on aside "Home Tasks Subscriptions Subscriptions Subscriptions Contracts Price increases …" at bounding box center [90, 396] width 180 height 694
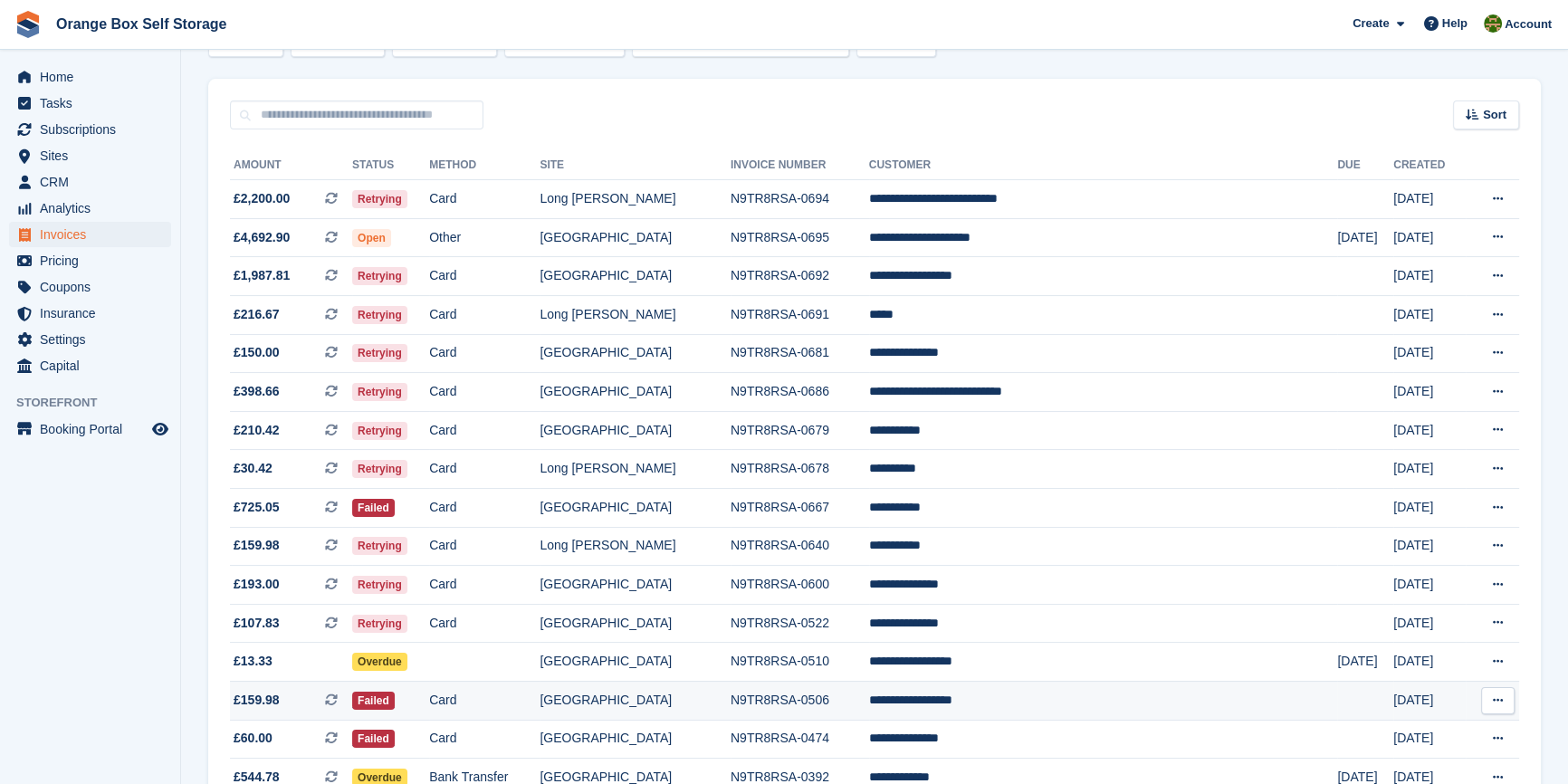
scroll to position [434, 0]
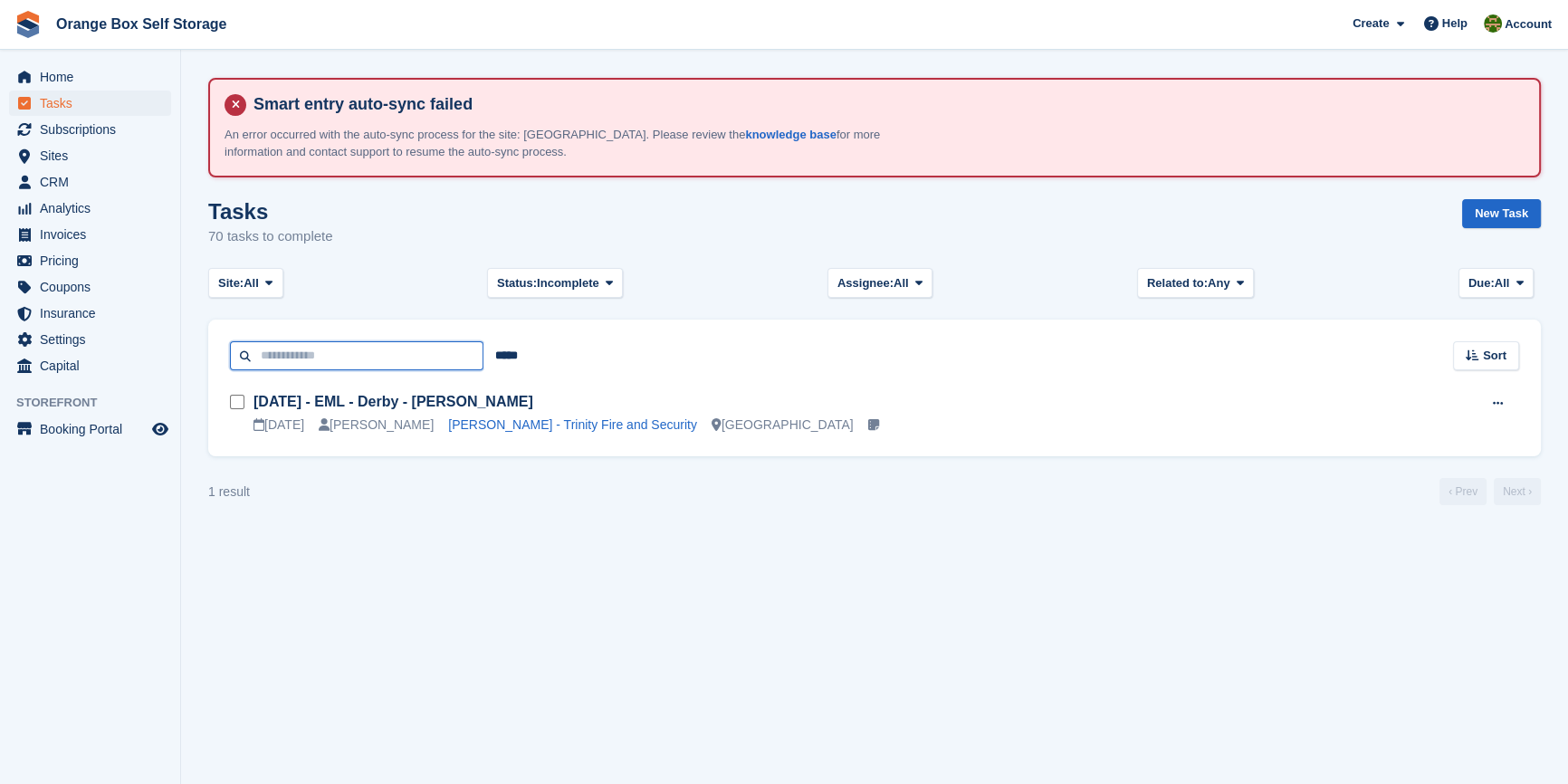
click at [359, 344] on input "text" at bounding box center [356, 357] width 253 height 29
click at [517, 356] on input "*****" at bounding box center [506, 357] width 46 height 29
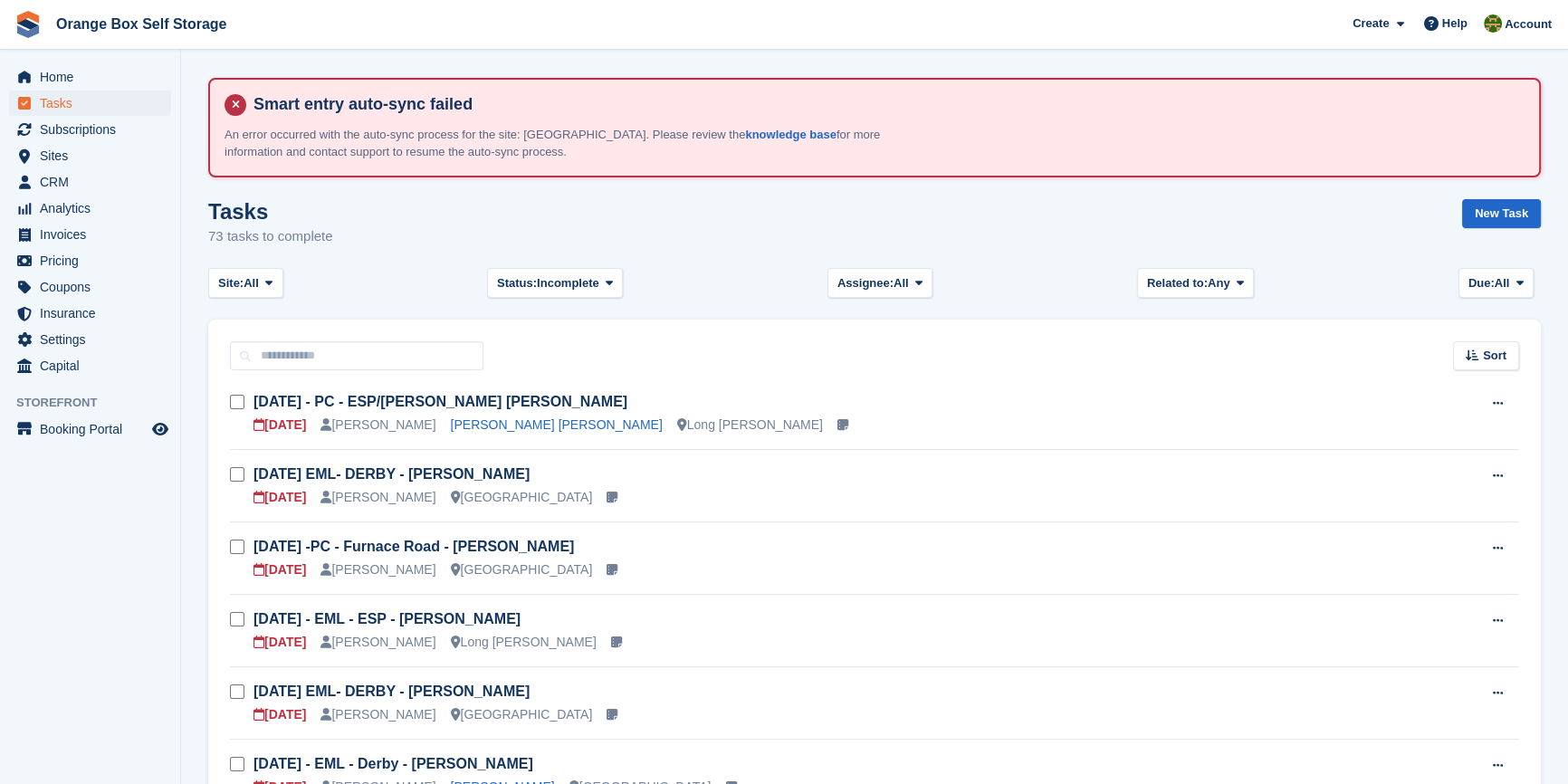
click at [90, 557] on aside "Home Tasks Subscriptions Subscriptions Subscriptions Contracts Price increases …" at bounding box center [90, 396] width 180 height 694
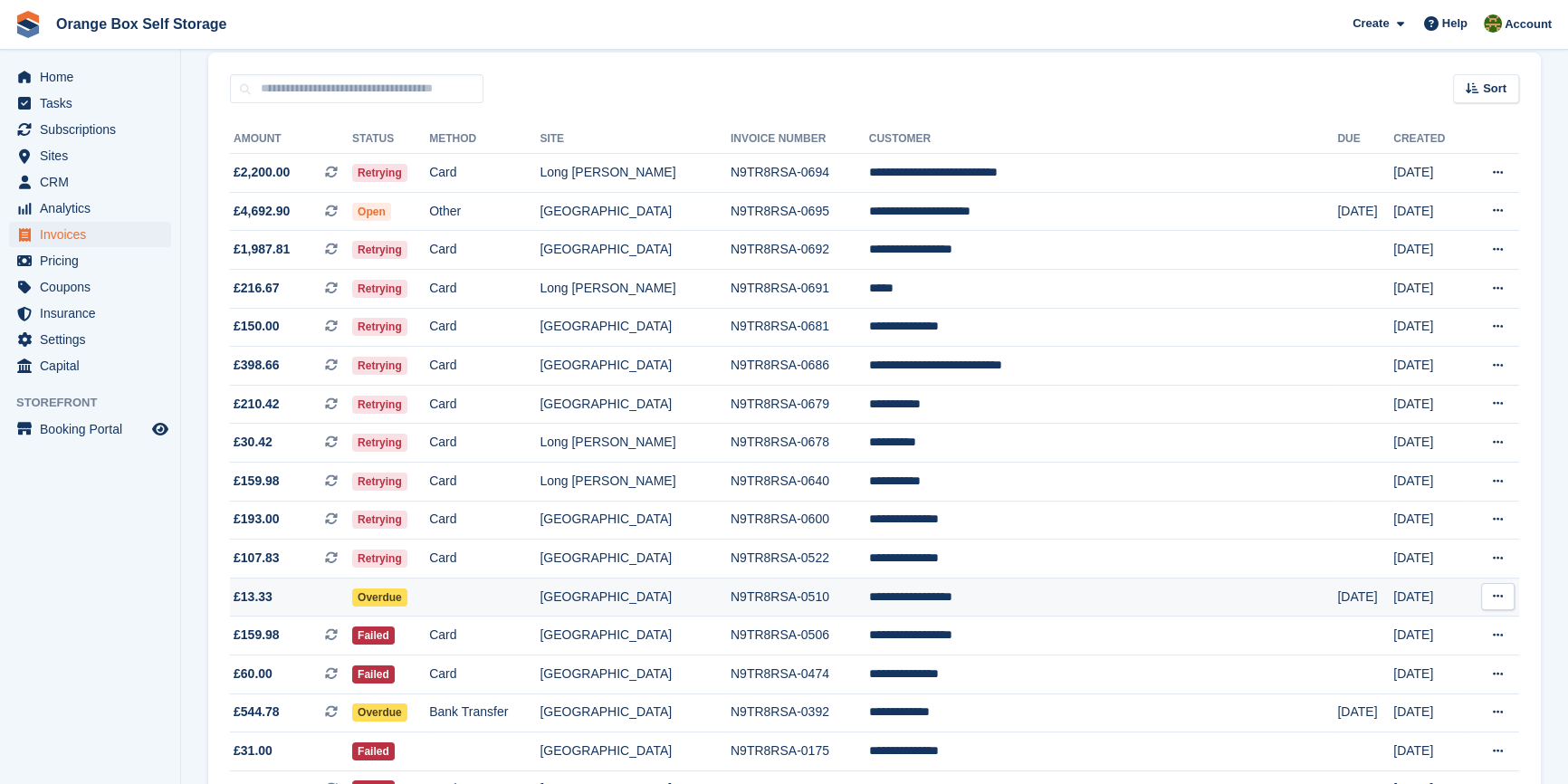
scroll to position [395, 0]
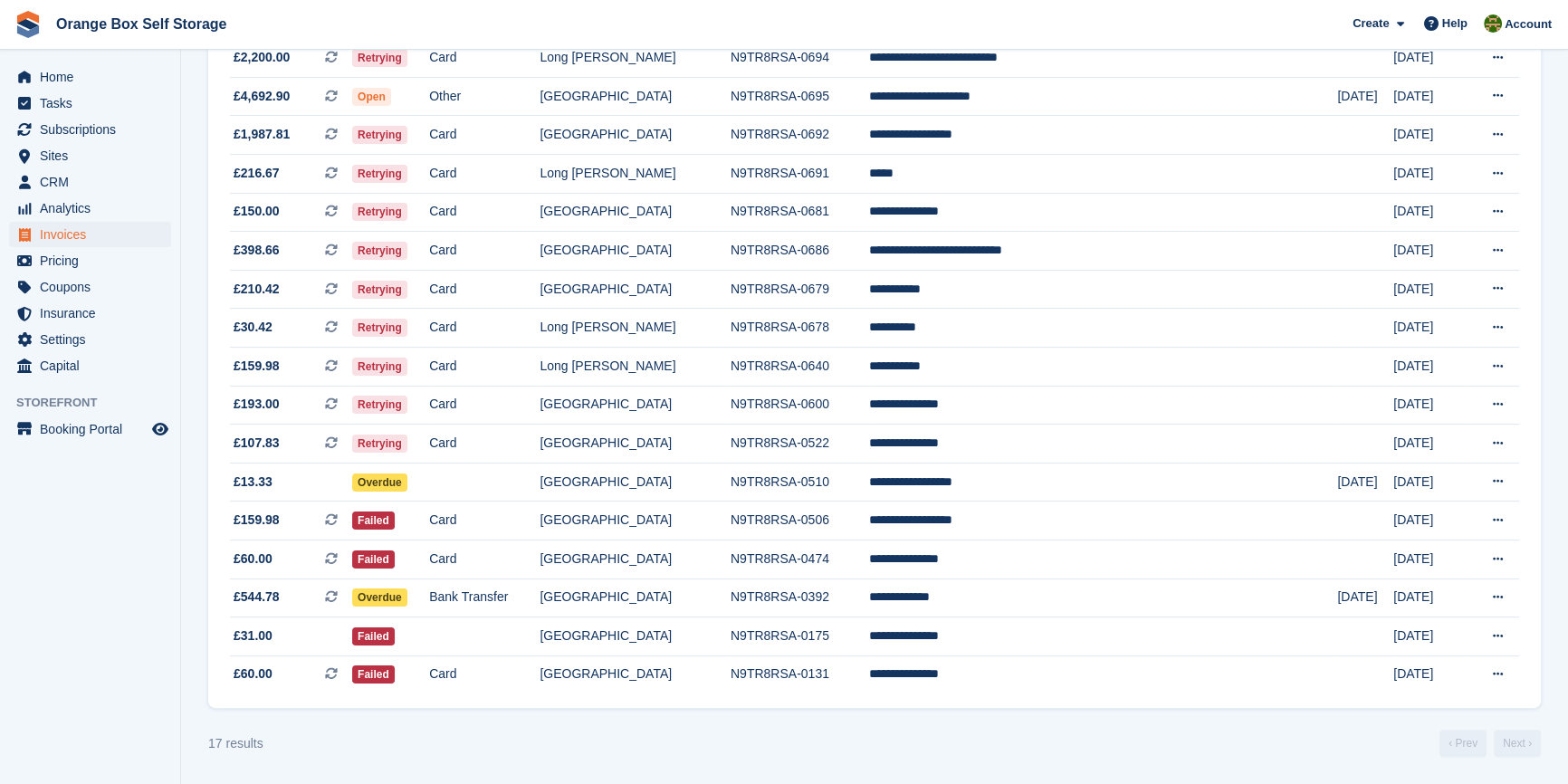
click at [106, 587] on aside "Home Tasks Subscriptions Subscriptions Subscriptions Contracts Price increases …" at bounding box center [90, 396] width 180 height 694
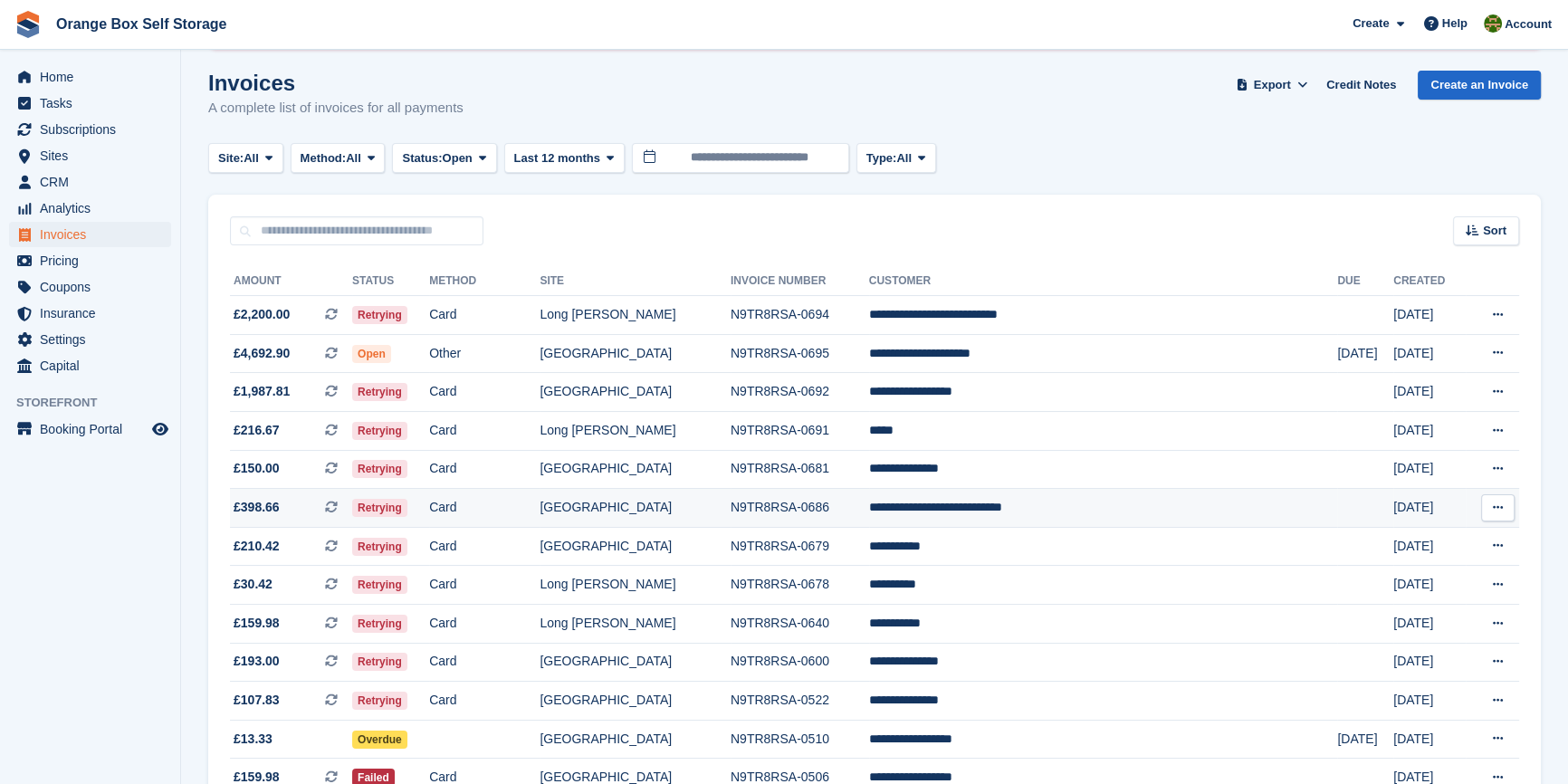
scroll to position [0, 0]
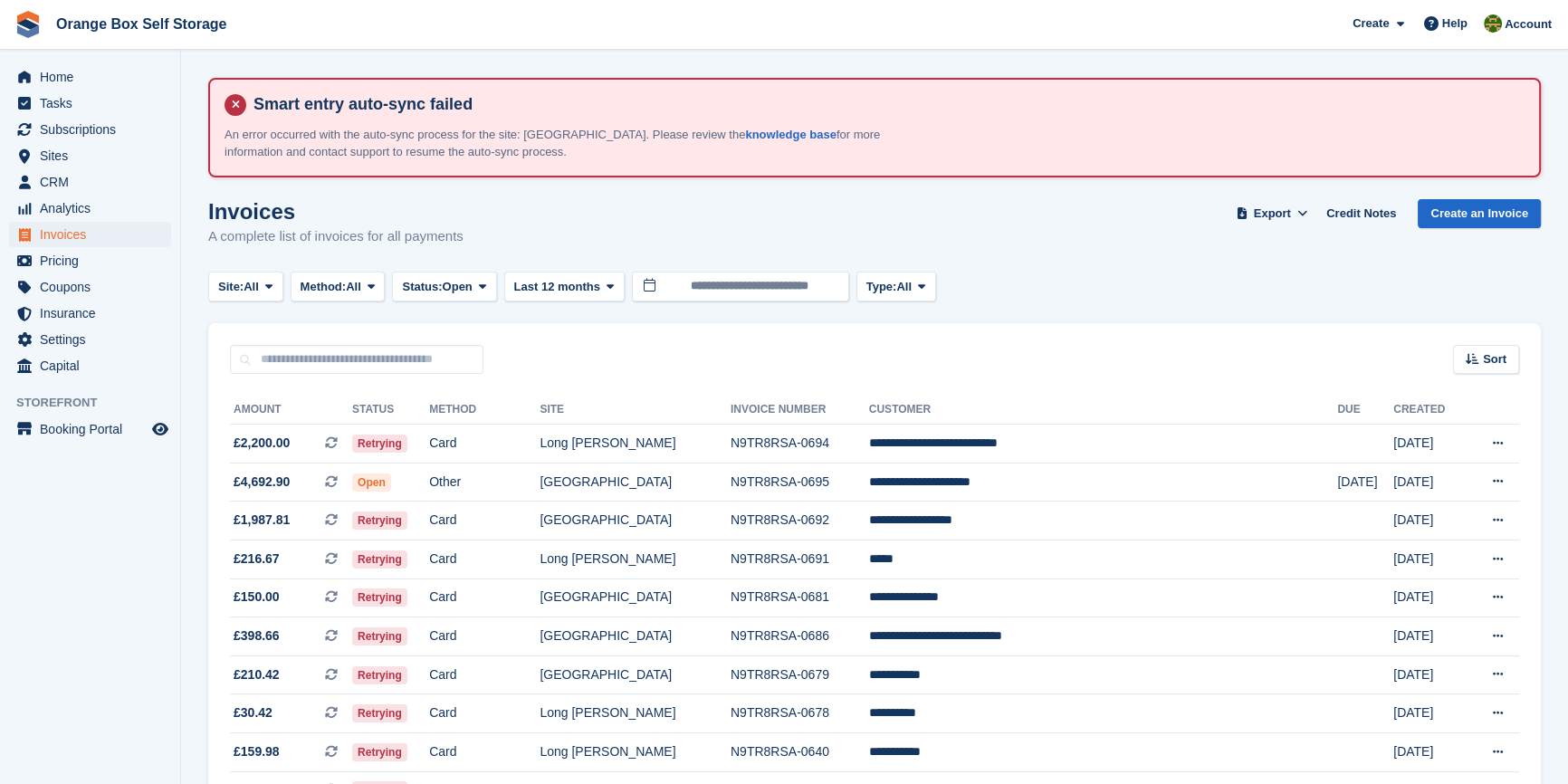
click at [110, 592] on aside "Home Tasks Subscriptions Subscriptions Subscriptions Contracts Price increases …" at bounding box center [90, 396] width 180 height 694
click at [145, 538] on aside "Home Tasks Subscriptions Subscriptions Subscriptions Contracts Price increases …" at bounding box center [90, 396] width 180 height 694
click at [730, 721] on td "Long [PERSON_NAME]" at bounding box center [634, 714] width 191 height 39
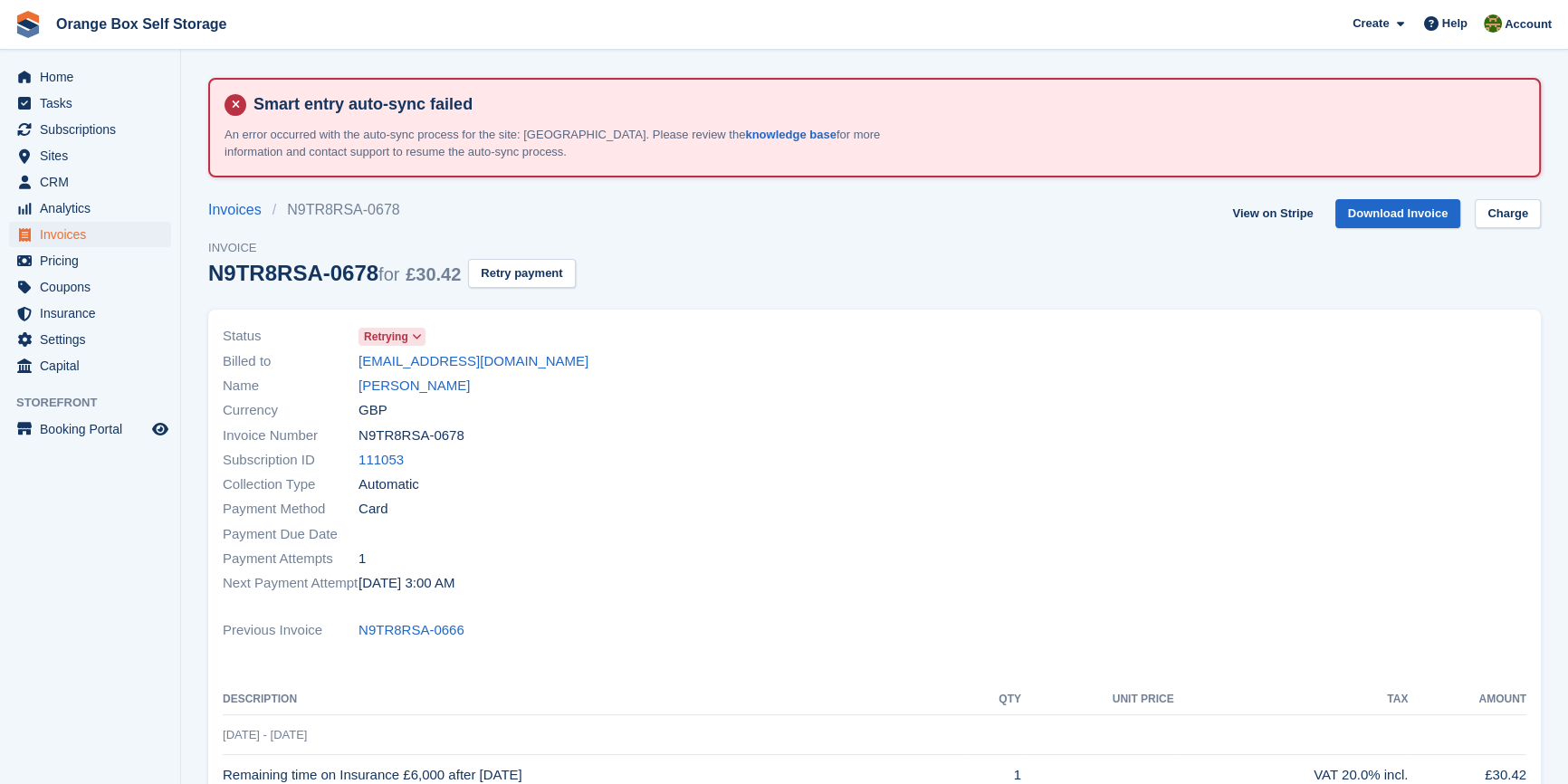
click at [726, 571] on div "Next Payment Attempt 3 Oct, 3:00 AM" at bounding box center [543, 583] width 641 height 25
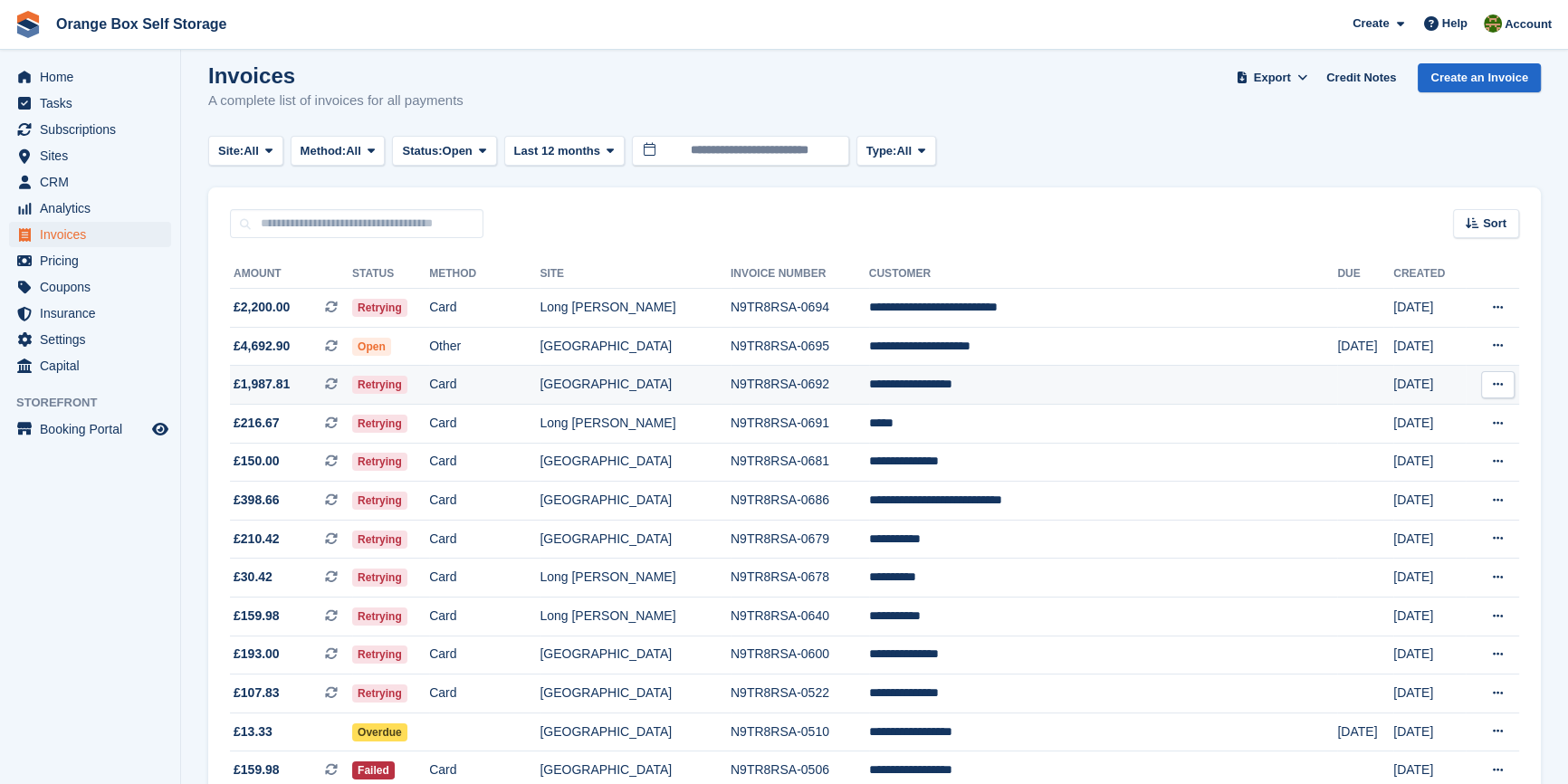
scroll to position [164, 0]
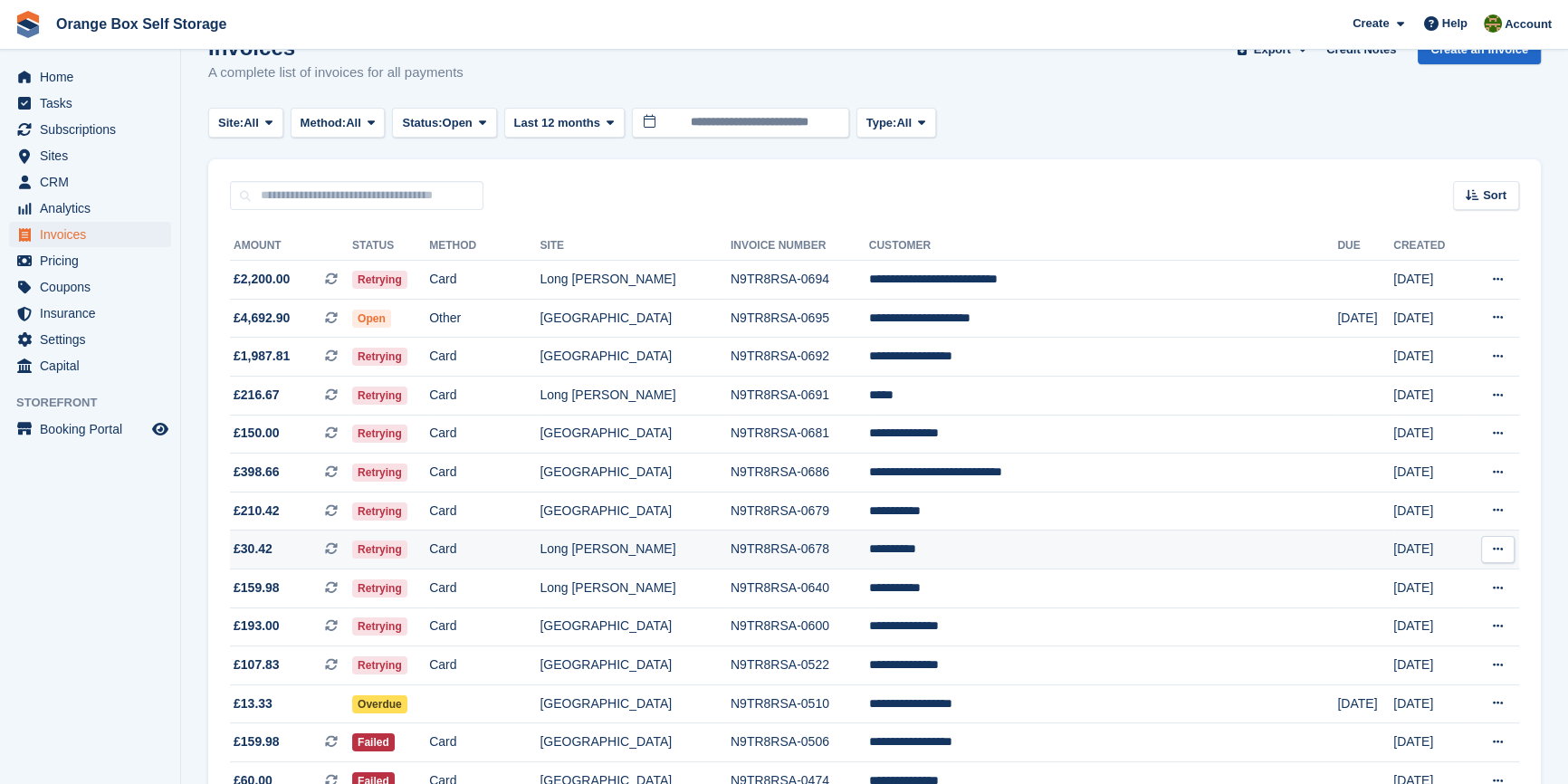
click at [719, 551] on td "Long [PERSON_NAME]" at bounding box center [634, 550] width 191 height 39
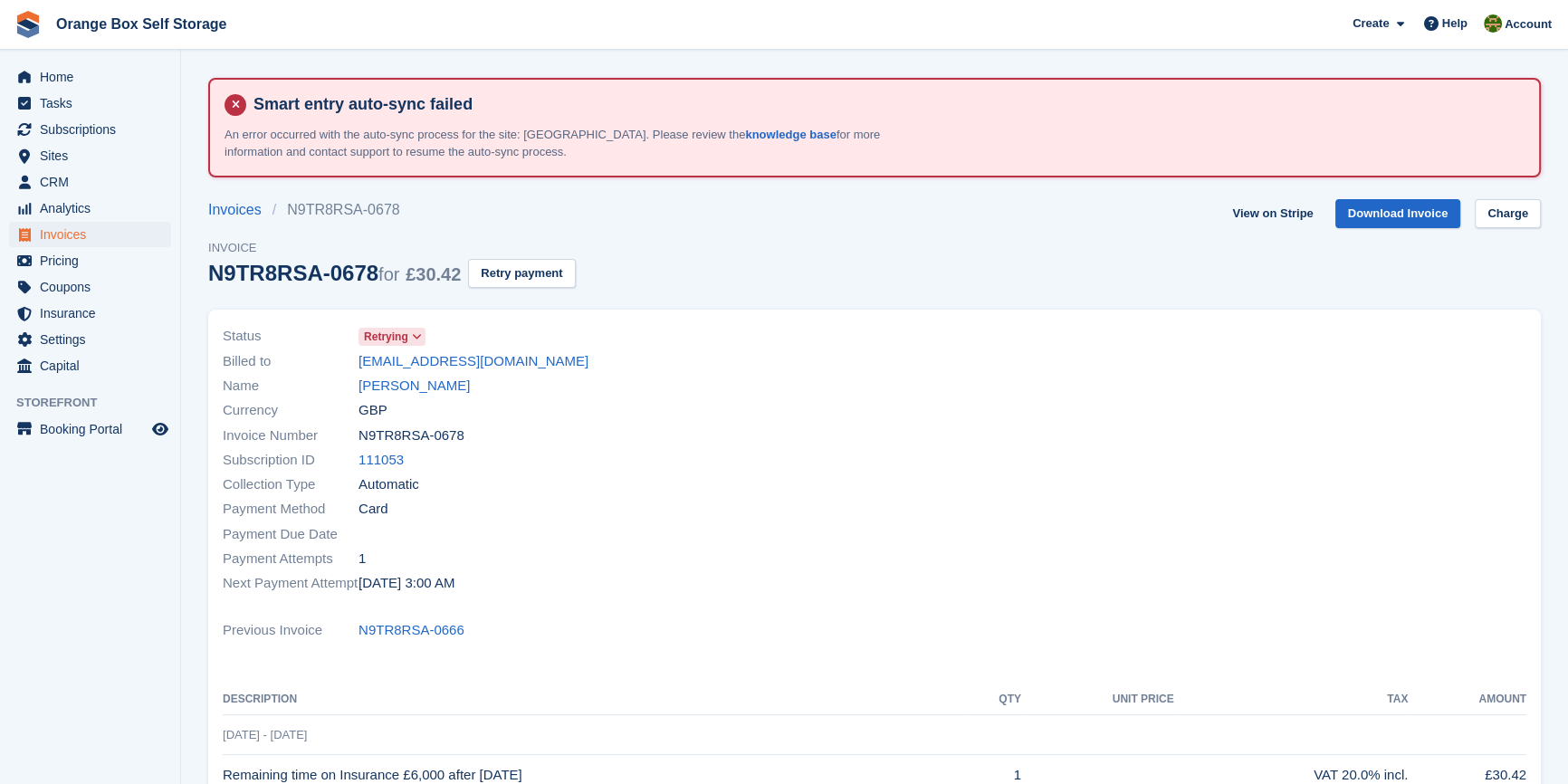
click at [835, 292] on div "Invoices N9TR8RSA-0678 Invoice N9TR8RSA-0678 for £30.42 Retry payment View on S…" at bounding box center [874, 254] width 1332 height 111
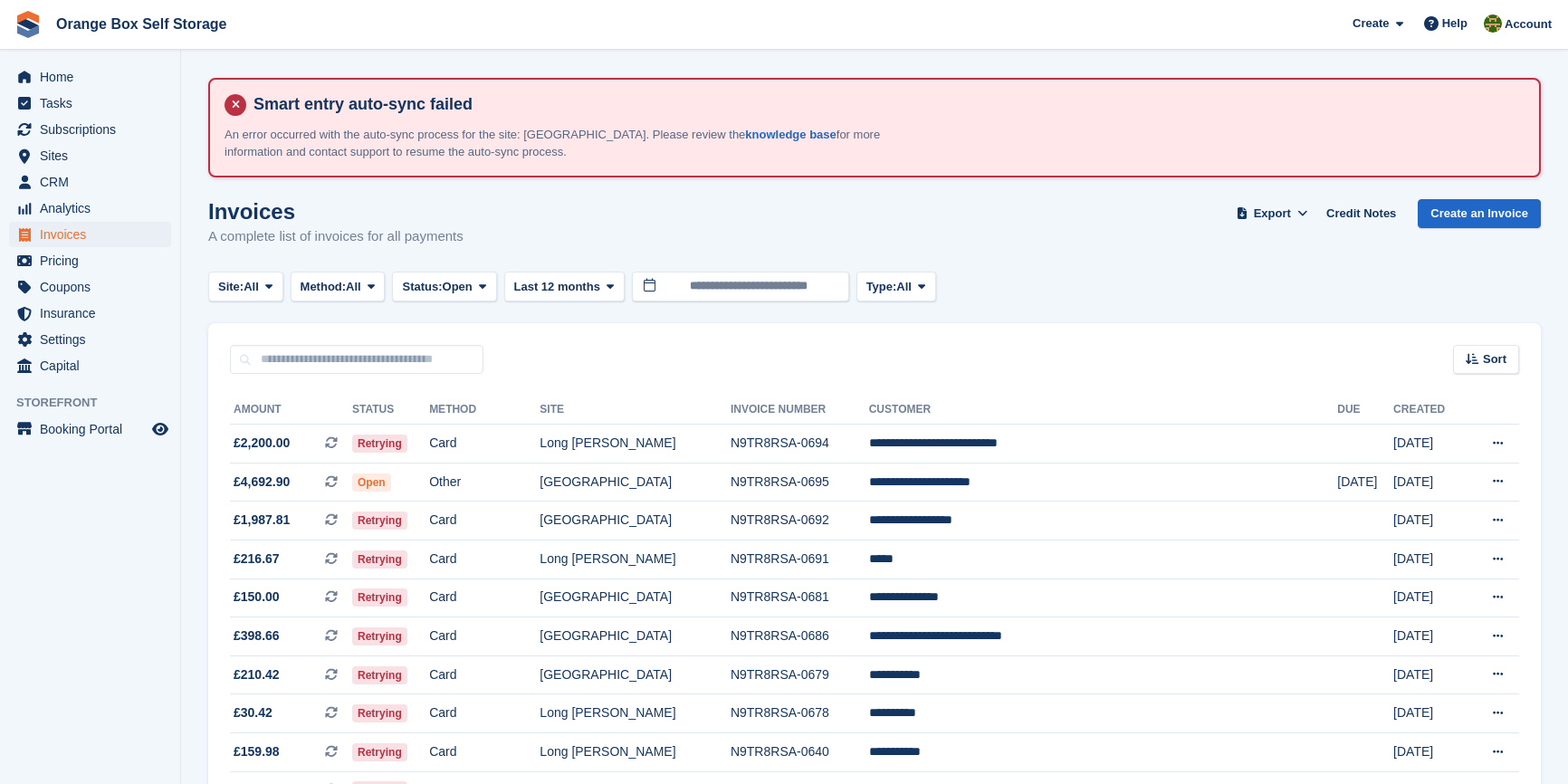
scroll to position [164, 0]
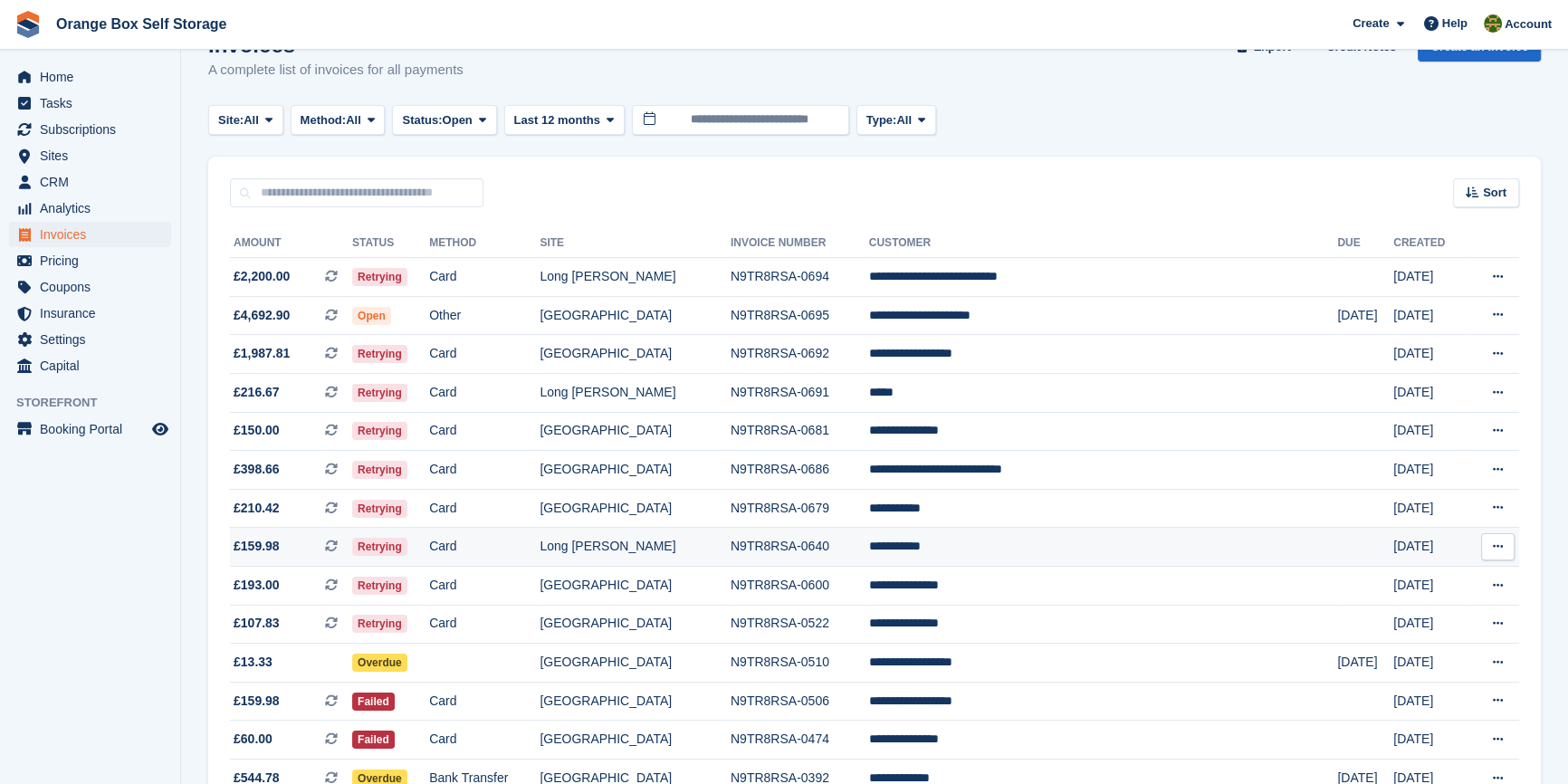
scroll to position [355, 0]
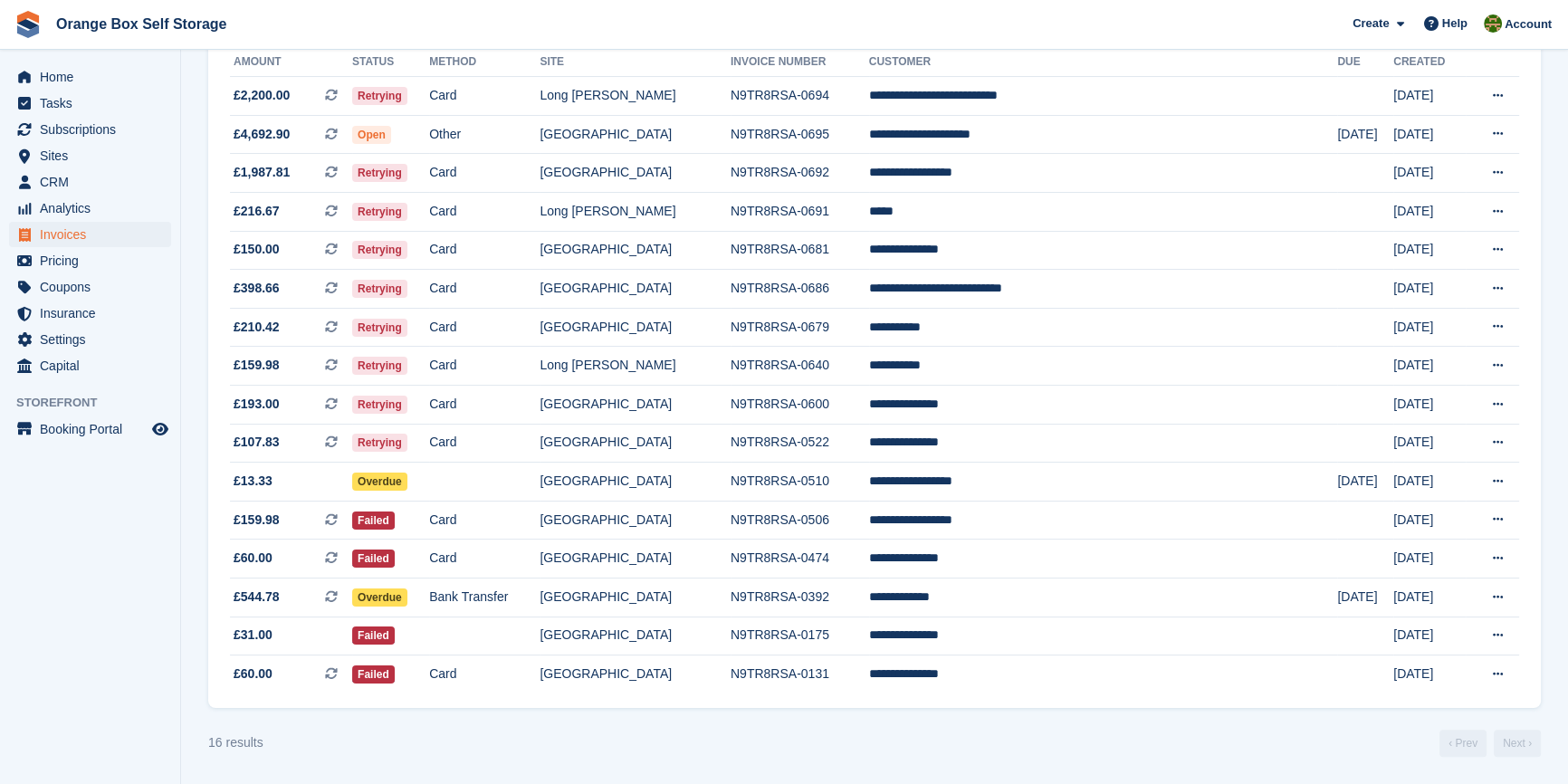
click at [621, 735] on div "16 results ‹ Prev Next ›" at bounding box center [874, 743] width 1332 height 27
click at [736, 719] on turbo-frame "Invoices A complete list of invoices for all payments Export Export Invoices Ex…" at bounding box center [874, 304] width 1332 height 906
click at [716, 740] on div "16 results ‹ Prev Next ›" at bounding box center [874, 743] width 1332 height 27
click at [41, 534] on aside "Home Tasks Subscriptions Subscriptions Subscriptions Contracts Price increases …" at bounding box center [90, 396] width 180 height 694
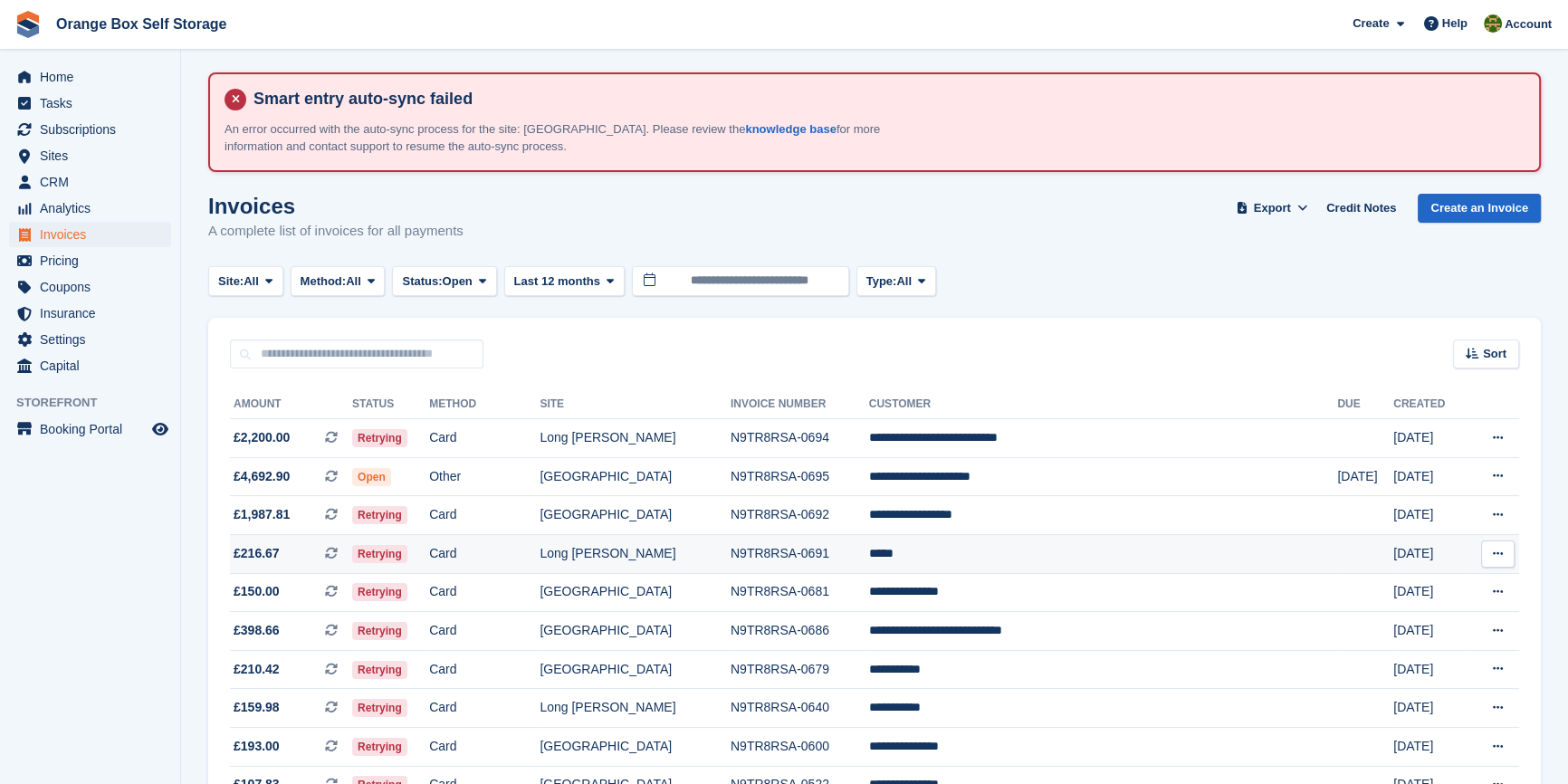
scroll to position [0, 0]
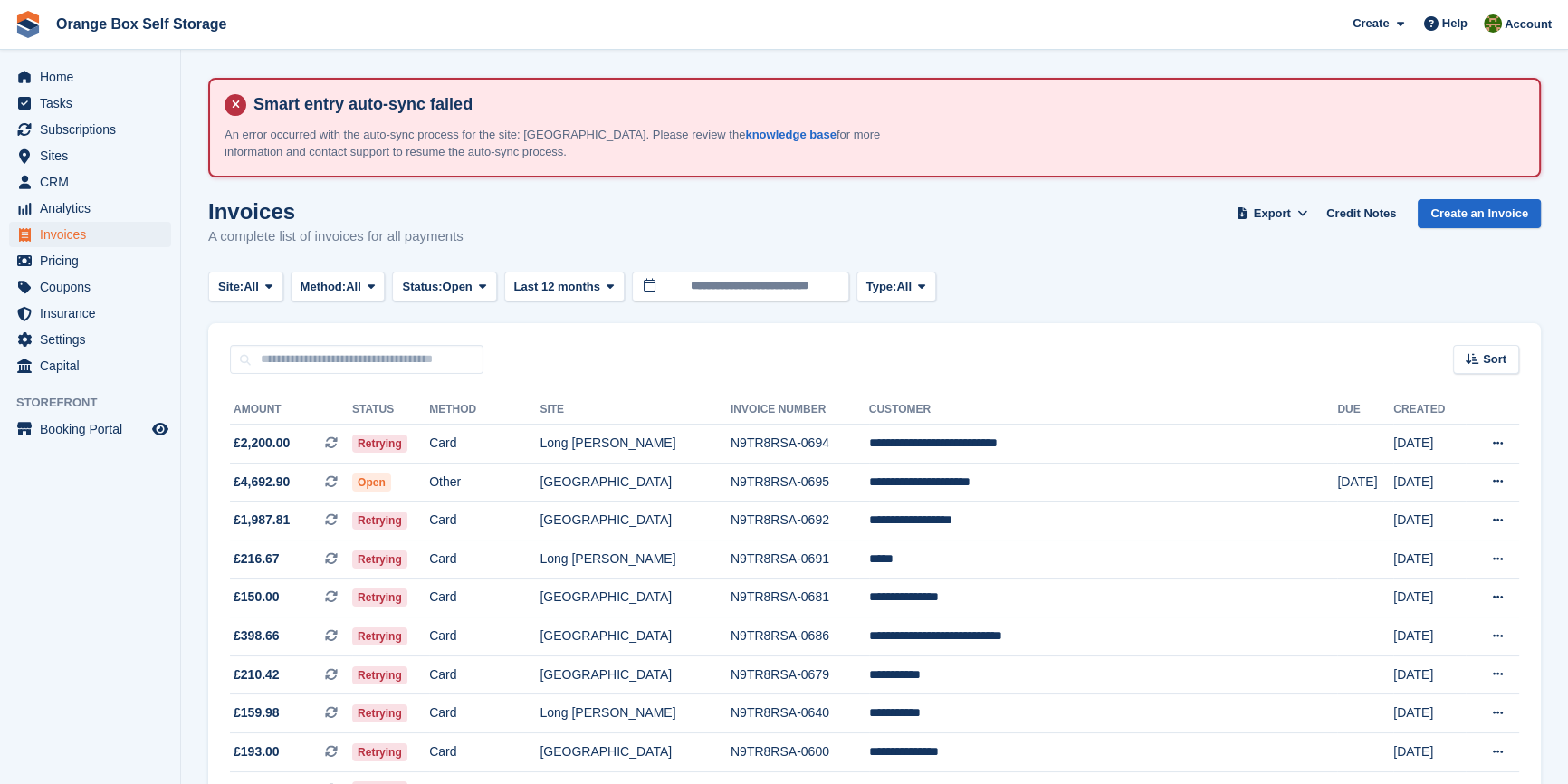
click at [106, 649] on aside "Home Tasks Subscriptions Subscriptions Subscriptions Contracts Price increases …" at bounding box center [90, 396] width 180 height 694
click at [845, 214] on div "Invoices A complete list of invoices for all payments Export Export Invoices Ex…" at bounding box center [874, 234] width 1332 height 70
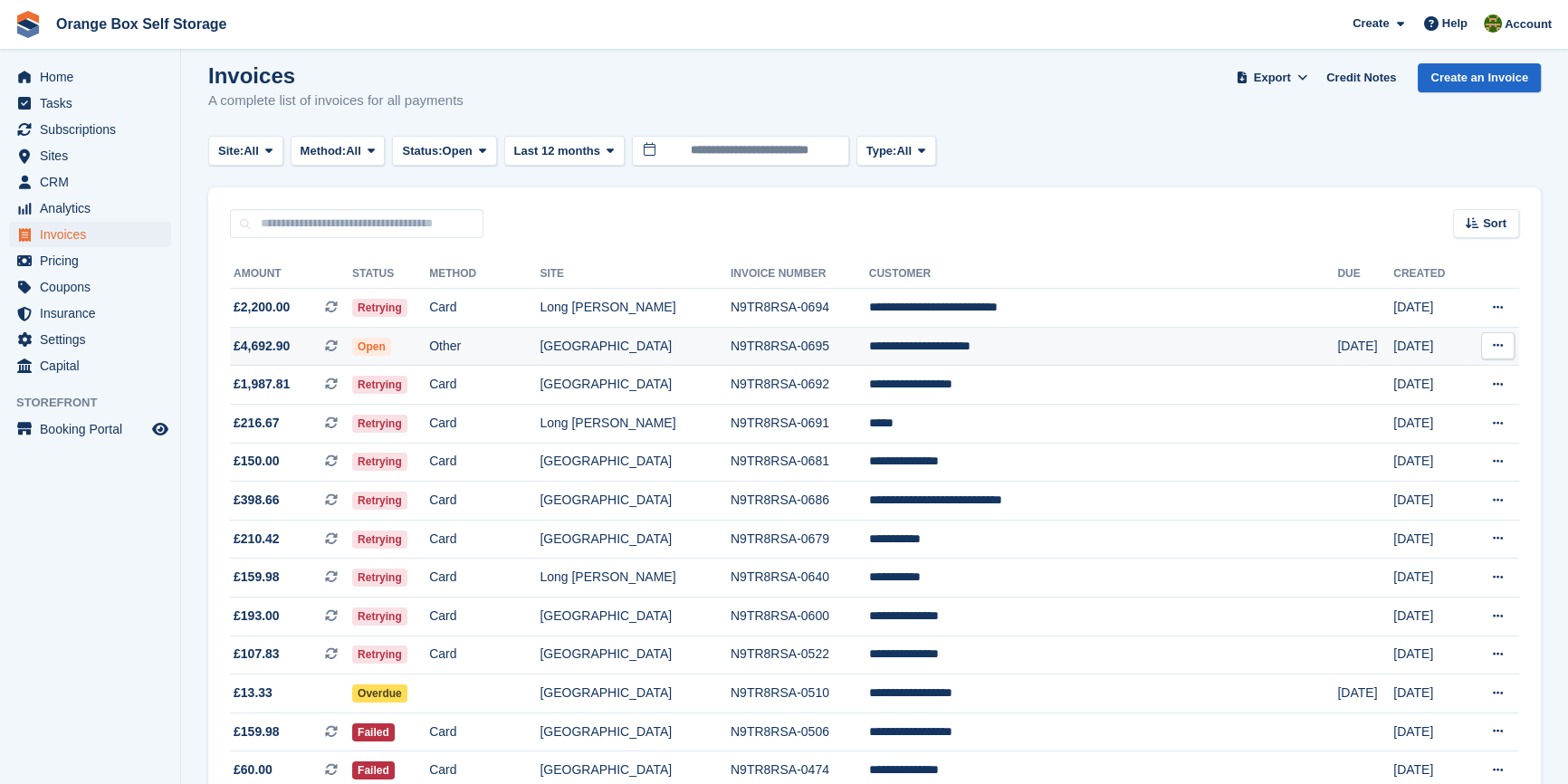
scroll to position [164, 0]
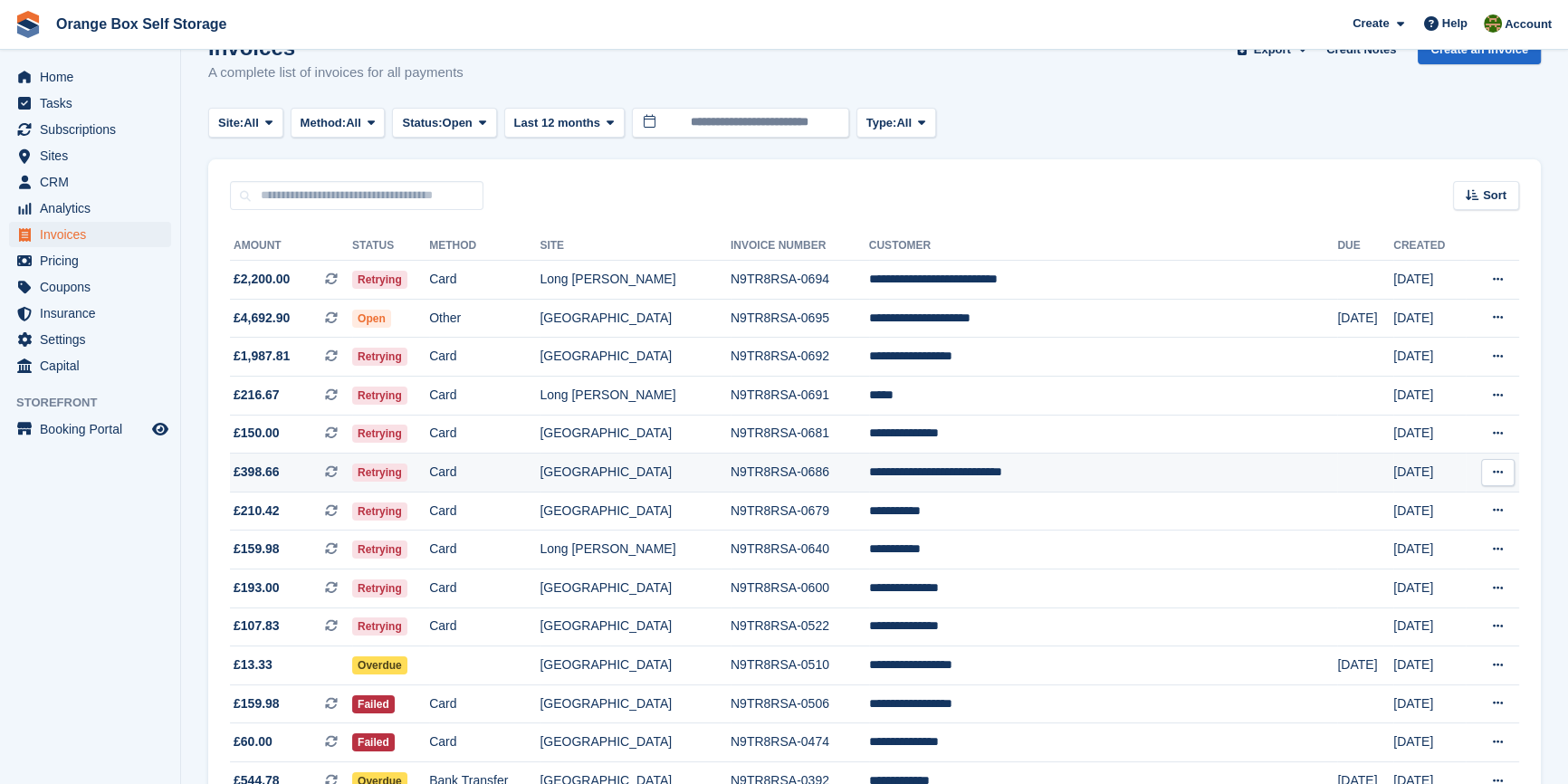
click at [808, 470] on td "N9TR8RSA-0686" at bounding box center [799, 473] width 138 height 39
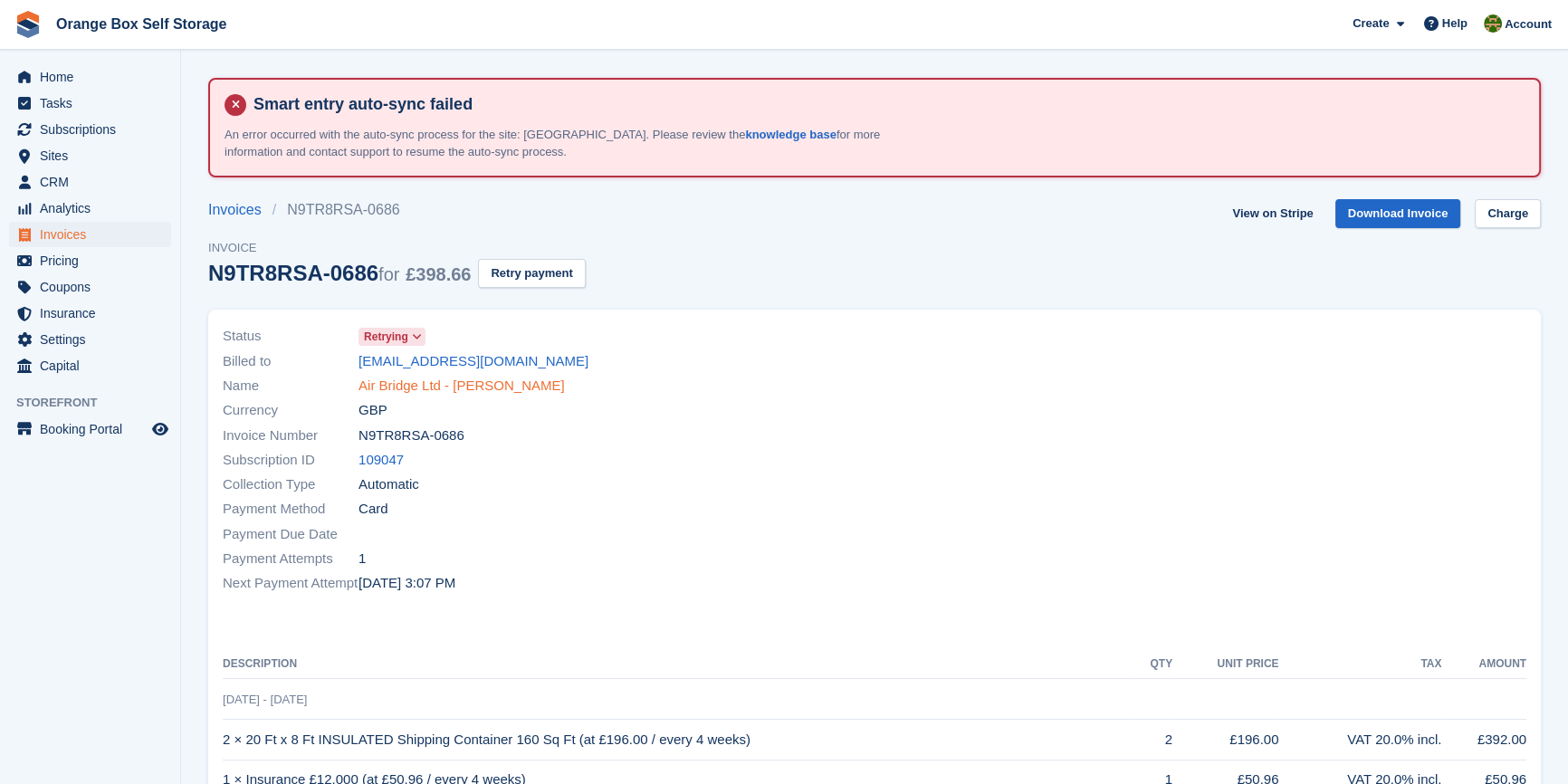
click at [493, 389] on link "Air Bridge Ltd - [PERSON_NAME]" at bounding box center [461, 386] width 206 height 21
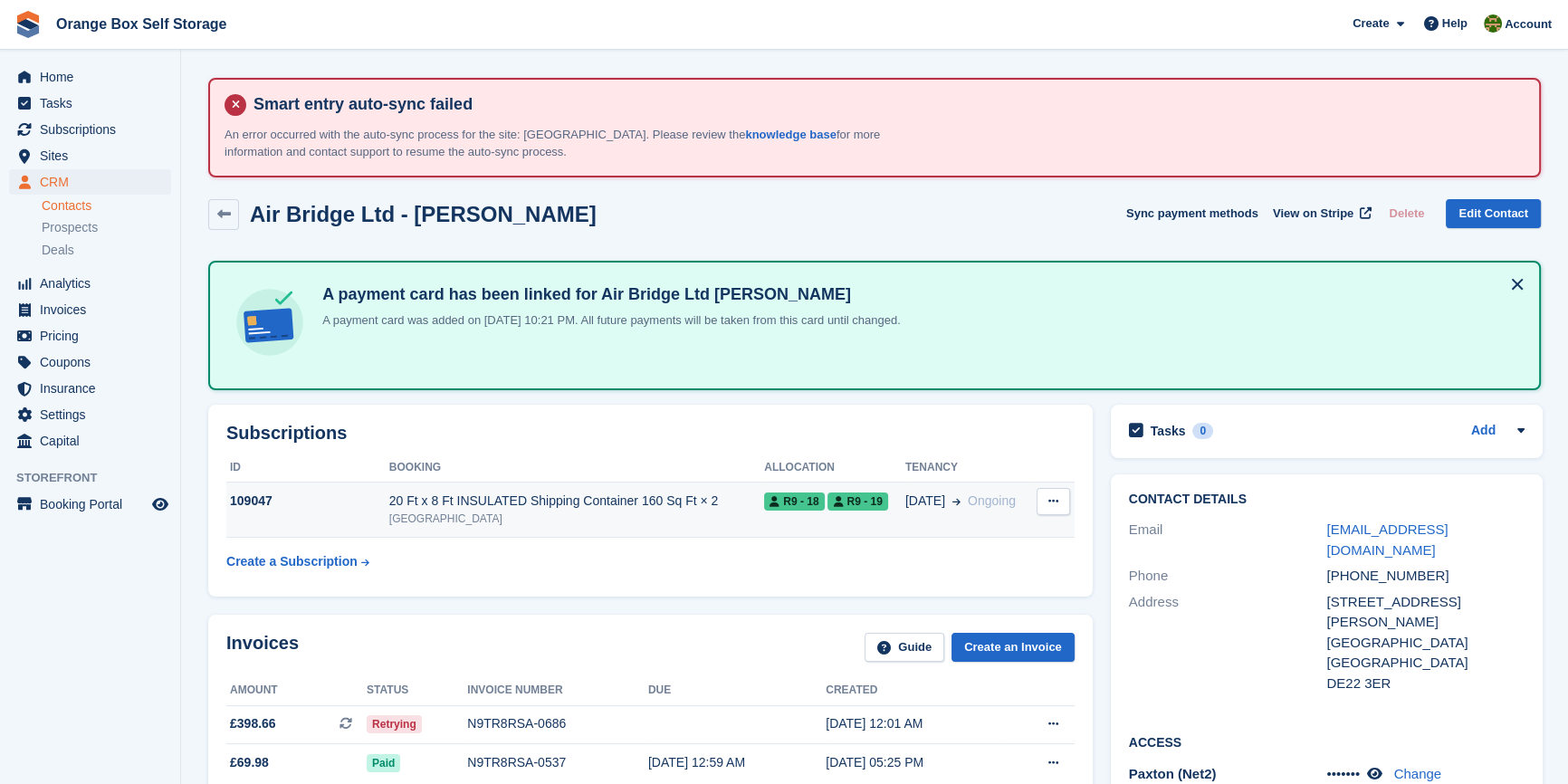
click at [485, 499] on div "20 Ft x 8 Ft INSULATED Shipping Container 160 Sq Ft × 2" at bounding box center [576, 501] width 375 height 19
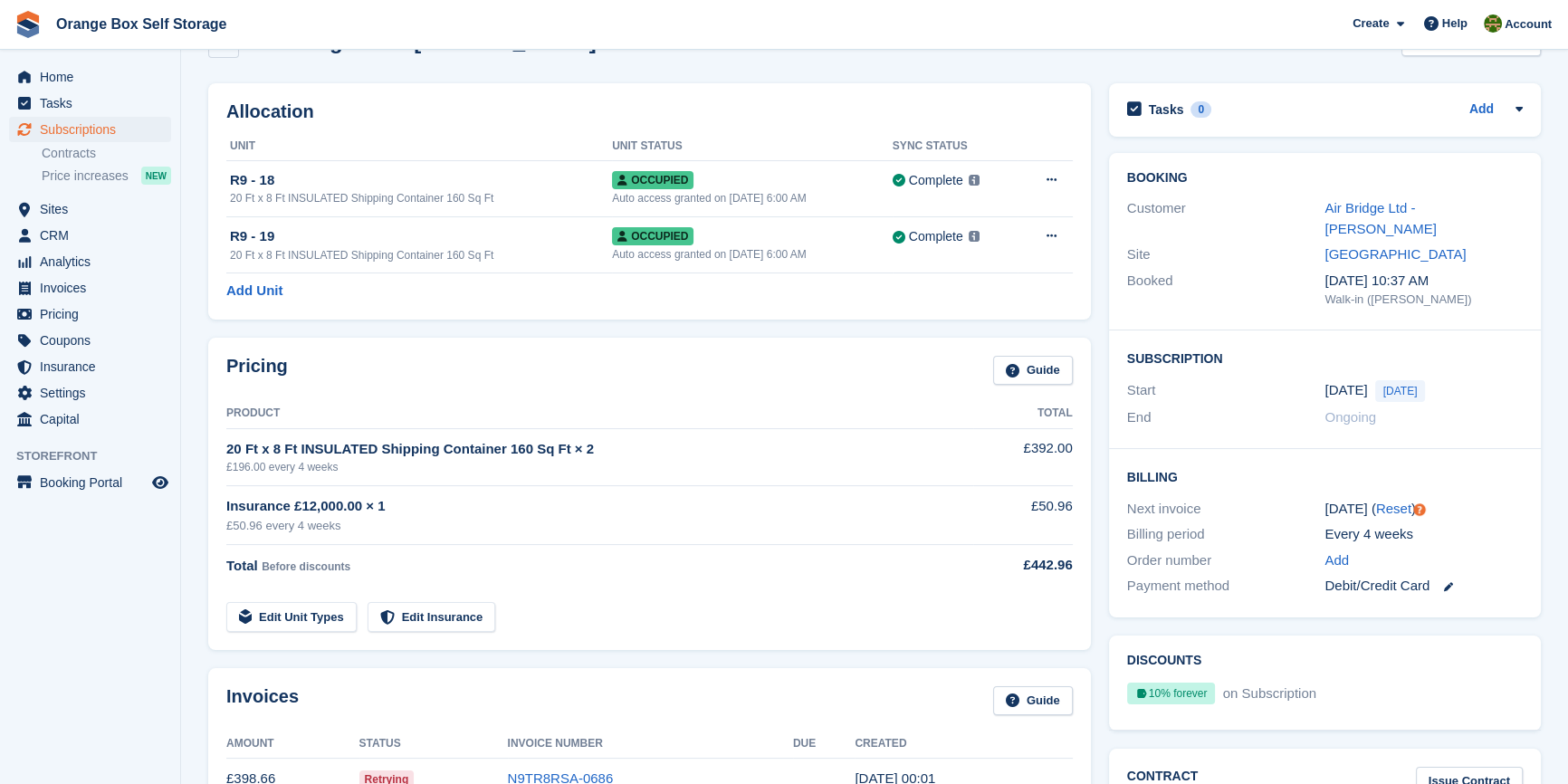
scroll to position [164, 0]
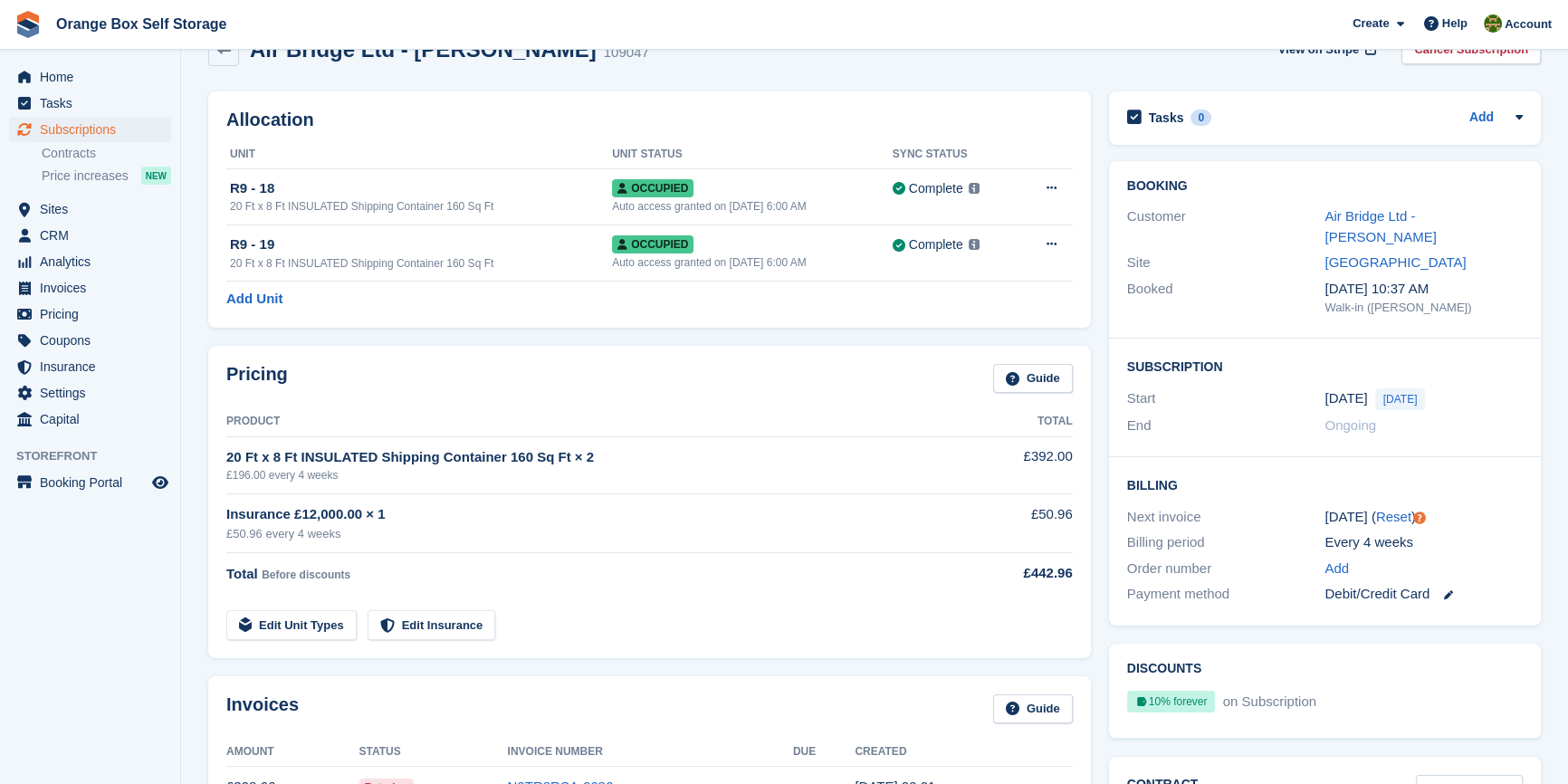
click at [843, 425] on th "Product" at bounding box center [599, 421] width 747 height 29
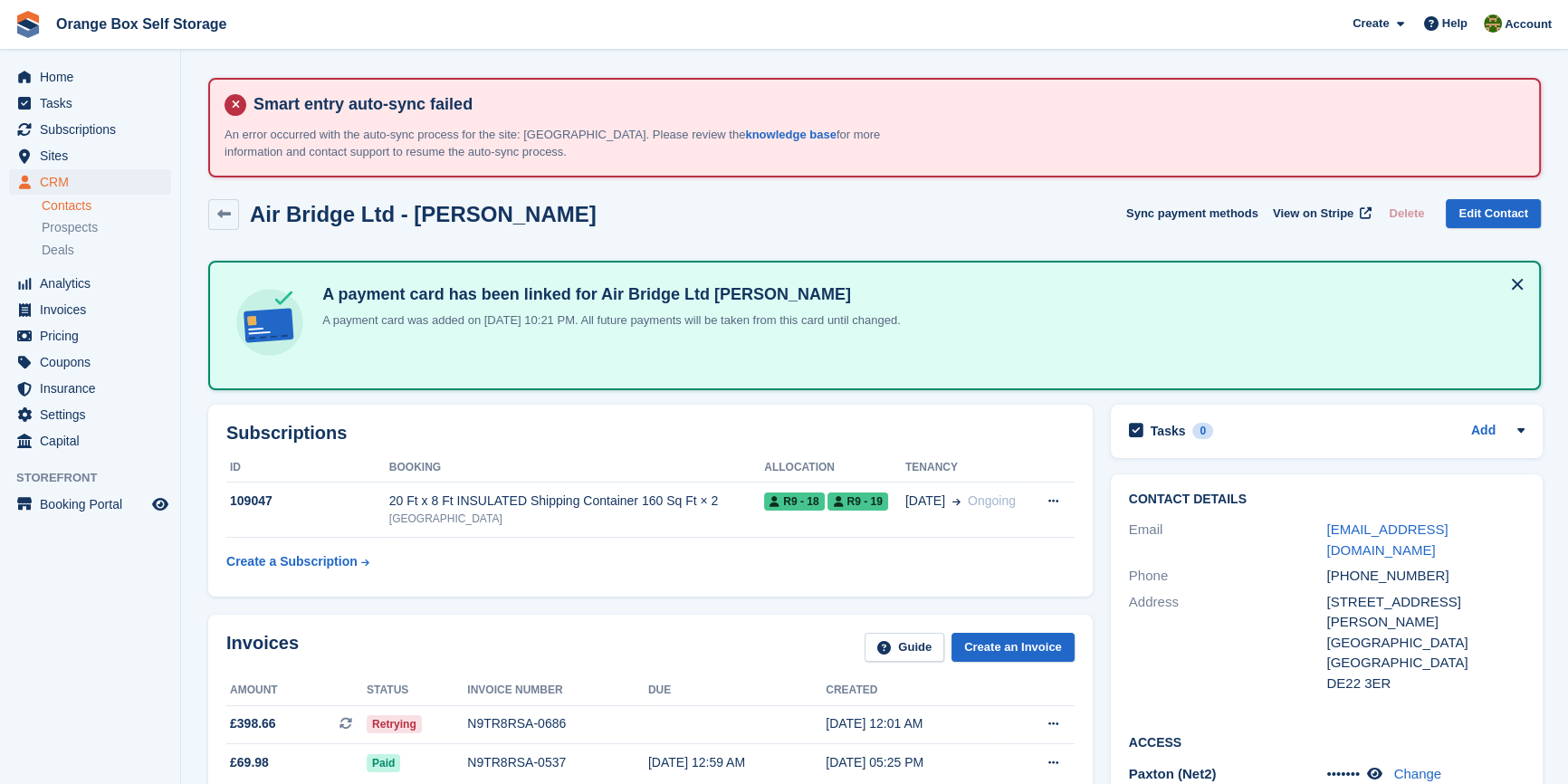
click at [671, 440] on div "Subscriptions ID Booking Allocation Tenancy 109047 20 Ft x 8 Ft INSULATED Shipp…" at bounding box center [650, 500] width 884 height 192
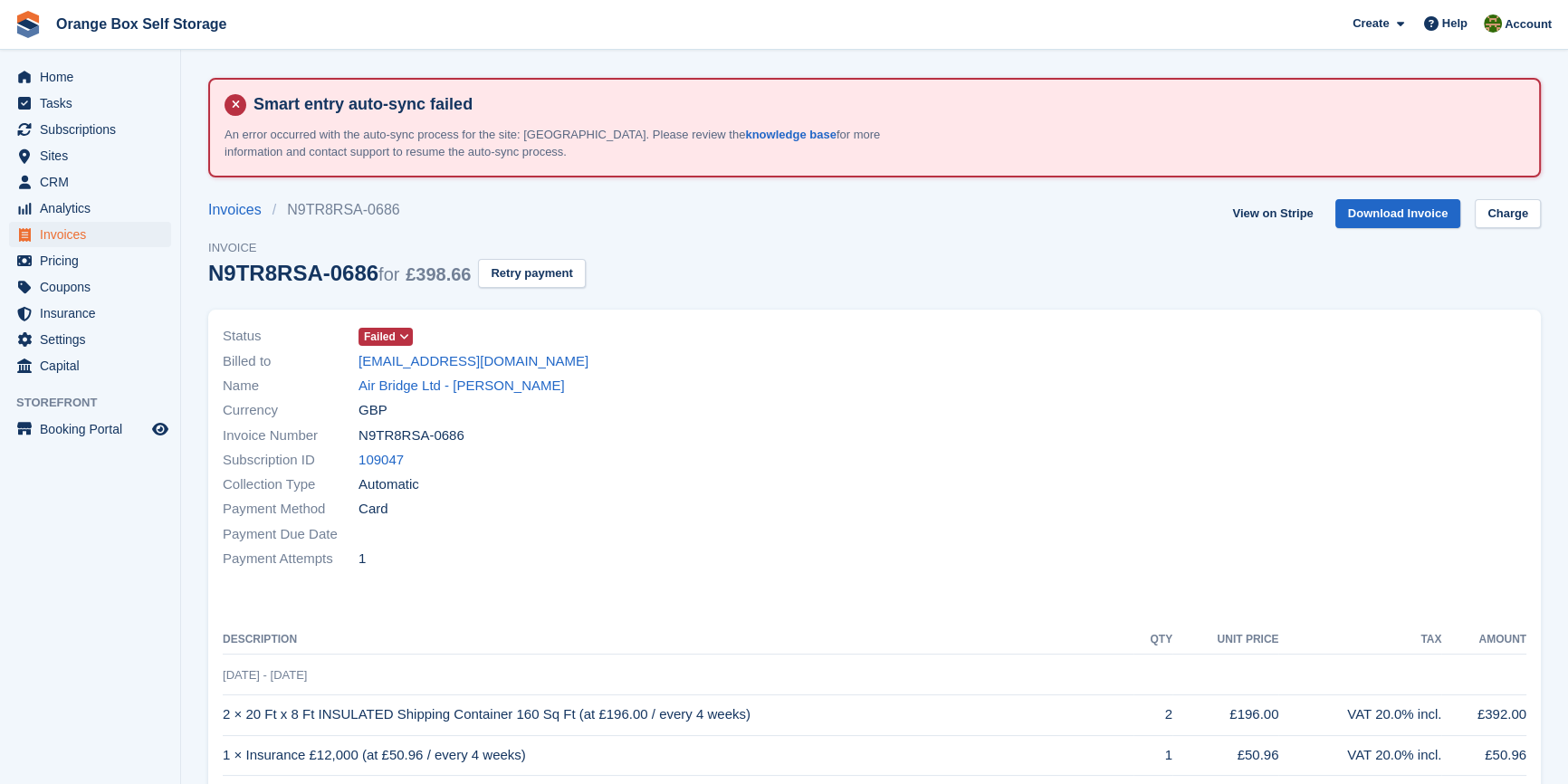
click at [124, 640] on aside "Home Tasks Subscriptions Subscriptions Subscriptions Contracts Price increases …" at bounding box center [90, 396] width 180 height 694
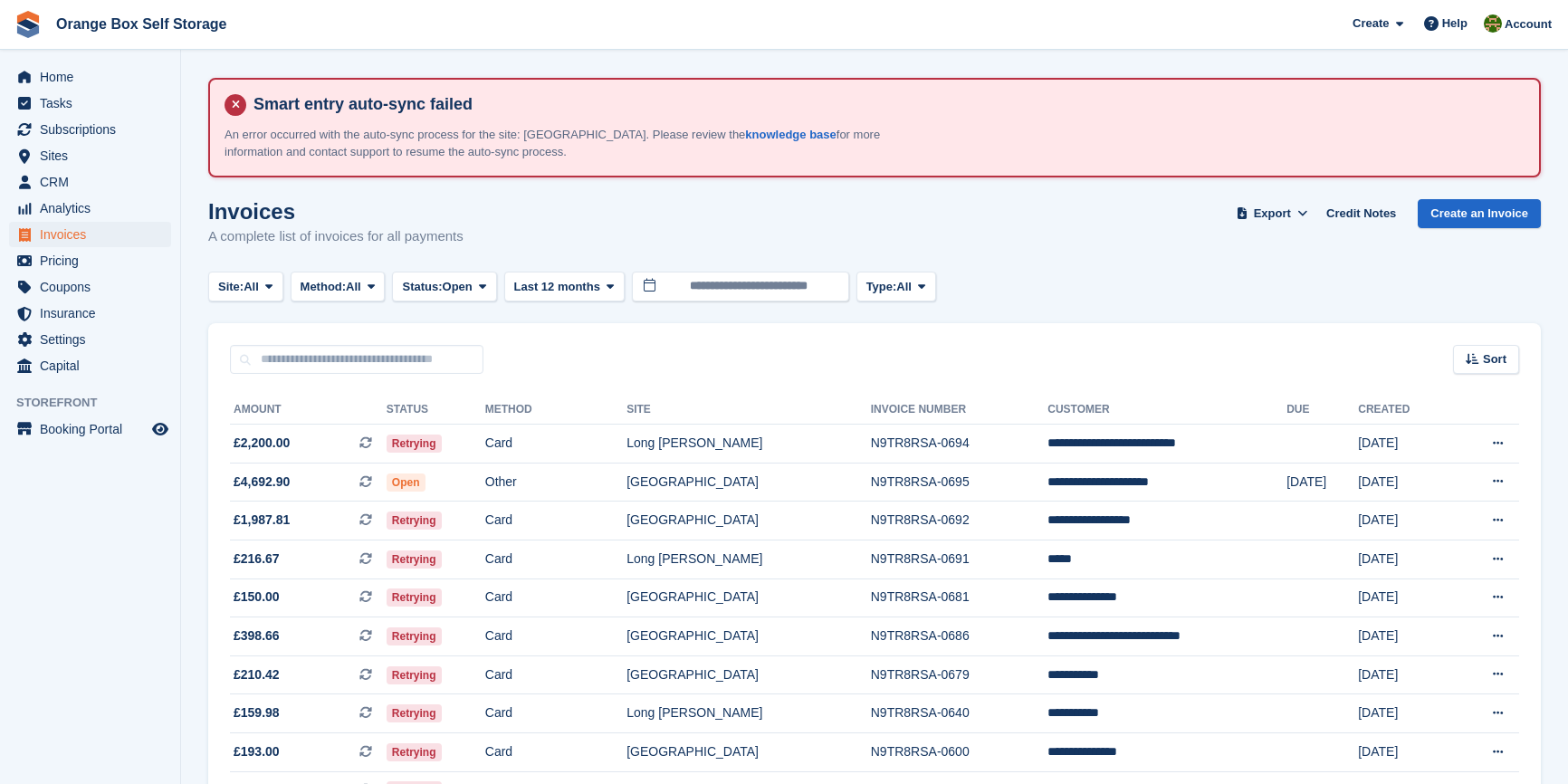
scroll to position [164, 0]
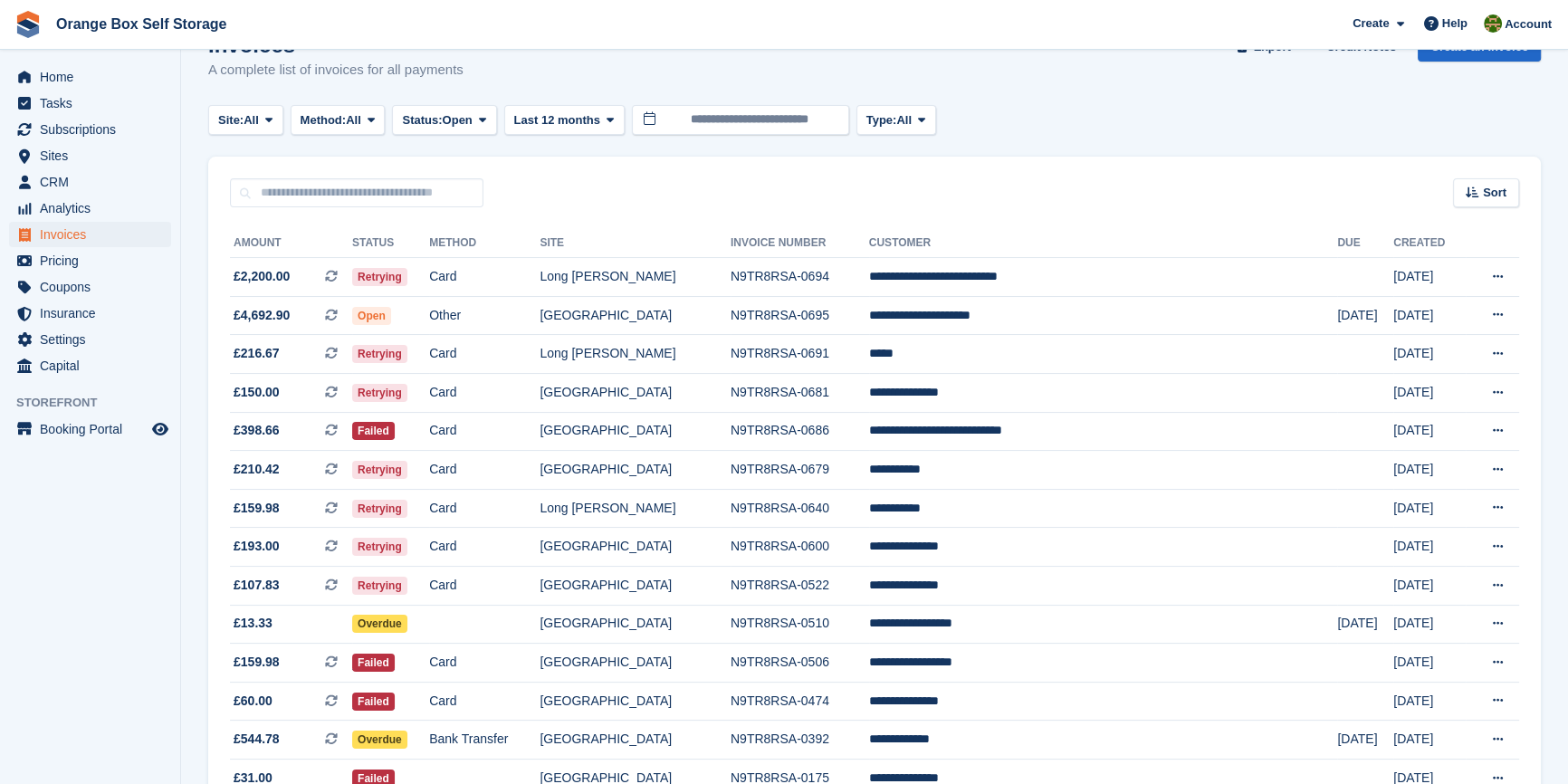
scroll to position [167, 0]
click at [540, 437] on td "Card" at bounding box center [484, 431] width 110 height 39
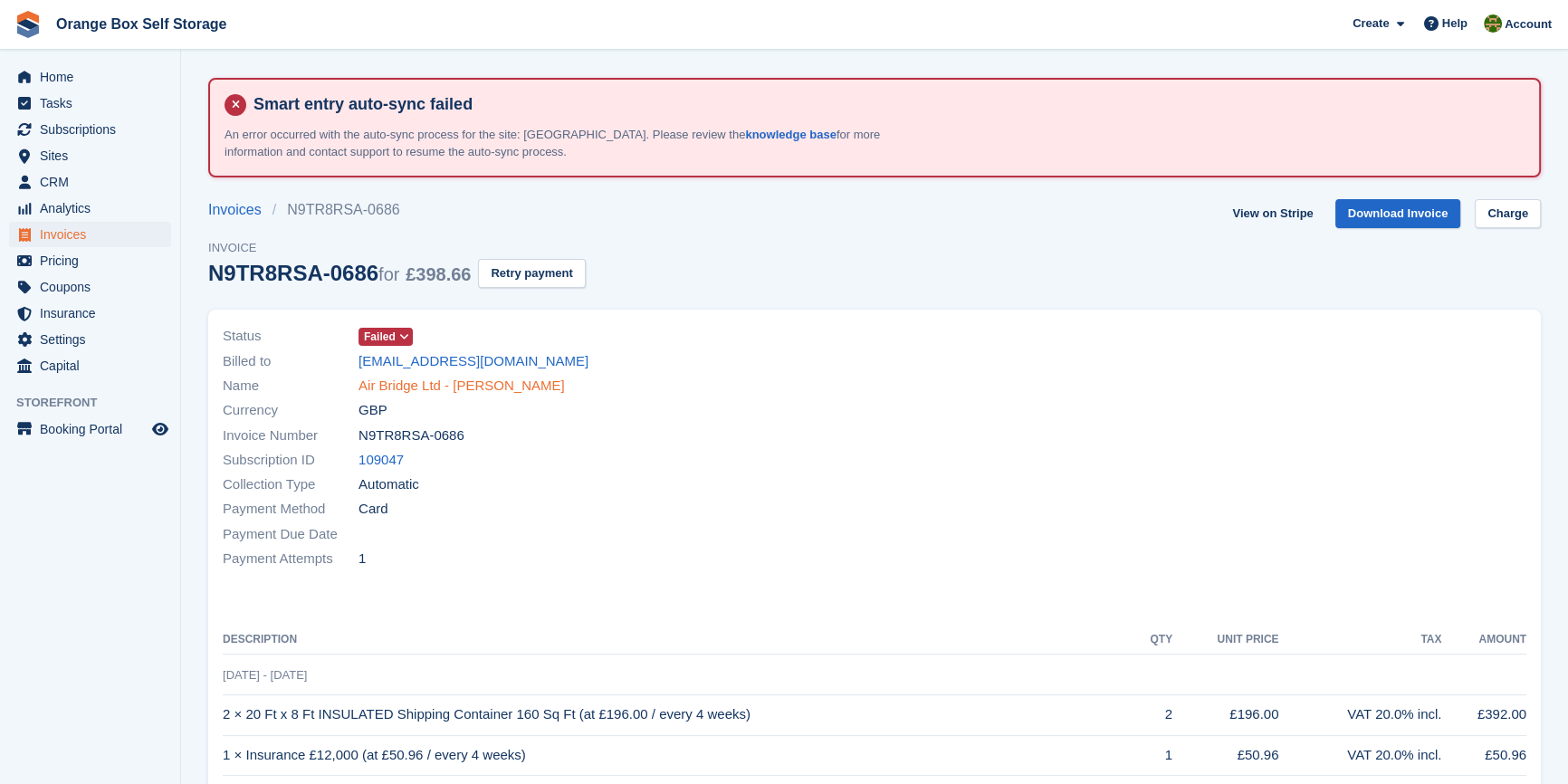
click at [438, 385] on link "Air Bridge Ltd - [PERSON_NAME]" at bounding box center [461, 386] width 206 height 21
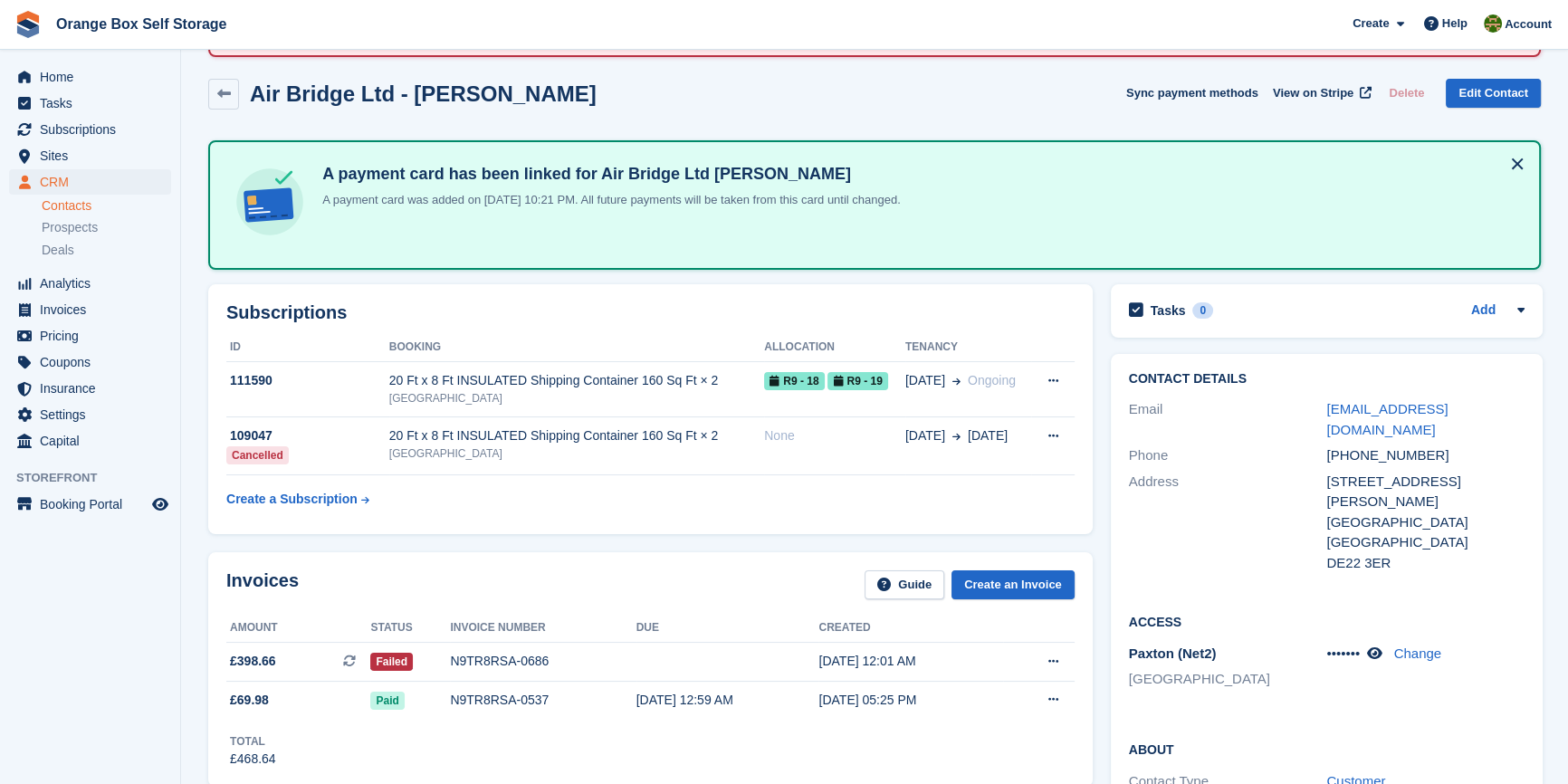
scroll to position [81, 0]
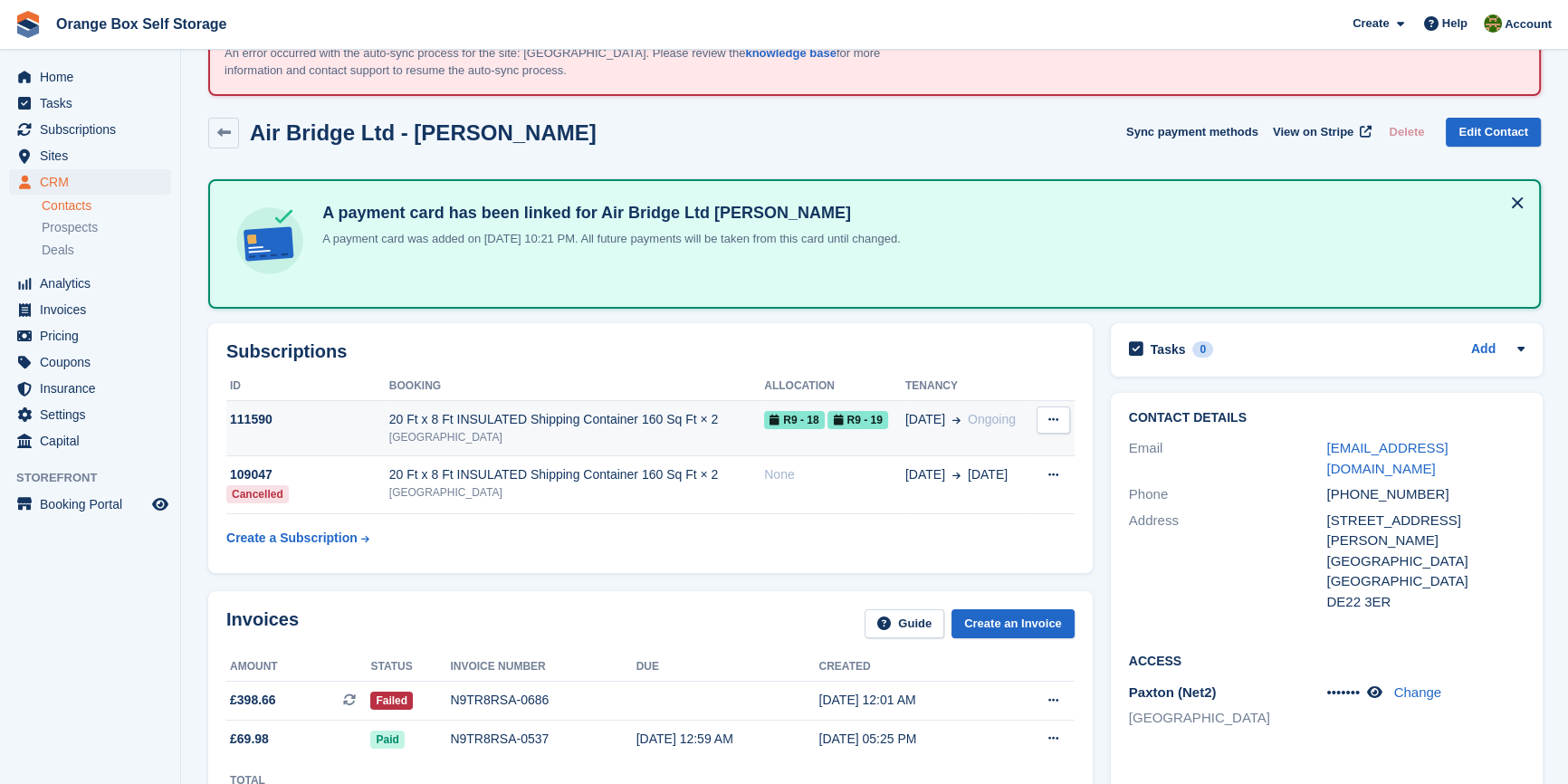
click at [534, 420] on div "20 Ft x 8 Ft INSULATED Shipping Container 160 Sq Ft × 2" at bounding box center [576, 419] width 375 height 19
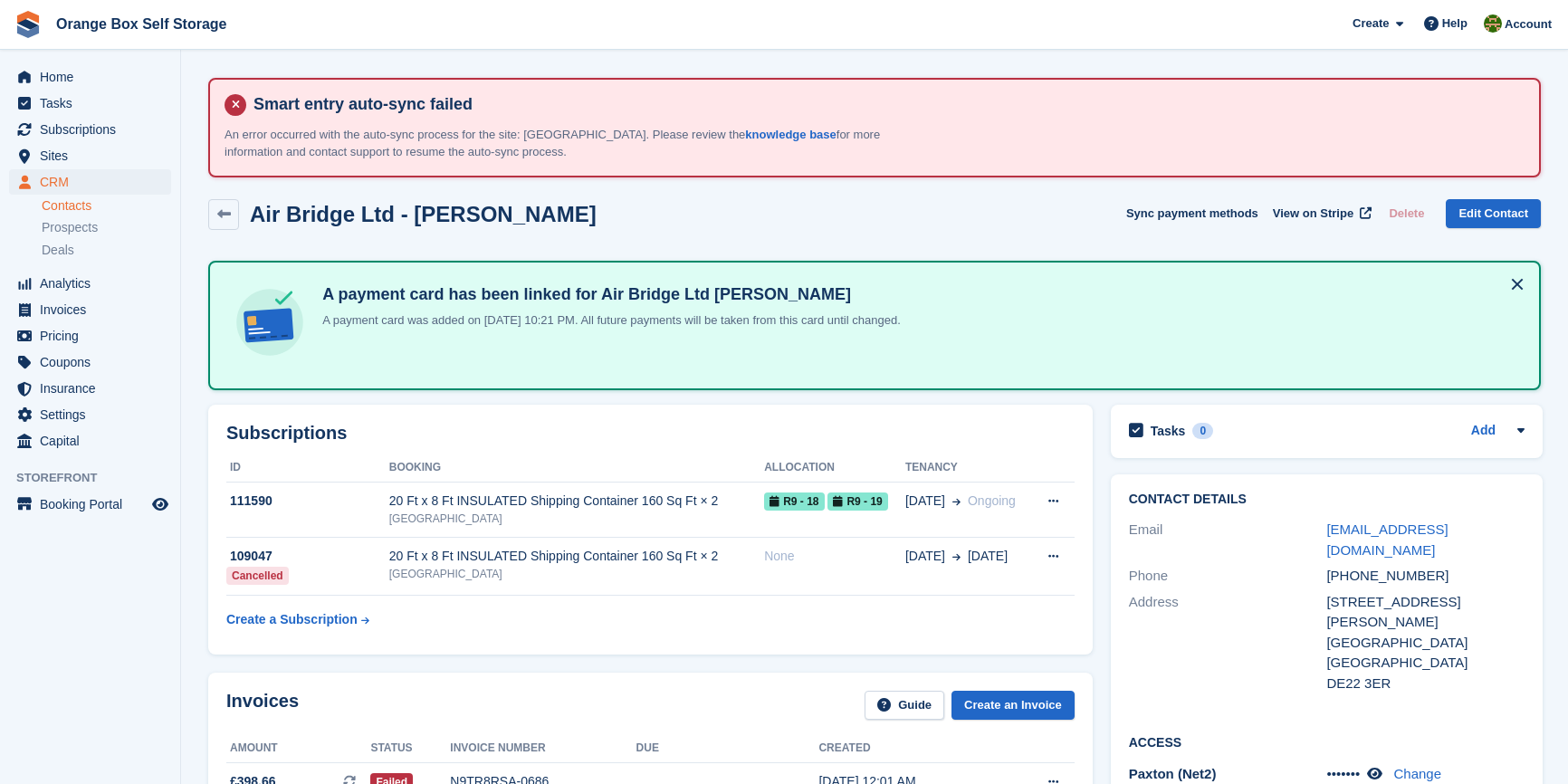
scroll to position [81, 0]
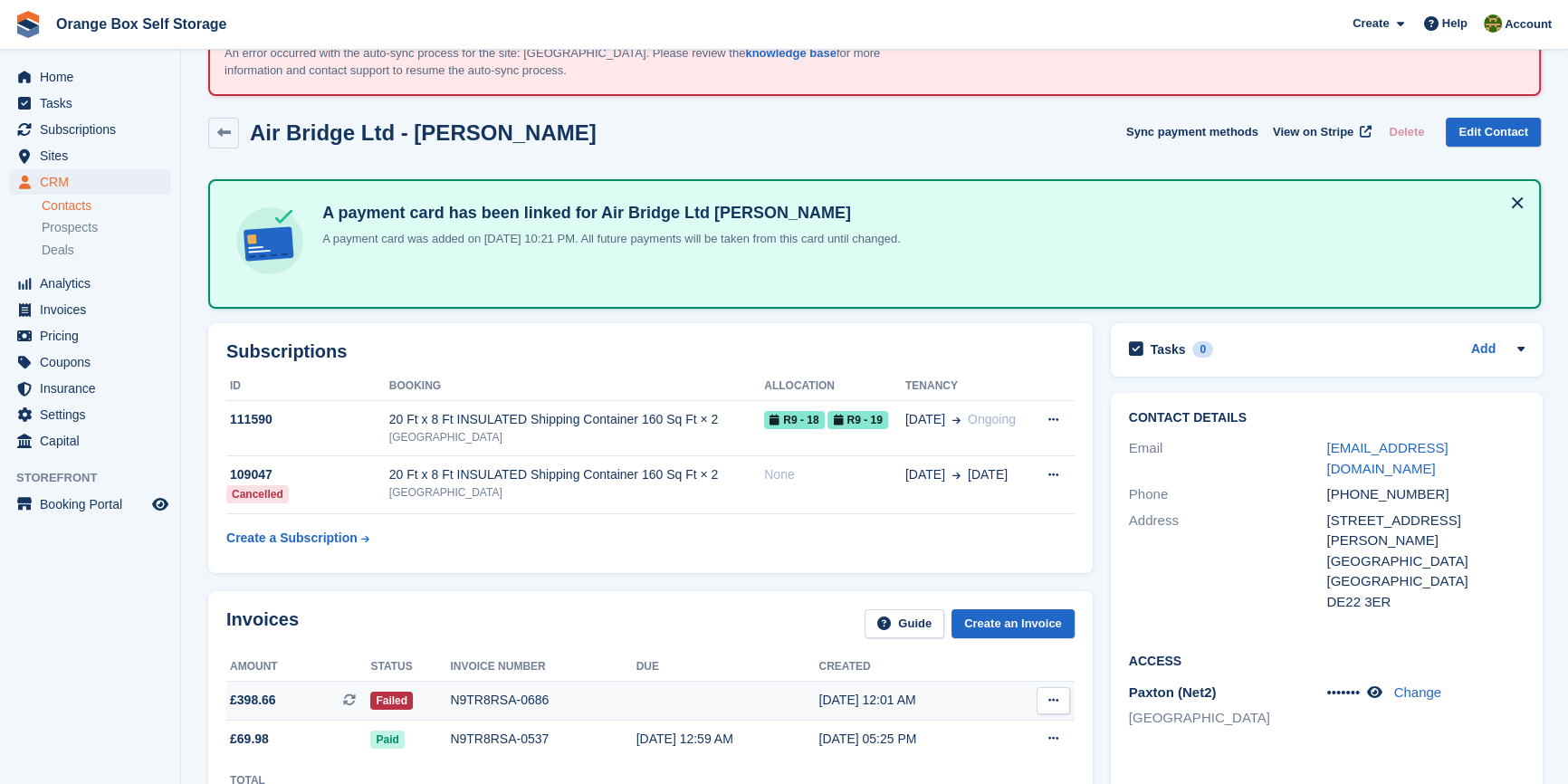
click at [1041, 692] on button at bounding box center [1053, 700] width 33 height 27
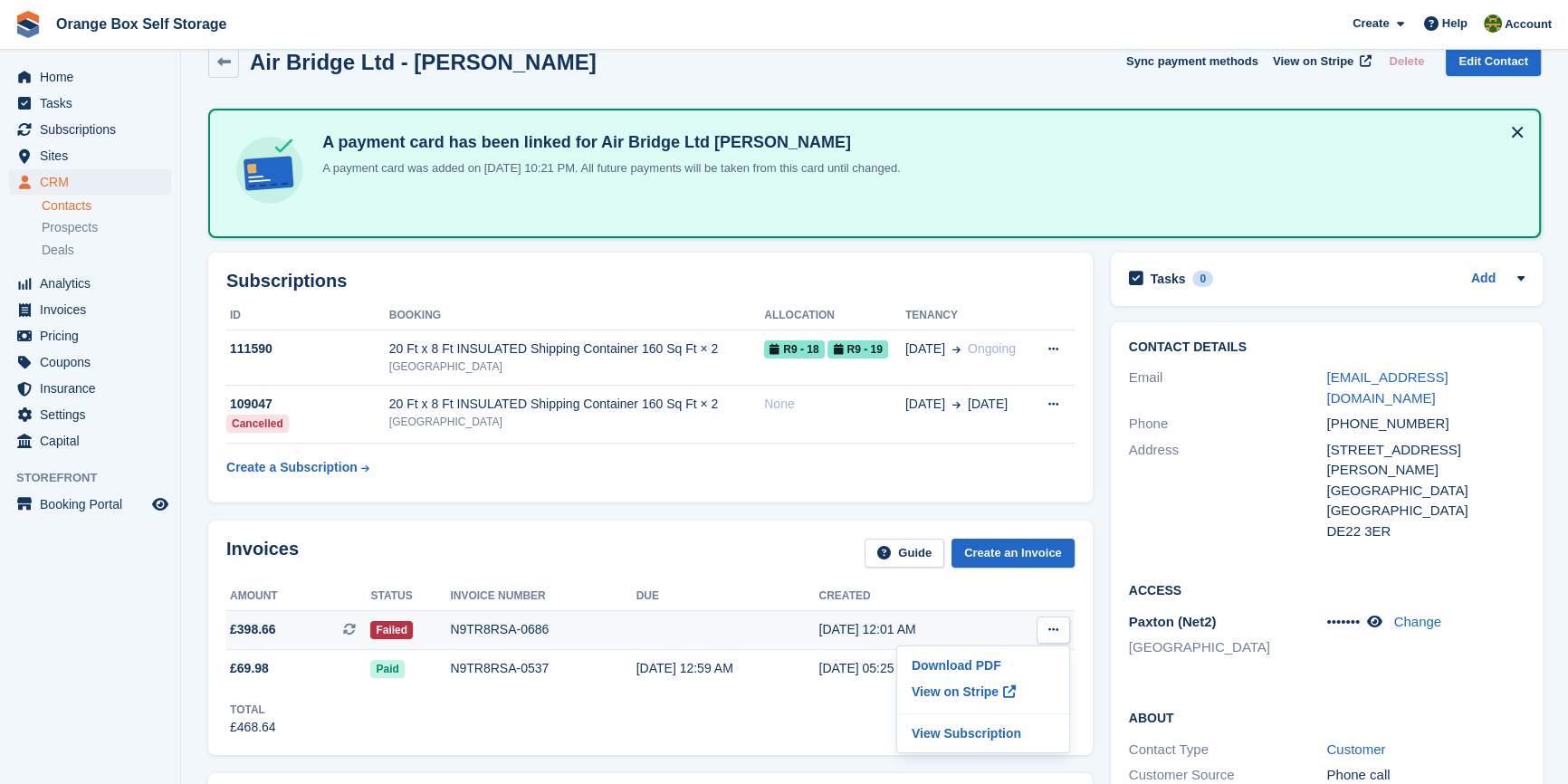
scroll to position [246, 0]
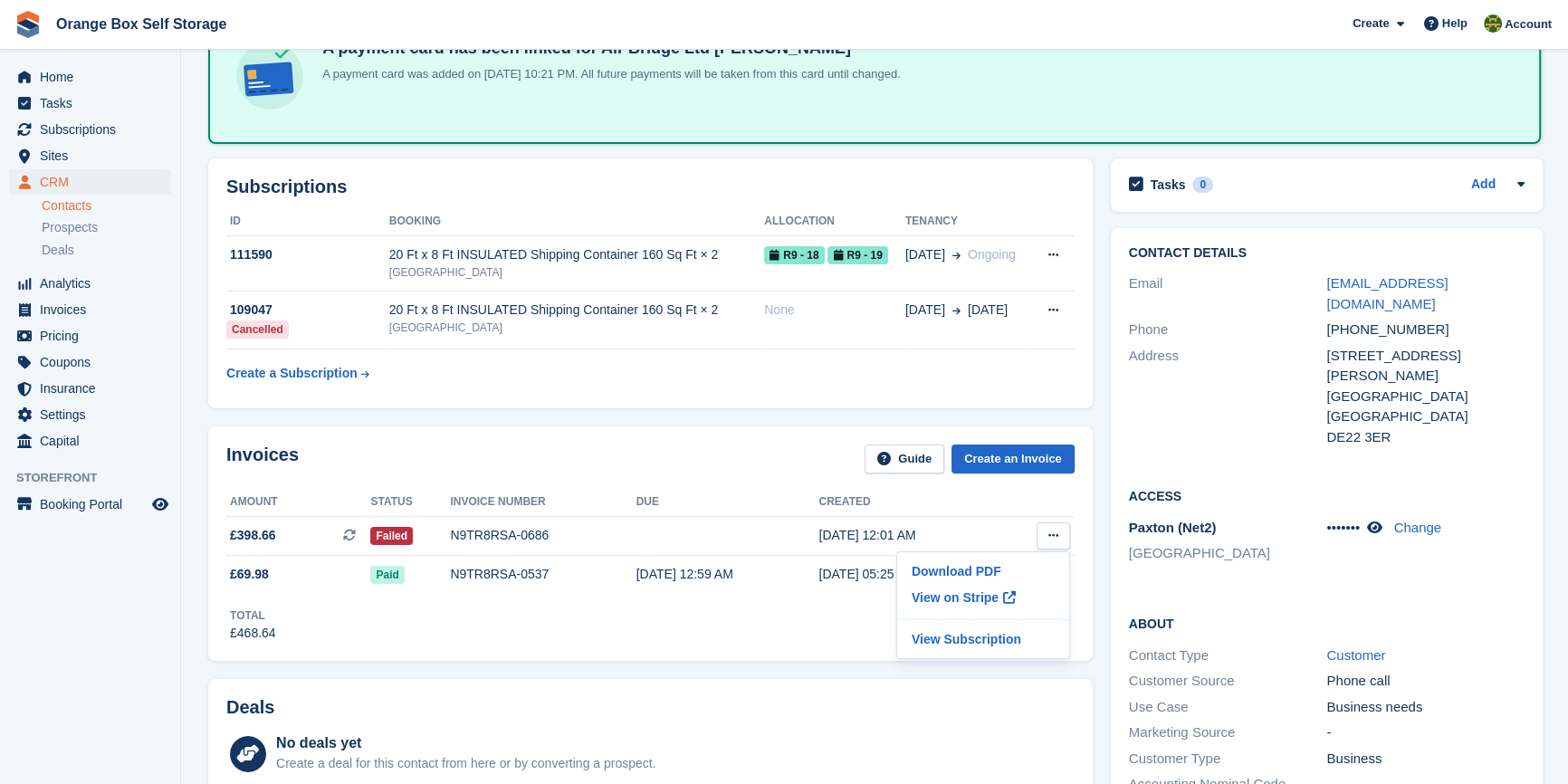
click at [643, 412] on div "Subscriptions ID Booking Allocation Tenancy 111590 20 Ft x 8 Ft INSULATED Shipp…" at bounding box center [650, 283] width 902 height 268
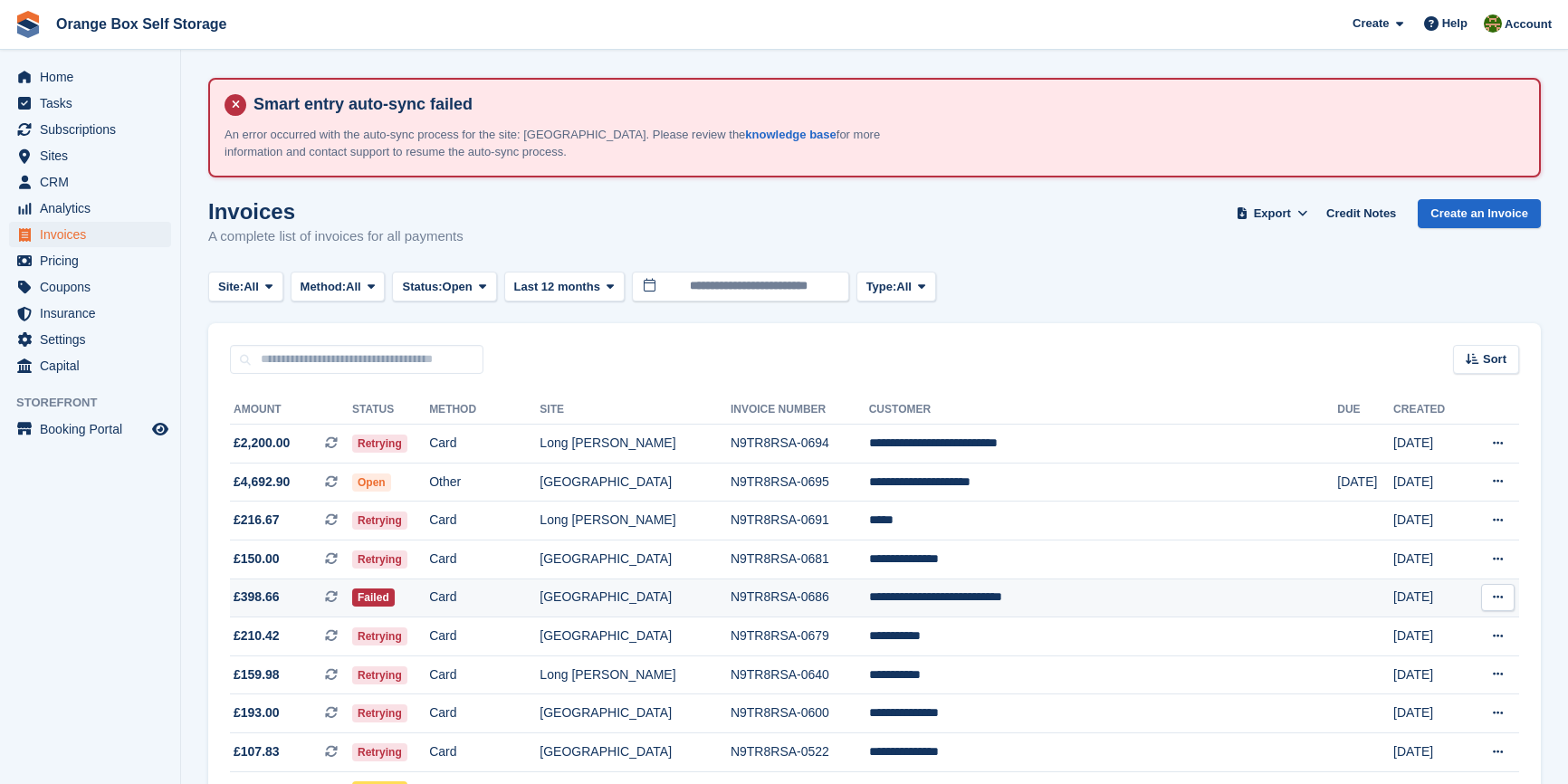
scroll to position [167, 0]
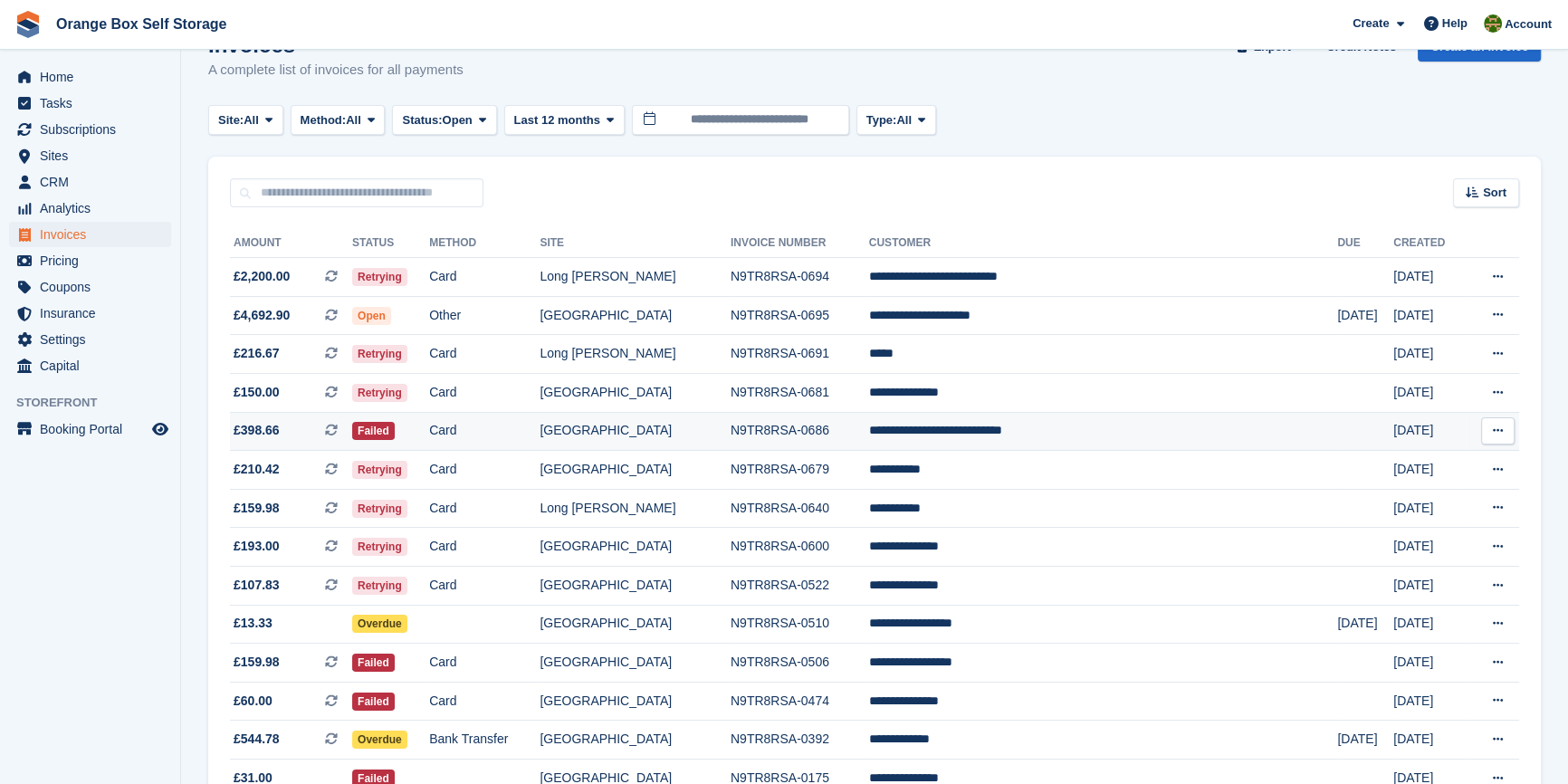
click at [540, 438] on td "Card" at bounding box center [484, 431] width 110 height 39
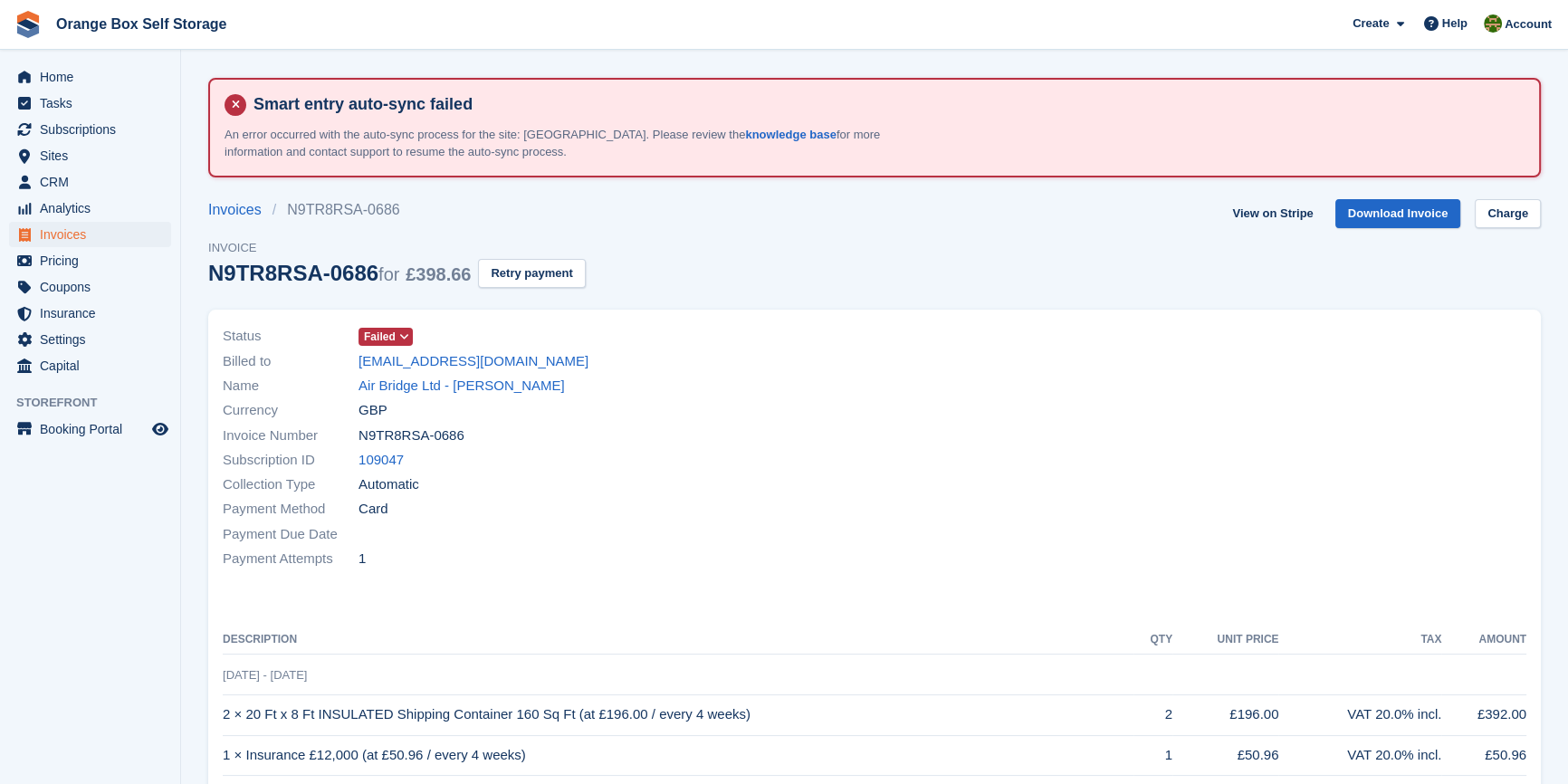
click at [671, 553] on div "Payment Attempts 1" at bounding box center [543, 559] width 641 height 25
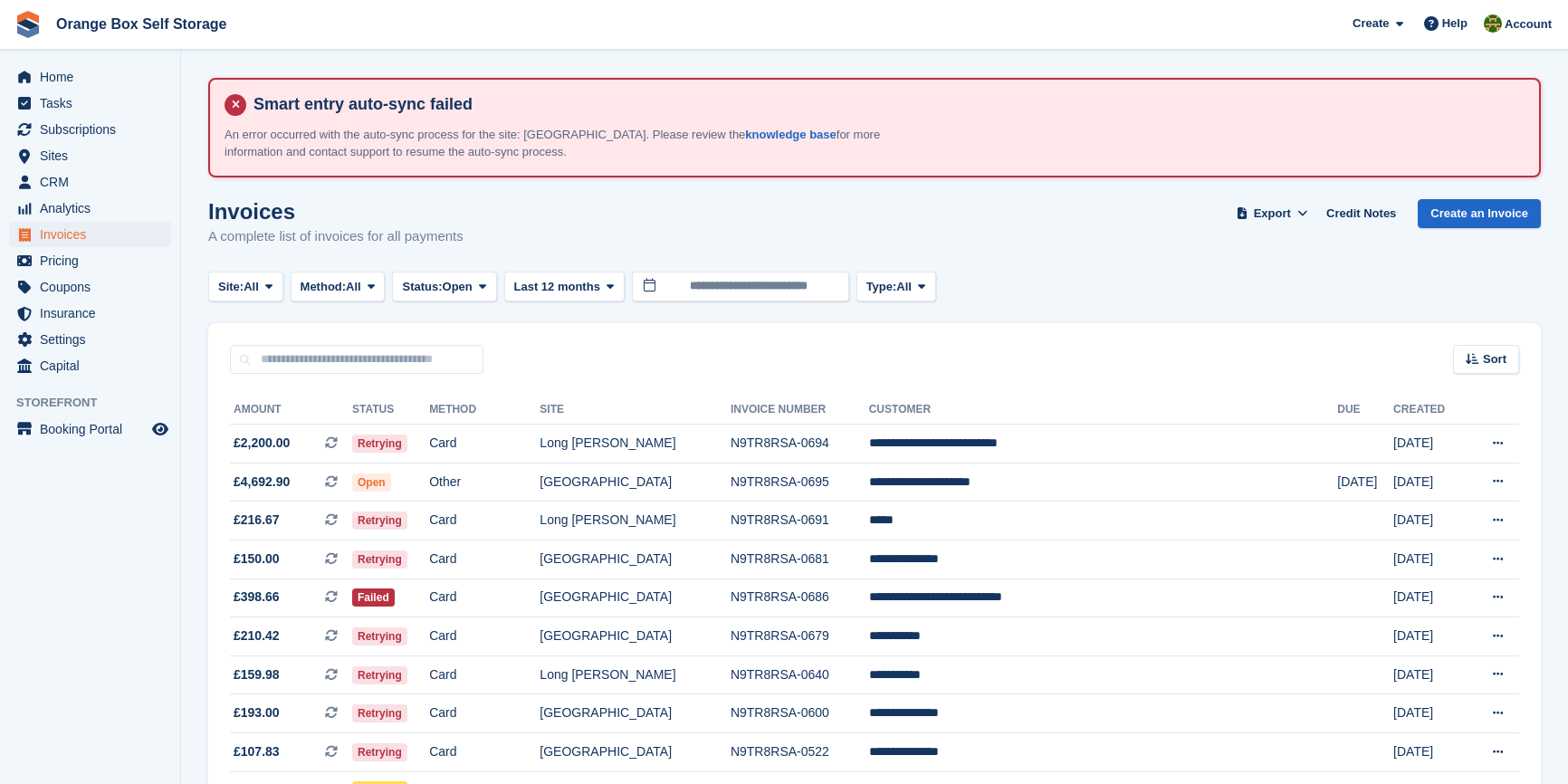
scroll to position [167, 0]
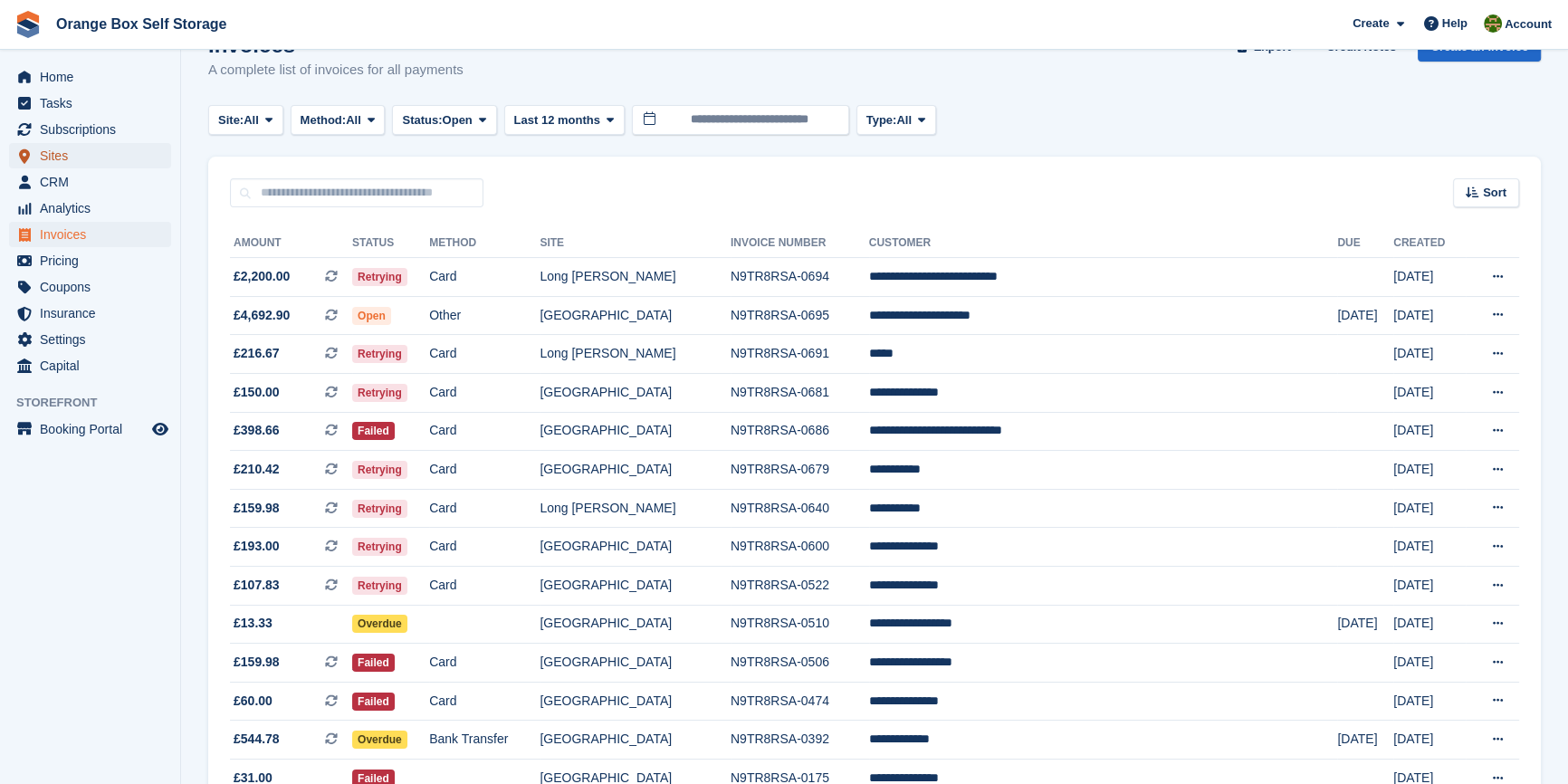
click at [104, 162] on span "Sites" at bounding box center [94, 156] width 109 height 26
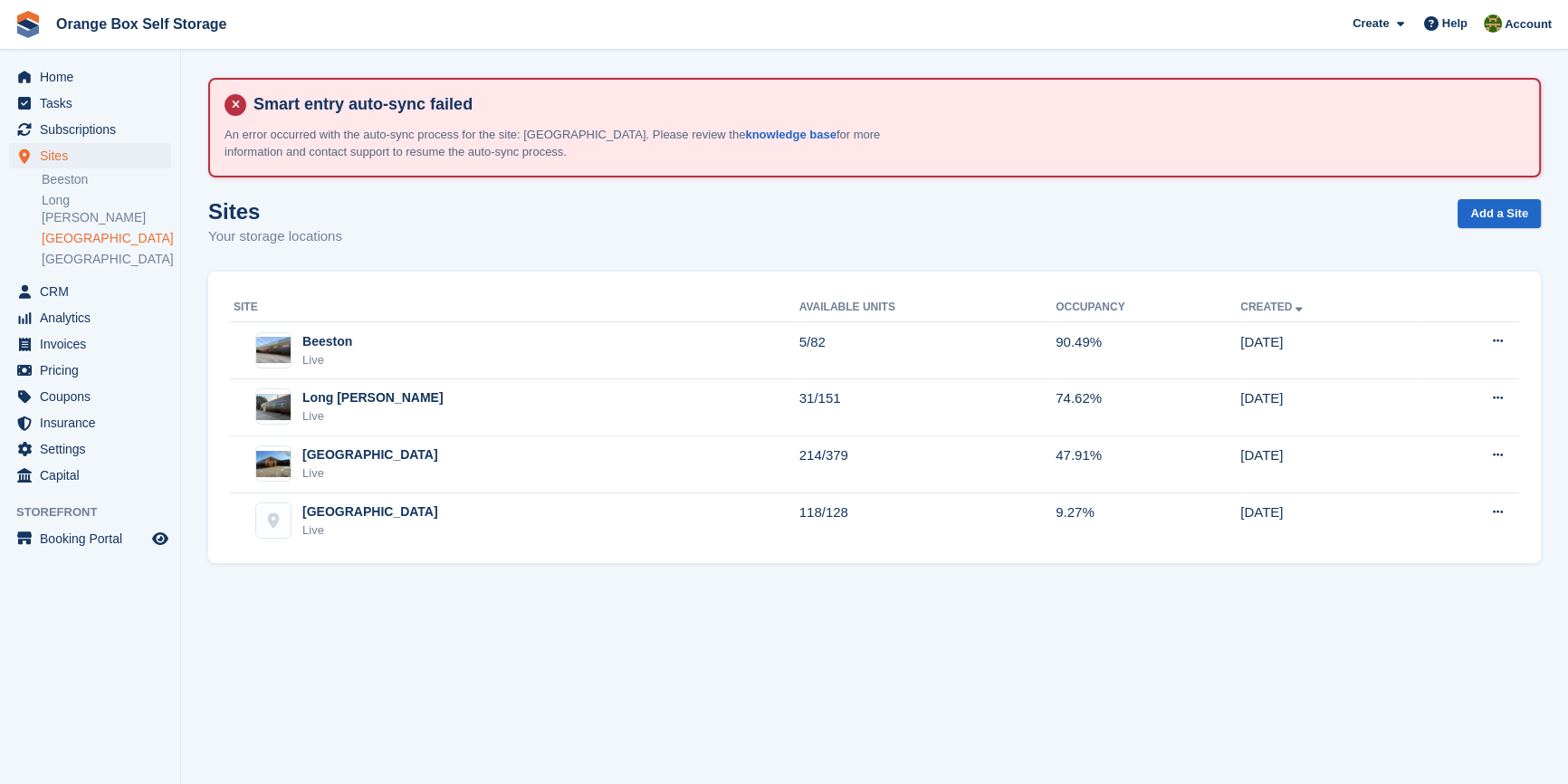
click at [87, 230] on link "[GEOGRAPHIC_DATA]" at bounding box center [106, 239] width 130 height 18
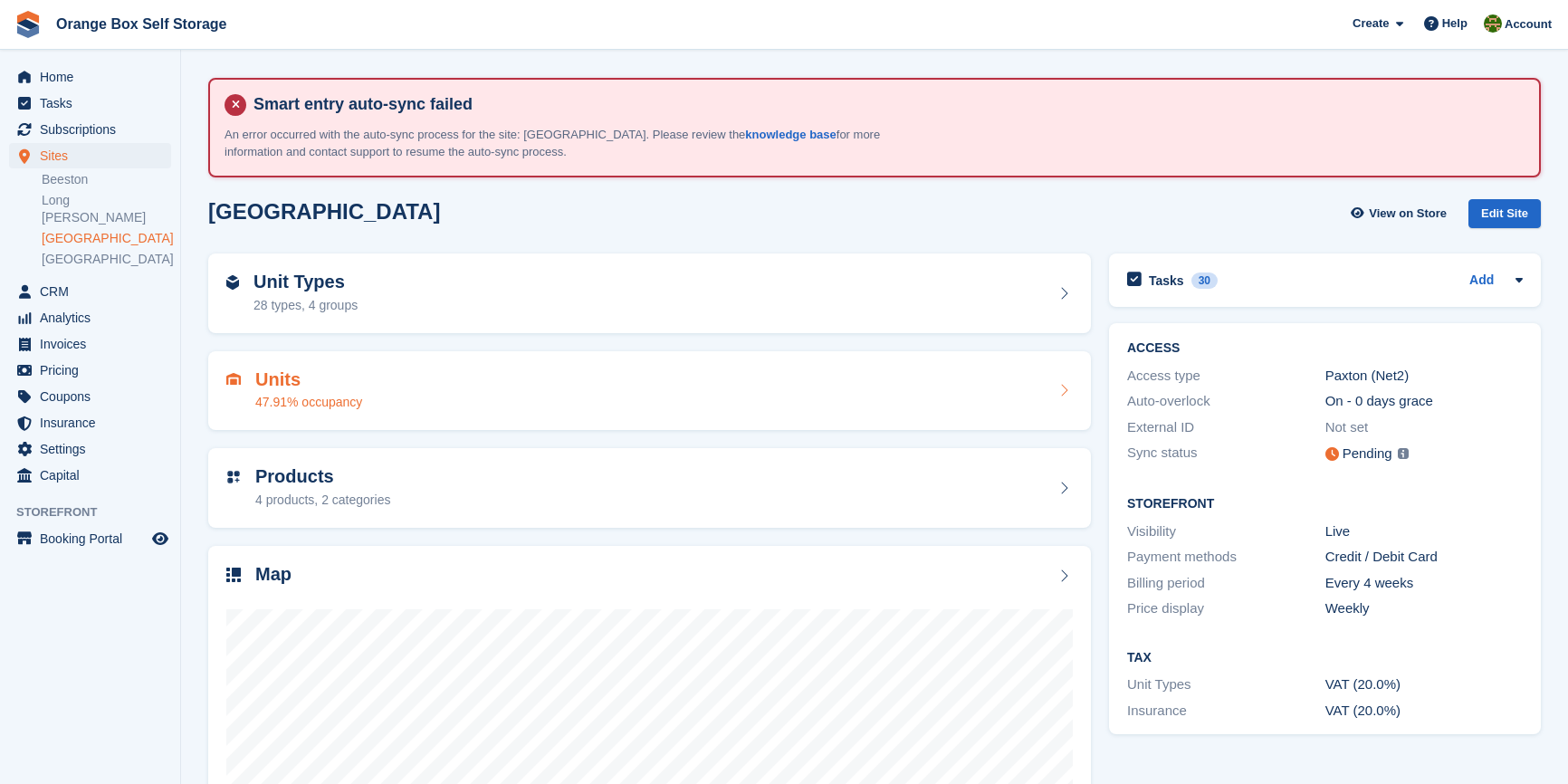
click at [385, 369] on div "Units 47.91% occupancy" at bounding box center [649, 391] width 846 height 43
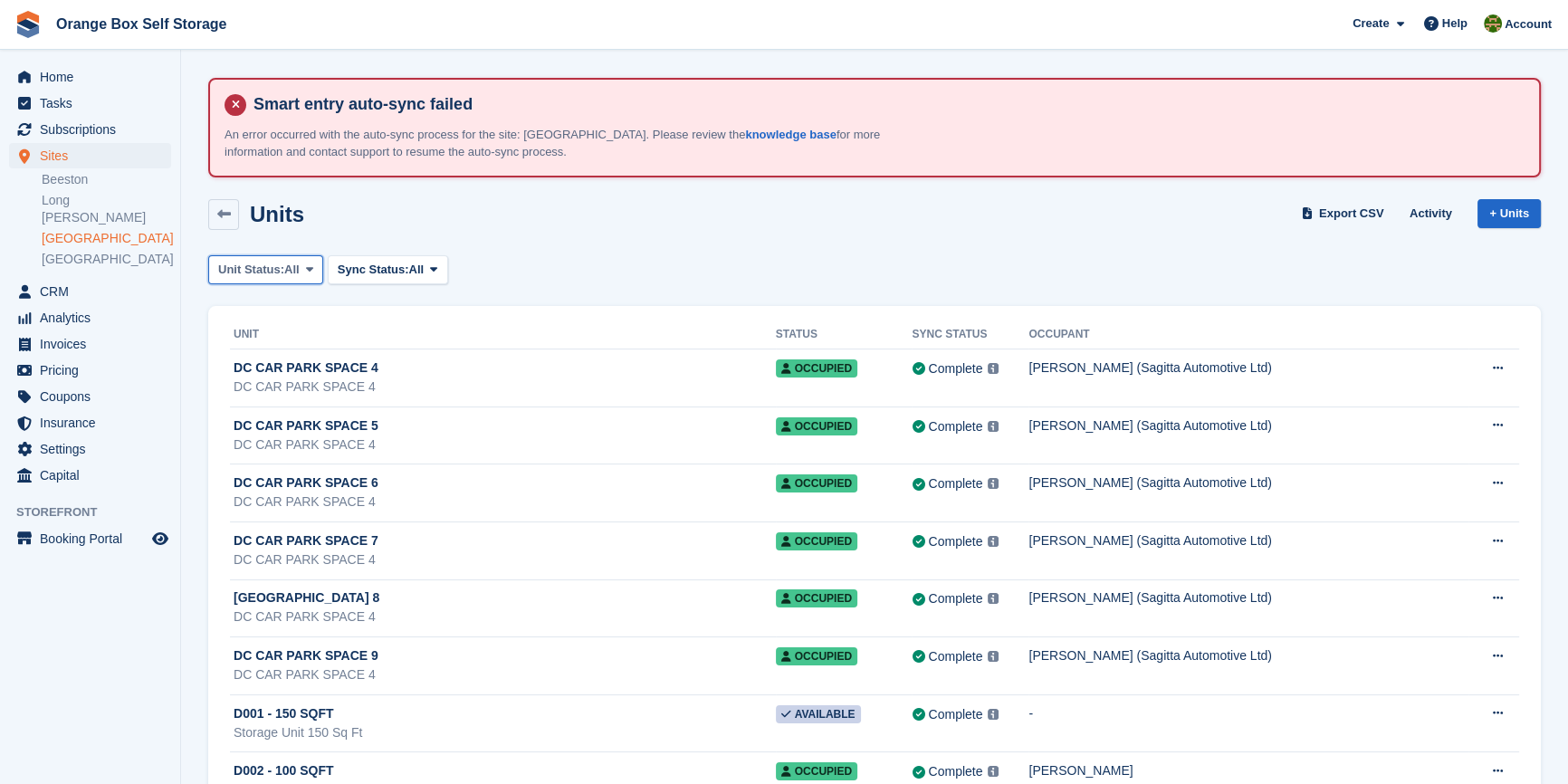
click at [293, 269] on span "All" at bounding box center [292, 270] width 16 height 18
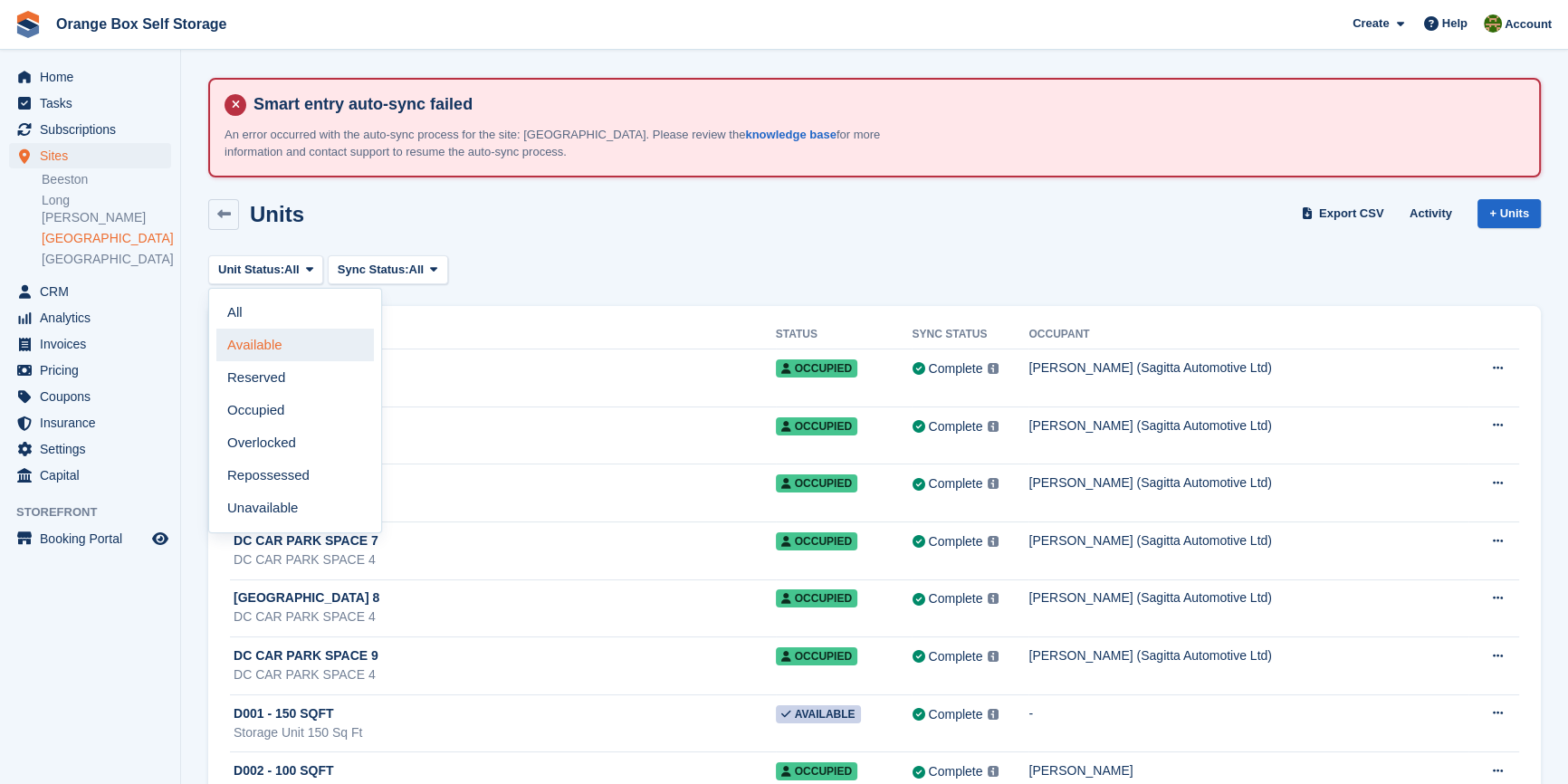
click at [297, 345] on link "Available" at bounding box center [295, 345] width 157 height 32
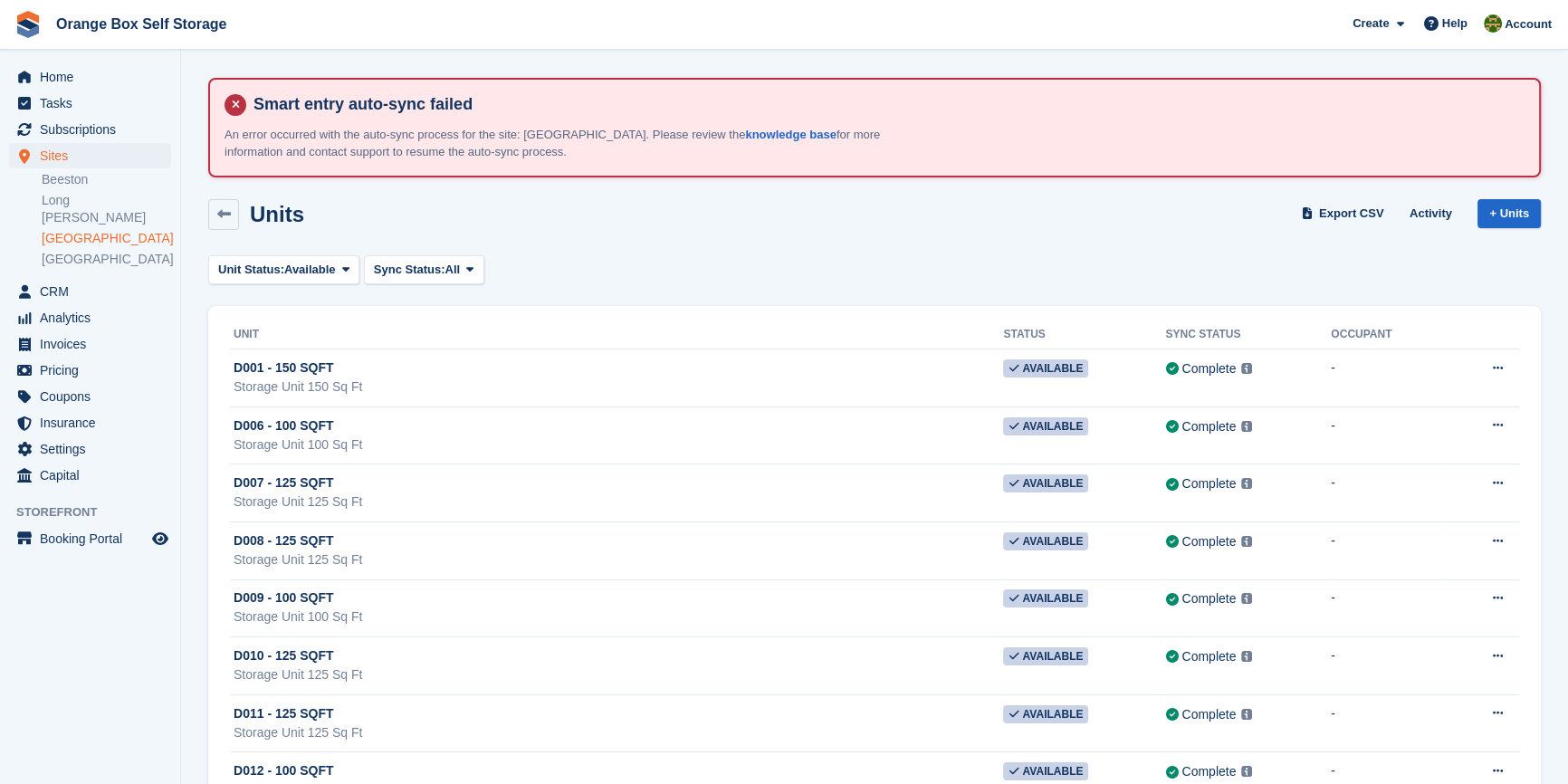
click at [633, 261] on div "Unit Status: Available All Available Reserved Occupied Overlocked Repossessed U…" at bounding box center [874, 270] width 1332 height 29
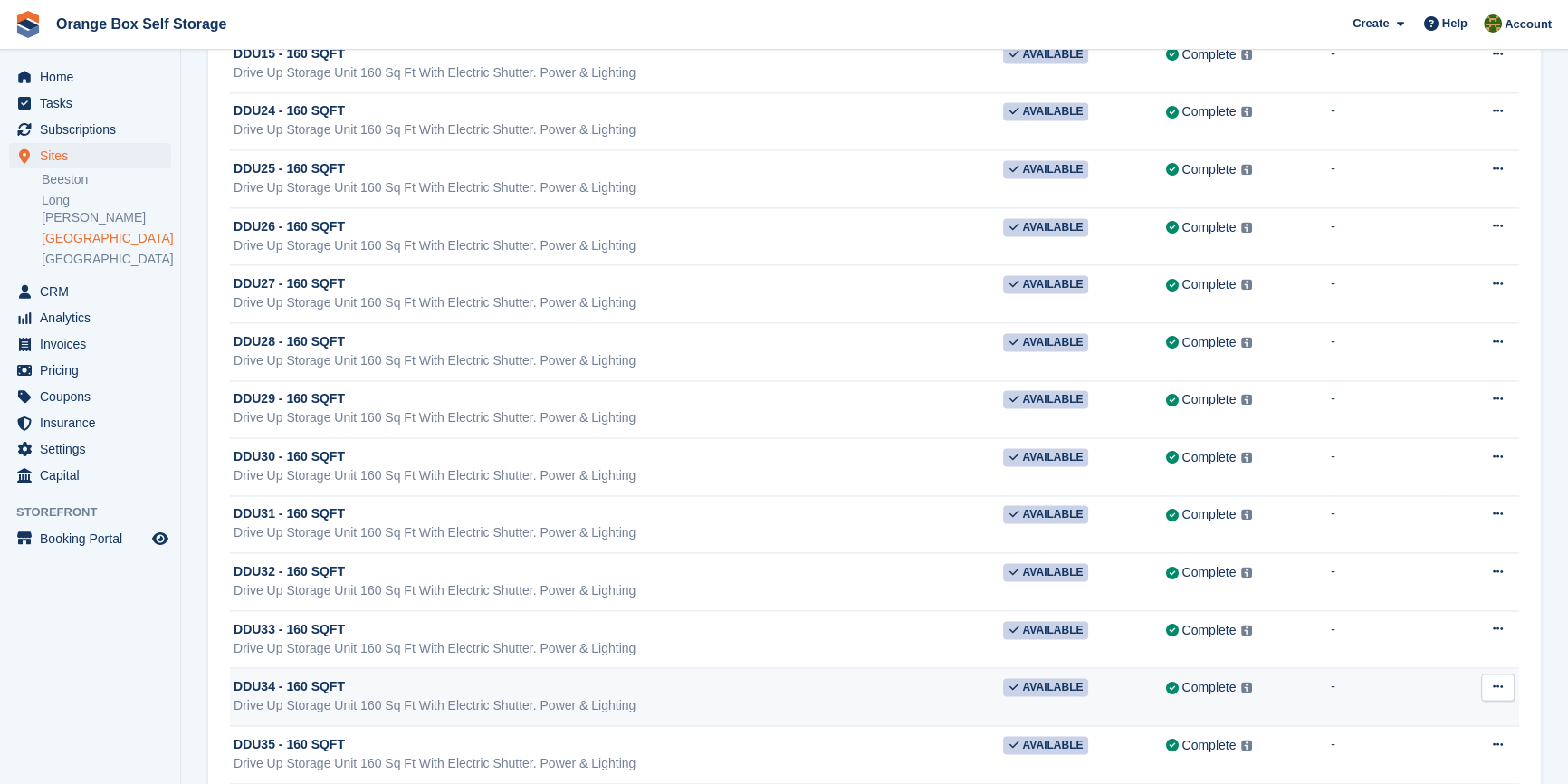
scroll to position [11913, 0]
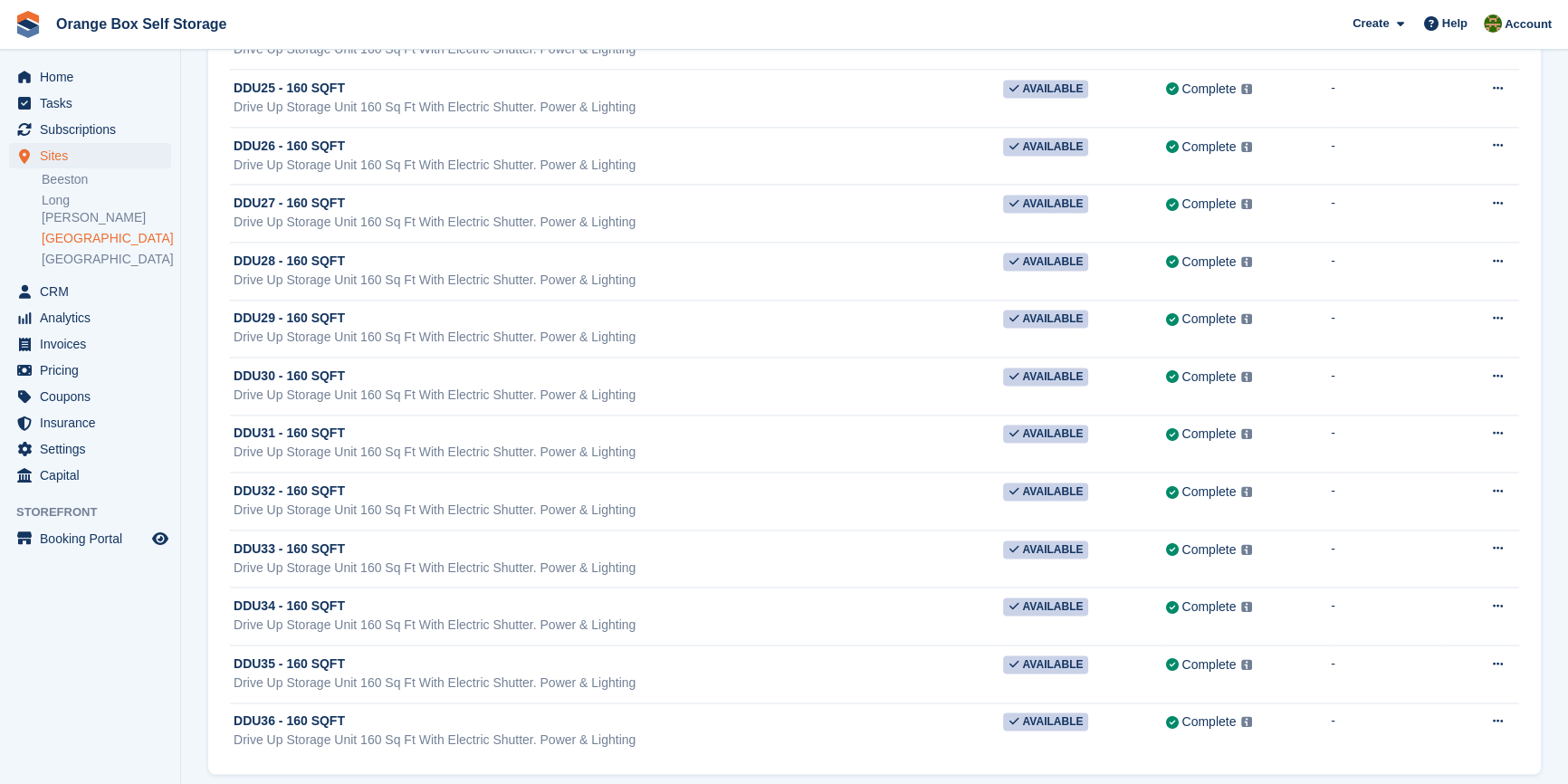
click at [173, 673] on aside "Home Tasks Subscriptions Subscriptions Subscriptions Contracts Price increases …" at bounding box center [90, 396] width 180 height 694
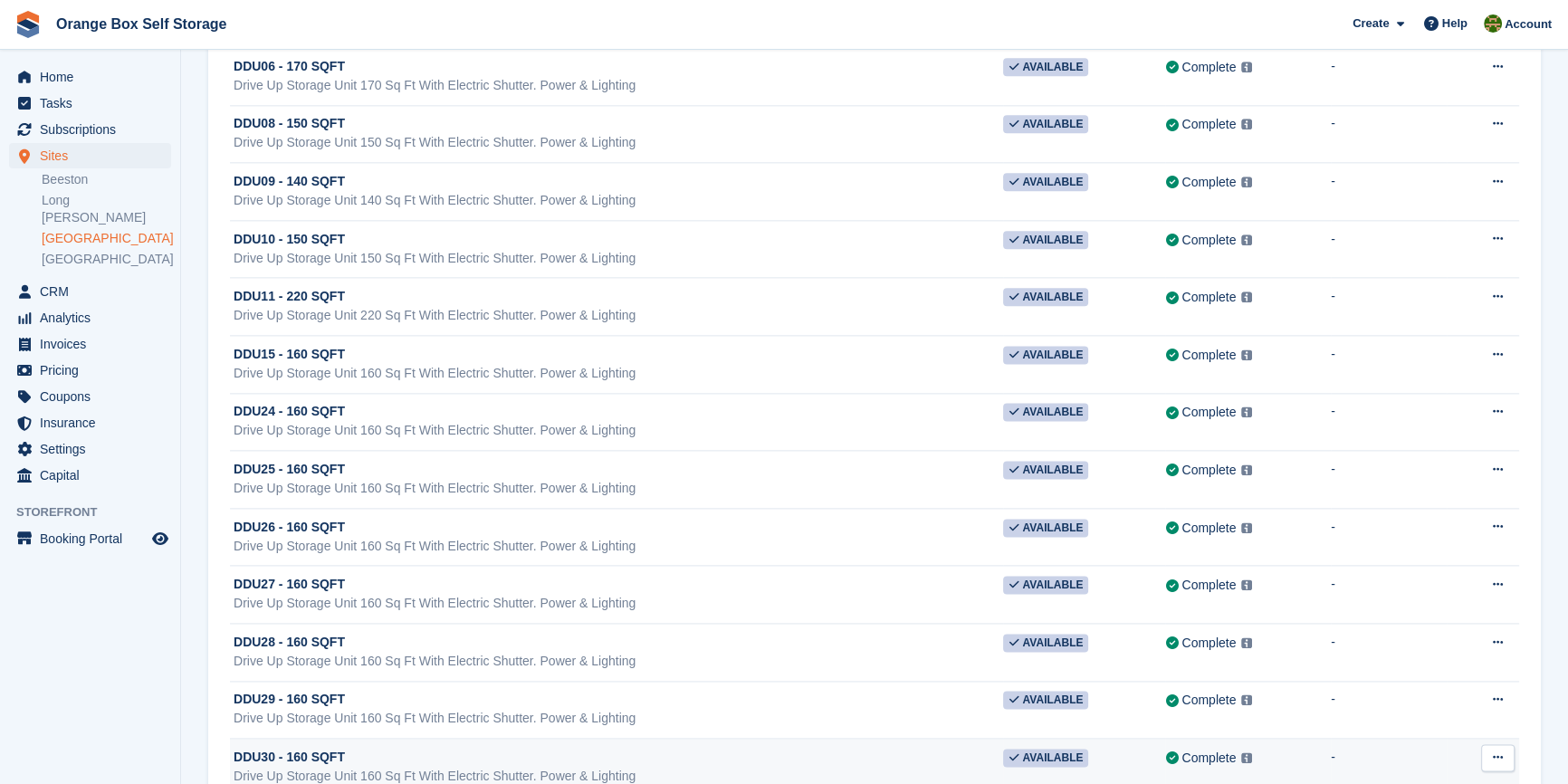
scroll to position [11501, 0]
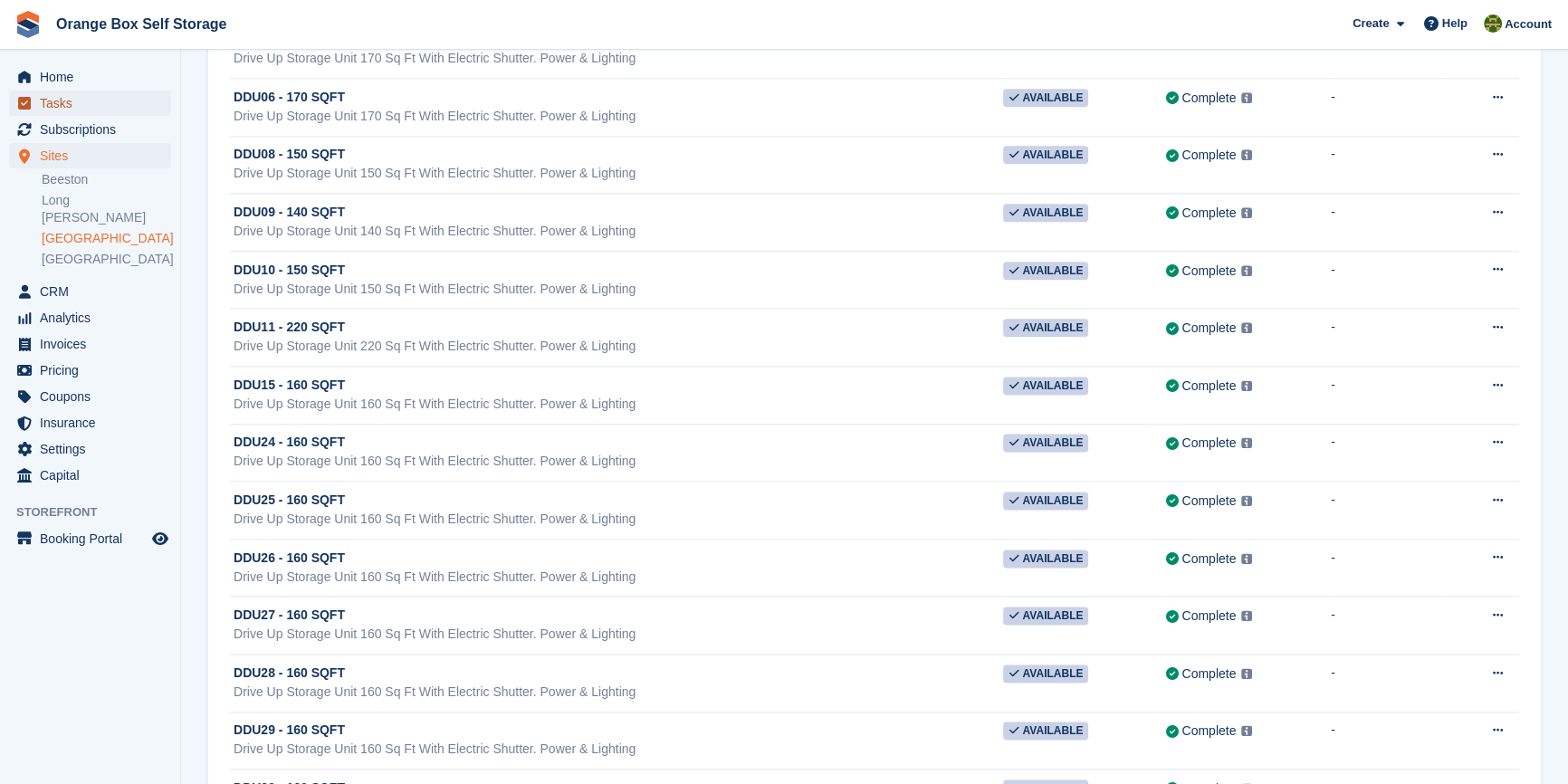
click at [75, 101] on span "Tasks" at bounding box center [94, 103] width 109 height 26
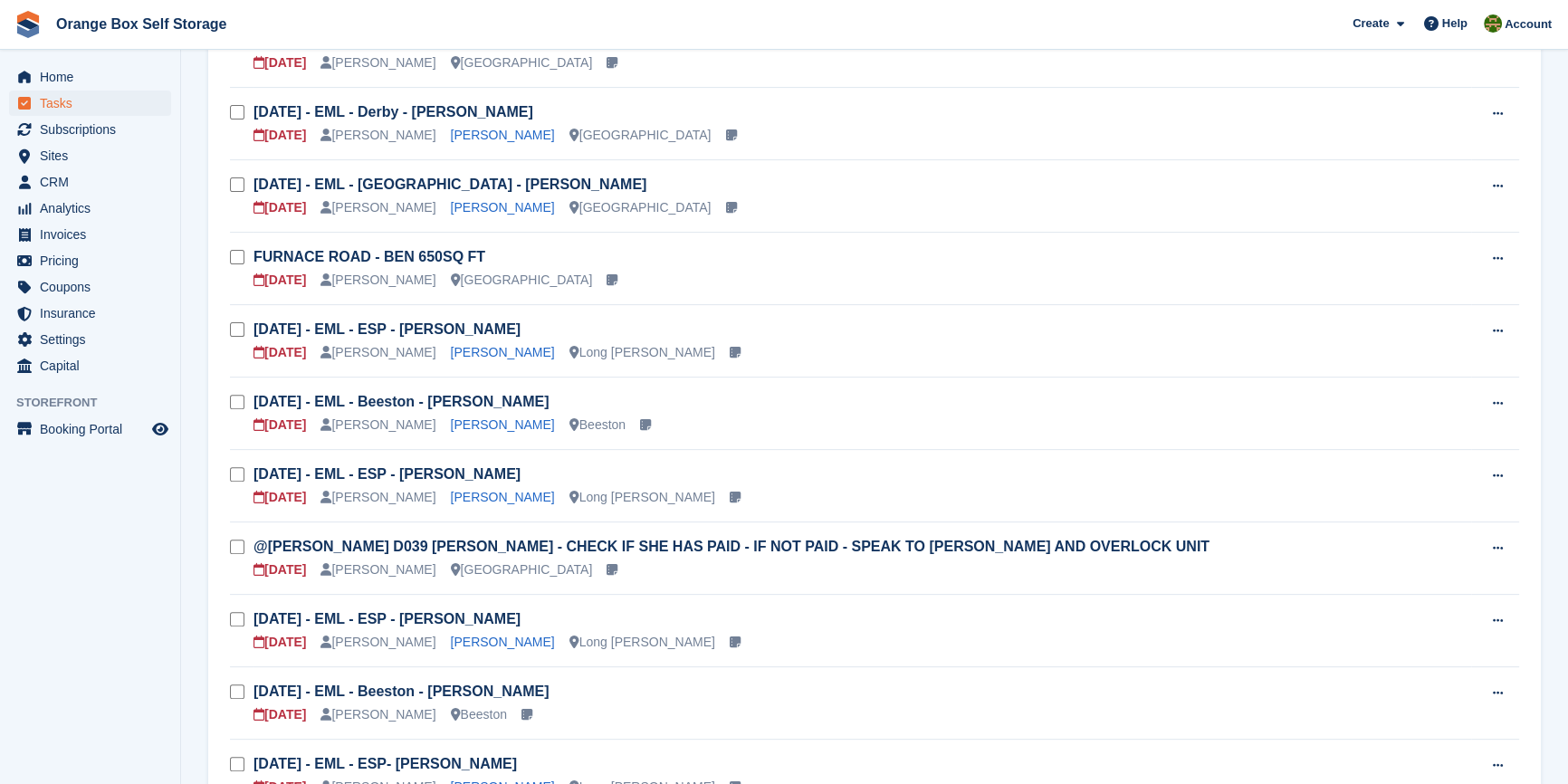
scroll to position [741, 0]
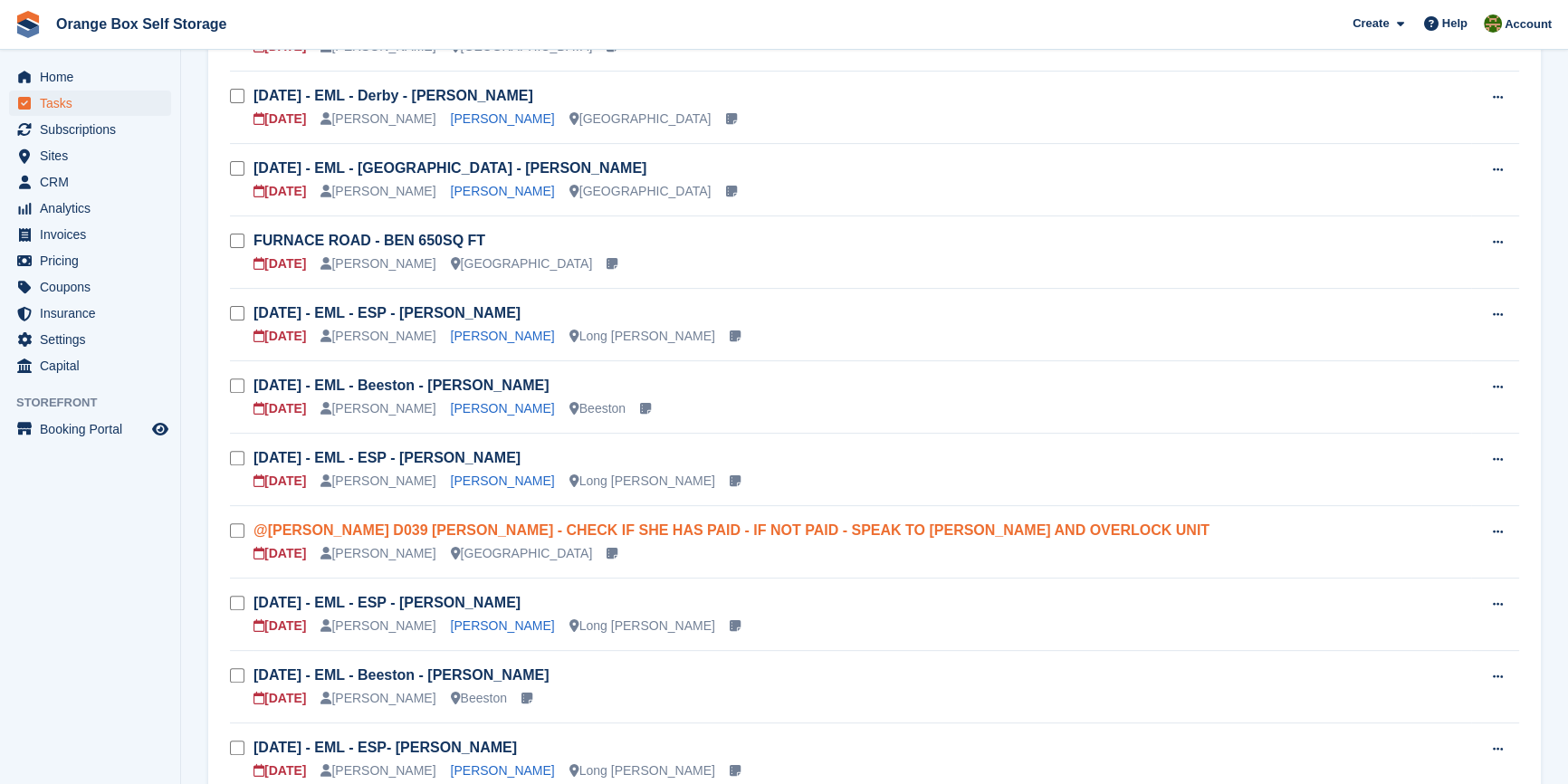
click at [569, 523] on link "@[PERSON_NAME] D039 [PERSON_NAME] - CHECK IF SHE HAS PAID - IF NOT PAID - SPEAK…" at bounding box center [731, 530] width 956 height 16
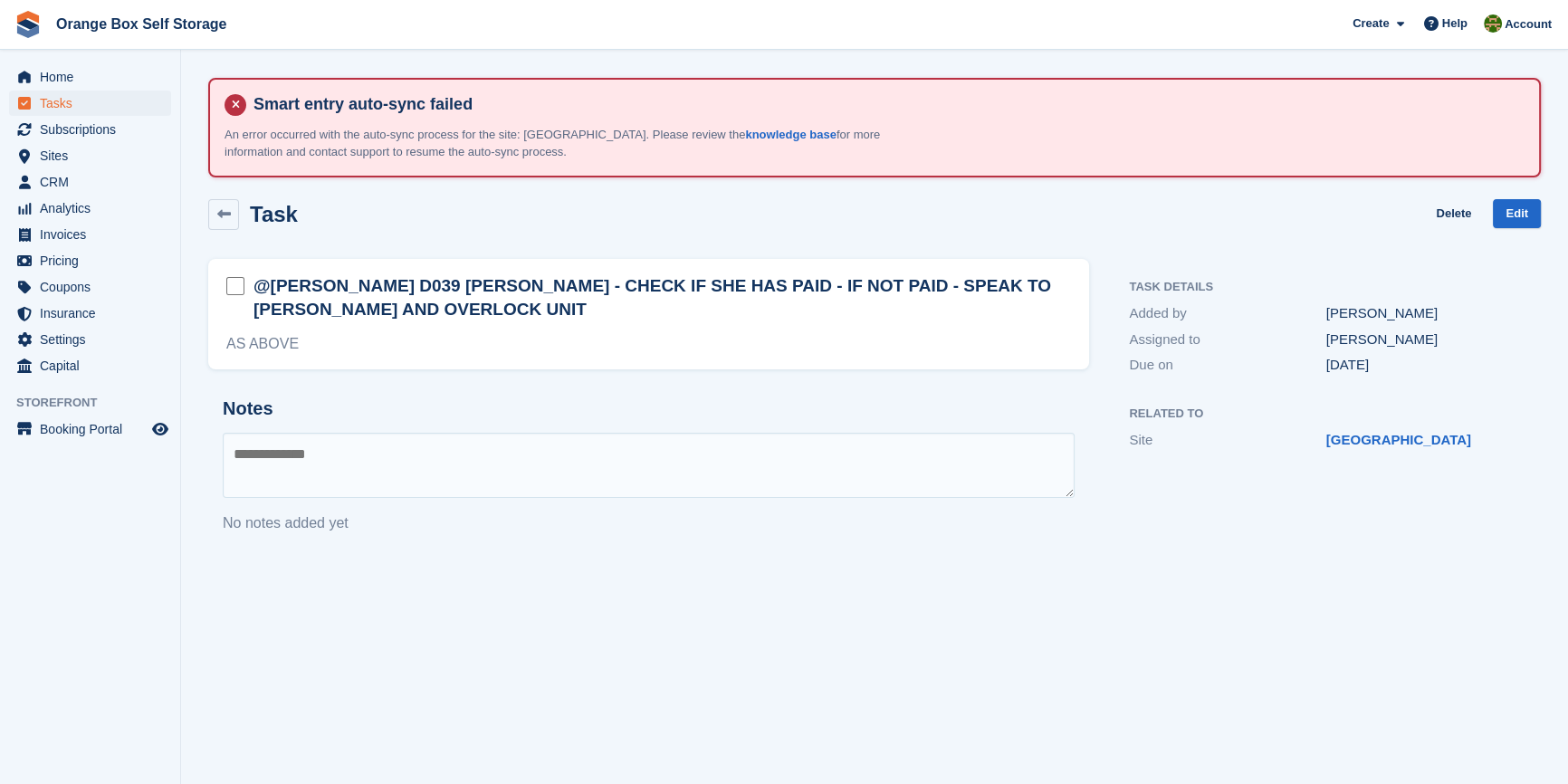
click at [356, 287] on h2 "@[PERSON_NAME] D039 [PERSON_NAME] - CHECK IF SHE HAS PAID - IF NOT PAID - SPEAK…" at bounding box center [662, 298] width 818 height 47
click at [313, 342] on div "AS ABOVE" at bounding box center [648, 345] width 844 height 22
click at [294, 351] on div "AS ABOVE" at bounding box center [648, 345] width 844 height 22
drag, startPoint x: 290, startPoint y: 348, endPoint x: 217, endPoint y: 339, distance: 73.6
click at [217, 339] on div "@MIKE D039 VICTORIA CLARKE - CHECK IF SHE HAS PAID - IF NOT PAID - SPEAK TO BIN…" at bounding box center [648, 314] width 880 height 111
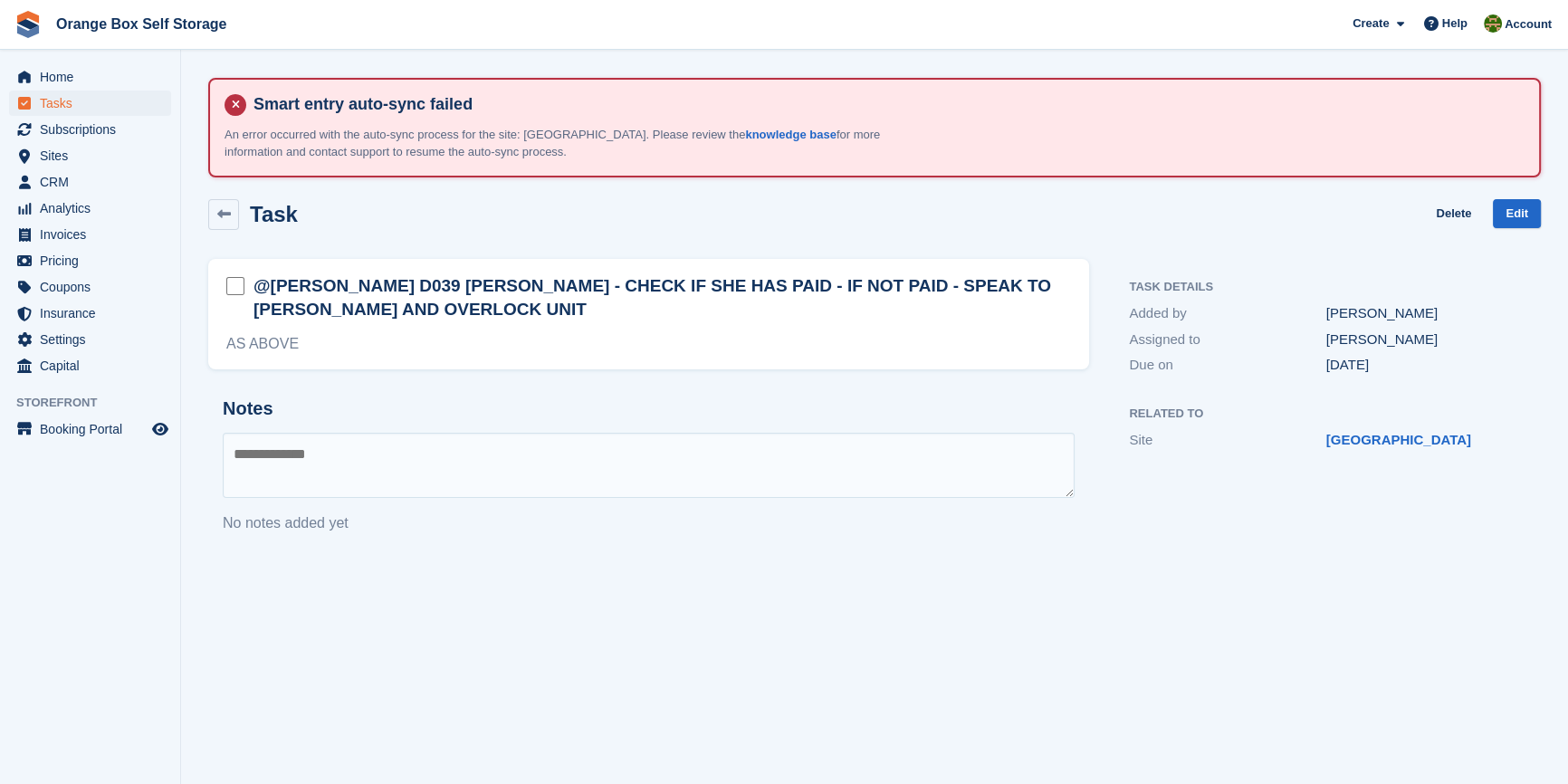
click at [311, 349] on div "AS ABOVE" at bounding box center [648, 345] width 844 height 22
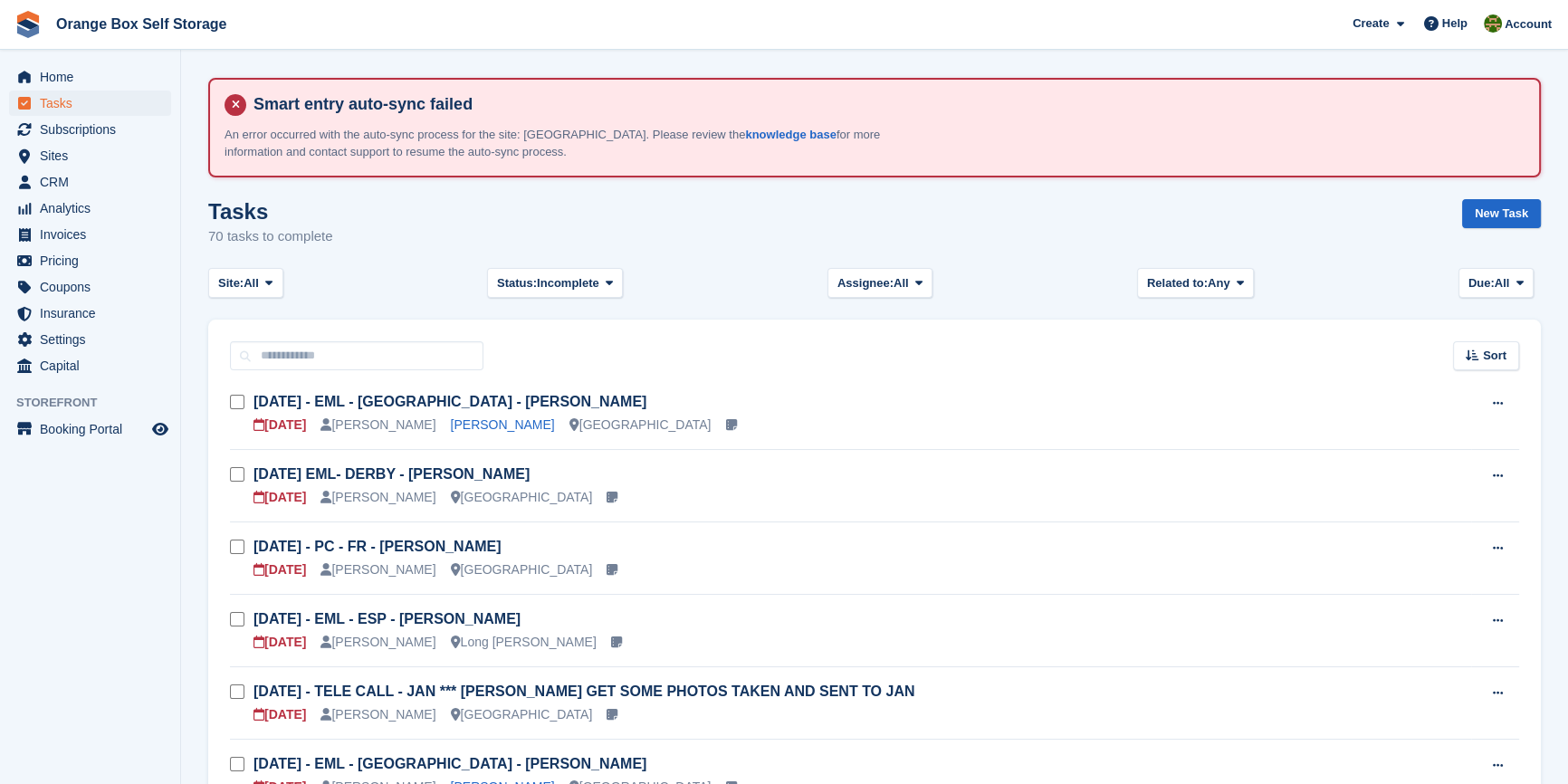
click at [444, 207] on div "Tasks 70 tasks to complete New Task" at bounding box center [874, 234] width 1332 height 70
click at [64, 236] on span "Invoices" at bounding box center [94, 235] width 109 height 26
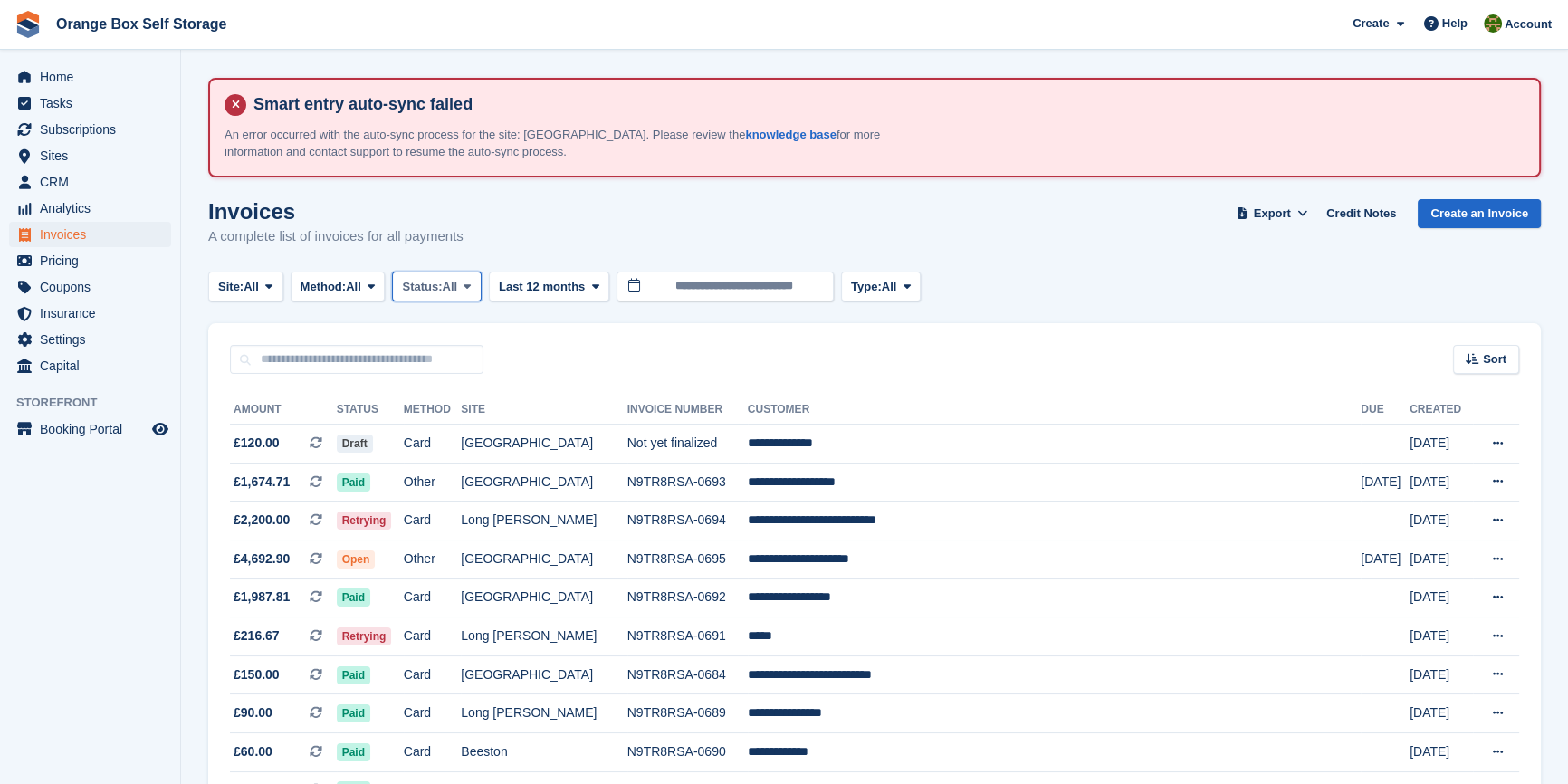
click at [442, 290] on span "Status:" at bounding box center [421, 287] width 40 height 18
click at [443, 434] on link "Open" at bounding box center [478, 427] width 157 height 32
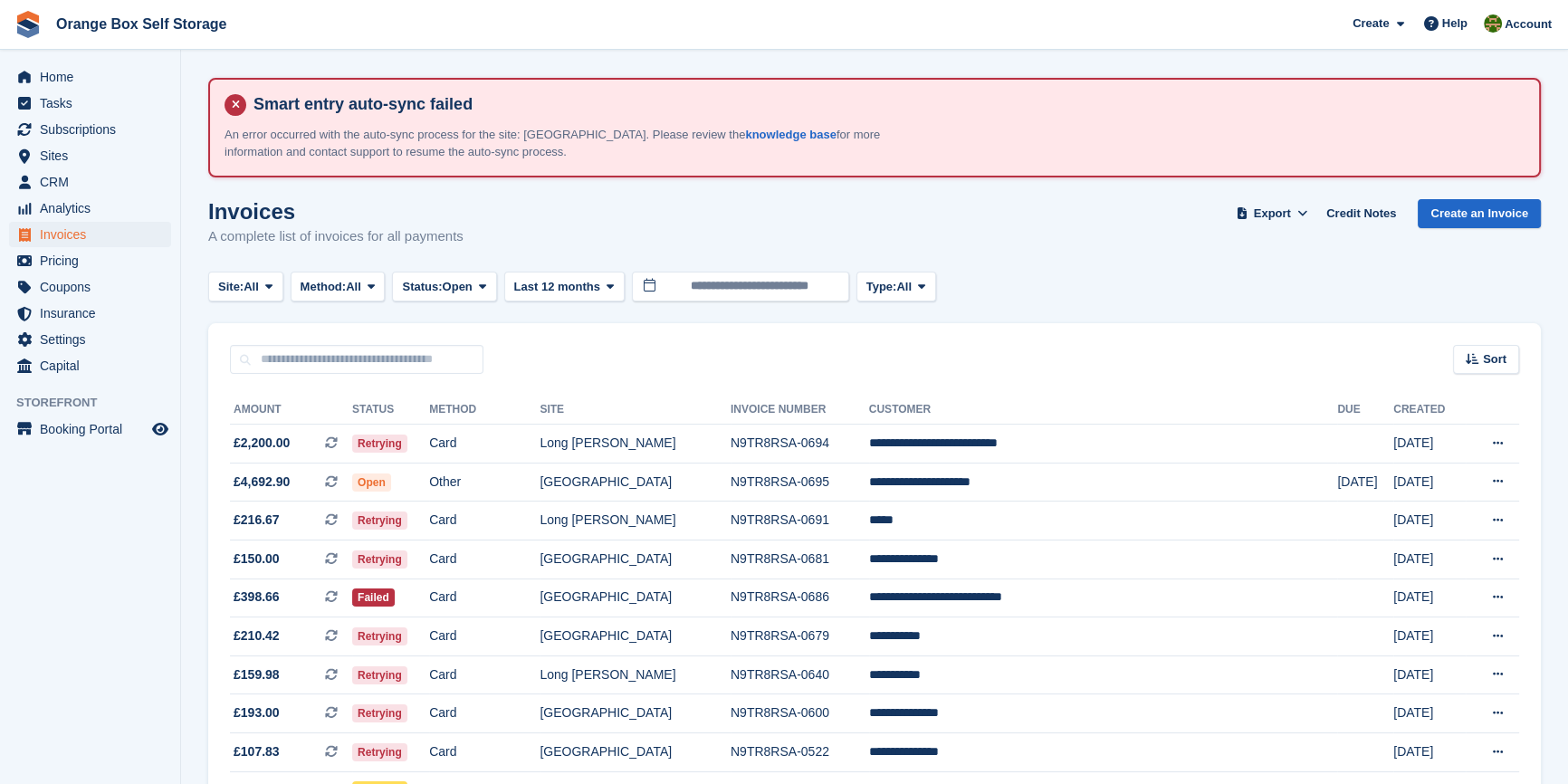
click at [127, 579] on aside "Home Tasks Subscriptions Subscriptions Subscriptions Contracts Price increases …" at bounding box center [90, 396] width 180 height 694
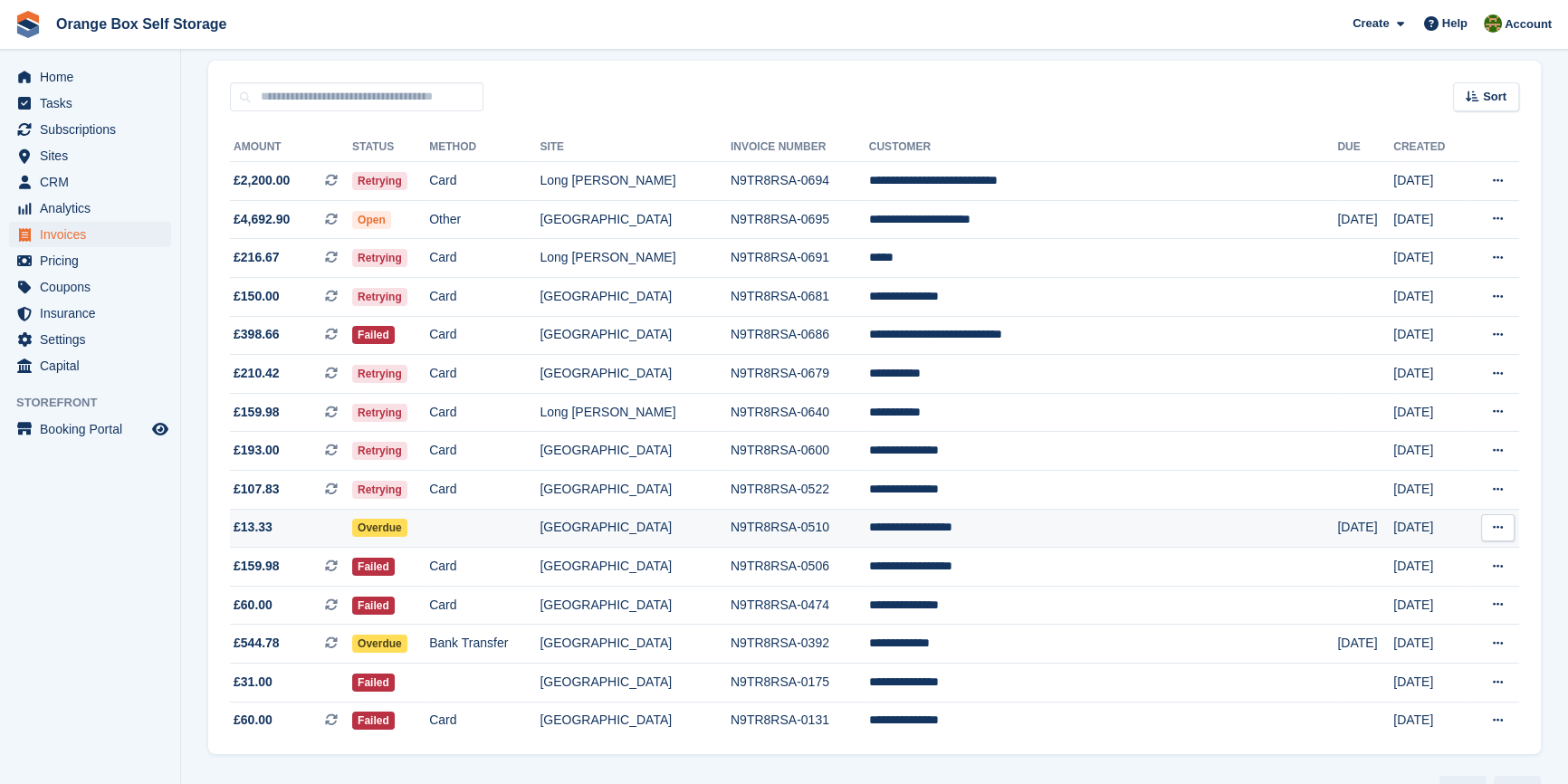
scroll to position [316, 0]
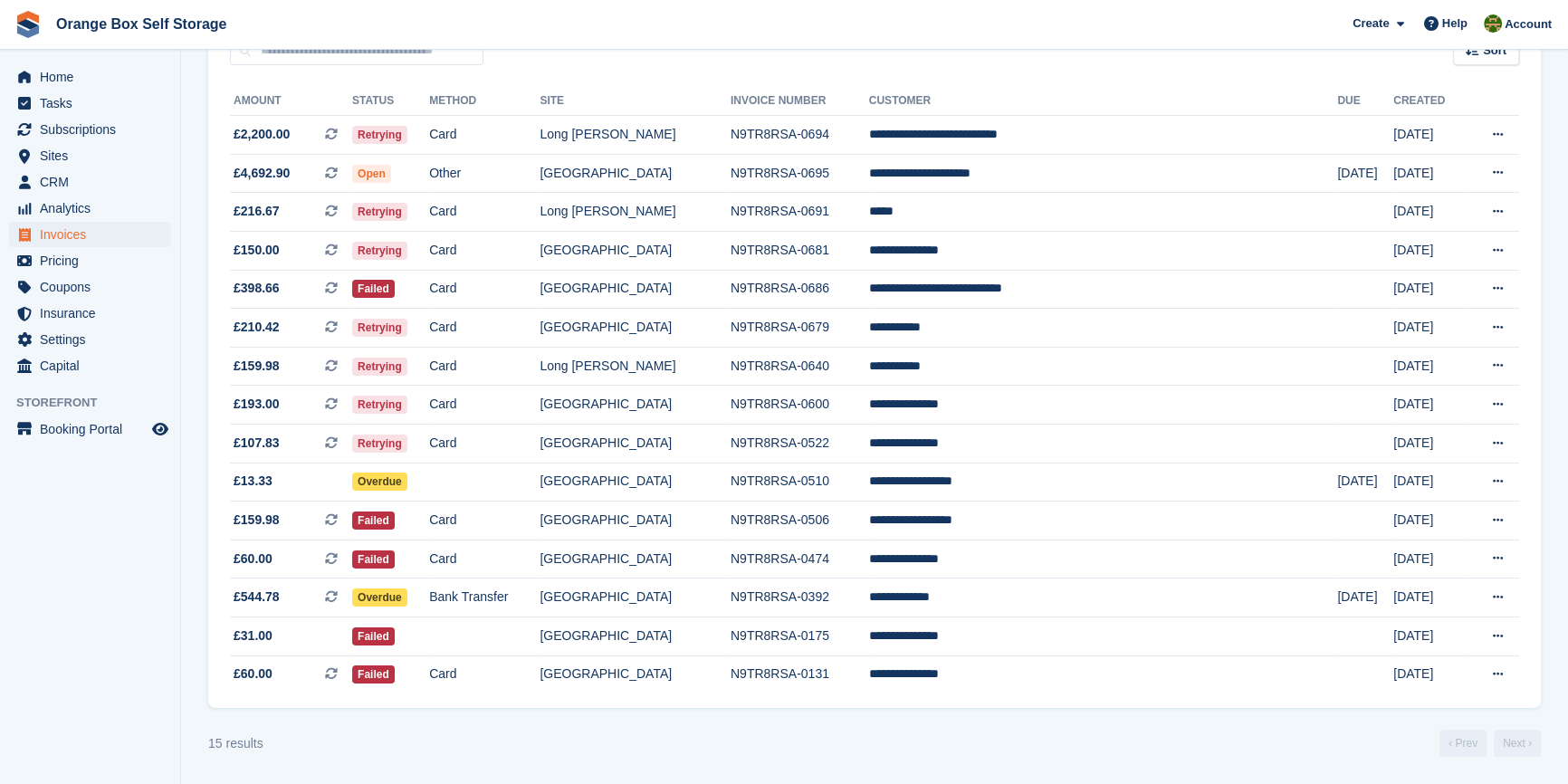
click at [599, 733] on div "15 results ‹ Prev Next ›" at bounding box center [874, 743] width 1332 height 27
click at [540, 286] on td "Card" at bounding box center [484, 289] width 110 height 39
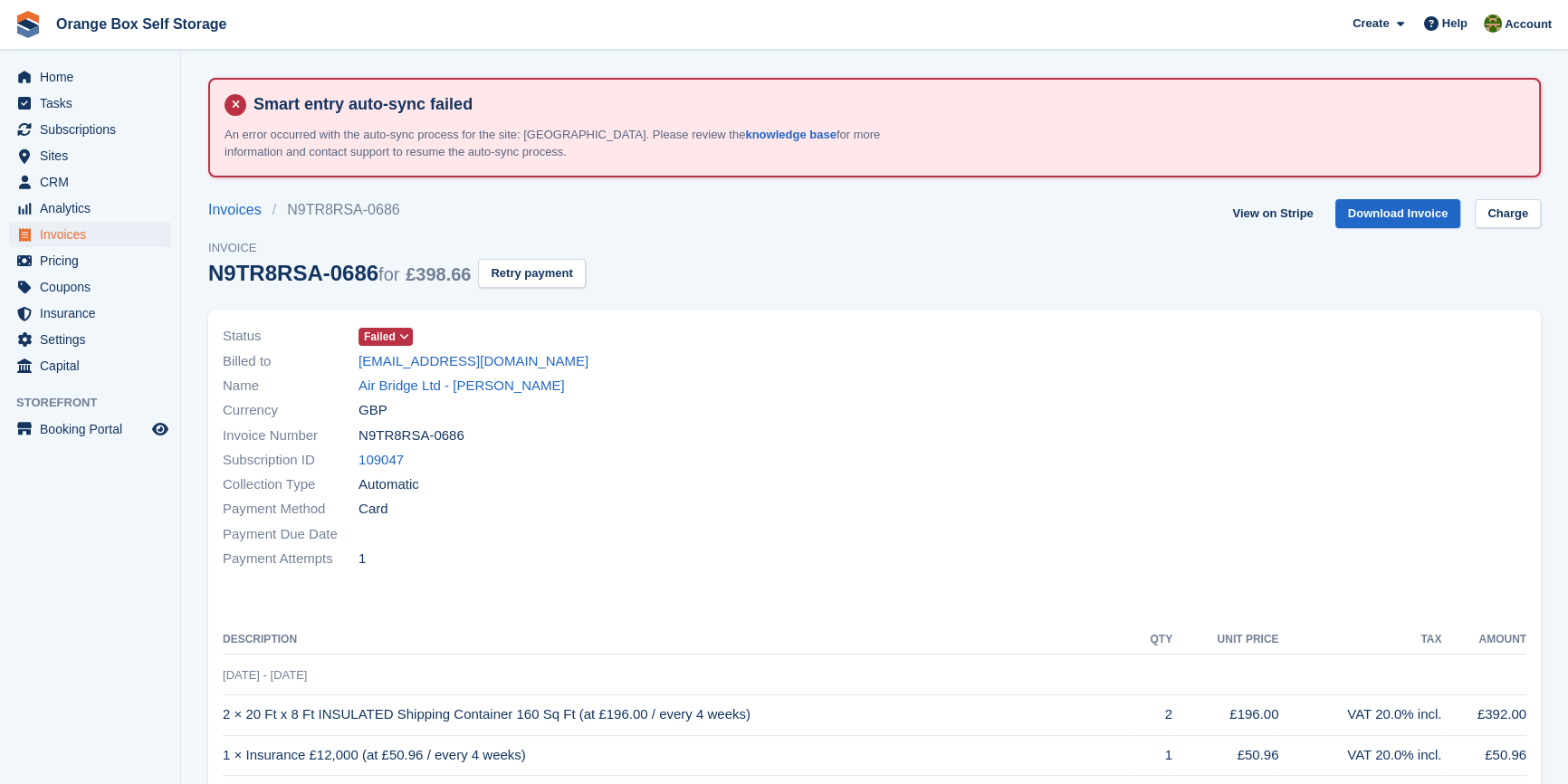
click at [387, 336] on span "Failed" at bounding box center [379, 337] width 31 height 17
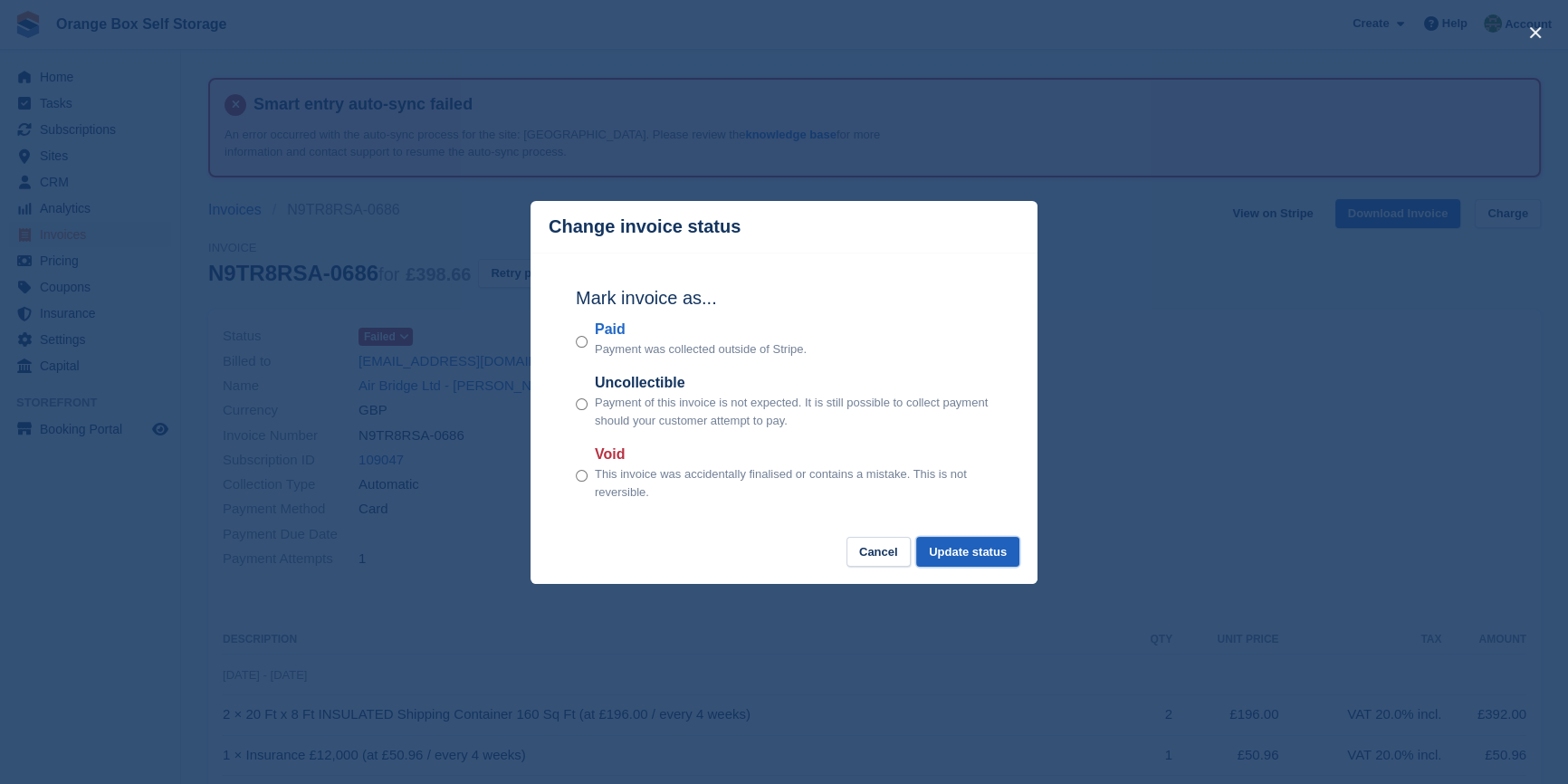
click at [981, 556] on button "Update status" at bounding box center [968, 552] width 103 height 29
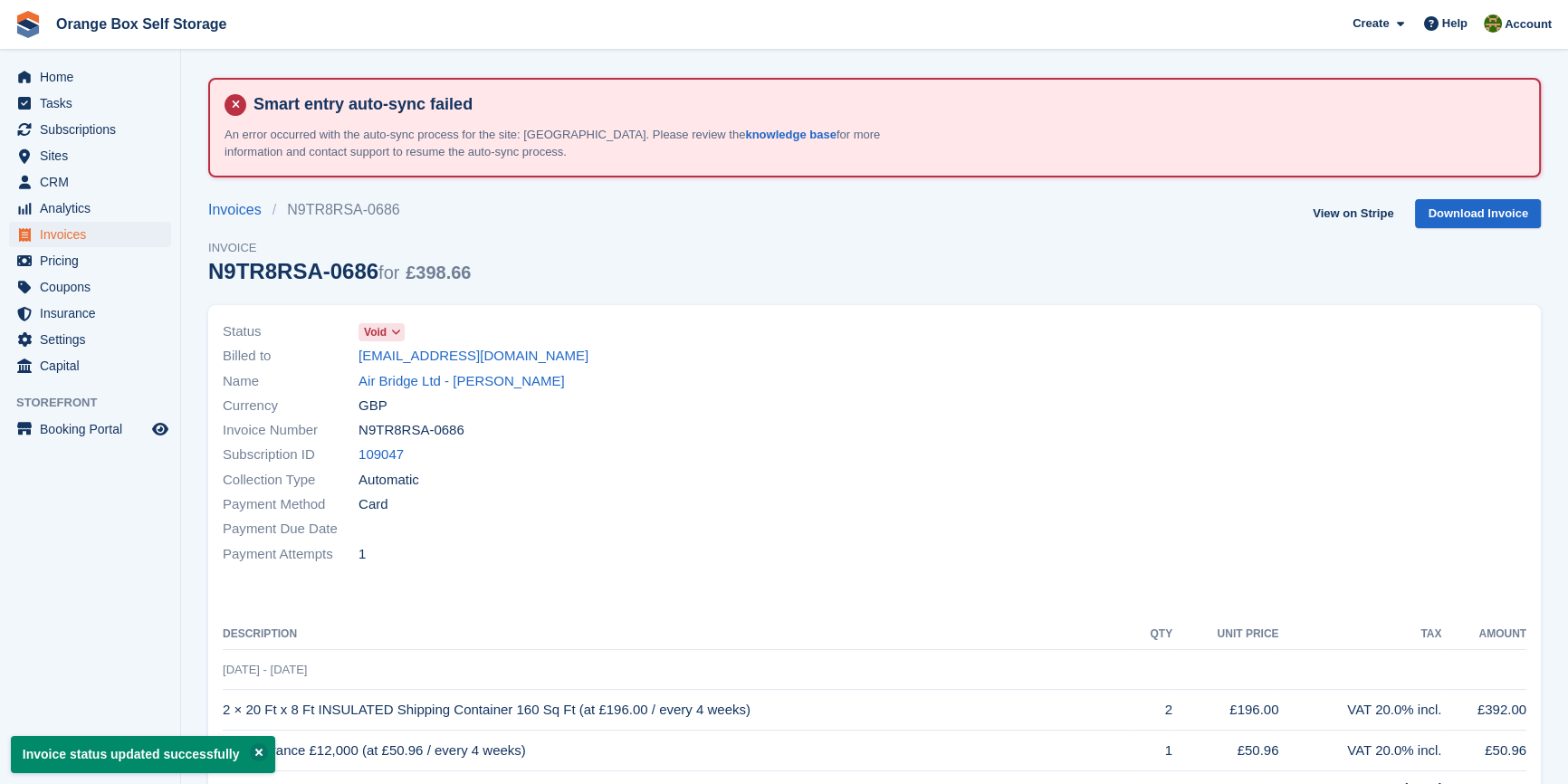
click at [712, 469] on div "Collection Type Automatic" at bounding box center [543, 479] width 641 height 25
click at [71, 244] on span "Invoices" at bounding box center [94, 235] width 109 height 26
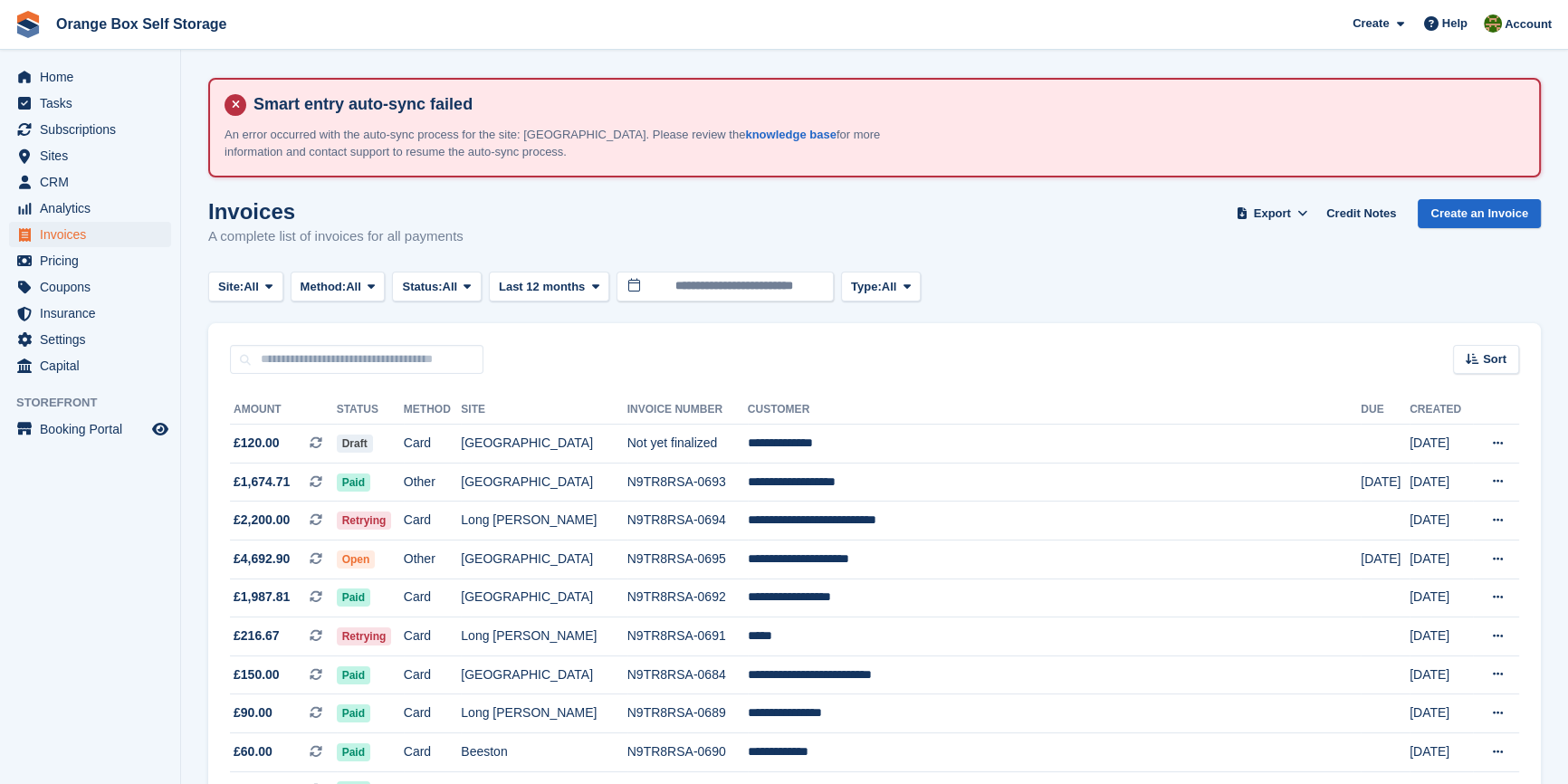
click at [63, 522] on aside "Home Tasks Subscriptions Subscriptions Subscriptions Contracts Price increases …" at bounding box center [90, 396] width 180 height 694
click at [423, 292] on span "Status:" at bounding box center [421, 287] width 40 height 18
click at [448, 415] on link "Open" at bounding box center [478, 427] width 157 height 32
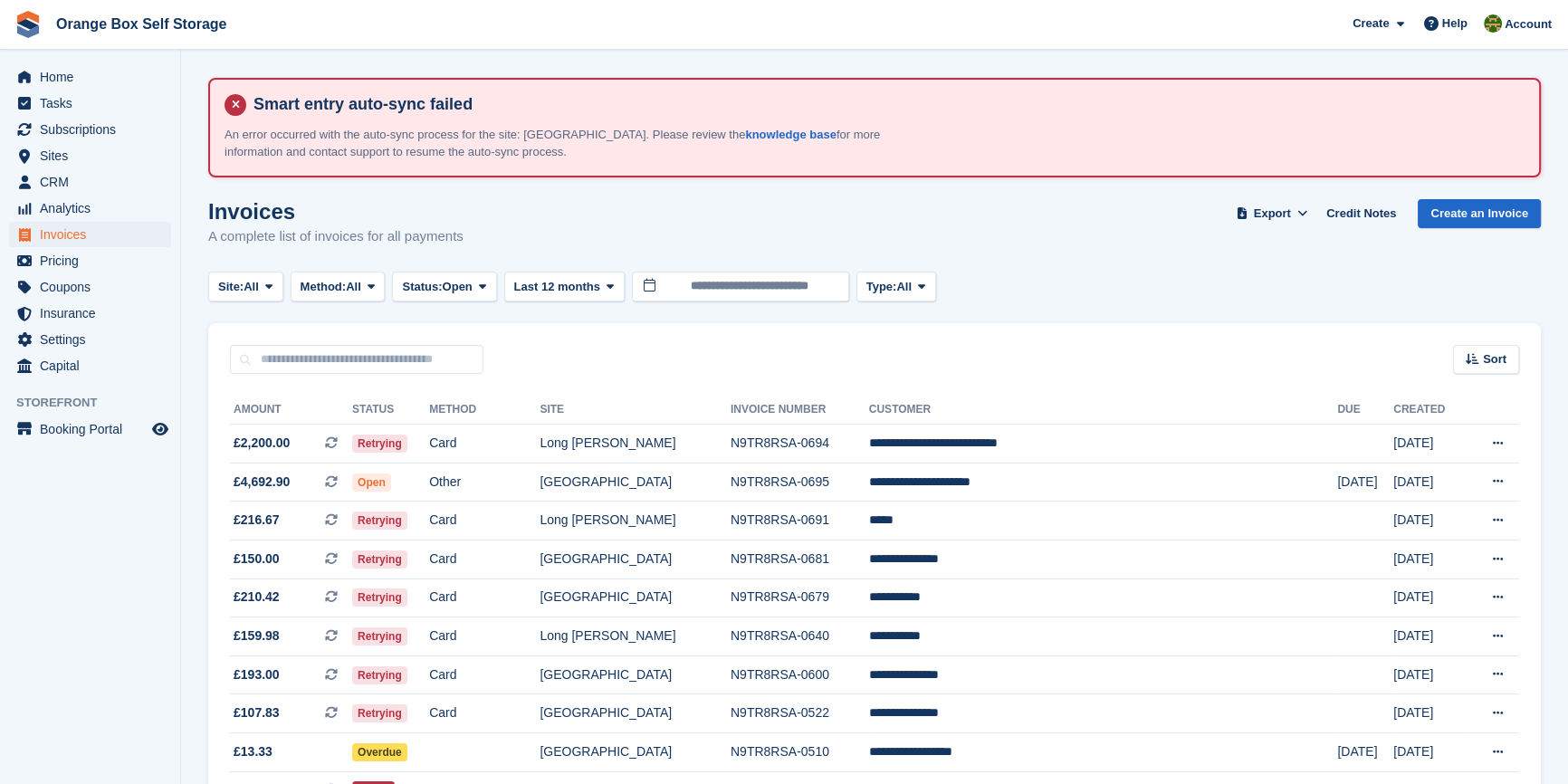
drag, startPoint x: 115, startPoint y: 537, endPoint x: 137, endPoint y: 538, distance: 22.0
click at [115, 538] on aside "Home Tasks Subscriptions Subscriptions Subscriptions Contracts Price increases …" at bounding box center [90, 396] width 180 height 694
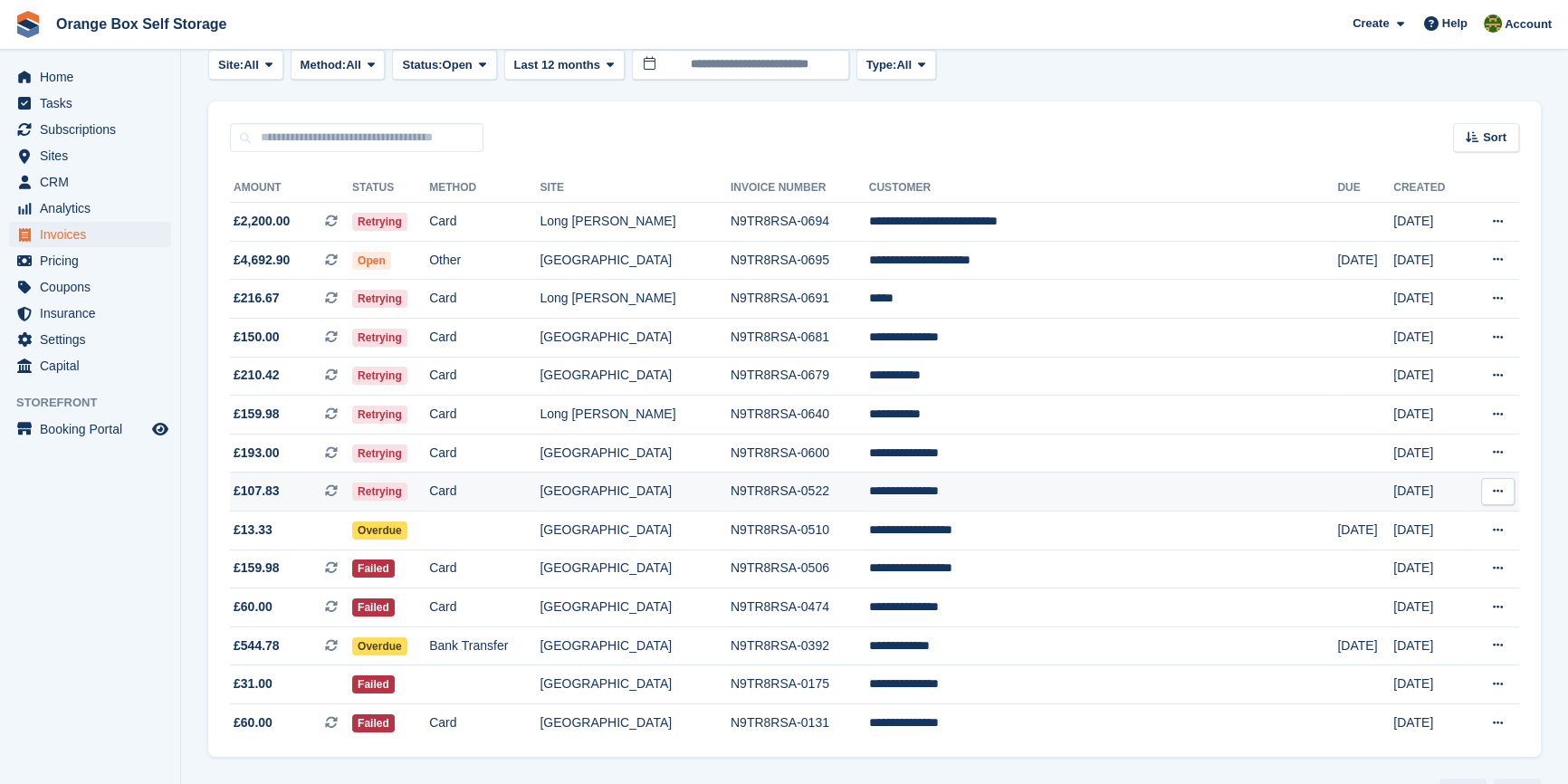
scroll to position [194, 0]
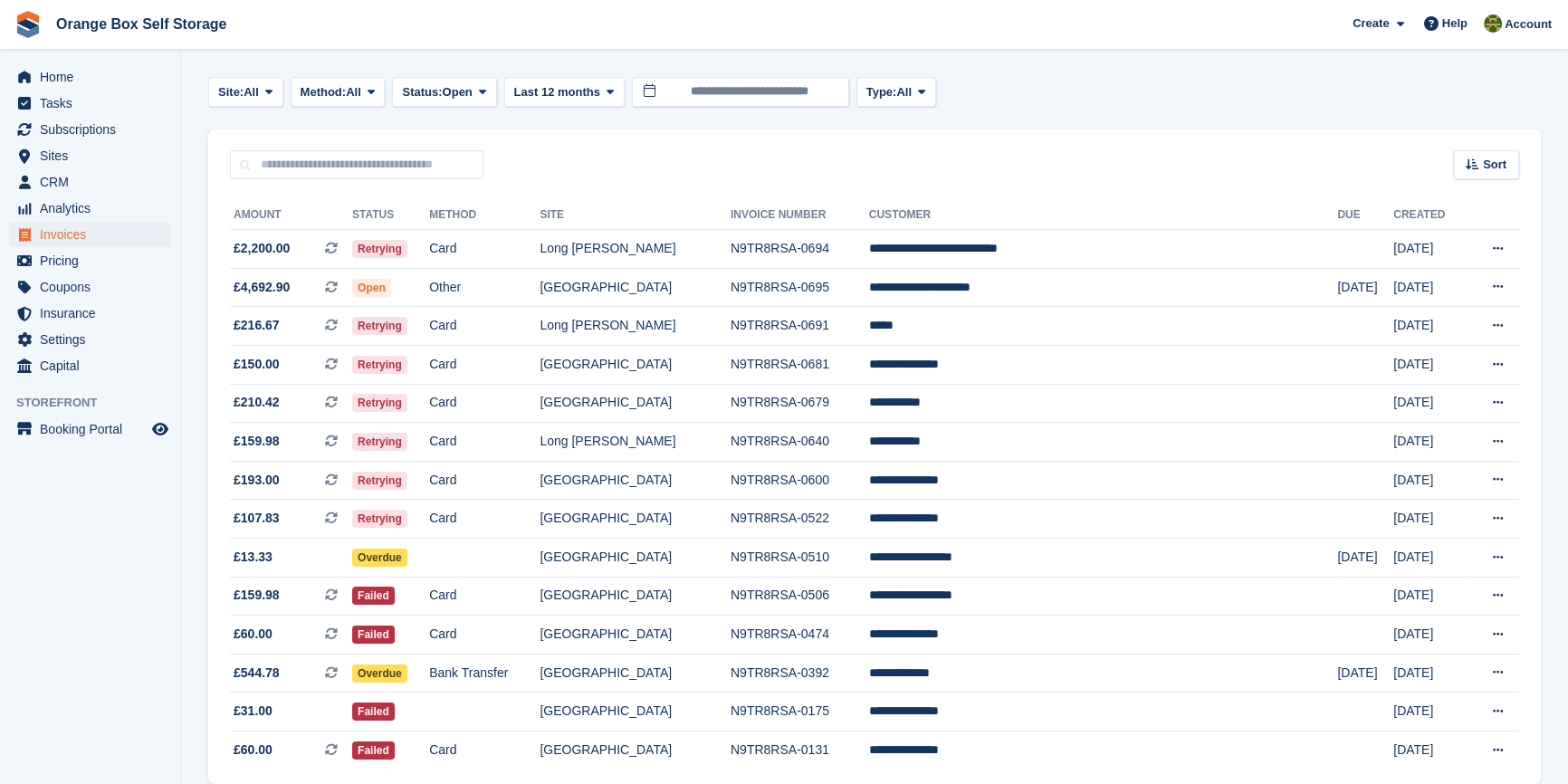
click at [60, 567] on aside "Home Tasks Subscriptions Subscriptions Subscriptions Contracts Price increases …" at bounding box center [90, 396] width 180 height 694
click at [173, 601] on aside "Home Tasks Subscriptions Subscriptions Subscriptions Contracts Price increases …" at bounding box center [90, 396] width 180 height 694
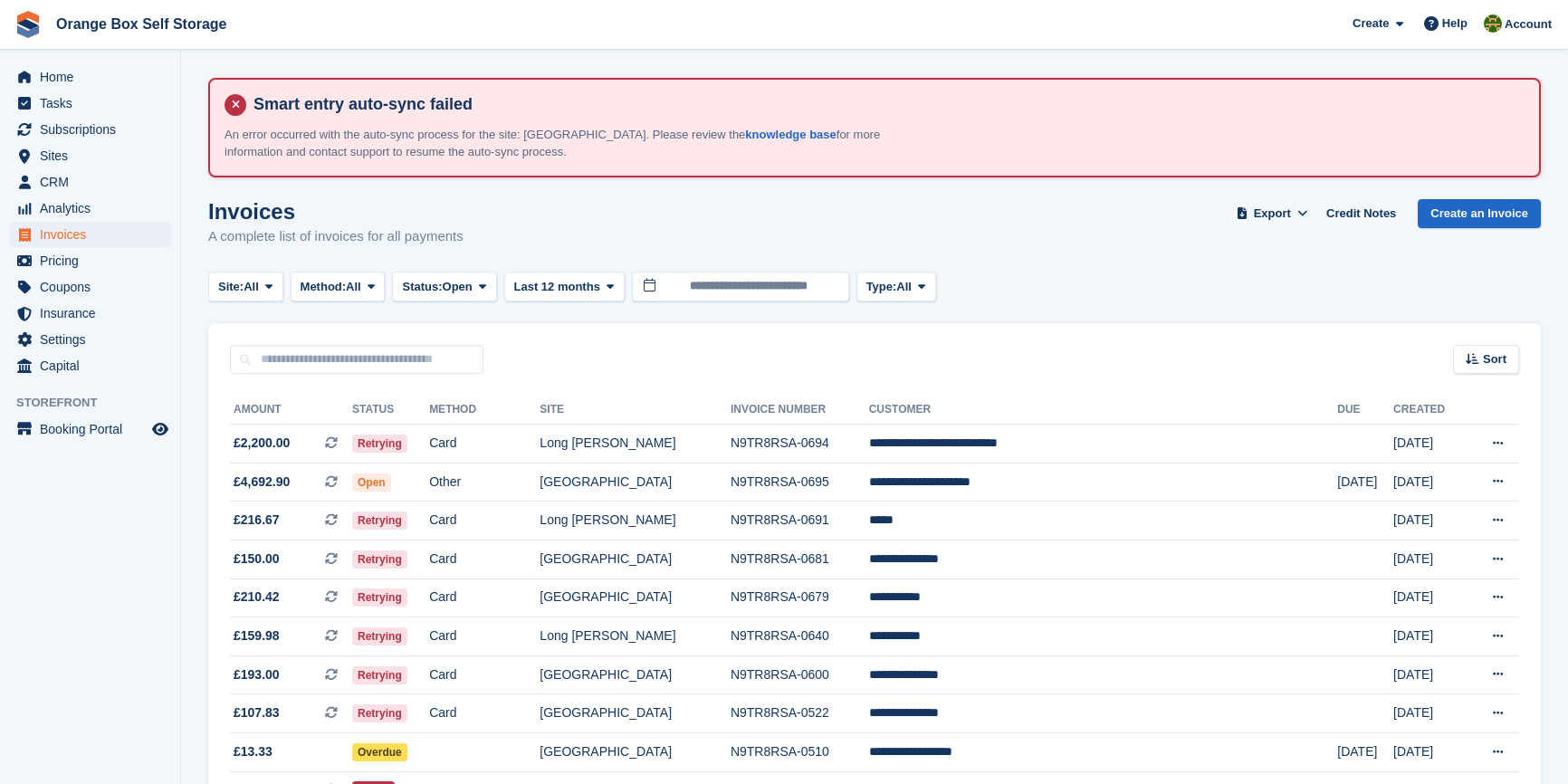
scroll to position [193, 0]
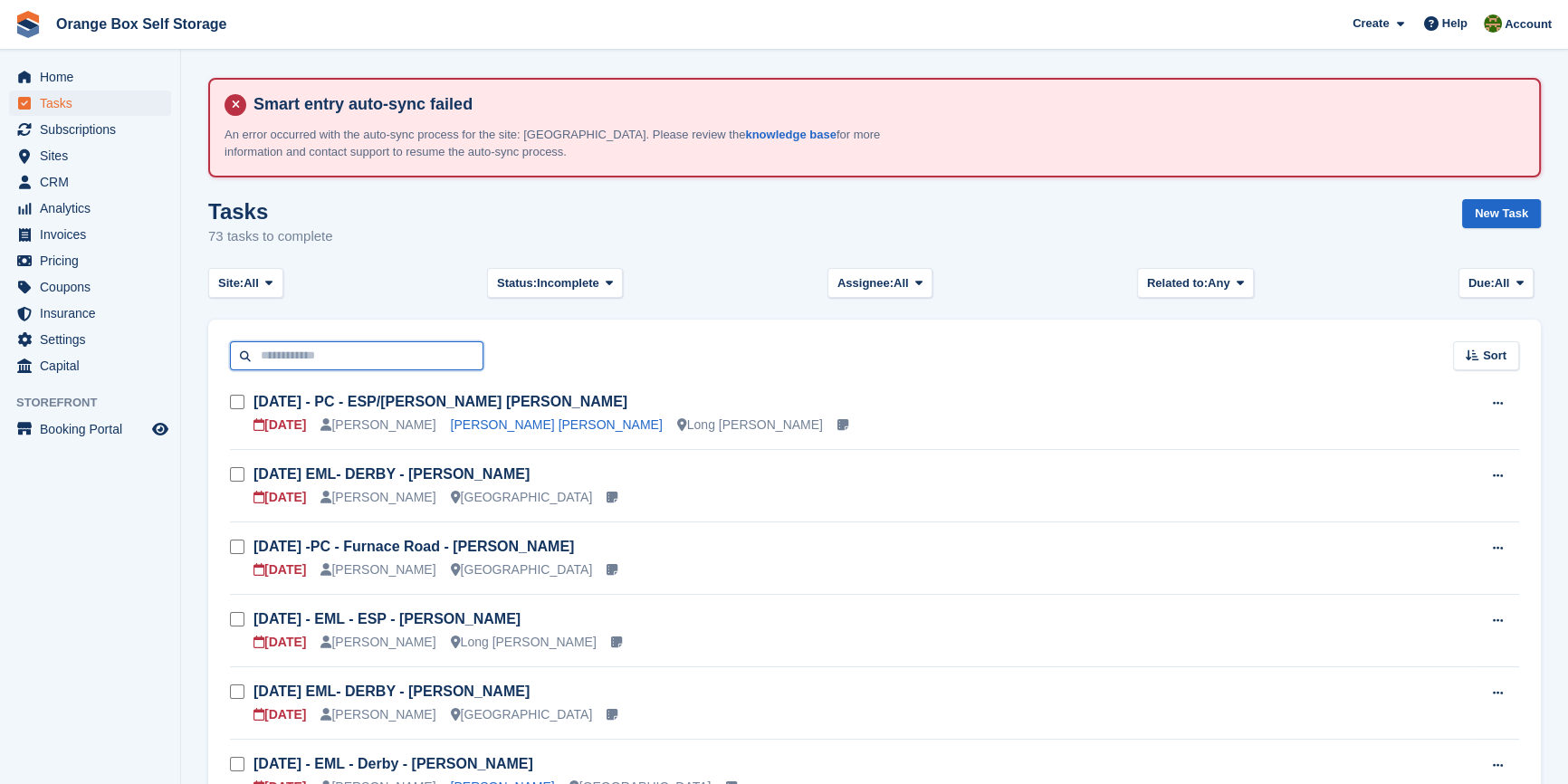
click at [335, 350] on input "text" at bounding box center [356, 357] width 253 height 29
type input "******"
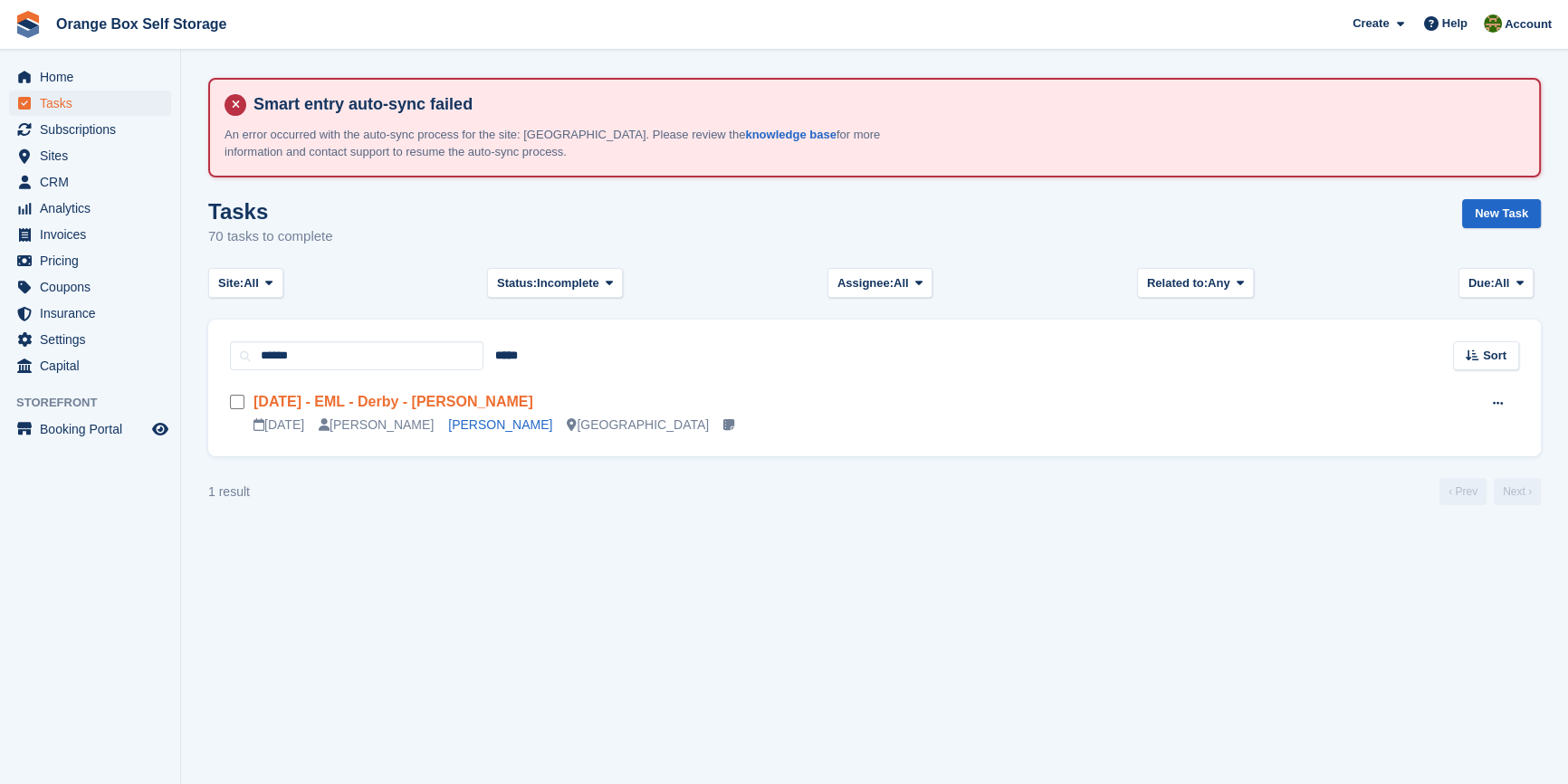
click at [363, 403] on link "[DATE] - EML - Derby - [PERSON_NAME]" at bounding box center [393, 402] width 280 height 16
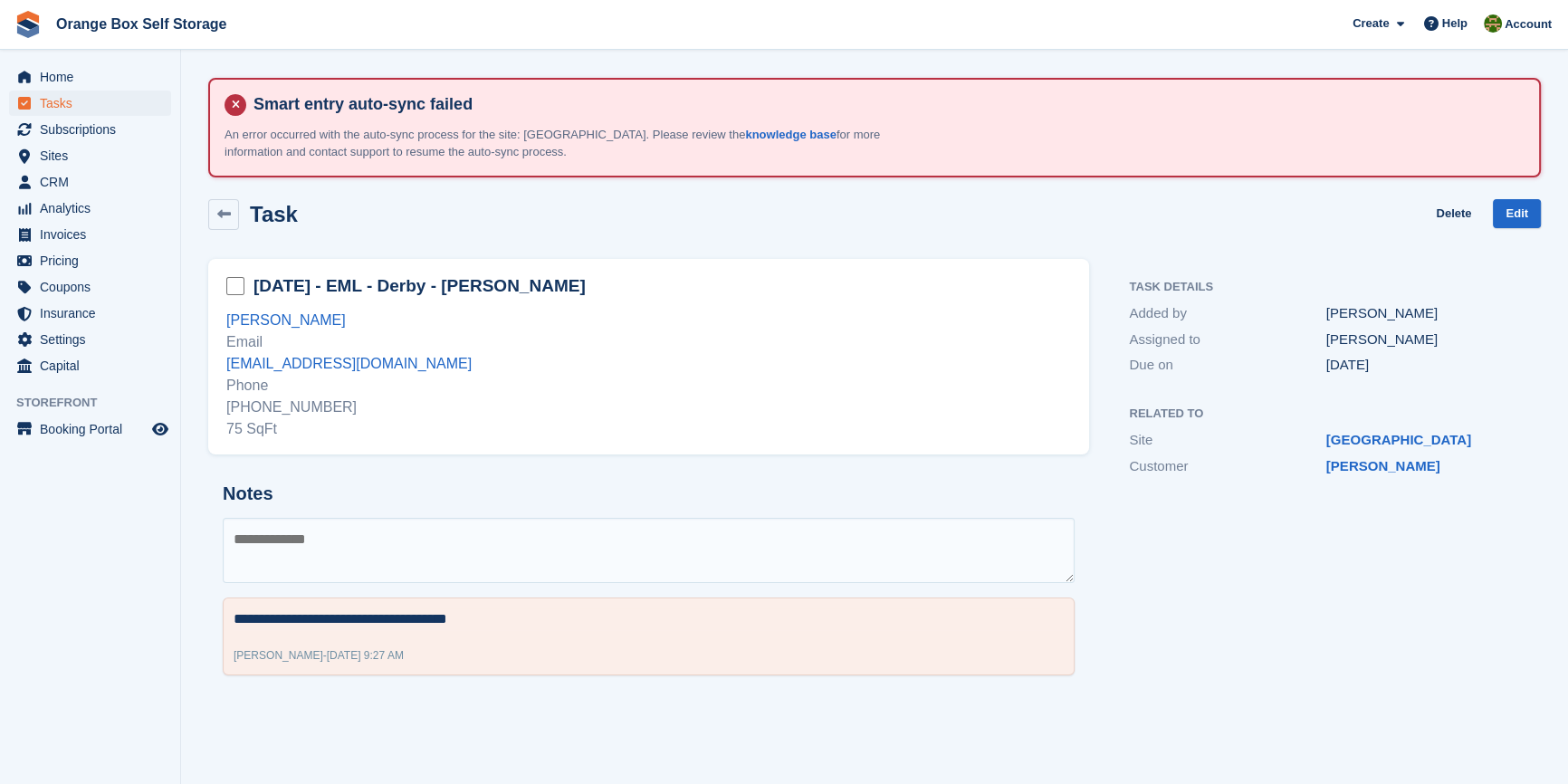
click at [645, 404] on div "+447964822146 75 SqFt" at bounding box center [648, 418] width 844 height 43
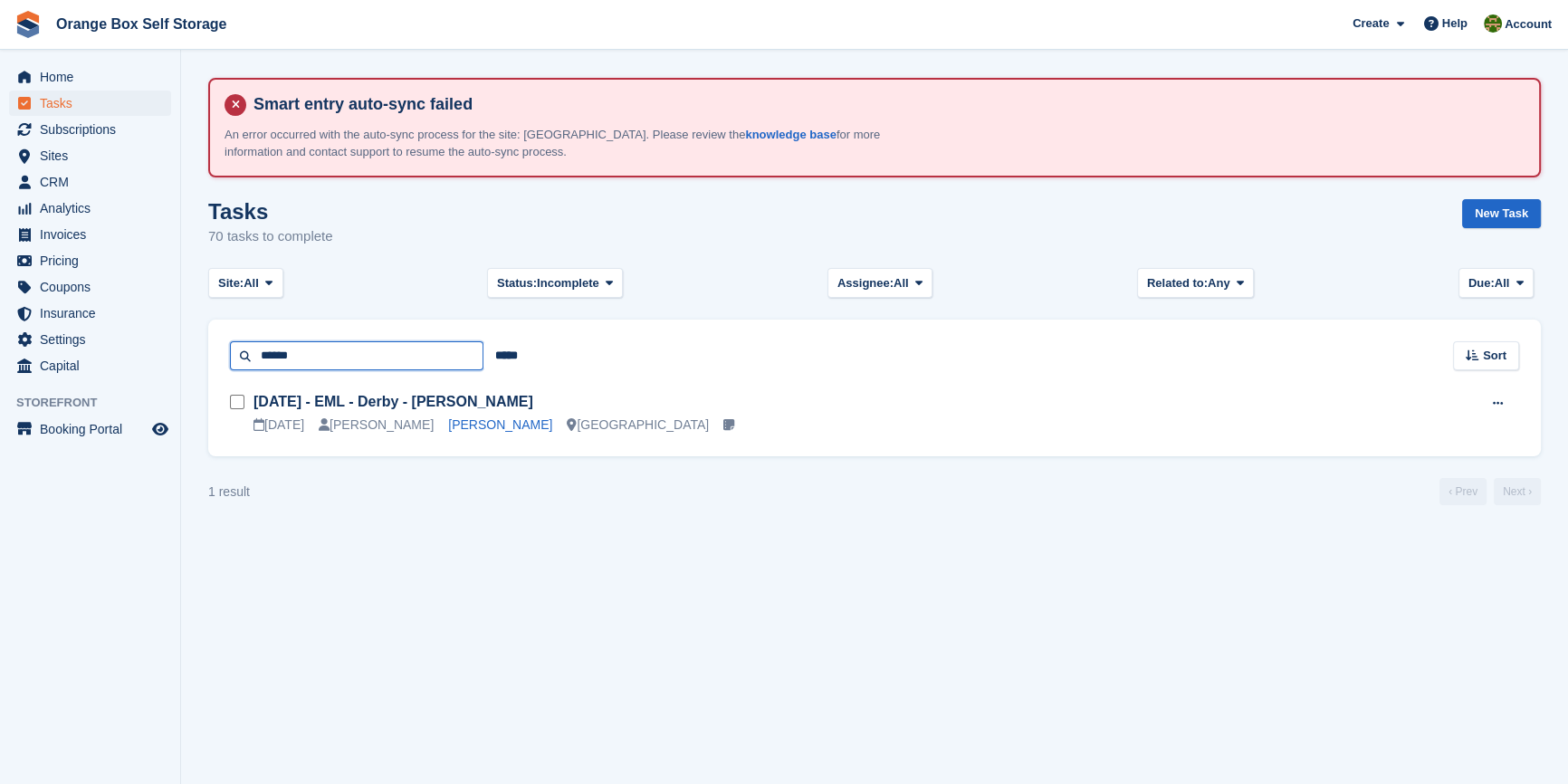
click at [362, 360] on input "******" at bounding box center [356, 357] width 253 height 29
type input "***"
click at [495, 357] on input "*****" at bounding box center [506, 357] width 46 height 29
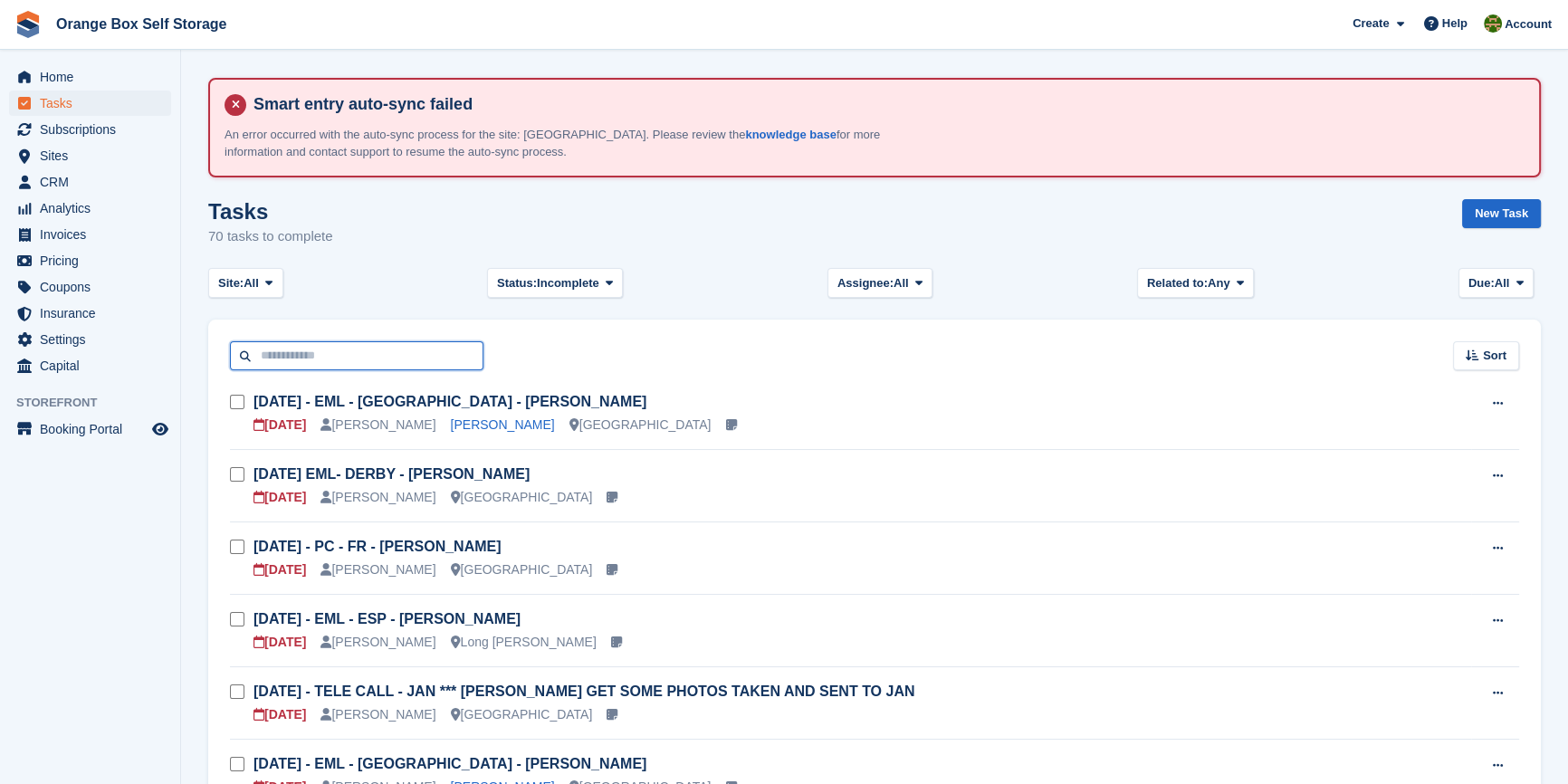
click at [331, 353] on input "text" at bounding box center [356, 357] width 253 height 29
type input "*****"
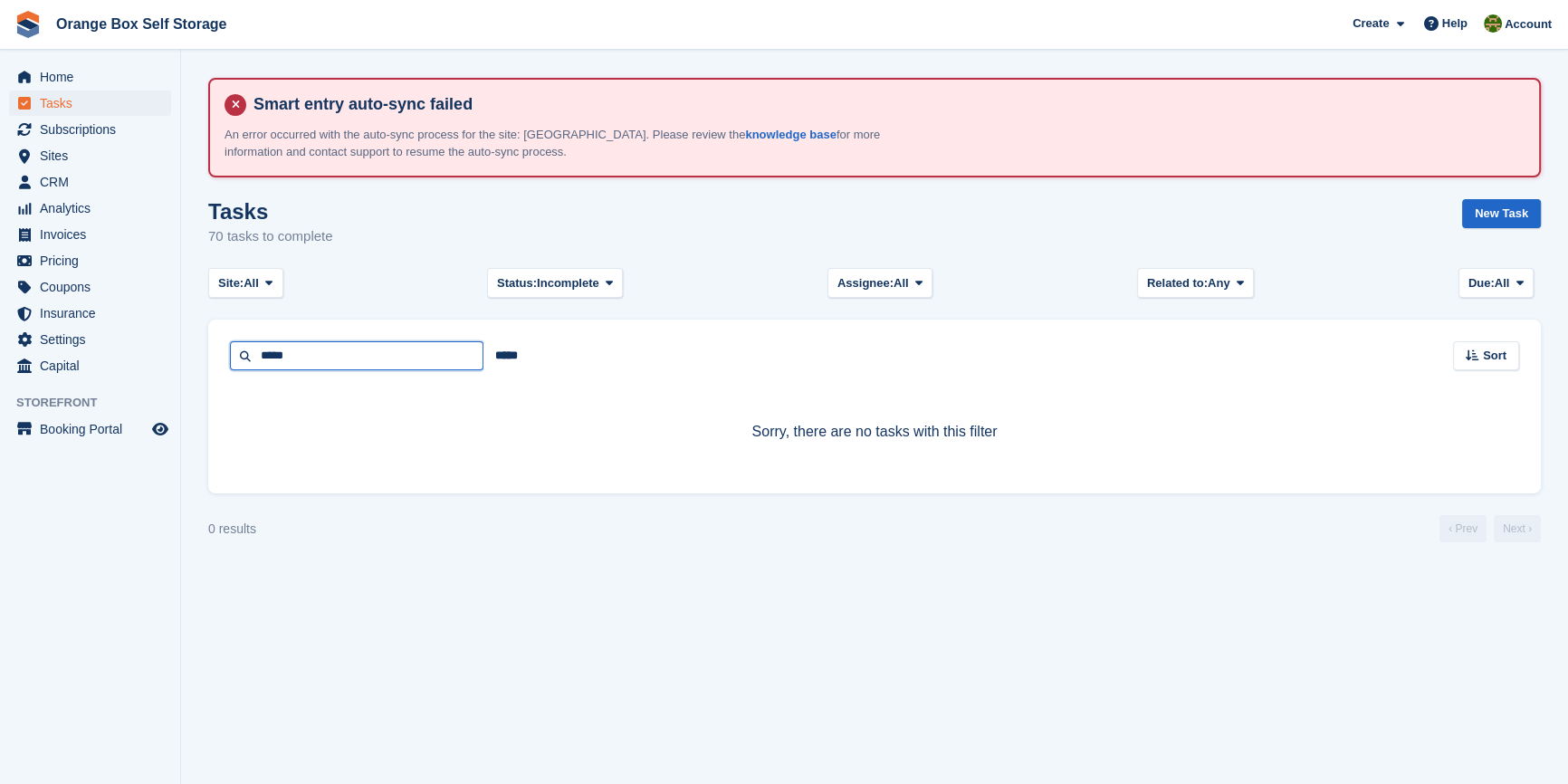
click at [331, 345] on input "*****" at bounding box center [356, 357] width 253 height 29
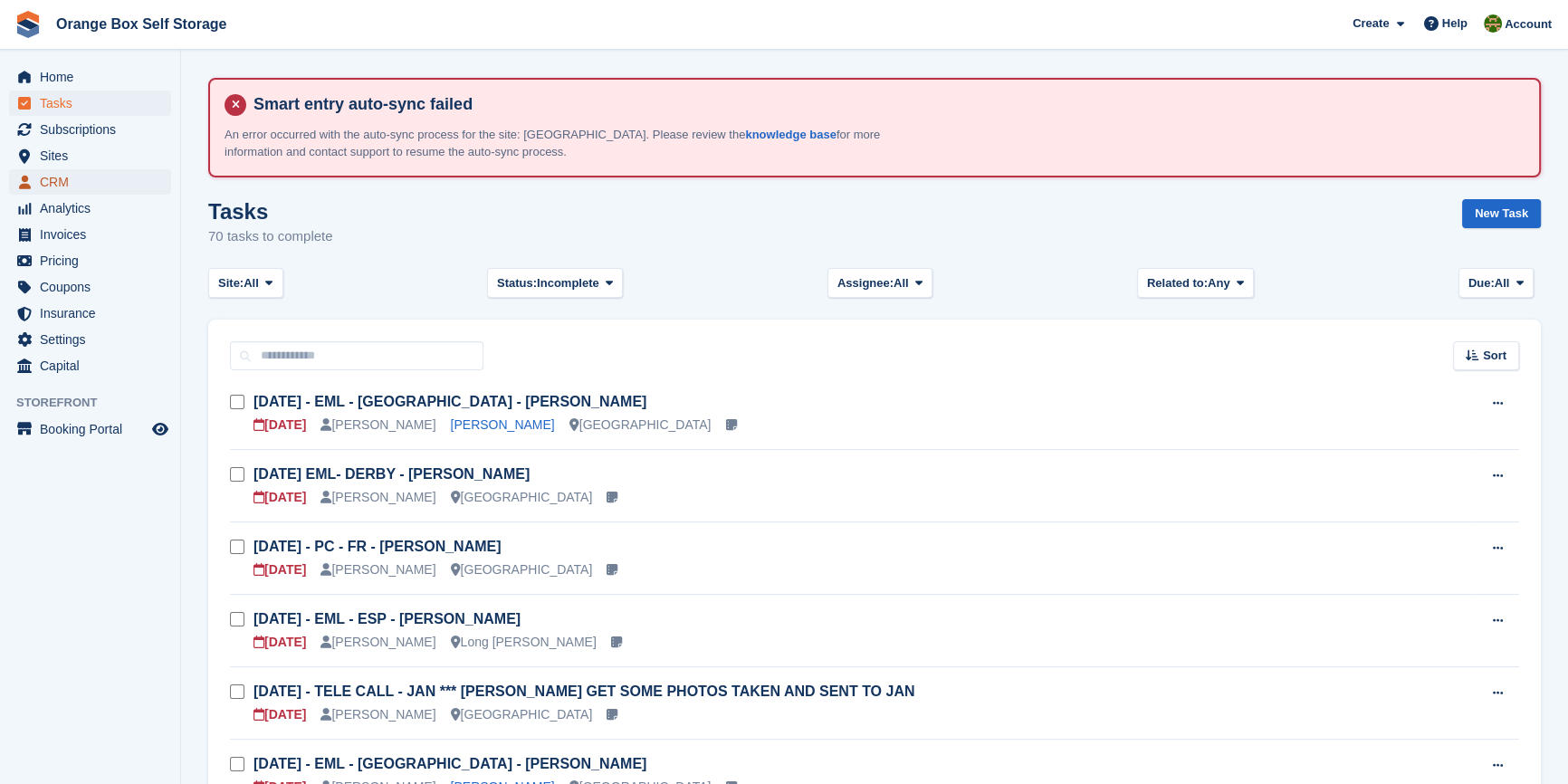
click at [64, 182] on span "CRM" at bounding box center [94, 182] width 109 height 26
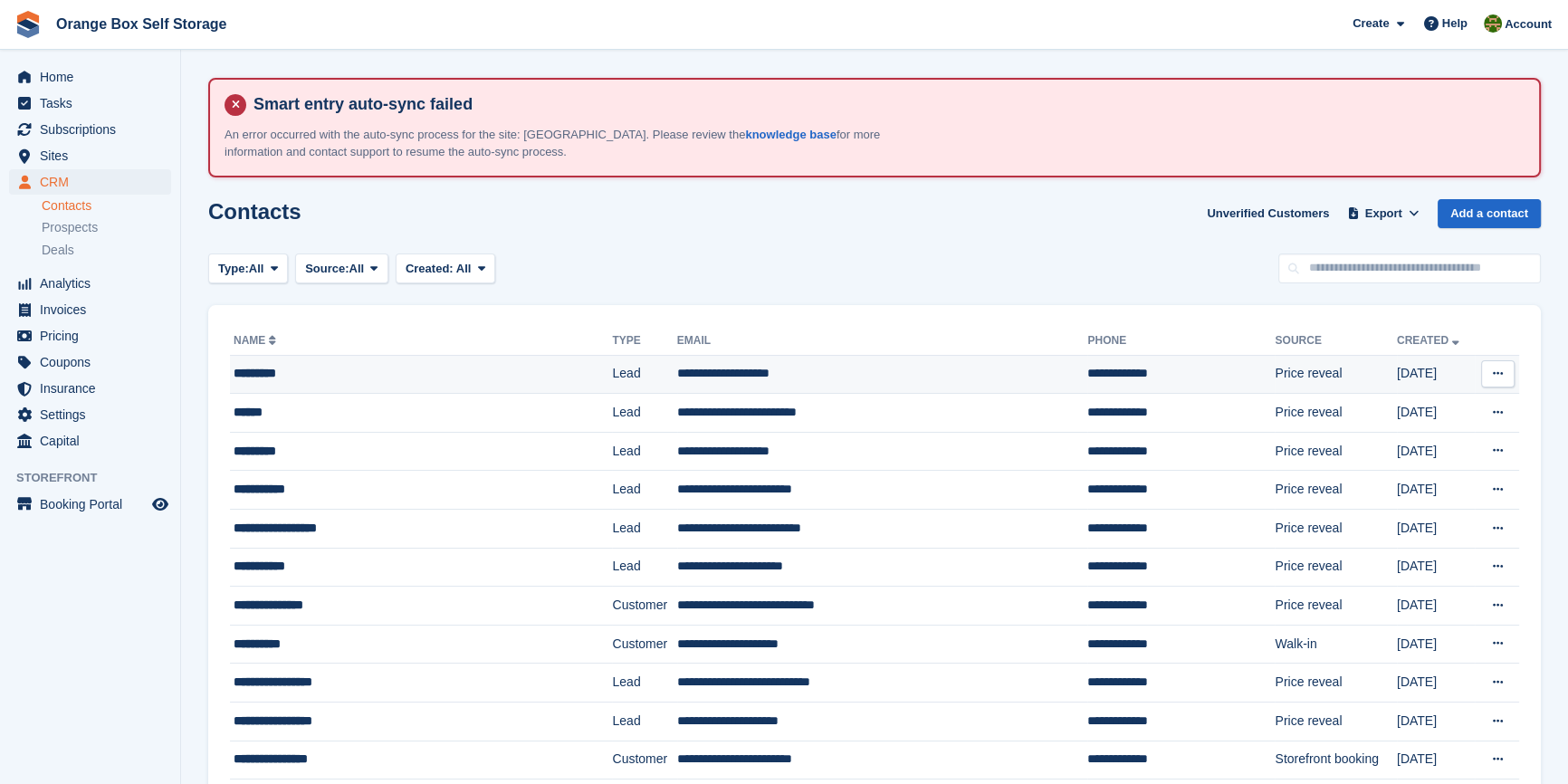
click at [298, 371] on div "*********" at bounding box center [395, 373] width 322 height 19
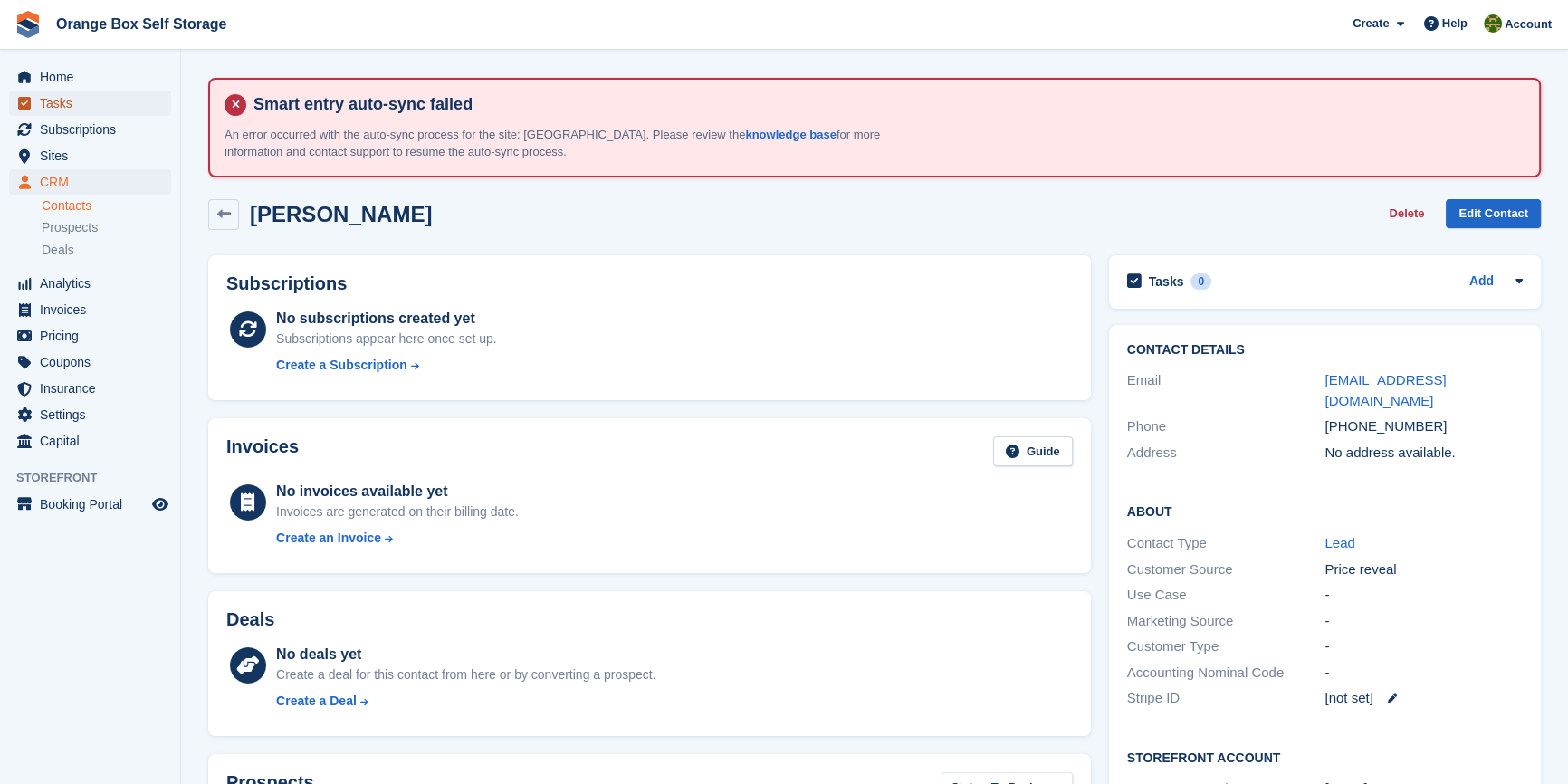
click at [66, 100] on span "Tasks" at bounding box center [94, 103] width 109 height 26
